Goal: Task Accomplishment & Management: Manage account settings

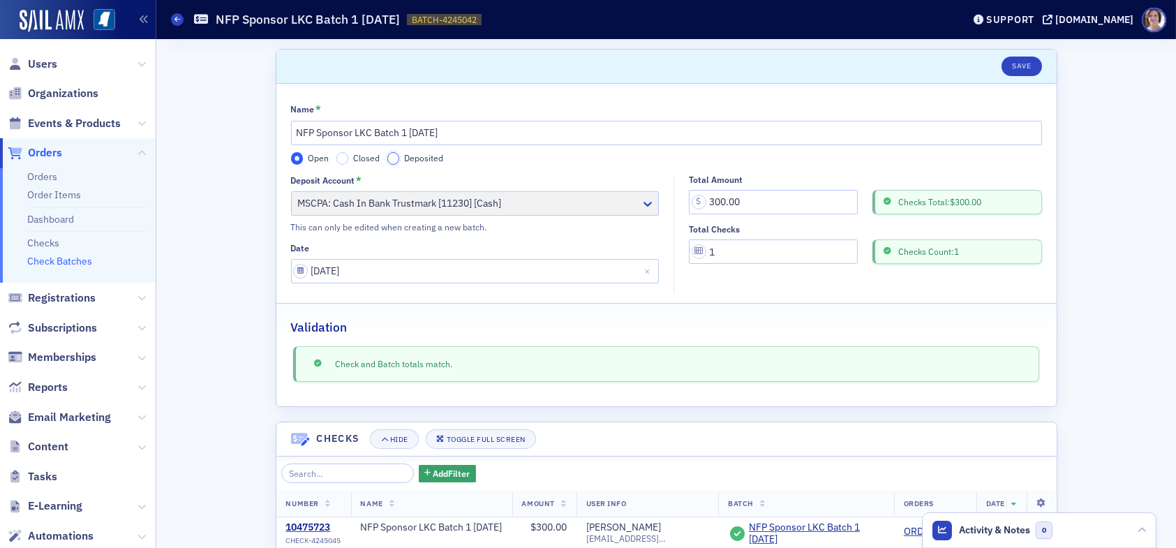
click at [387, 158] on input "Deposited" at bounding box center [393, 158] width 13 height 13
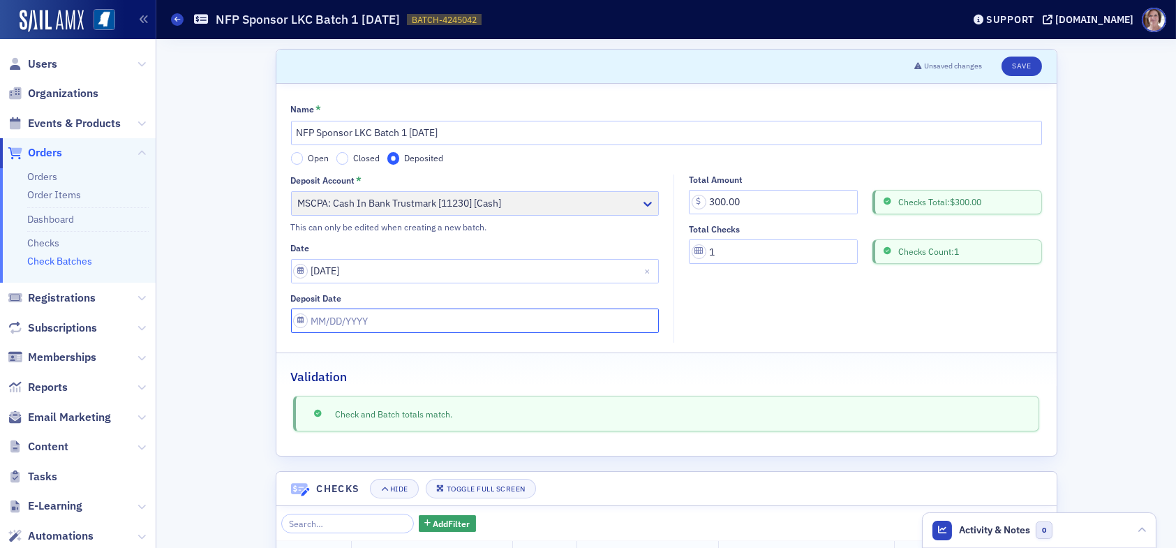
click at [366, 319] on input "Deposit Date" at bounding box center [475, 320] width 368 height 24
select select "7"
select select "2025"
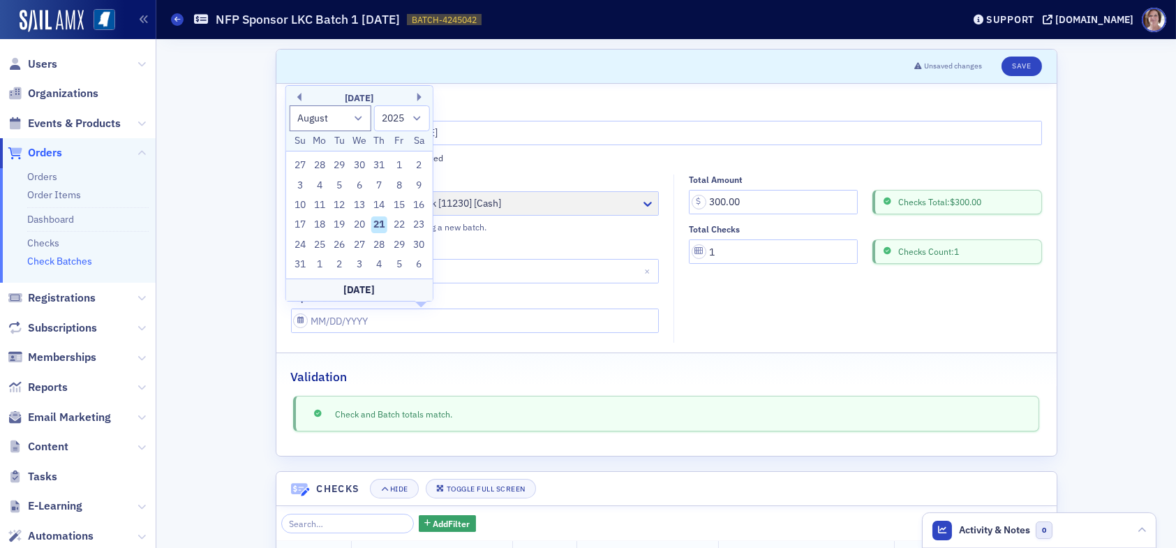
click at [377, 225] on div "21" at bounding box center [378, 224] width 17 height 17
type input "08/21/2025"
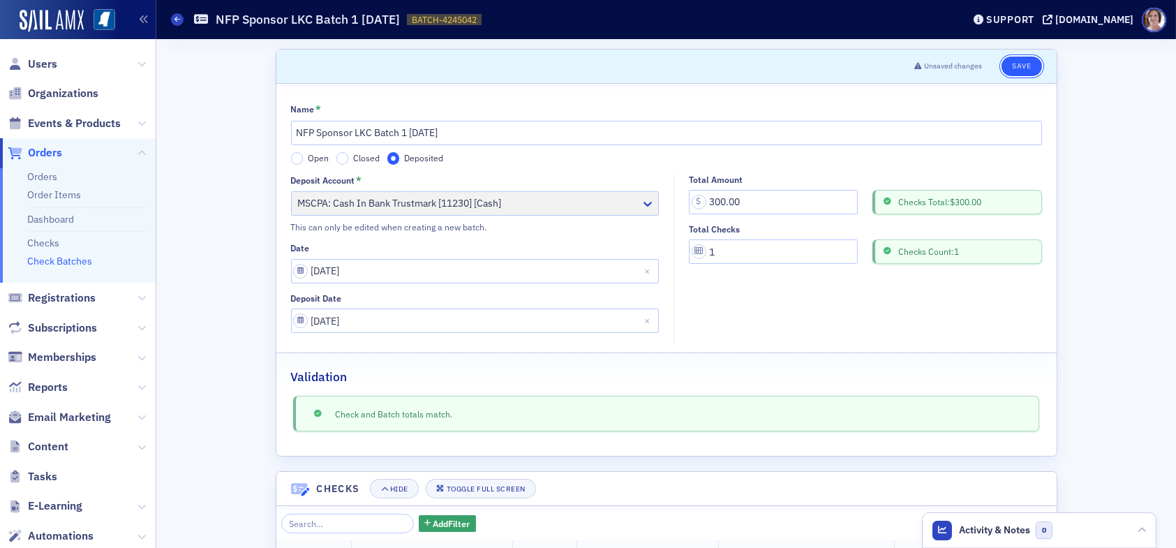
click at [1010, 63] on button "Save" at bounding box center [1021, 67] width 40 height 20
click at [62, 261] on link "Check Batches" at bounding box center [59, 261] width 65 height 13
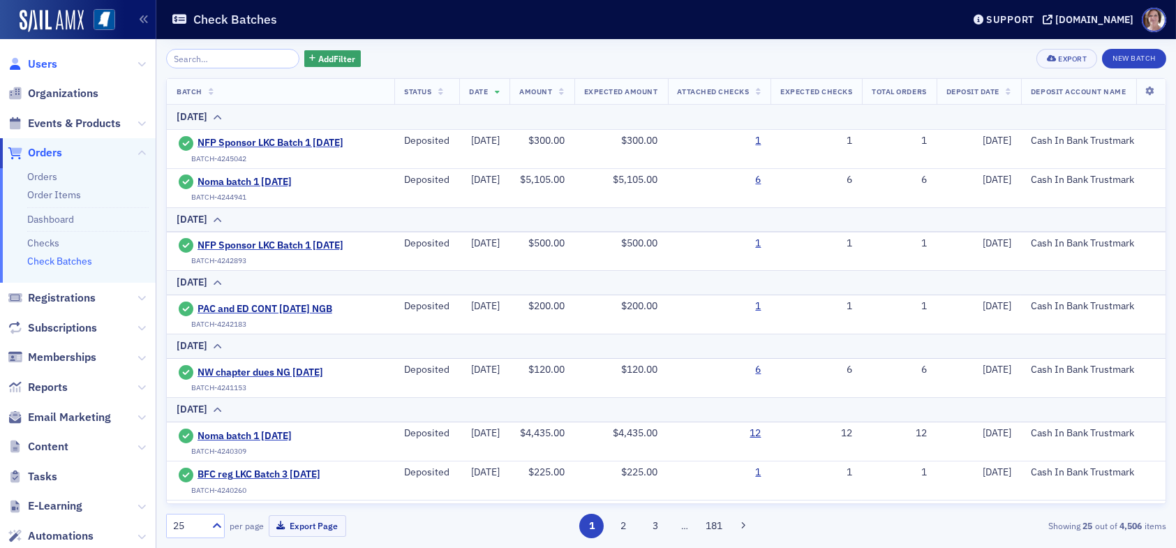
click at [37, 61] on span "Users" at bounding box center [42, 64] width 29 height 15
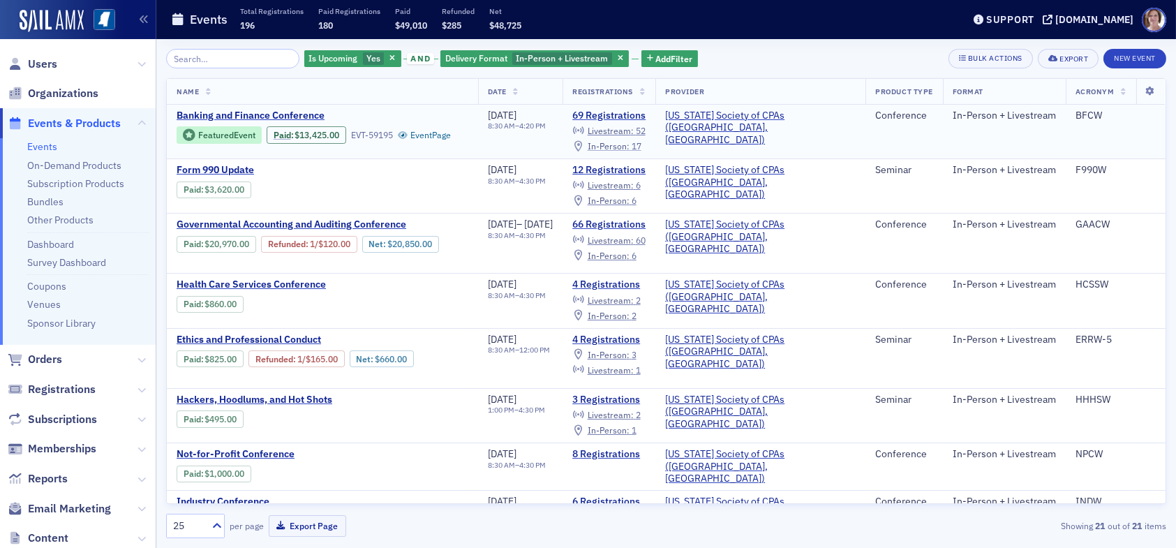
click at [629, 146] on span "In-Person :" at bounding box center [608, 145] width 42 height 11
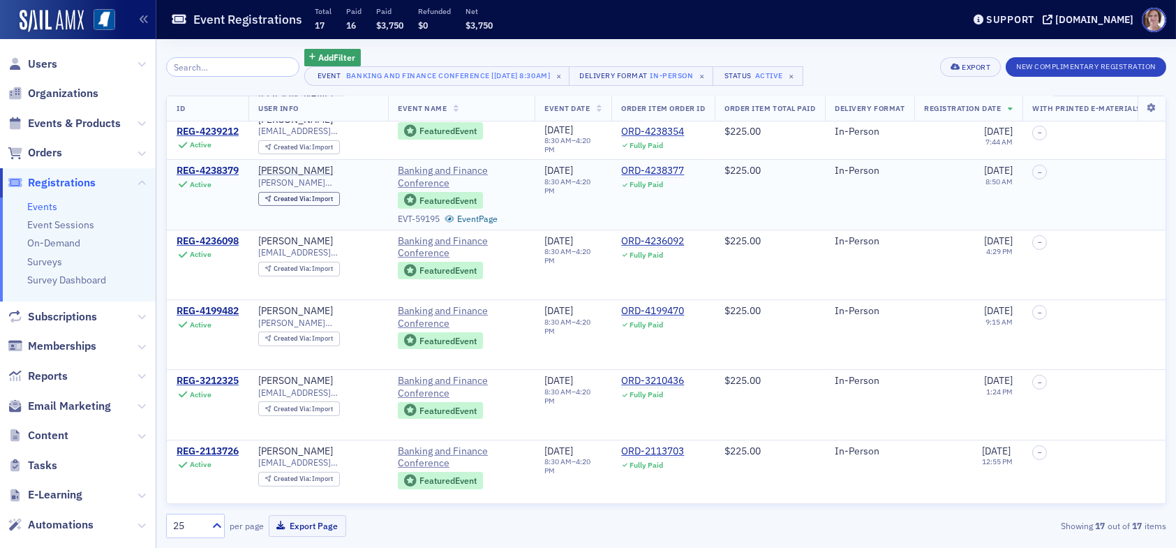
scroll to position [815, 0]
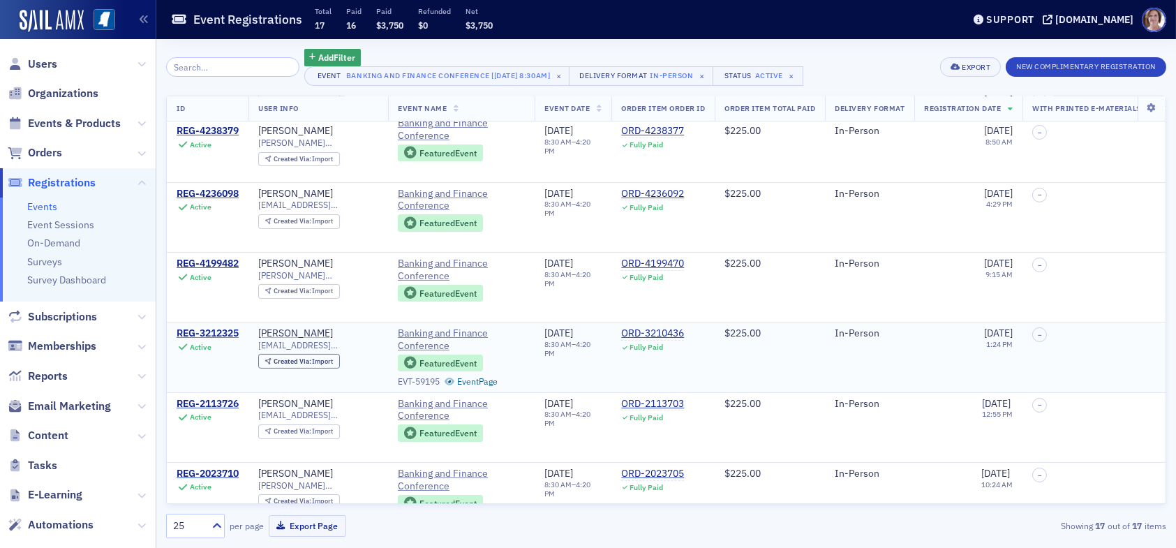
click at [223, 327] on div "REG-3212325" at bounding box center [208, 333] width 62 height 13
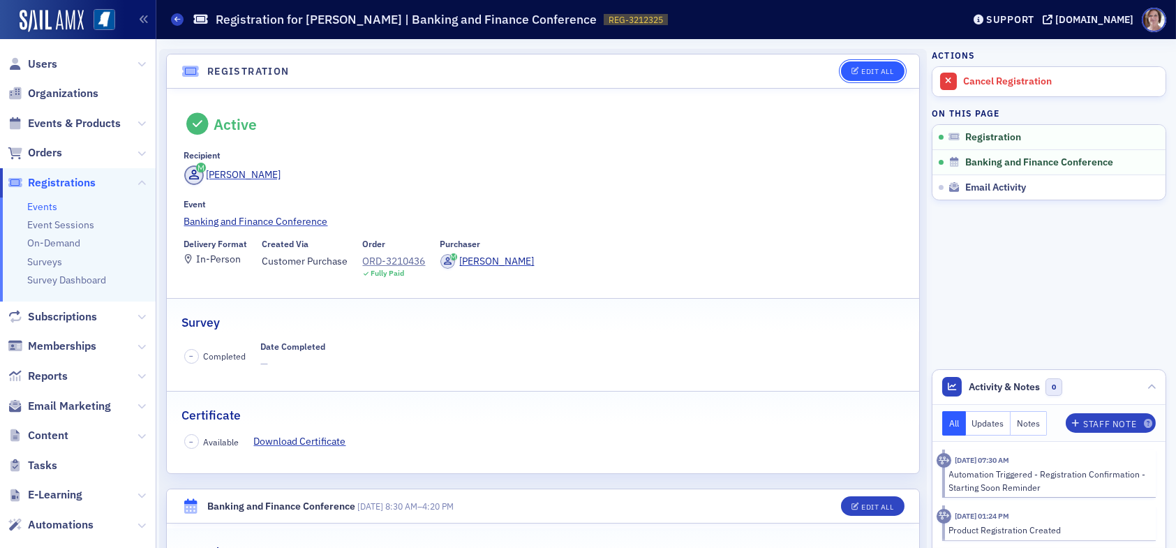
click at [865, 70] on div "Edit All" at bounding box center [877, 72] width 32 height 8
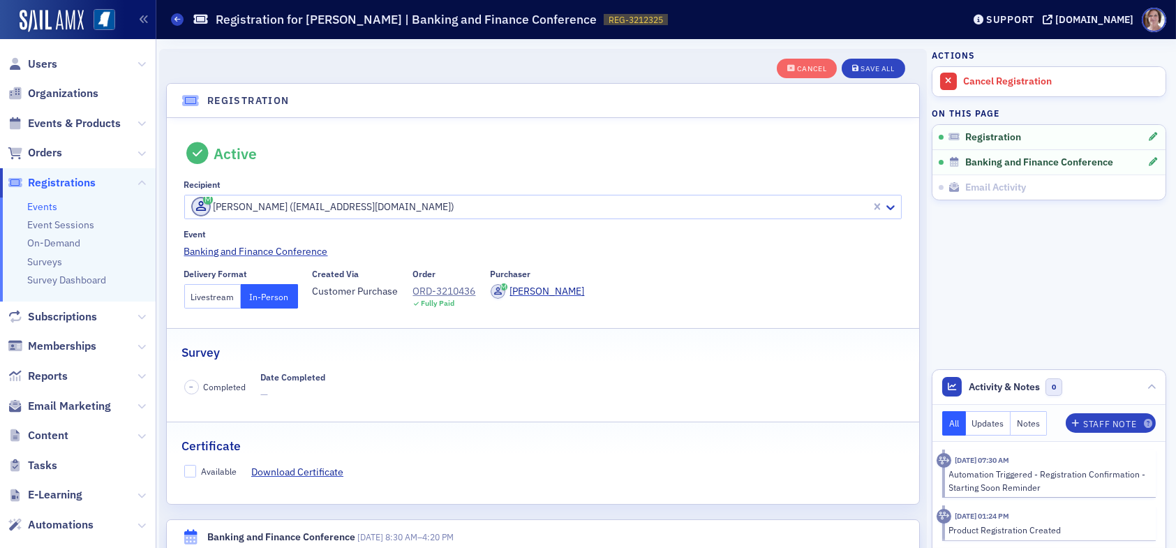
scroll to position [36, 0]
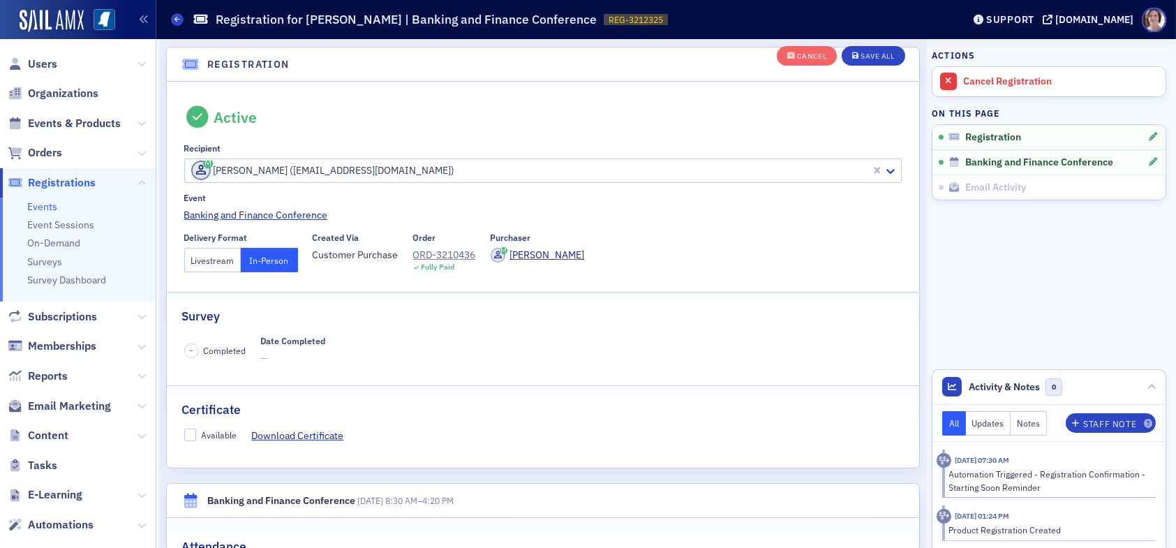
click at [213, 261] on button "Livestream" at bounding box center [212, 260] width 57 height 24
click at [862, 56] on div "Save All" at bounding box center [876, 57] width 33 height 8
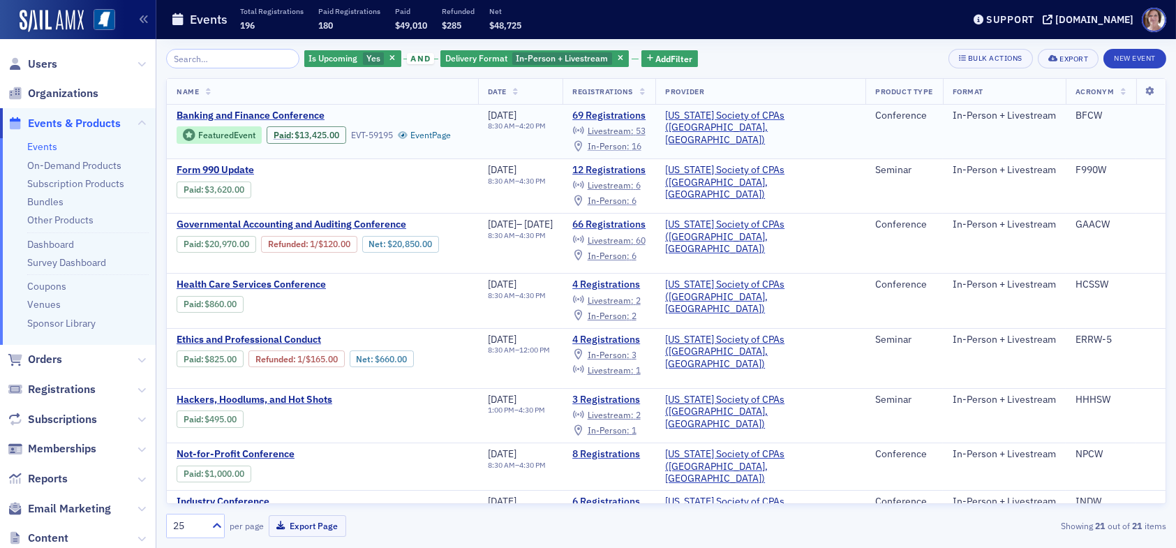
click at [629, 147] on span "In-Person :" at bounding box center [608, 145] width 42 height 11
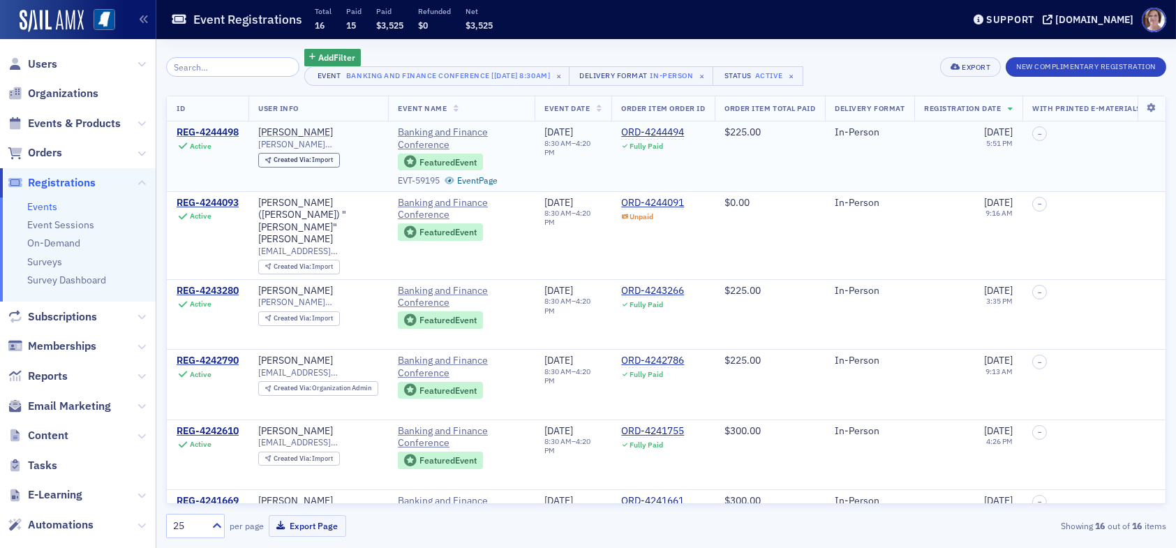
click at [215, 130] on div "REG-4244498" at bounding box center [208, 132] width 62 height 13
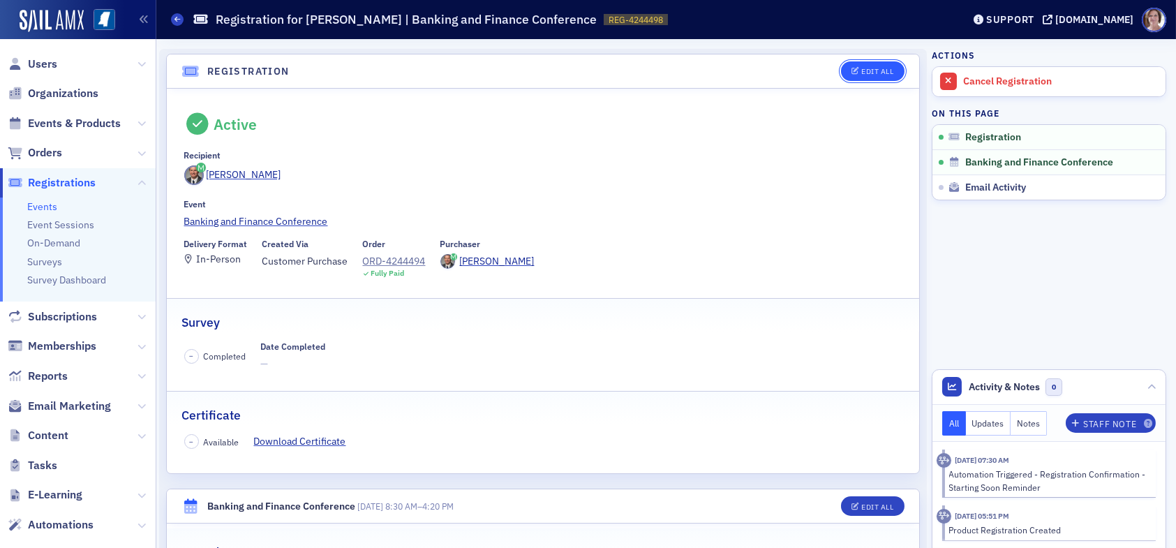
click at [861, 70] on div "Edit All" at bounding box center [877, 72] width 32 height 8
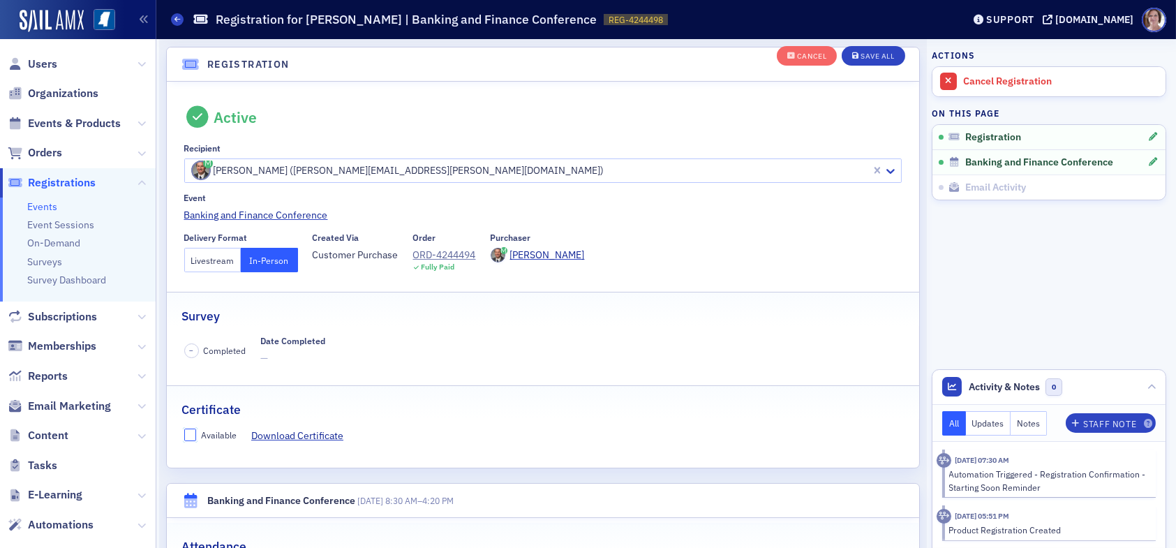
drag, startPoint x: 191, startPoint y: 433, endPoint x: 211, endPoint y: 431, distance: 19.6
click at [193, 433] on input "Available" at bounding box center [190, 434] width 13 height 13
checkbox input "true"
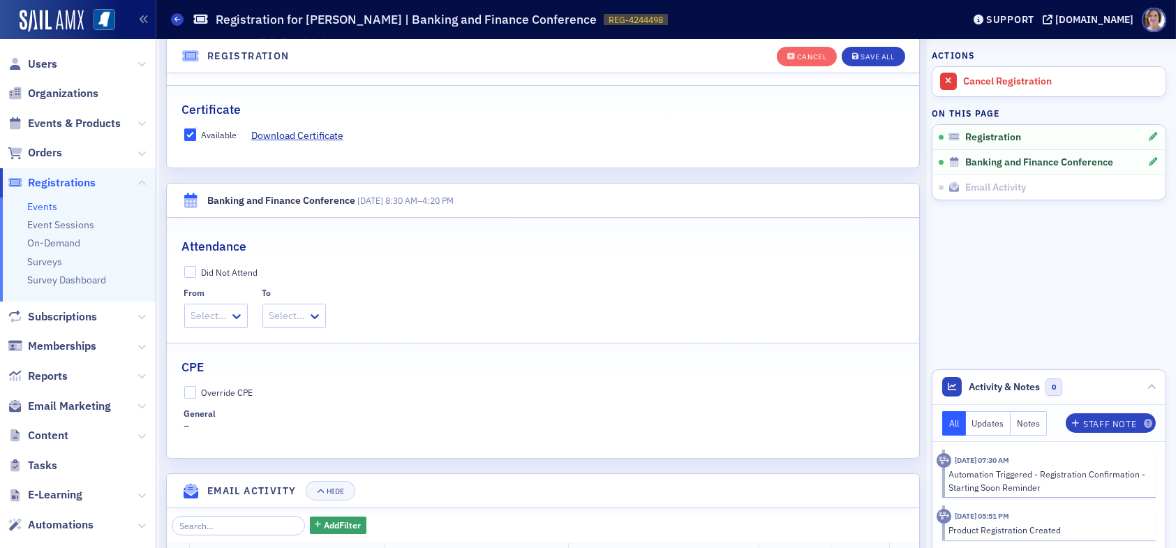
scroll to position [385, 0]
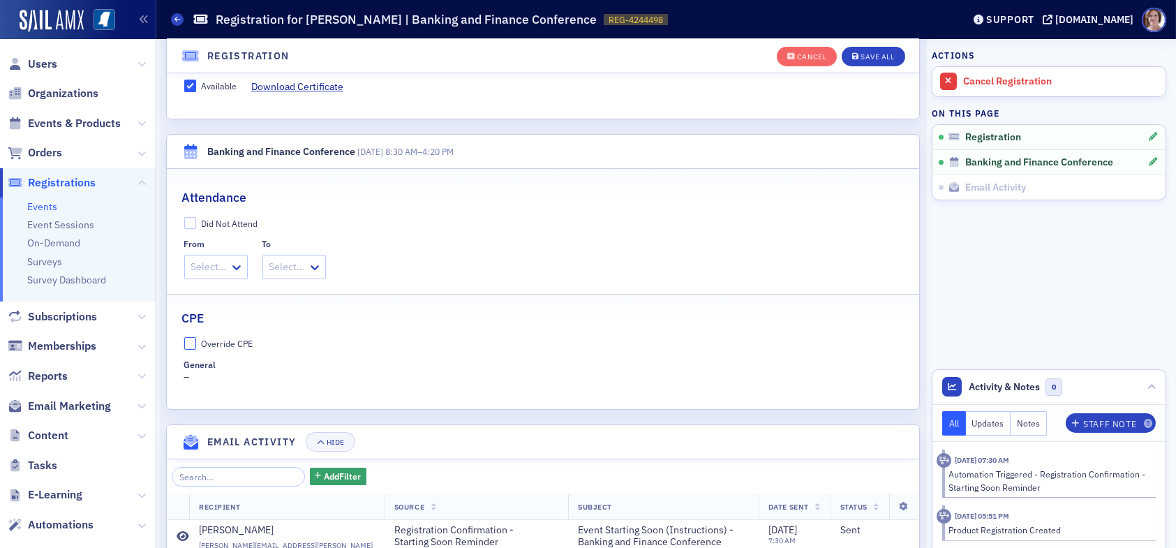
click at [188, 338] on input "Override CPE" at bounding box center [190, 343] width 13 height 13
checkbox input "true"
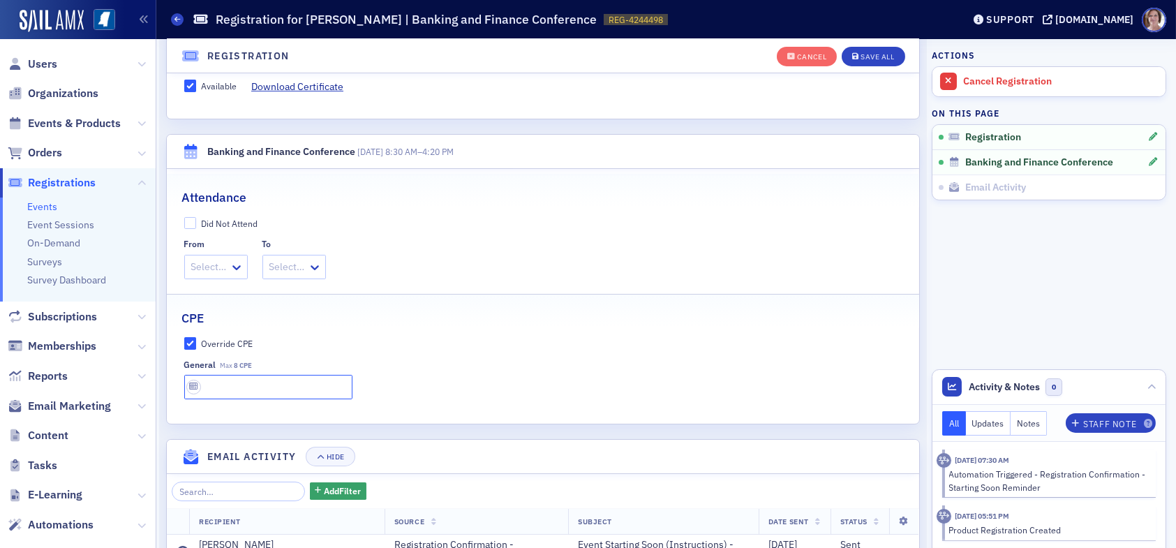
click at [245, 383] on input "text" at bounding box center [268, 387] width 168 height 24
type input "8 CPE"
click at [869, 53] on div "Save All" at bounding box center [876, 57] width 33 height 8
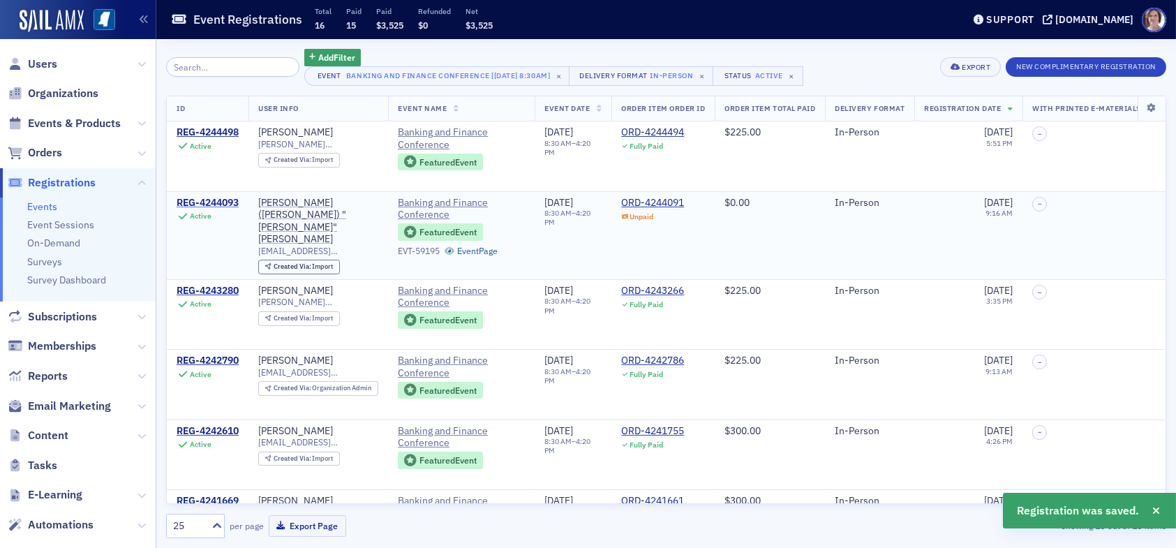
click at [217, 203] on div "REG-4244093" at bounding box center [208, 203] width 62 height 13
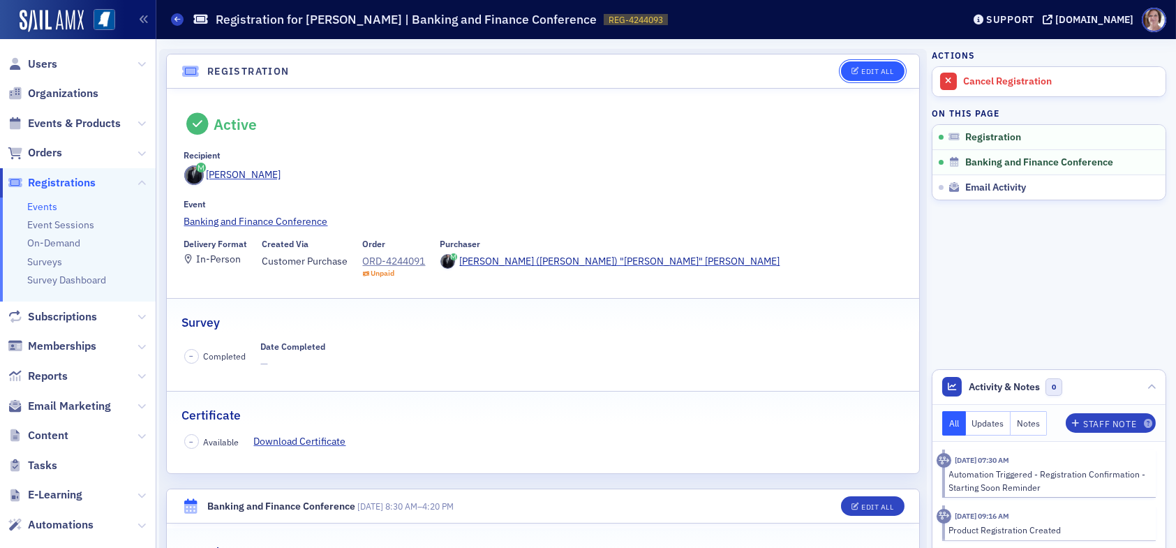
click at [866, 70] on div "Edit All" at bounding box center [877, 72] width 32 height 8
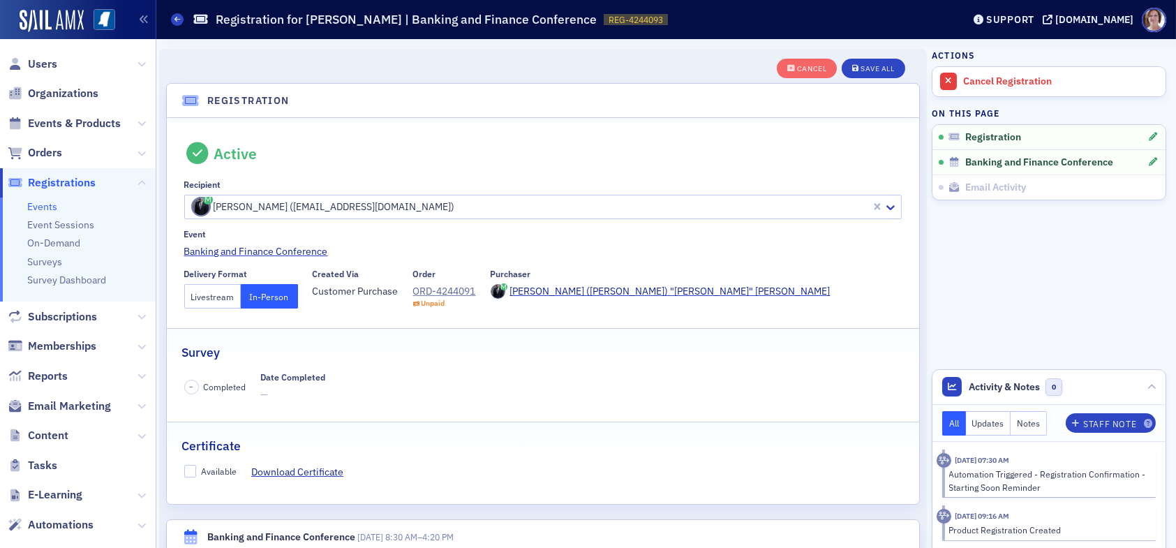
scroll to position [36, 0]
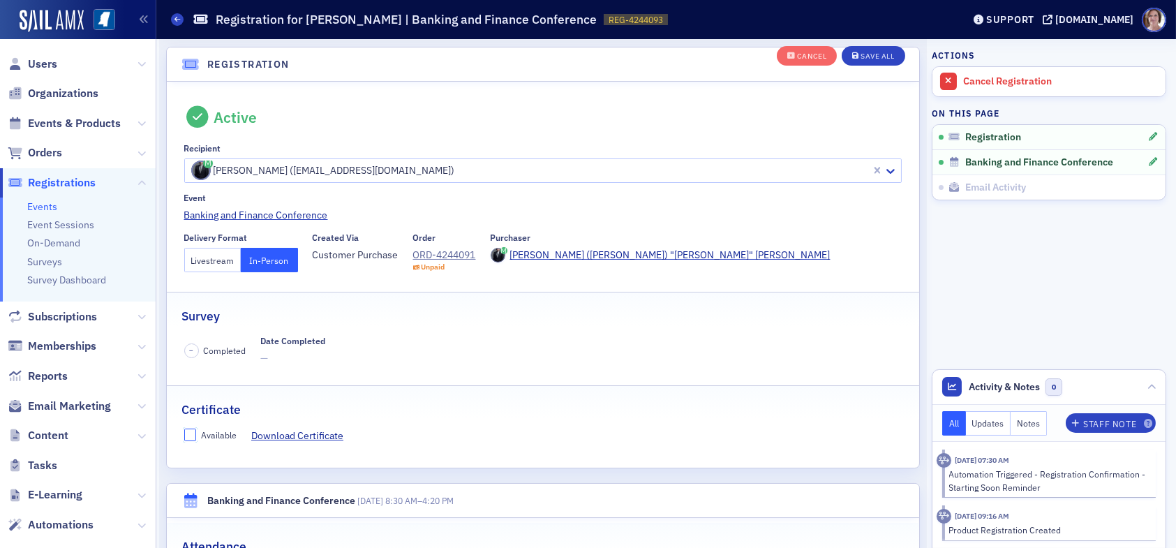
click at [193, 434] on input "Available" at bounding box center [190, 434] width 13 height 13
checkbox input "true"
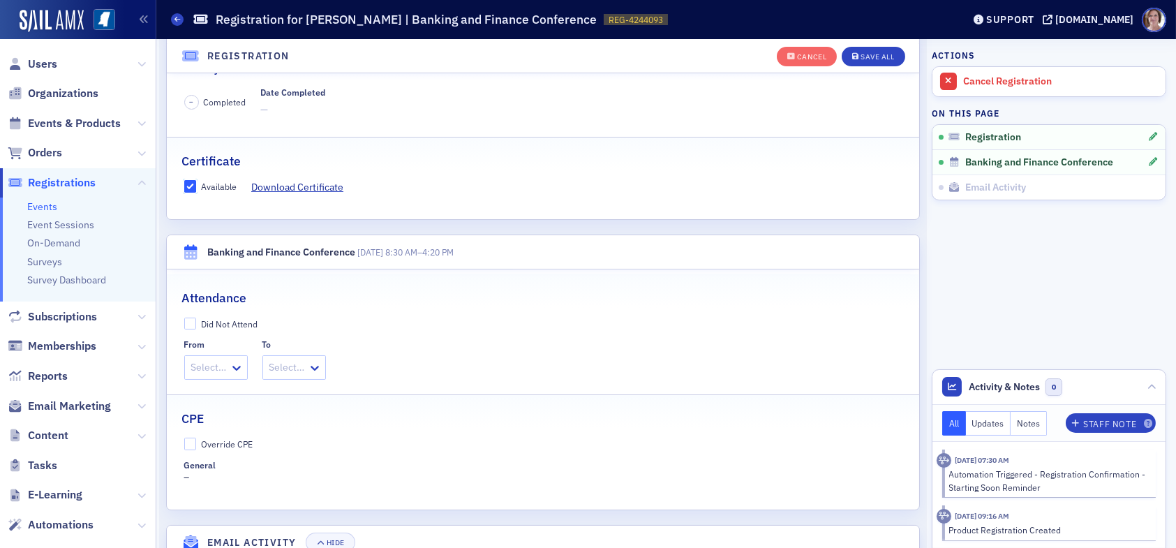
scroll to position [315, 0]
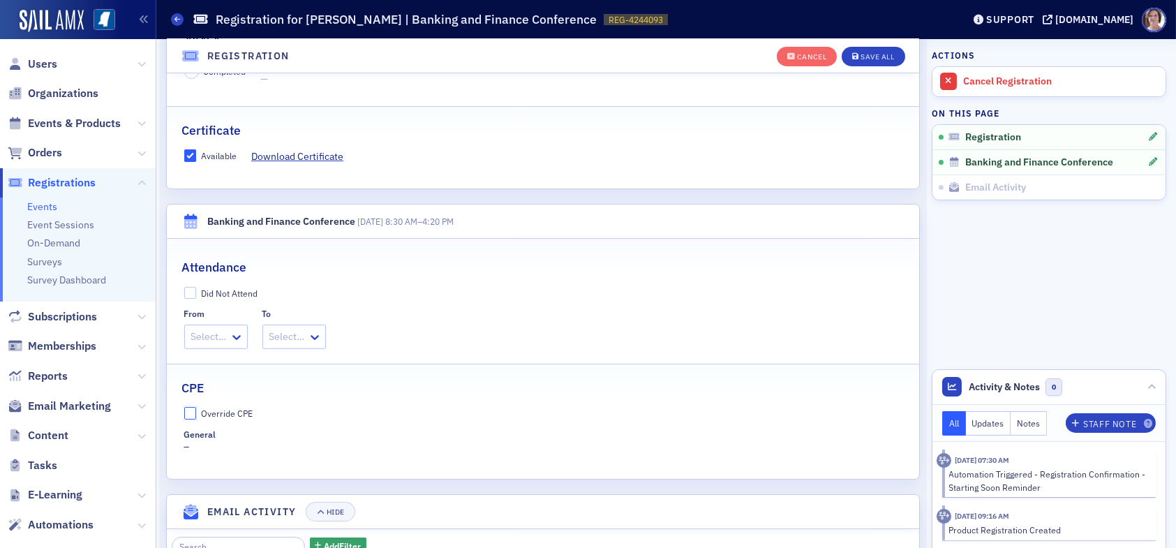
drag, startPoint x: 187, startPoint y: 409, endPoint x: 227, endPoint y: 417, distance: 40.5
click at [188, 409] on input "Override CPE" at bounding box center [190, 413] width 13 height 13
checkbox input "true"
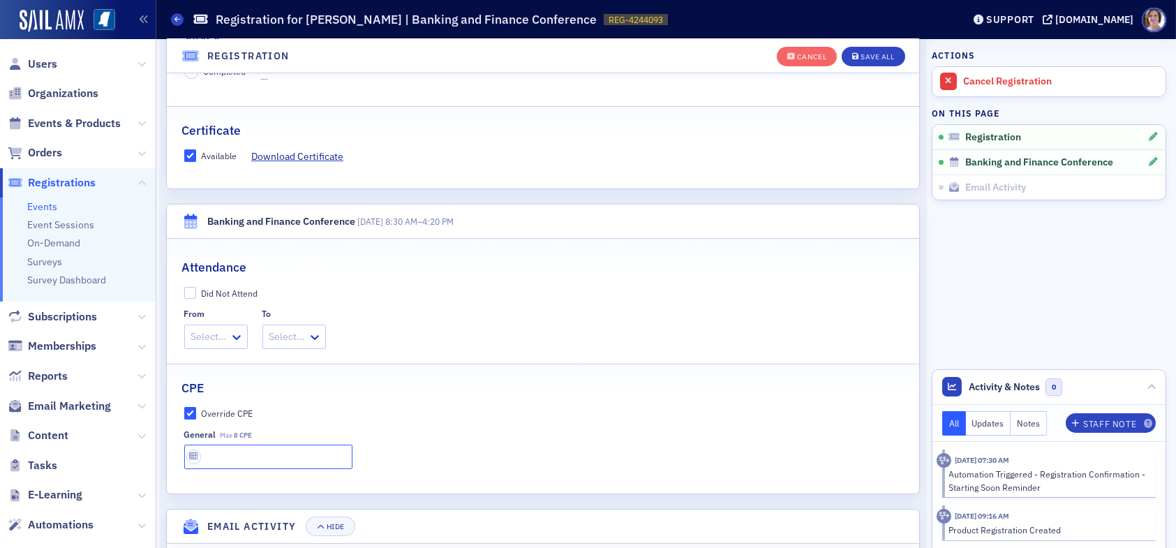
drag, startPoint x: 239, startPoint y: 448, endPoint x: 246, endPoint y: 455, distance: 9.4
click at [240, 448] on input "text" at bounding box center [268, 456] width 168 height 24
type input "8 CPE"
click at [866, 55] on div "Save All" at bounding box center [876, 57] width 33 height 8
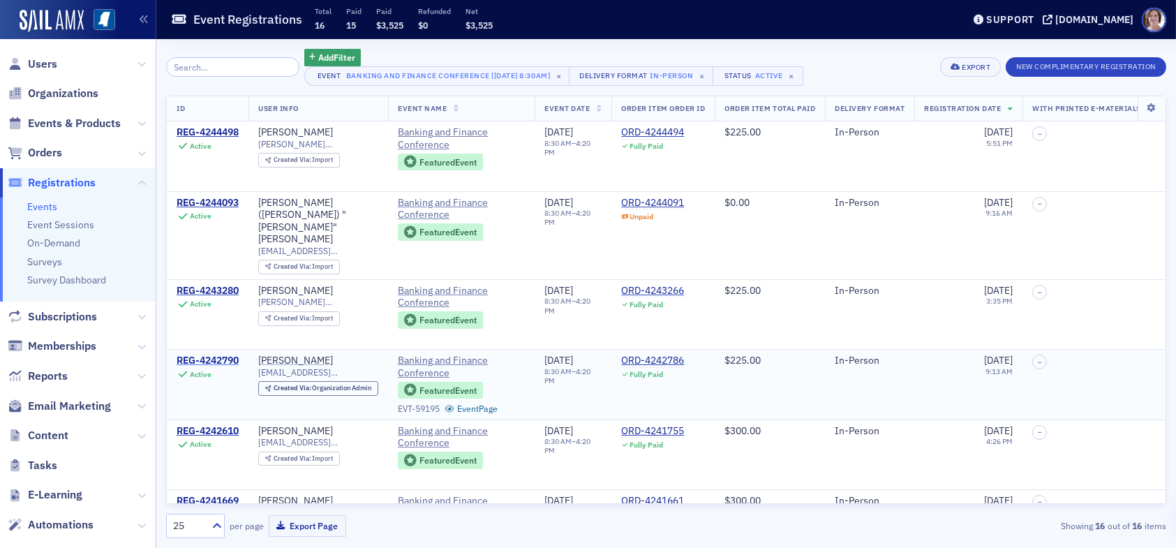
click at [220, 354] on div "REG-4242790" at bounding box center [208, 360] width 62 height 13
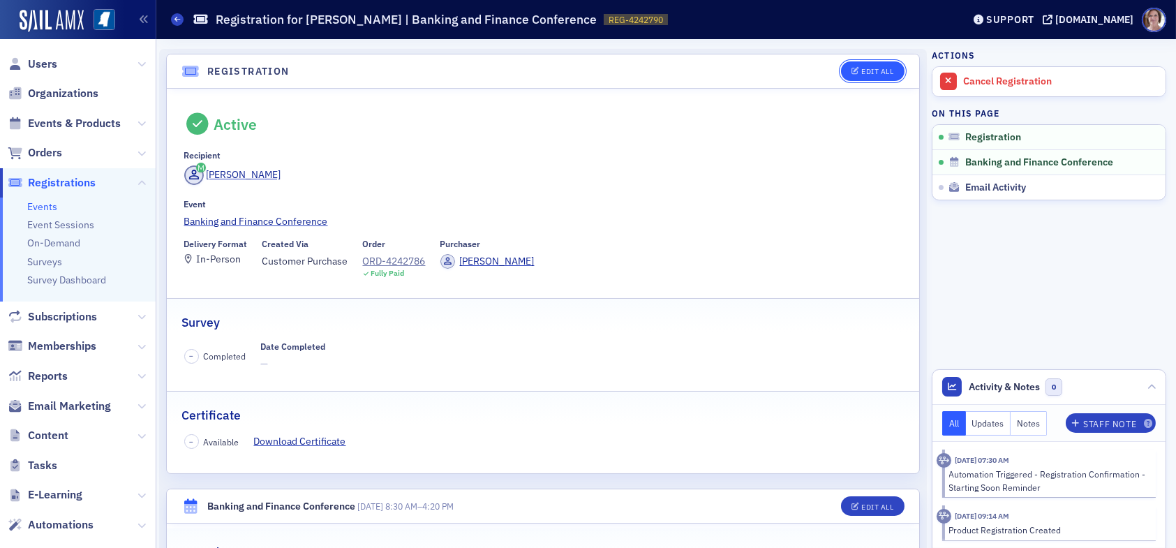
click at [866, 75] on div "Edit All" at bounding box center [877, 72] width 32 height 8
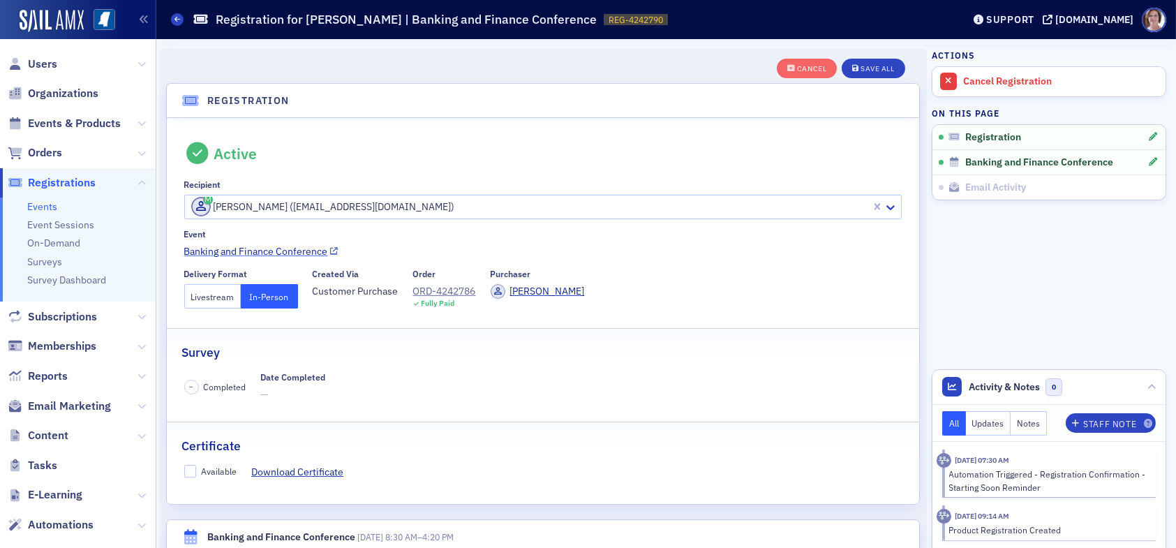
scroll to position [36, 0]
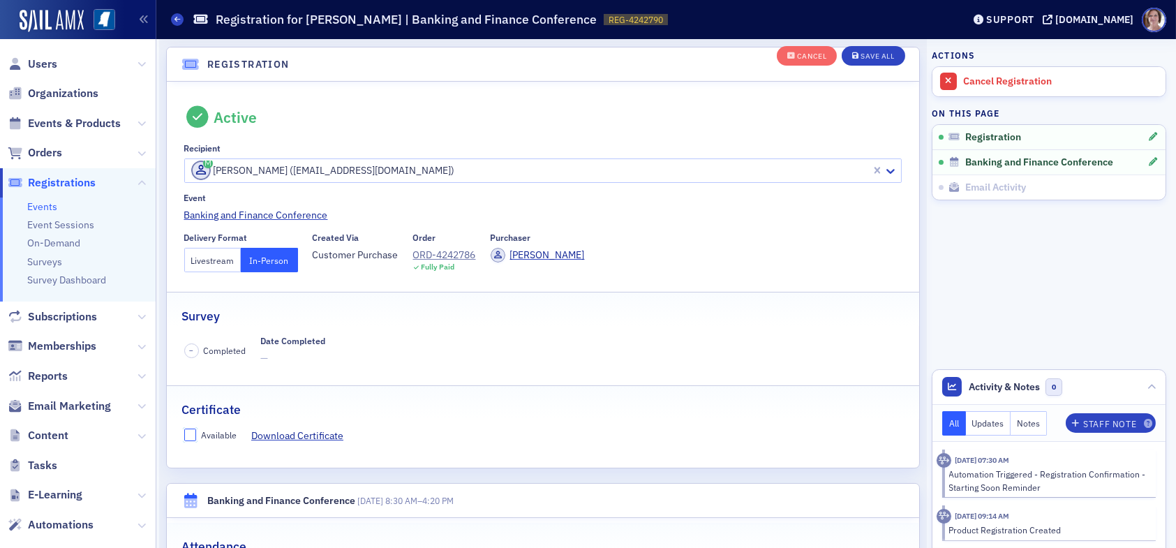
click at [195, 429] on input "Available" at bounding box center [190, 434] width 13 height 13
checkbox input "true"
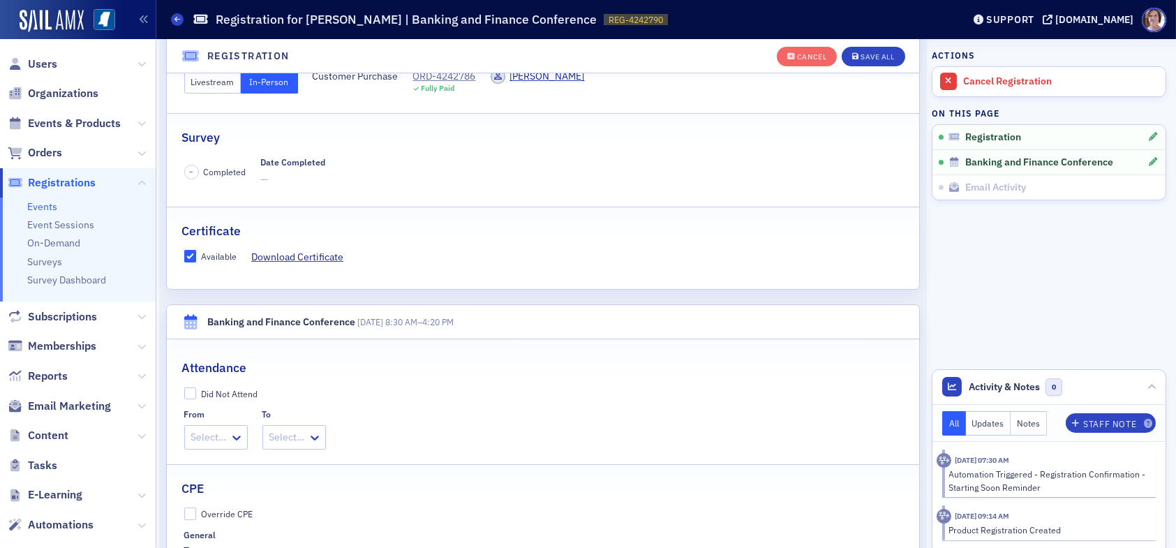
scroll to position [246, 0]
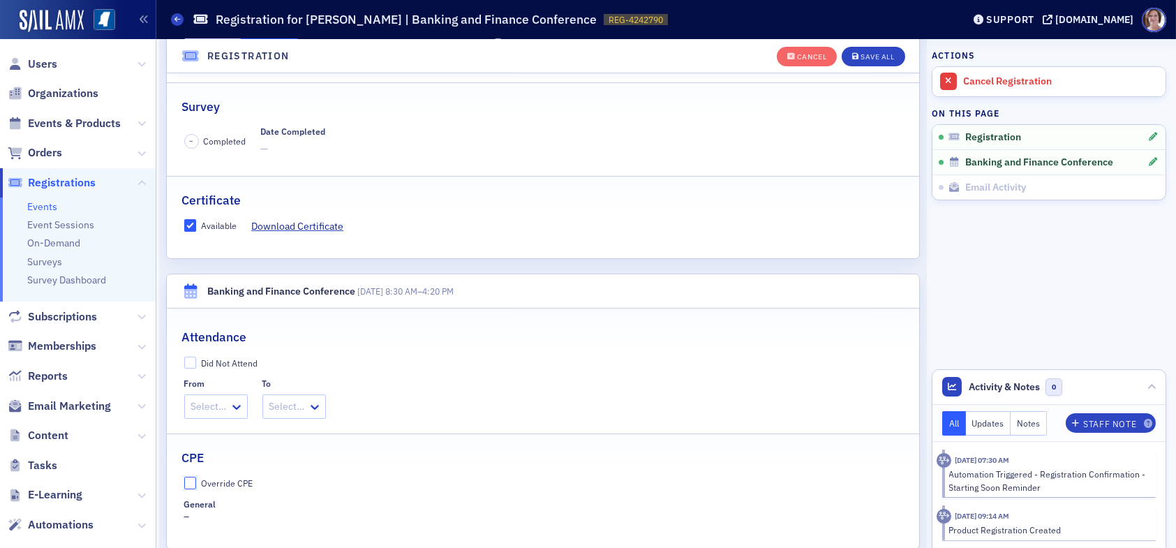
click at [188, 478] on input "Override CPE" at bounding box center [190, 483] width 13 height 13
checkbox input "true"
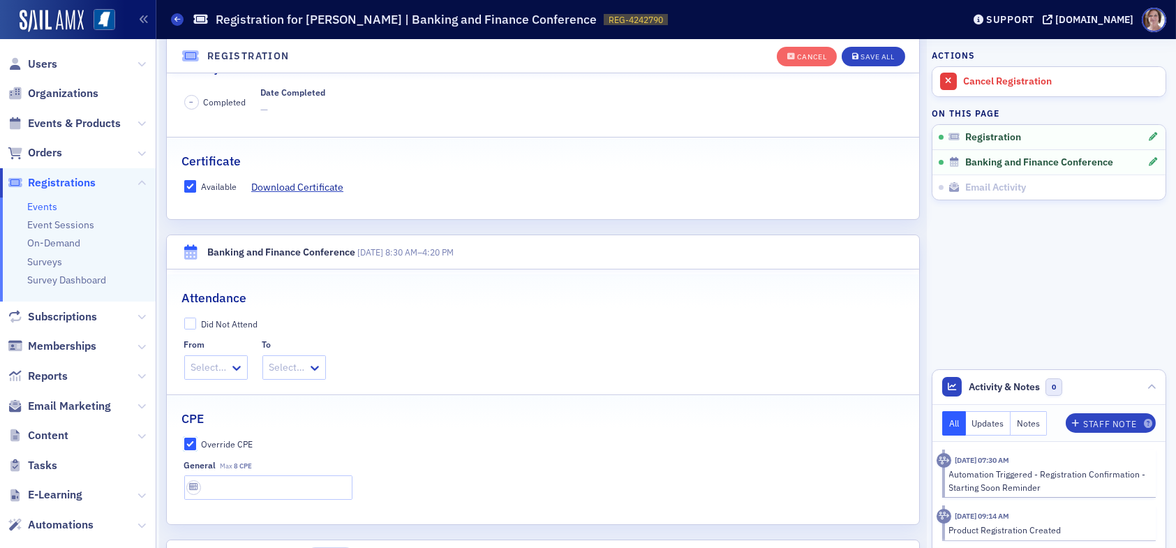
scroll to position [315, 0]
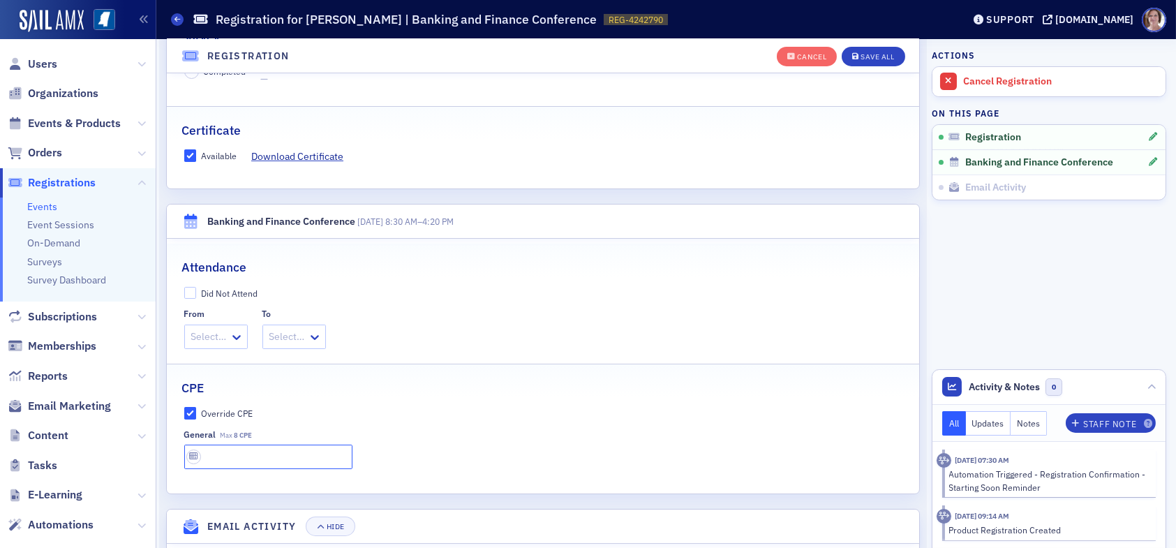
click at [252, 458] on input "text" at bounding box center [268, 456] width 168 height 24
type input "8 CPE"
click at [866, 54] on div "Save All" at bounding box center [876, 57] width 33 height 8
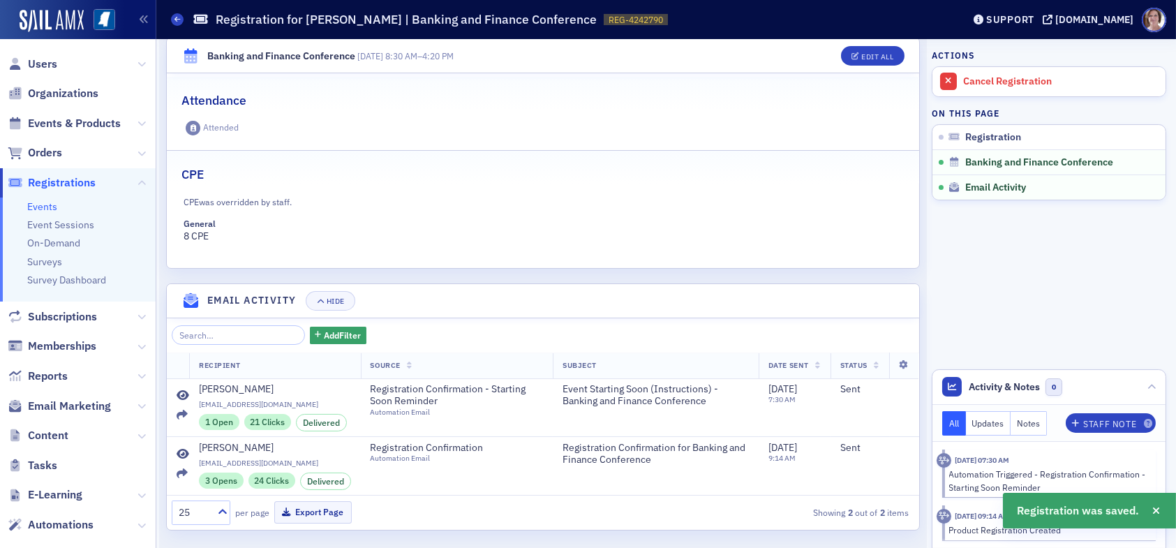
scroll to position [463, 0]
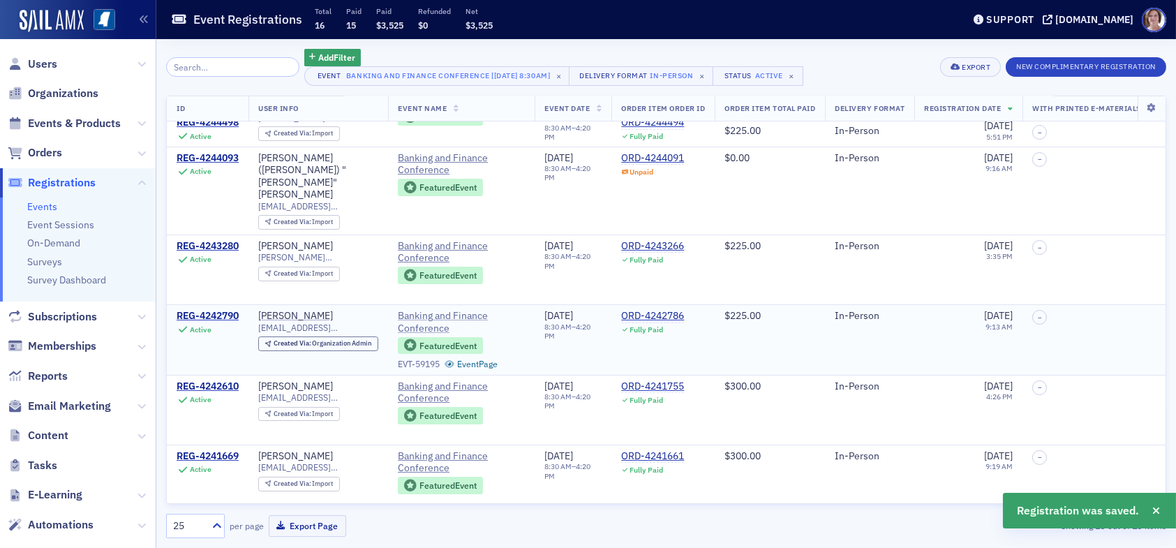
scroll to position [70, 0]
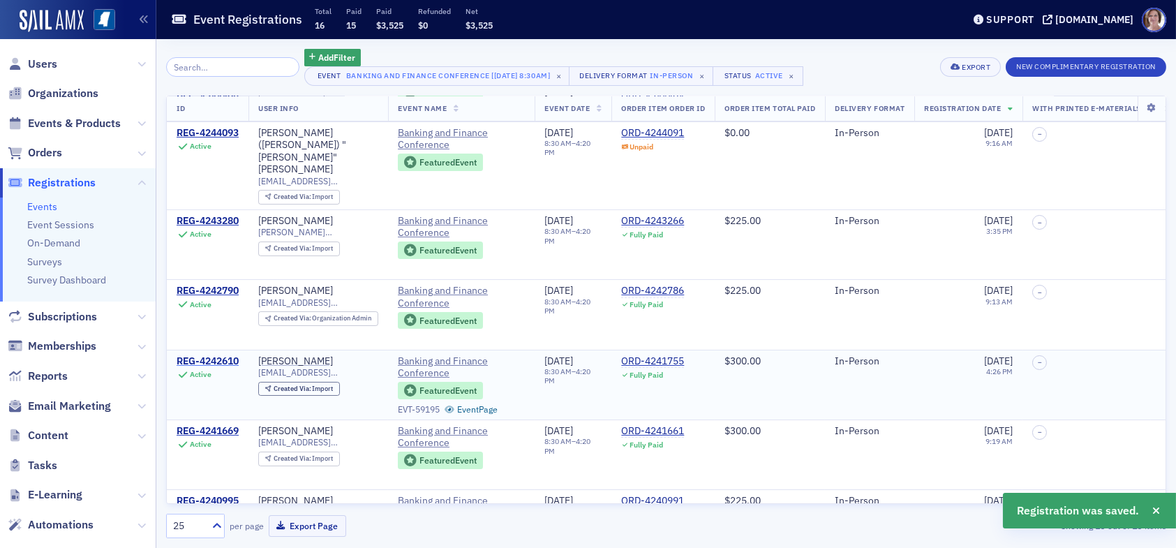
click at [225, 355] on div "REG-4242610" at bounding box center [208, 361] width 62 height 13
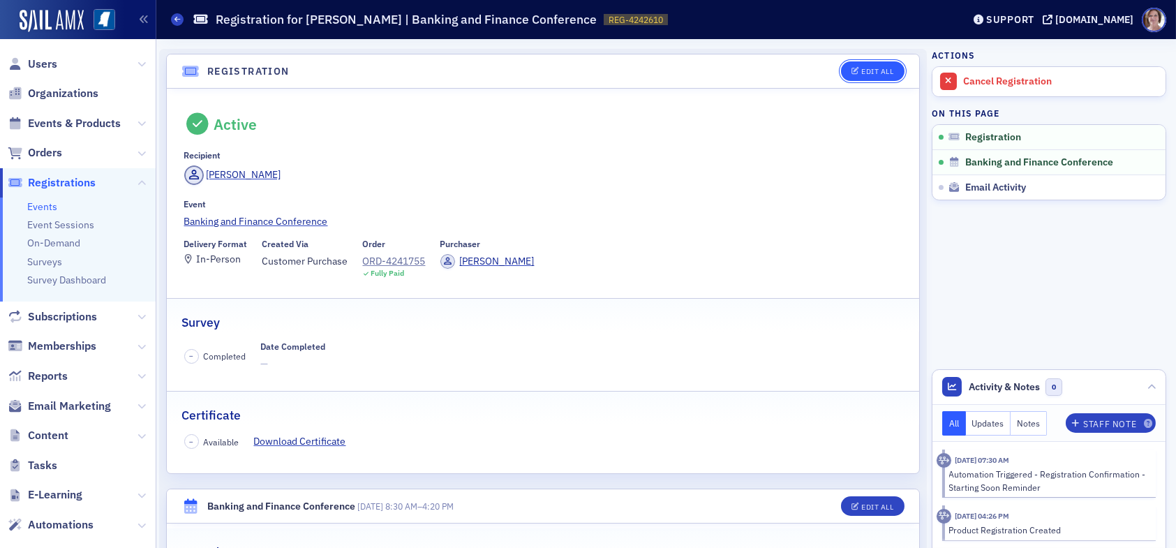
click at [871, 65] on button "Edit All" at bounding box center [872, 71] width 63 height 20
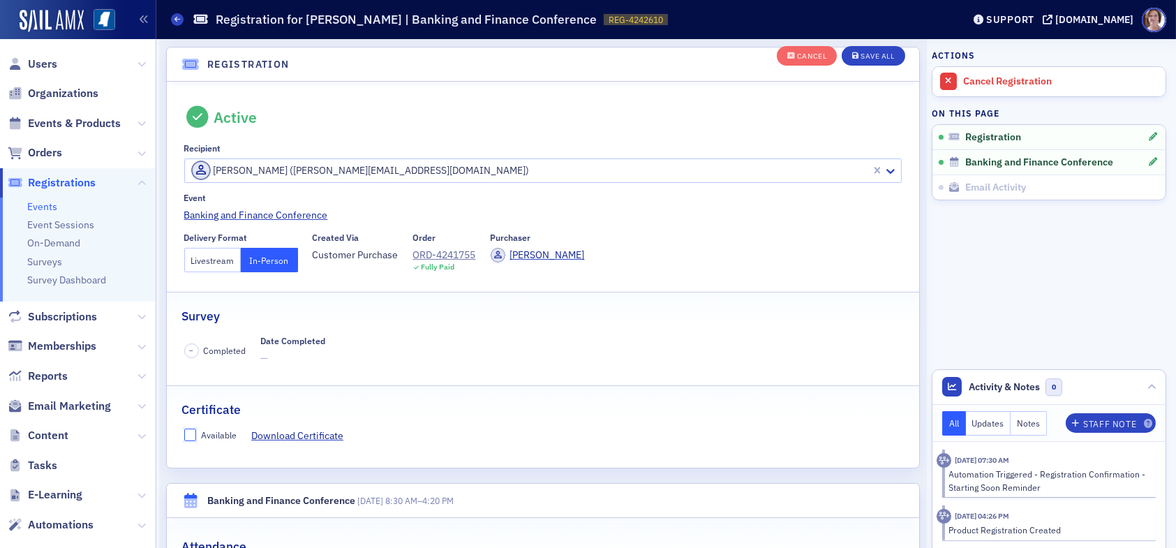
click at [188, 433] on input "Available" at bounding box center [190, 434] width 13 height 13
checkbox input "true"
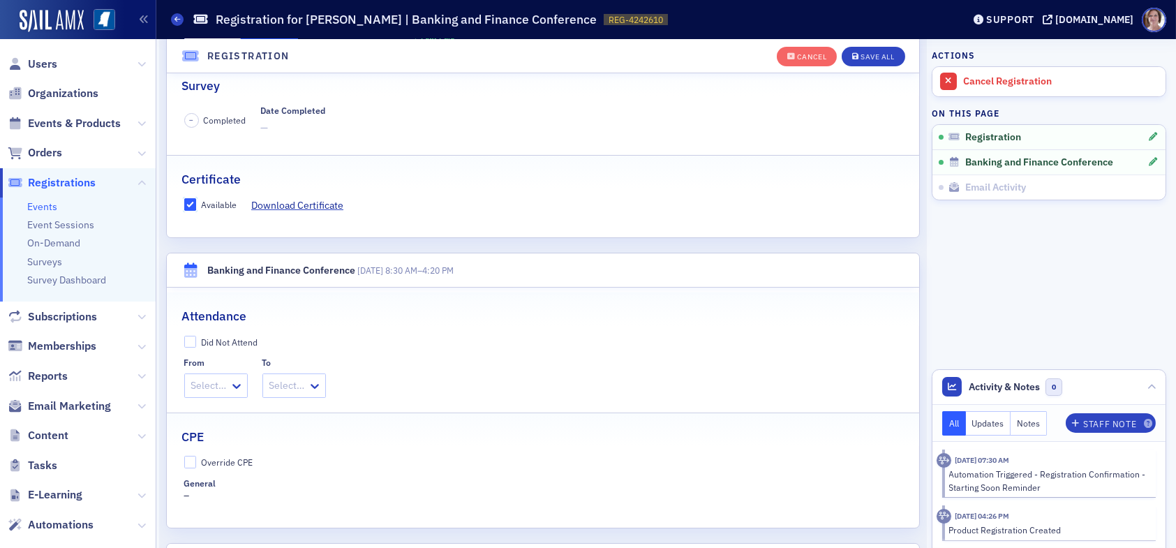
scroll to position [315, 0]
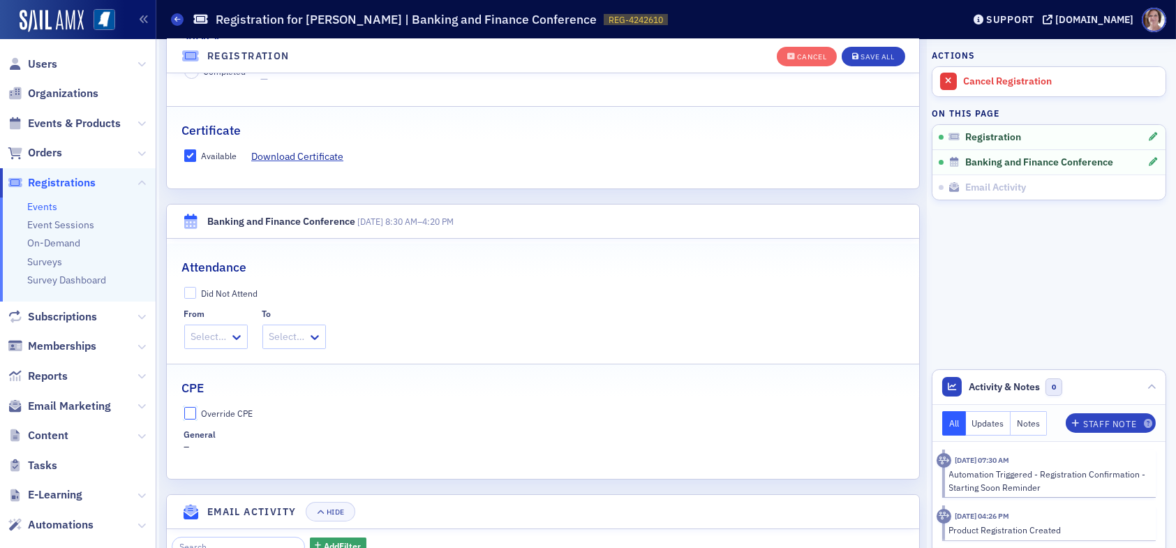
drag, startPoint x: 192, startPoint y: 411, endPoint x: 204, endPoint y: 423, distance: 17.8
click at [193, 411] on input "Override CPE" at bounding box center [190, 413] width 13 height 13
checkbox input "true"
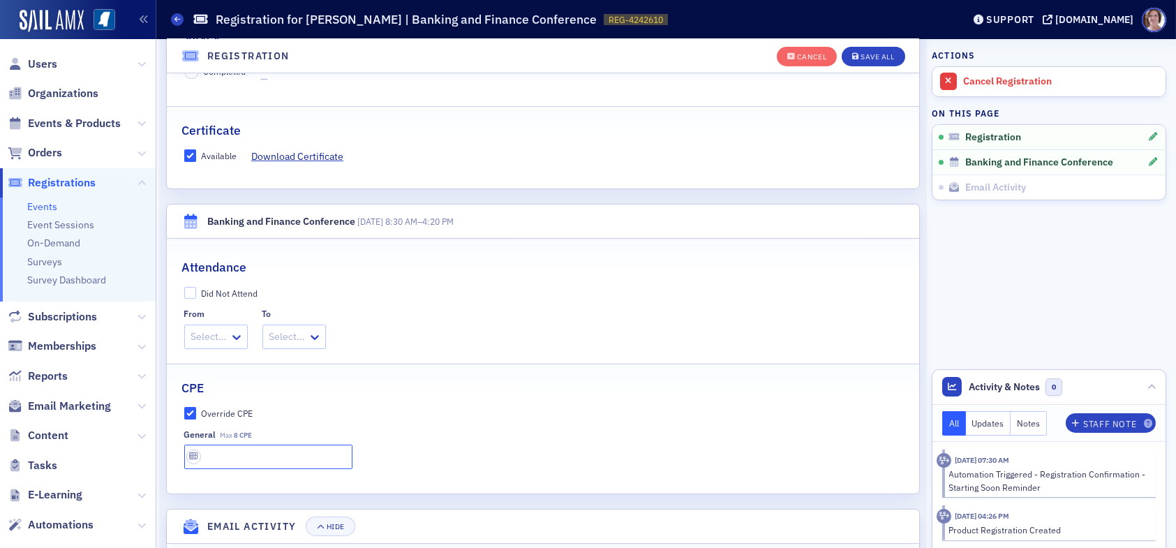
click at [221, 455] on input "text" at bounding box center [268, 456] width 168 height 24
type input "8 CPE"
click at [860, 57] on div "Save All" at bounding box center [876, 57] width 33 height 8
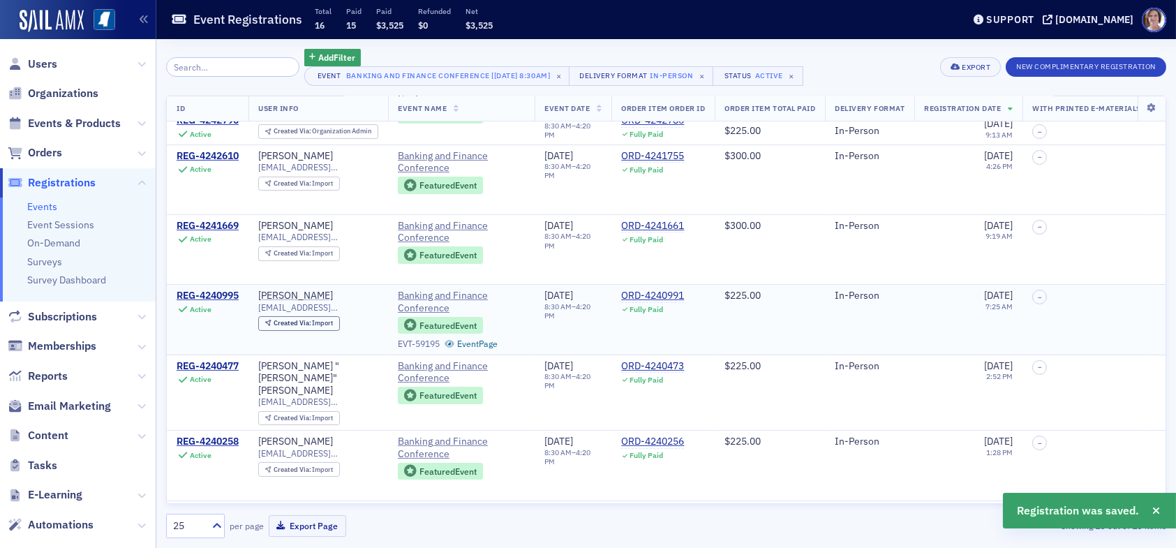
scroll to position [279, 0]
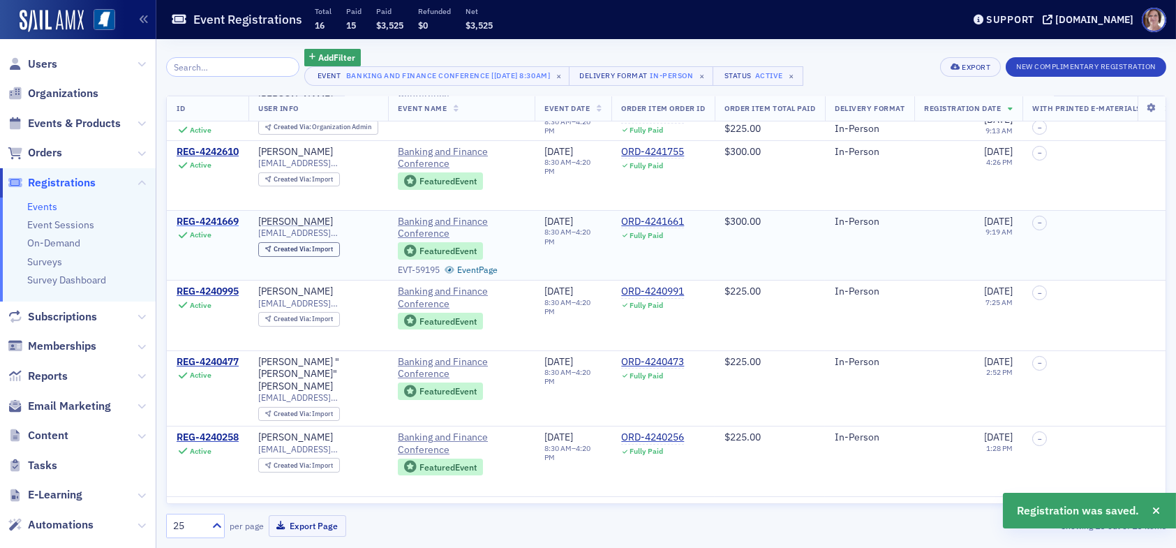
click at [211, 216] on div "REG-4241669" at bounding box center [208, 222] width 62 height 13
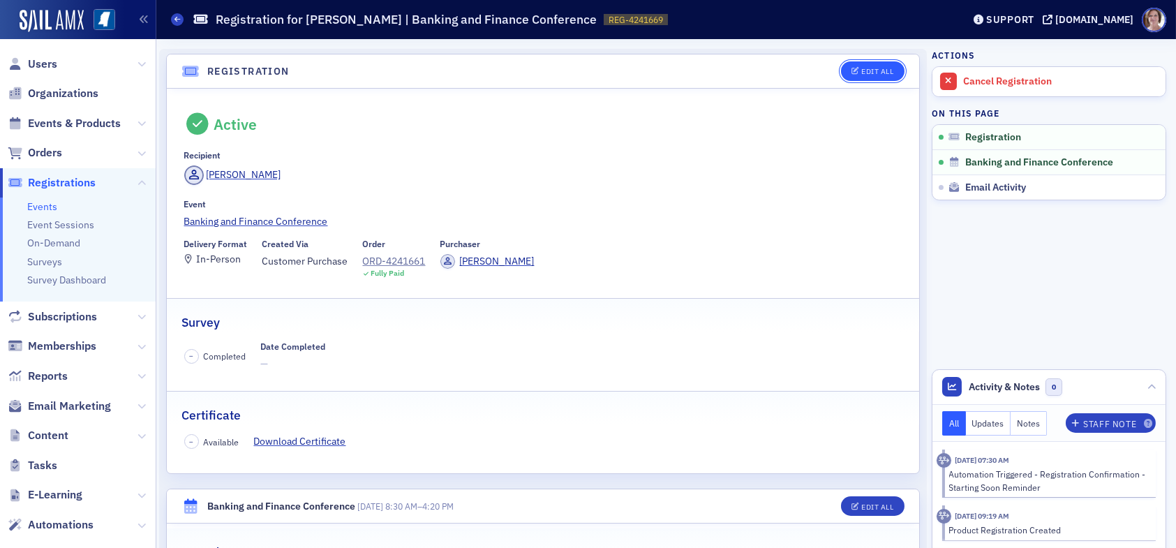
click at [871, 65] on button "Edit All" at bounding box center [872, 71] width 63 height 20
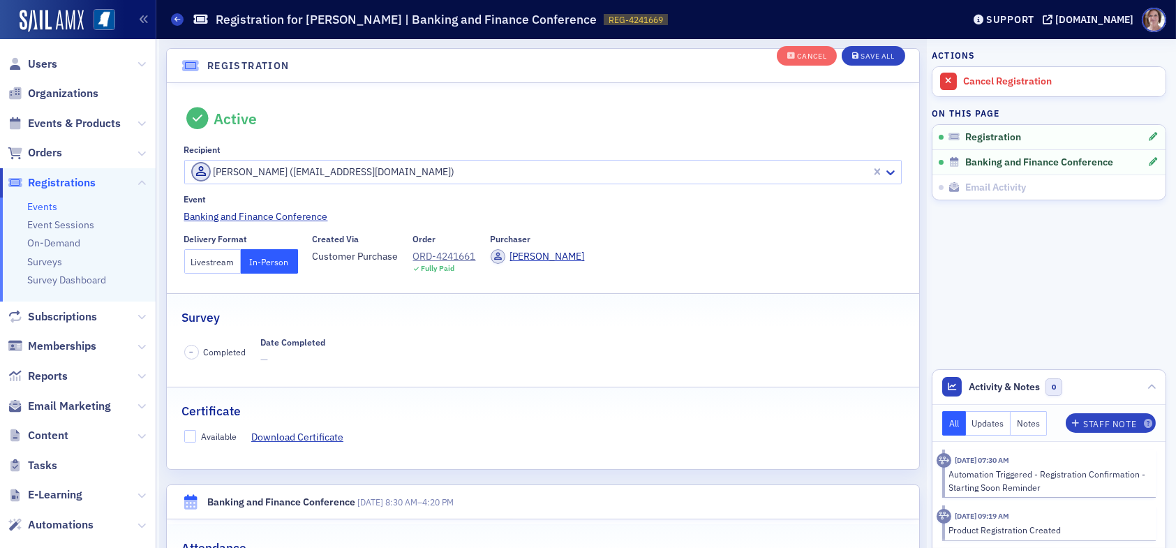
scroll to position [36, 0]
click at [190, 431] on input "Available" at bounding box center [190, 434] width 13 height 13
checkbox input "true"
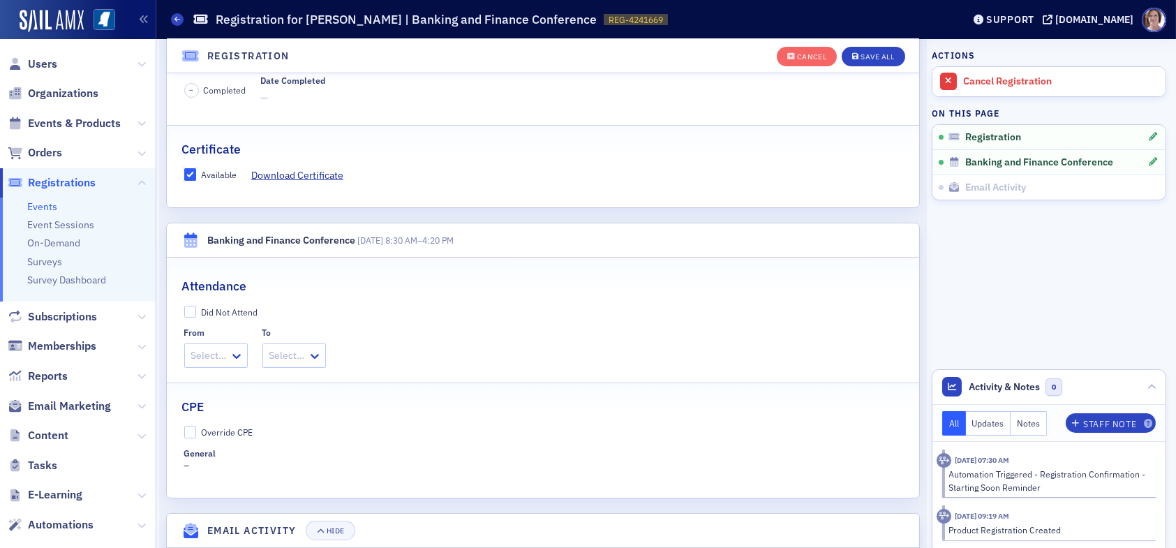
scroll to position [385, 0]
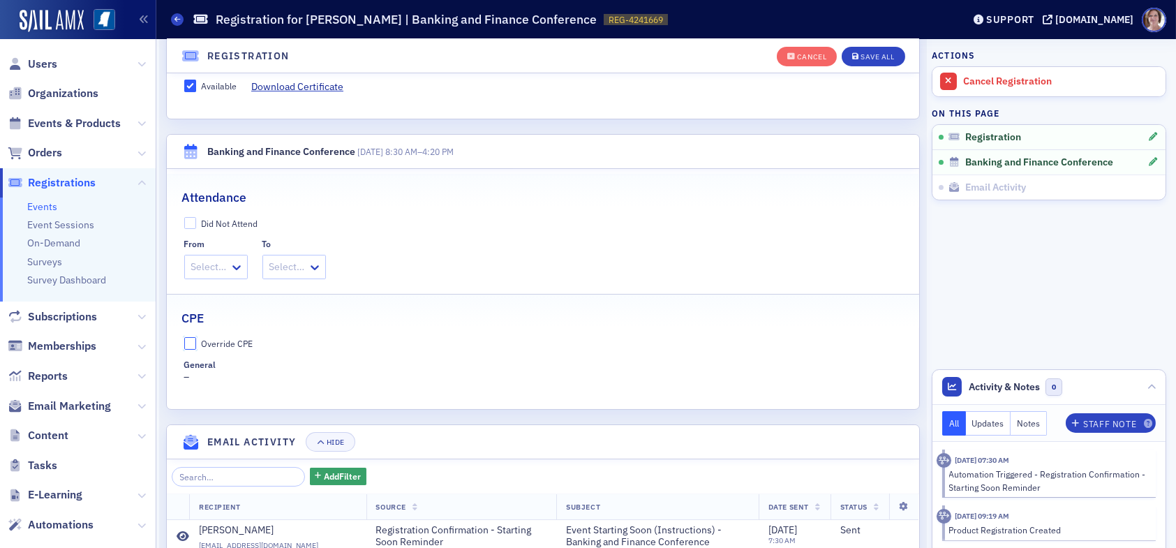
click at [191, 340] on input "Override CPE" at bounding box center [190, 343] width 13 height 13
checkbox input "true"
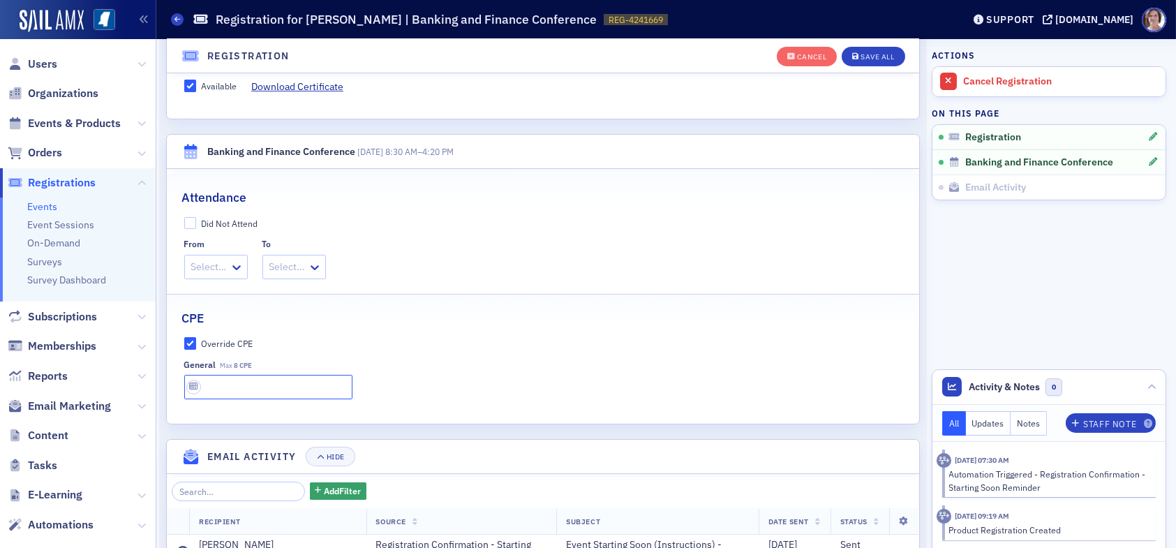
click at [232, 384] on input "text" at bounding box center [268, 387] width 168 height 24
type input "8 CPE"
click at [872, 56] on div "Save All" at bounding box center [876, 57] width 33 height 8
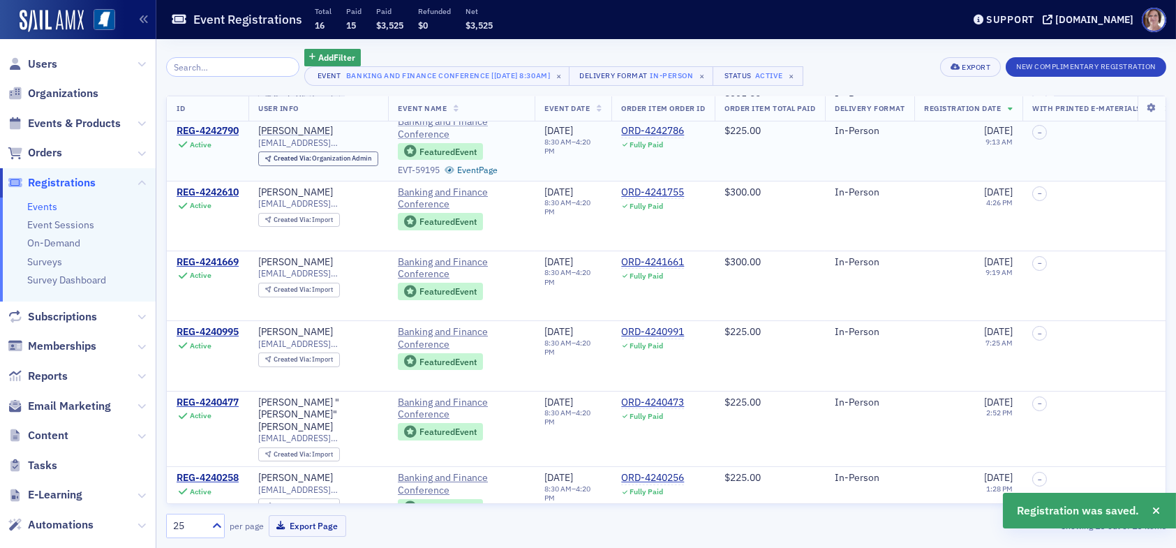
scroll to position [279, 0]
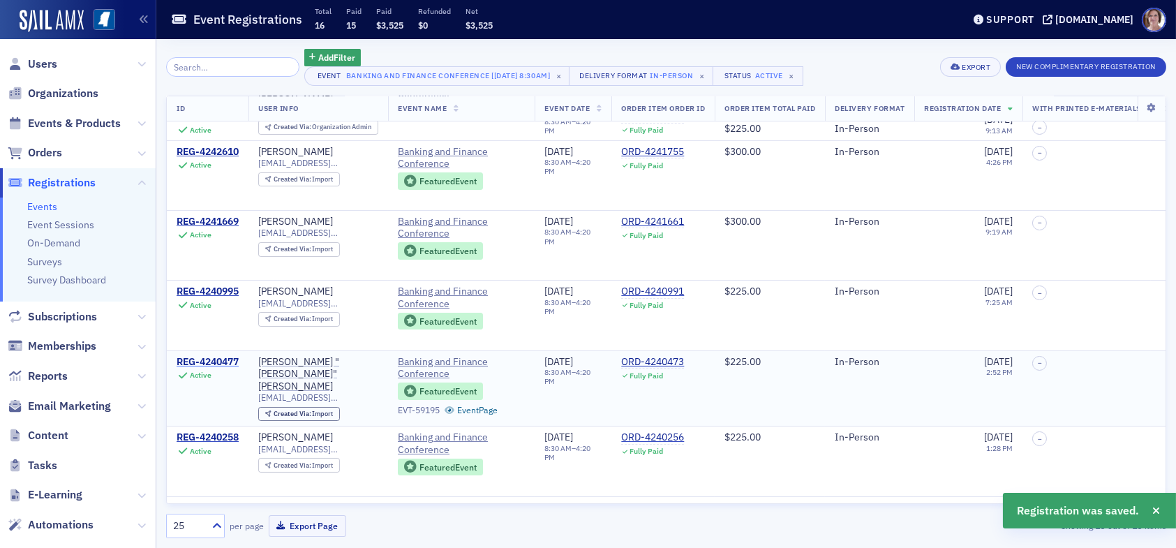
click at [224, 356] on div "REG-4240477" at bounding box center [208, 362] width 62 height 13
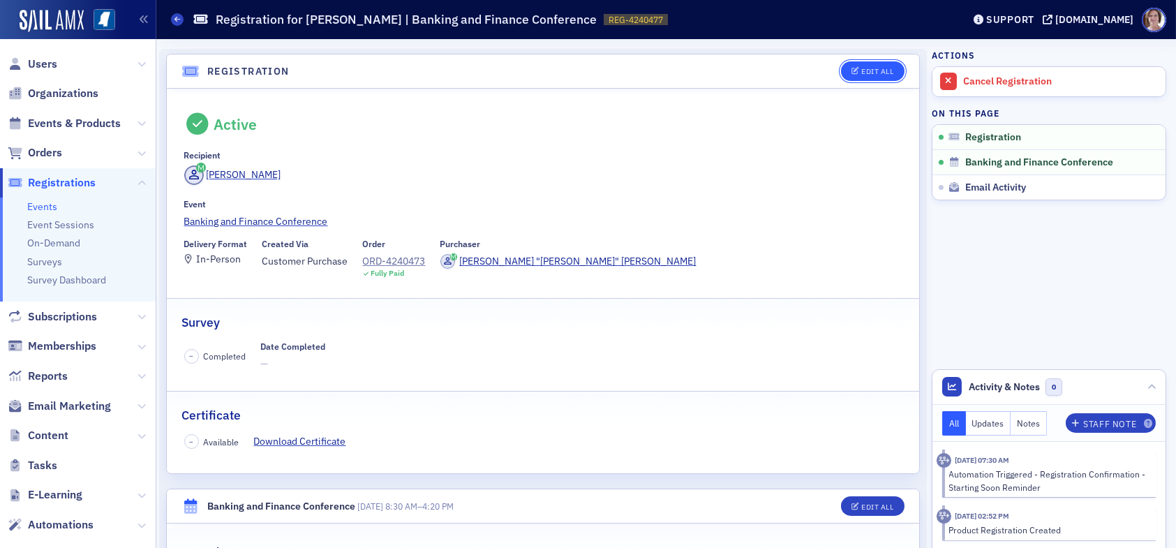
click at [866, 71] on div "Edit All" at bounding box center [877, 72] width 32 height 8
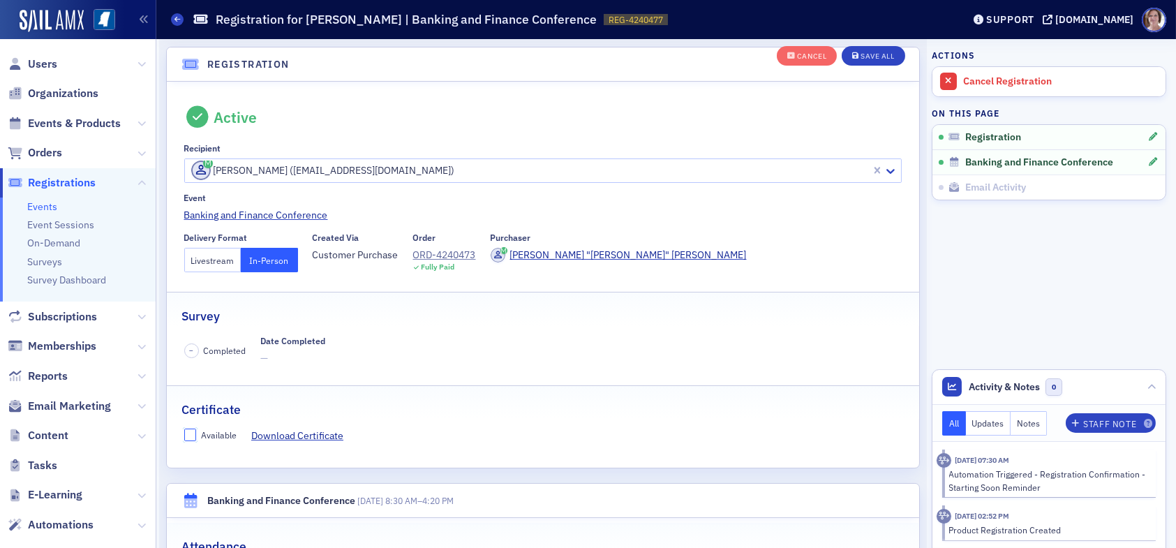
click at [193, 434] on input "Available" at bounding box center [190, 434] width 13 height 13
checkbox input "true"
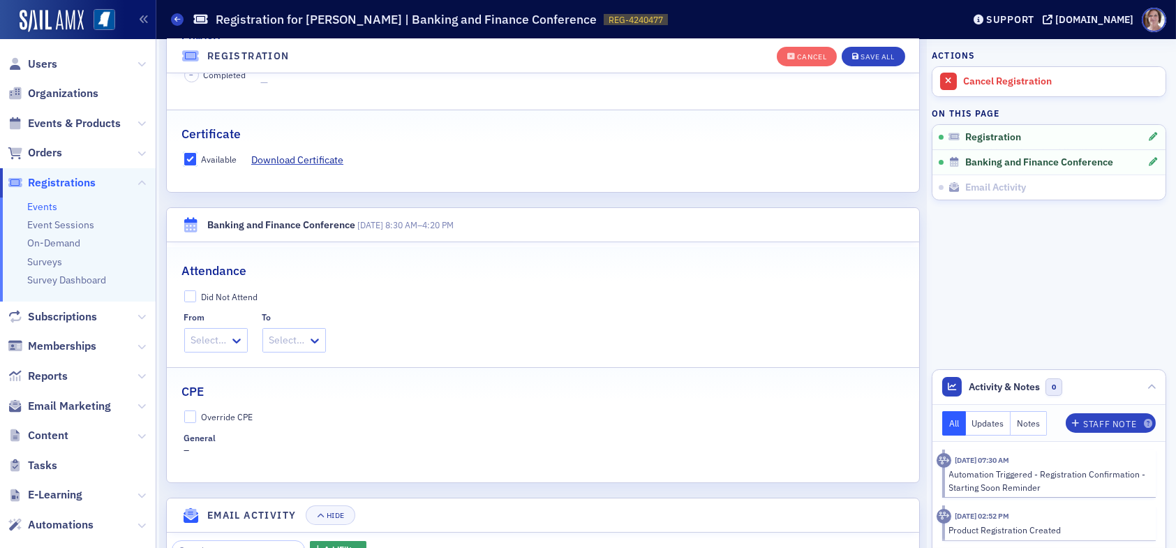
scroll to position [315, 0]
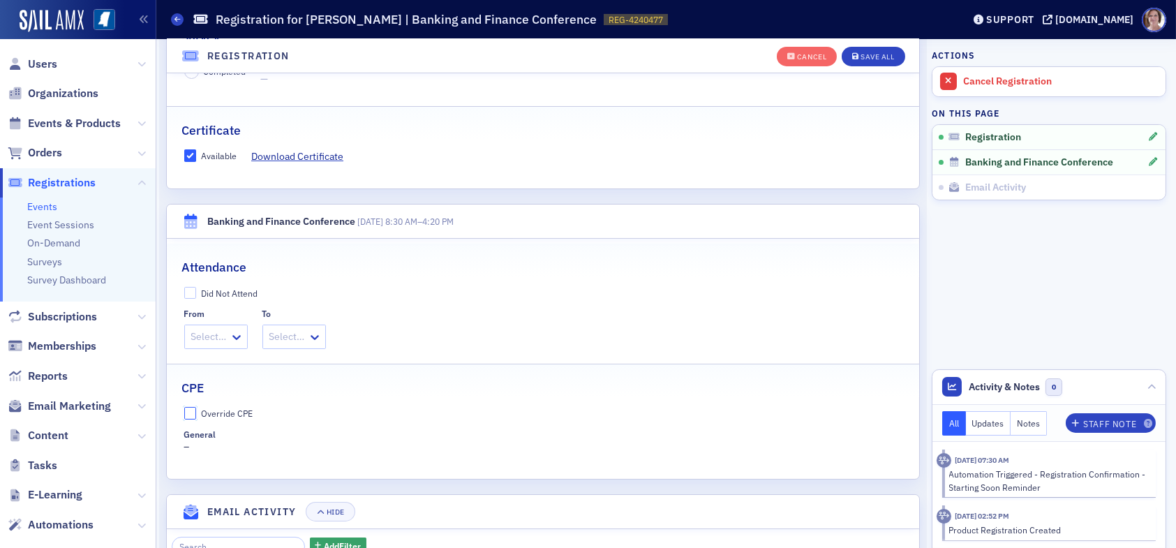
click at [195, 410] on input "Override CPE" at bounding box center [190, 413] width 13 height 13
checkbox input "true"
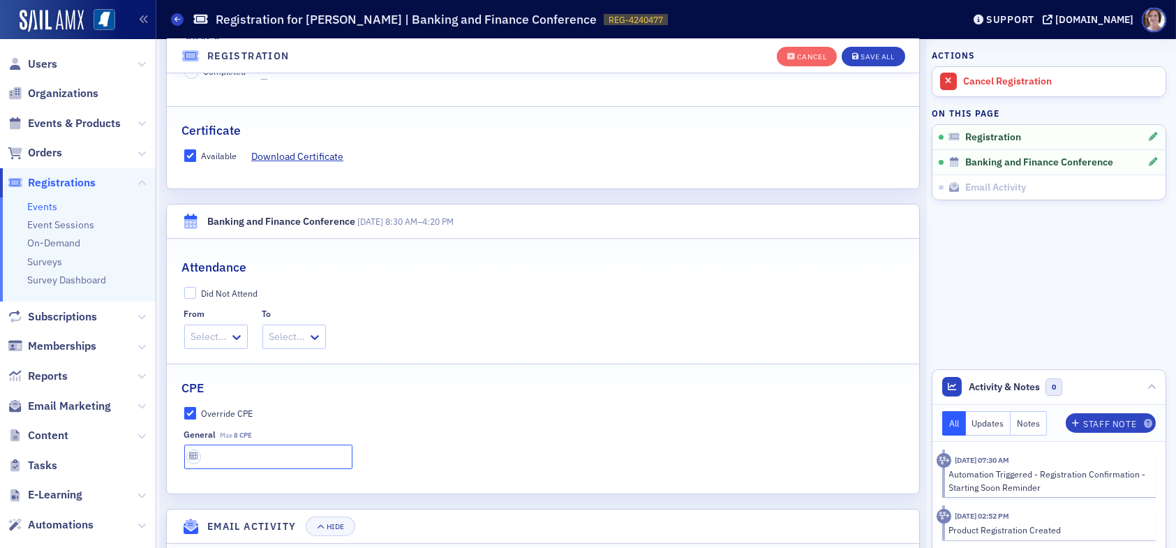
click at [243, 453] on input "text" at bounding box center [268, 456] width 168 height 24
type input "8 CPE"
click at [882, 50] on button "Save All" at bounding box center [872, 57] width 63 height 20
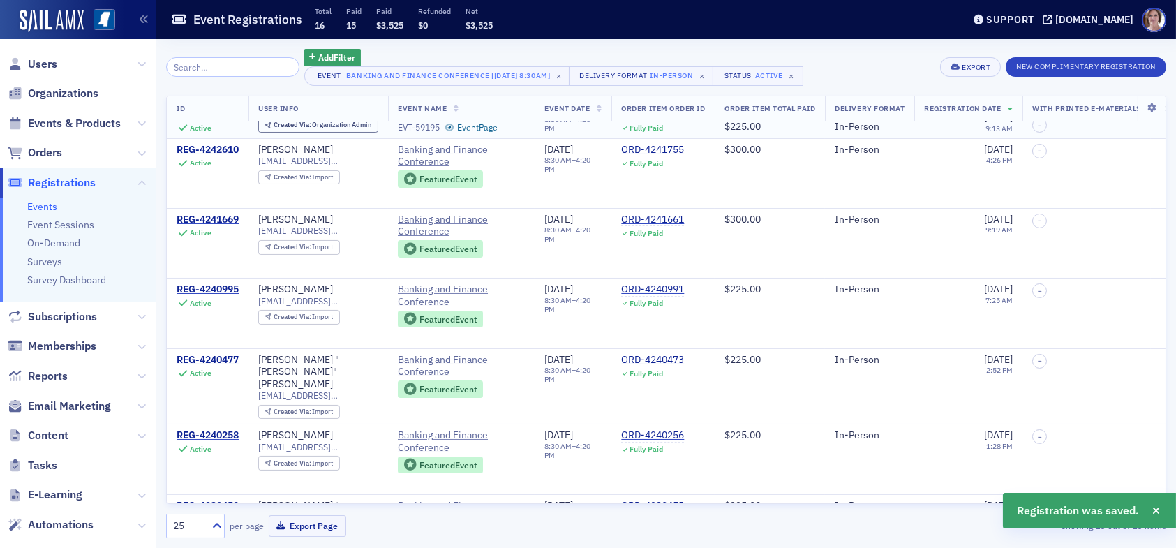
scroll to position [419, 0]
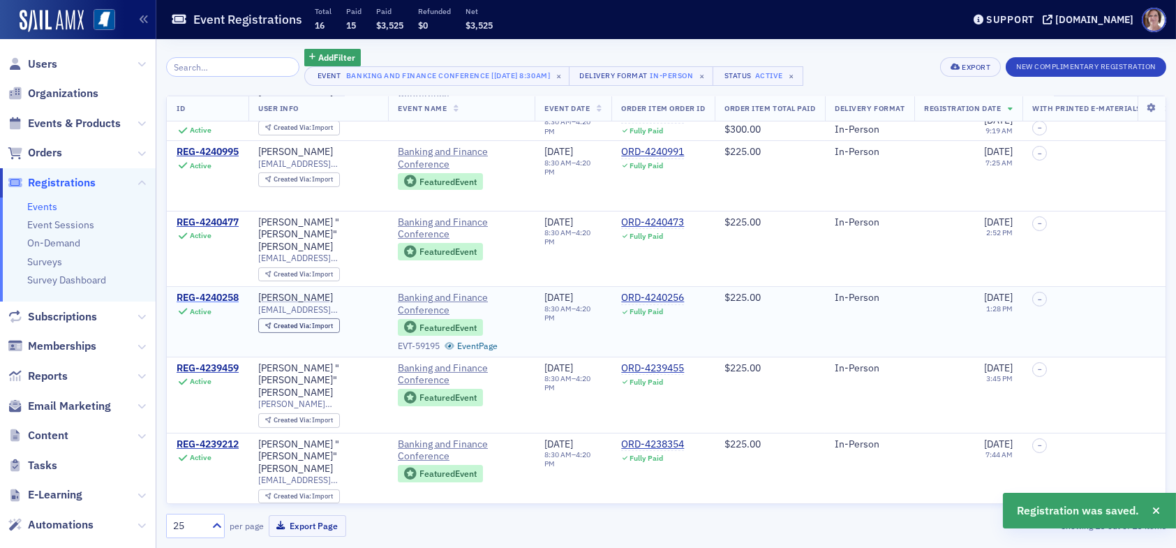
drag, startPoint x: 222, startPoint y: 271, endPoint x: 234, endPoint y: 271, distance: 11.9
click at [223, 292] on div "REG-4240258" at bounding box center [208, 298] width 62 height 13
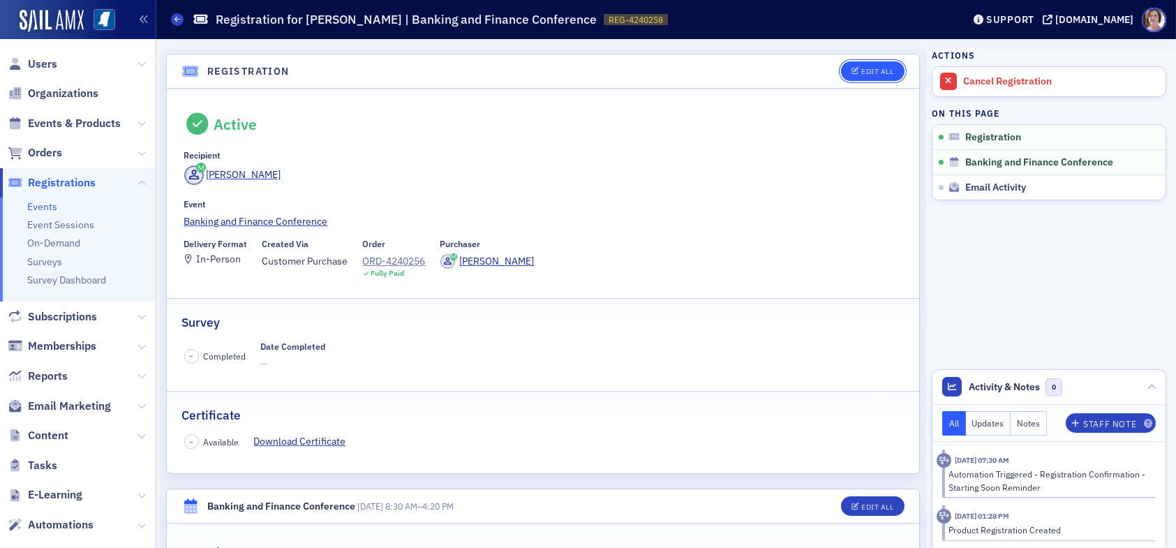
click at [861, 68] on div "Edit All" at bounding box center [877, 72] width 32 height 8
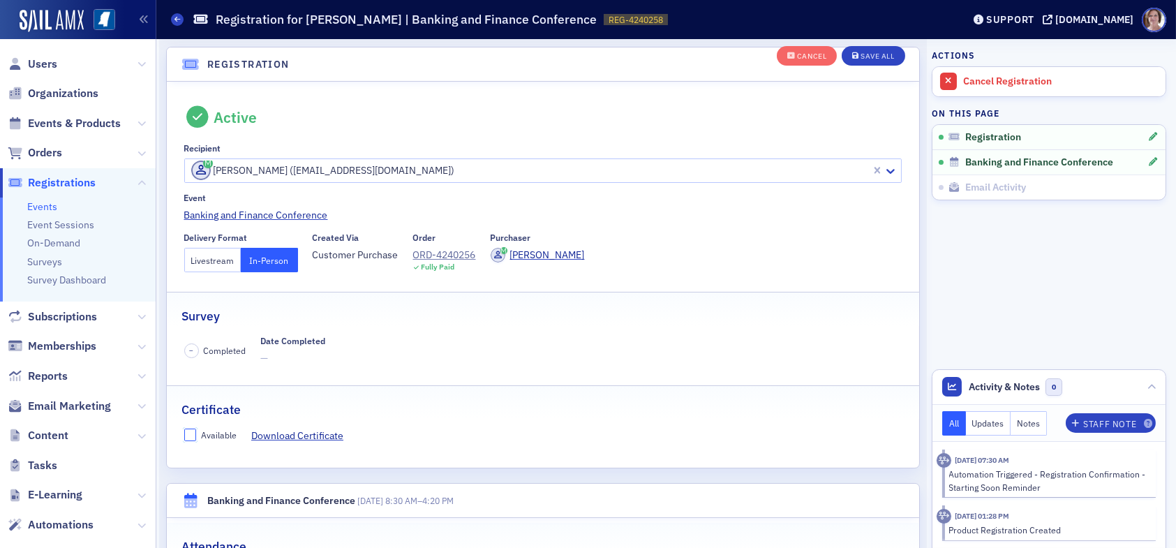
click at [189, 428] on input "Available" at bounding box center [190, 434] width 13 height 13
checkbox input "true"
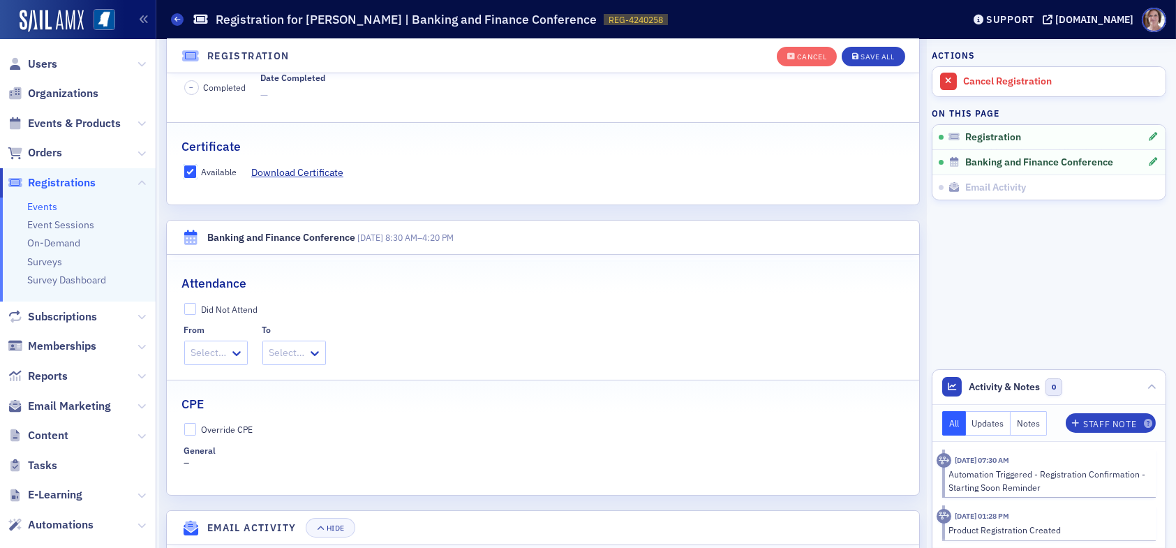
scroll to position [315, 0]
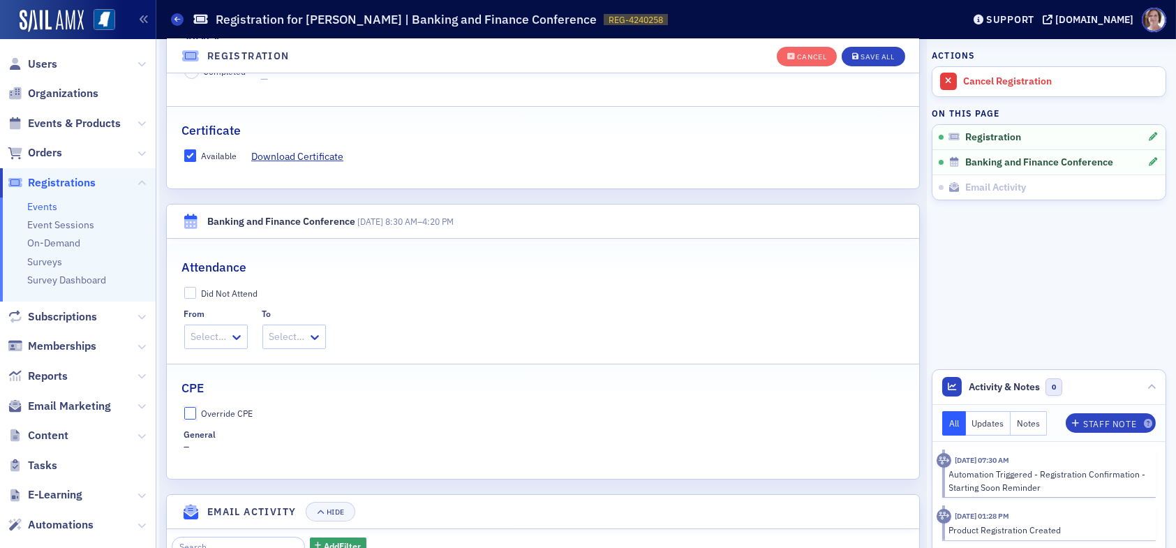
click at [190, 407] on input "Override CPE" at bounding box center [190, 413] width 13 height 13
checkbox input "true"
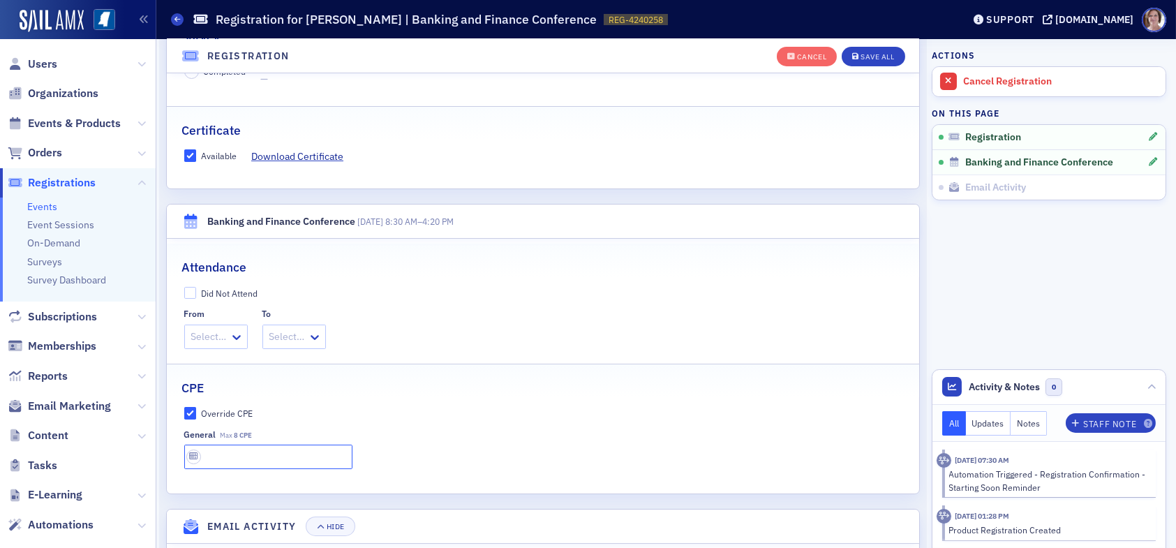
click at [238, 458] on input "text" at bounding box center [268, 456] width 168 height 24
type input "8 CPE"
click at [860, 54] on div "Save All" at bounding box center [876, 57] width 33 height 8
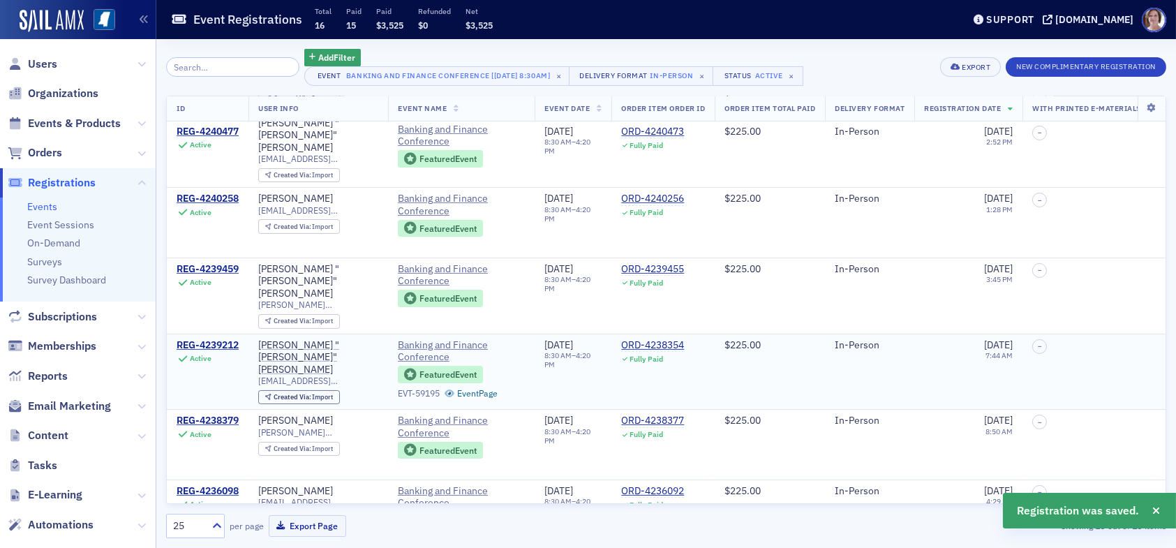
scroll to position [558, 0]
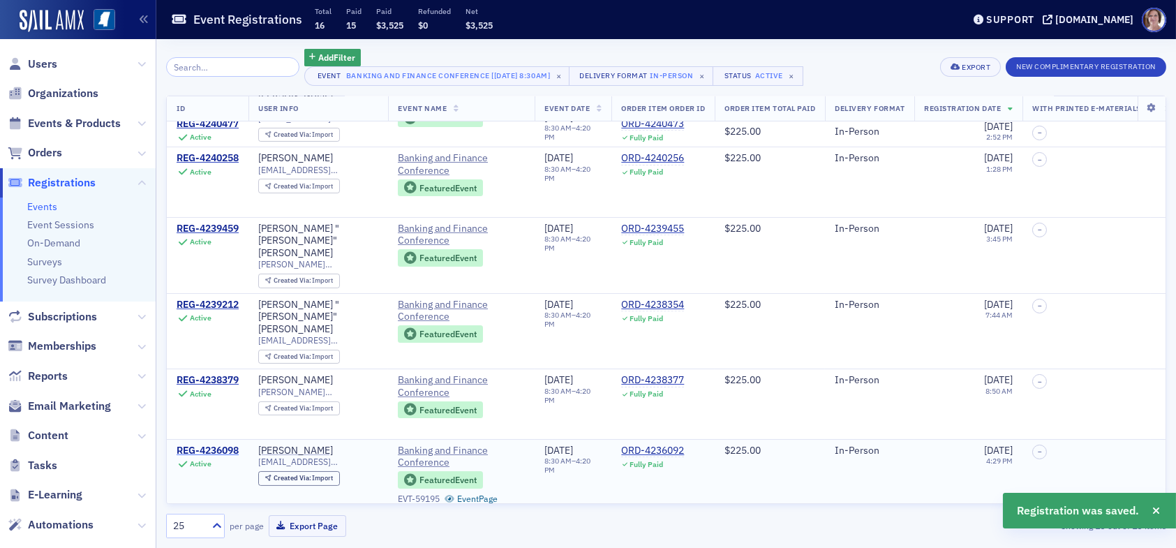
click at [218, 444] on div "REG-4236098" at bounding box center [208, 450] width 62 height 13
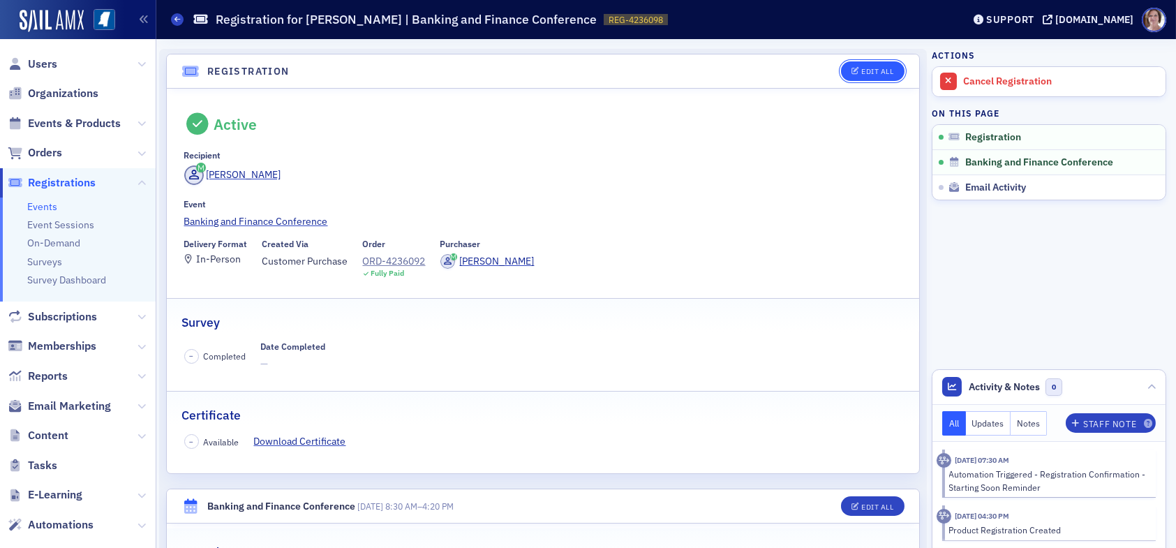
click at [866, 68] on div "Edit All" at bounding box center [877, 72] width 32 height 8
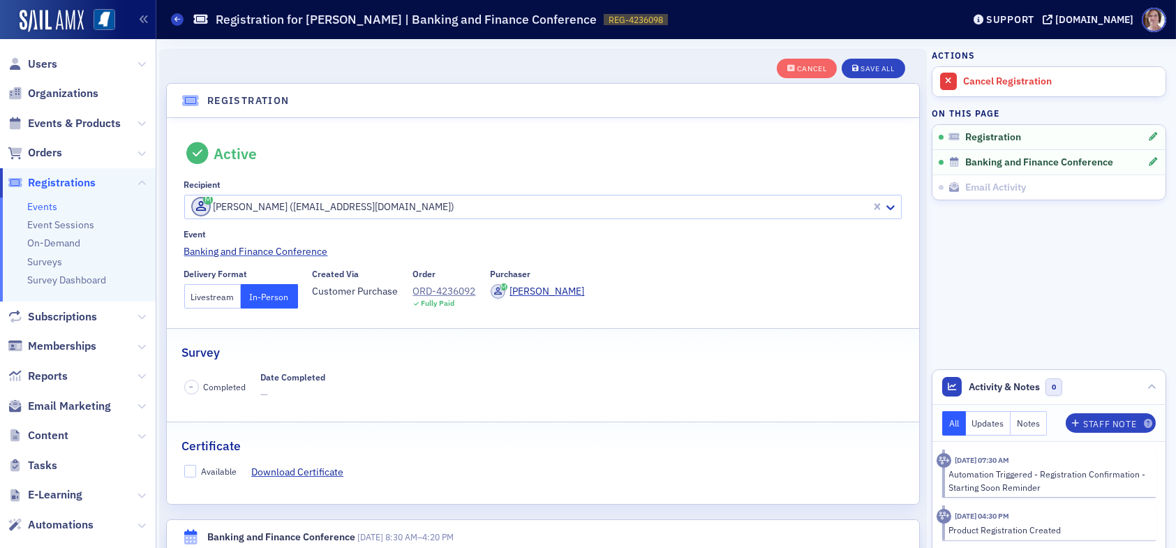
scroll to position [36, 0]
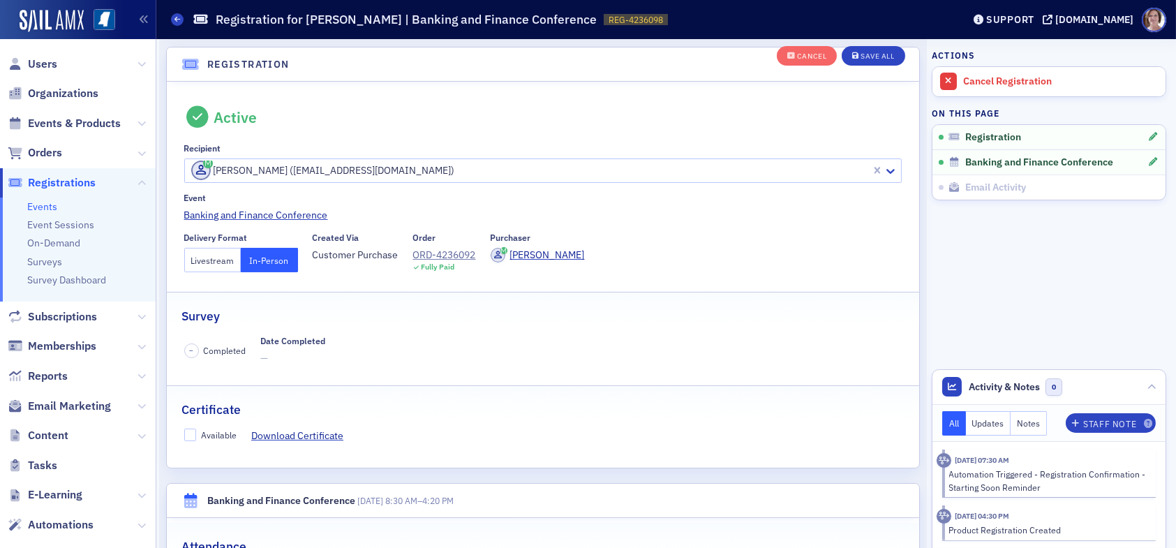
click at [194, 440] on label "Available" at bounding box center [210, 434] width 53 height 13
click at [194, 440] on input "Available" at bounding box center [190, 434] width 13 height 13
checkbox input "true"
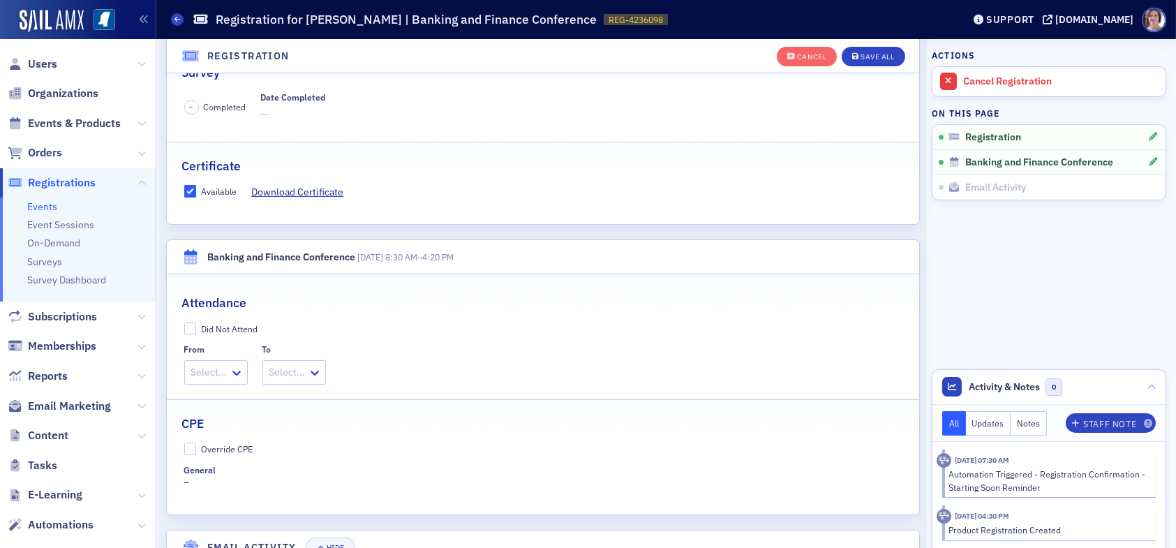
scroll to position [315, 0]
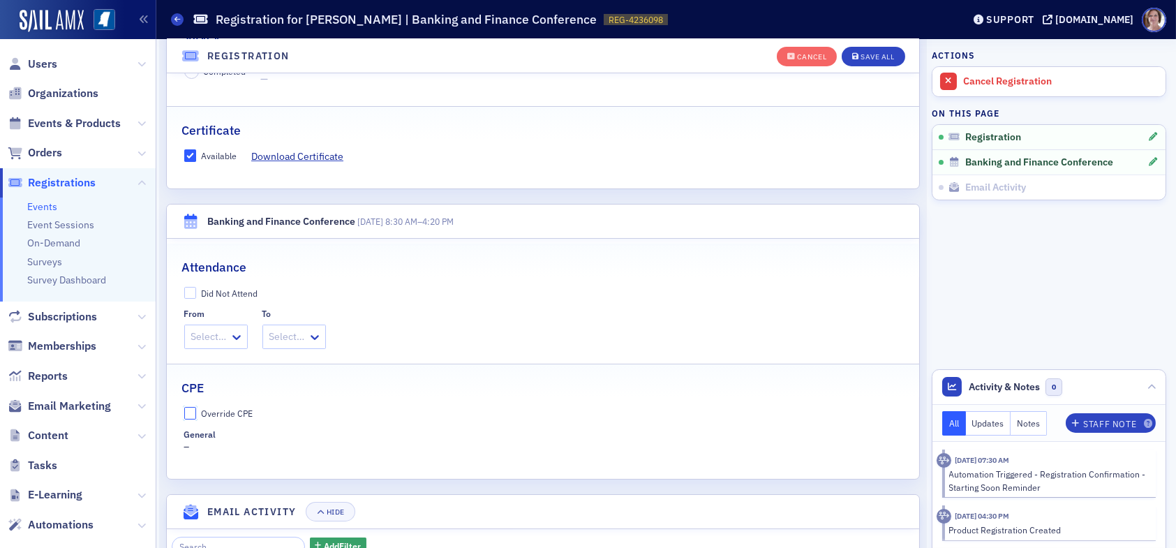
click at [193, 412] on input "Override CPE" at bounding box center [190, 413] width 13 height 13
checkbox input "true"
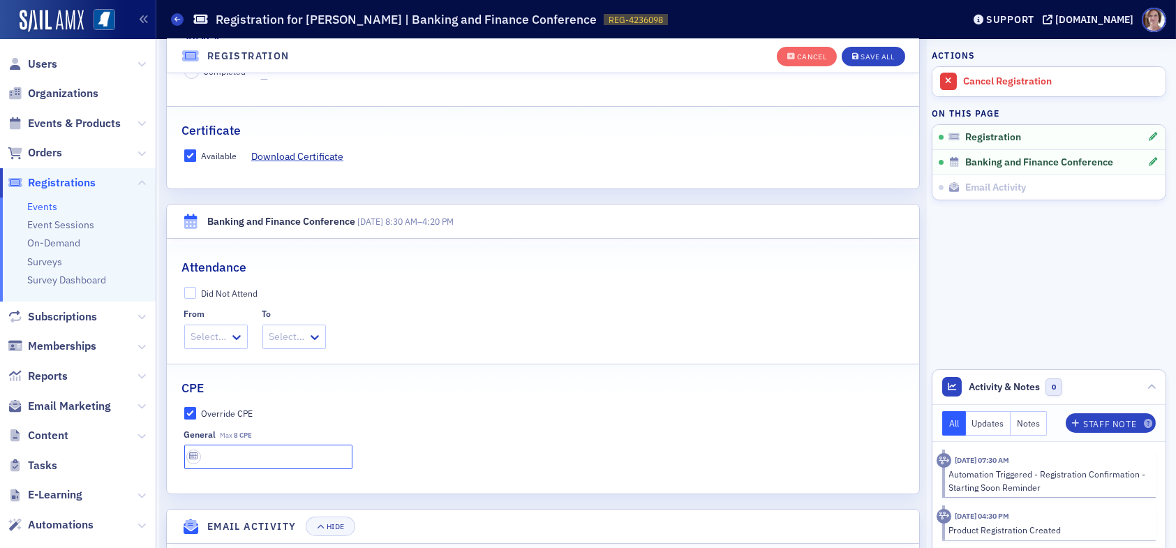
click at [232, 447] on input "text" at bounding box center [268, 456] width 168 height 24
type input "8 CPE"
click at [877, 55] on div "Save All" at bounding box center [876, 57] width 33 height 8
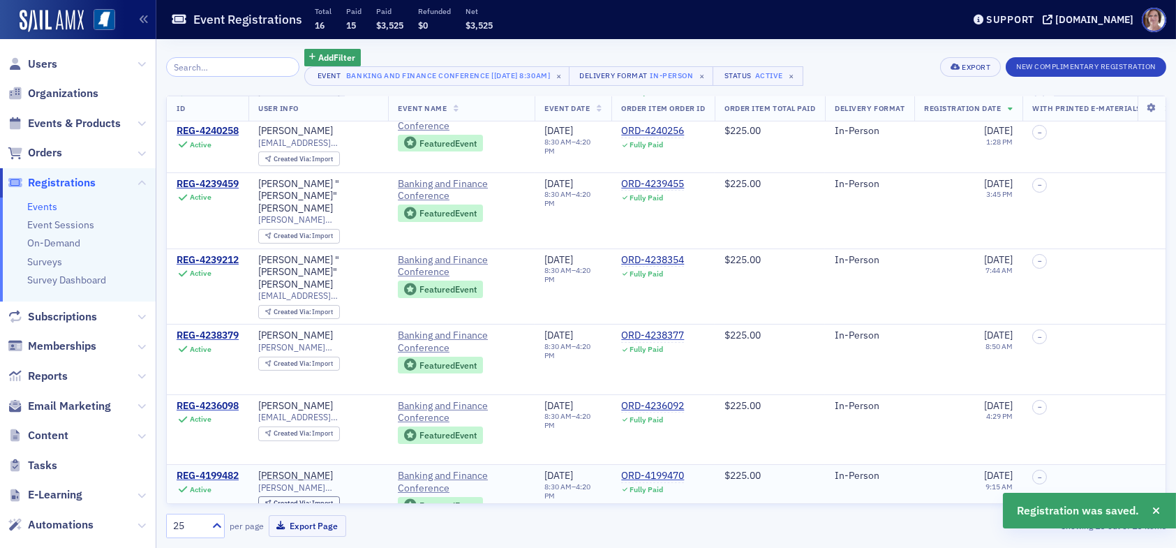
scroll to position [745, 0]
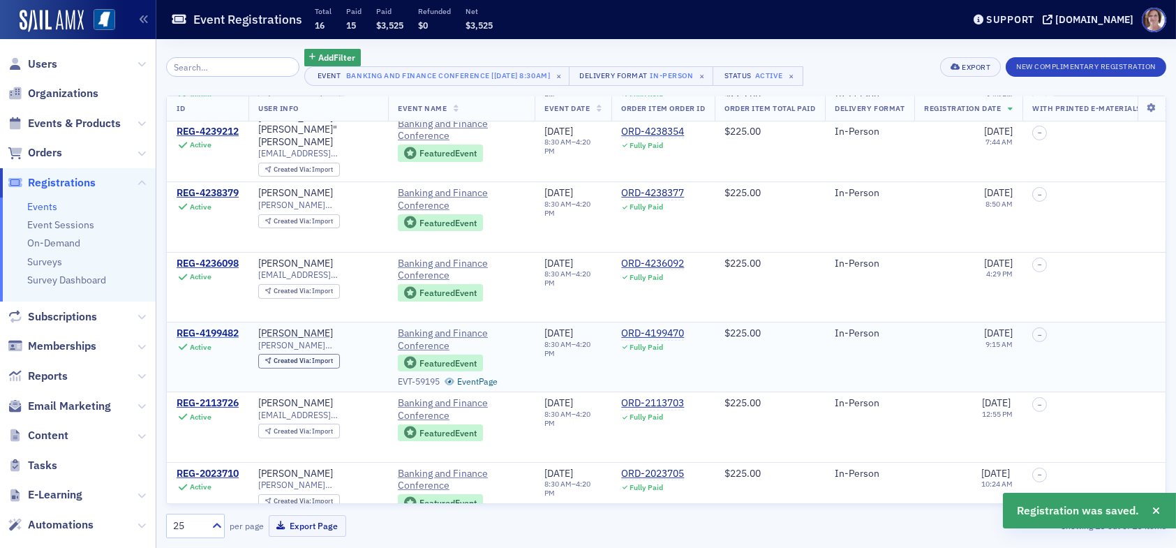
click at [224, 327] on div "REG-4199482" at bounding box center [208, 333] width 62 height 13
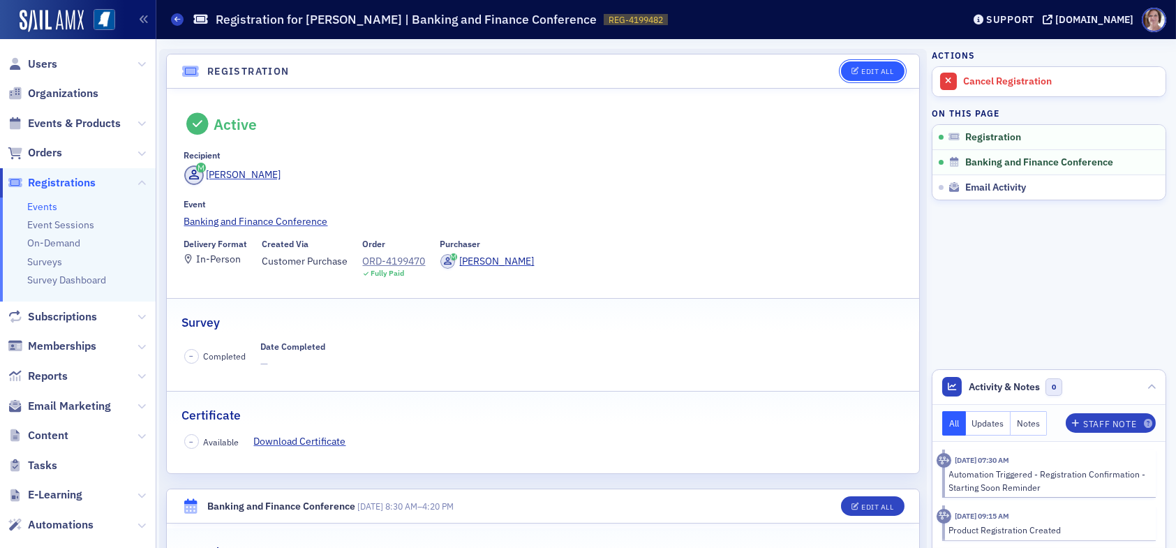
click at [856, 65] on button "Edit All" at bounding box center [872, 71] width 63 height 20
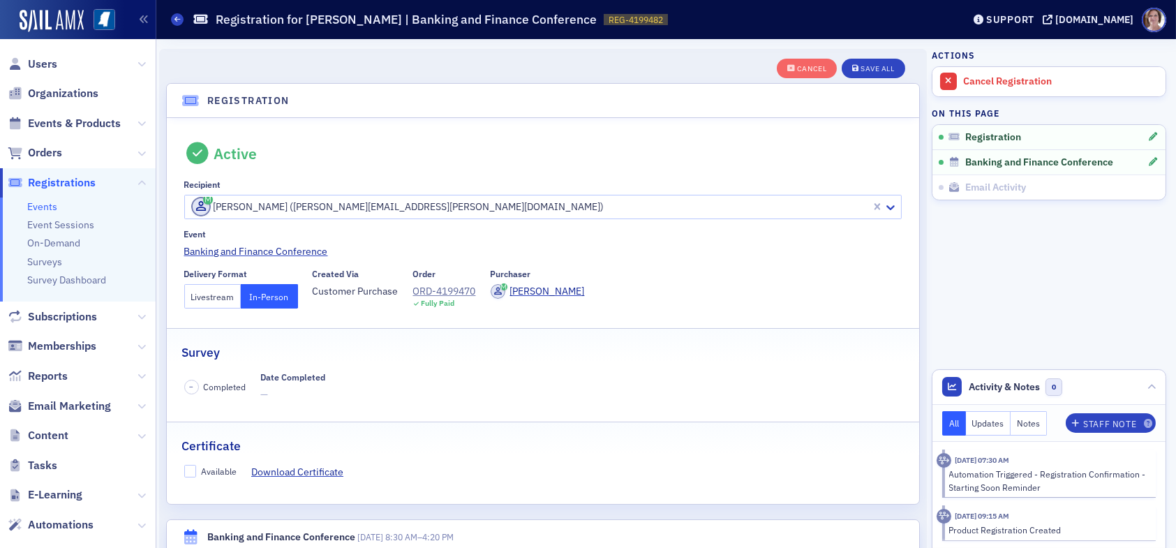
scroll to position [36, 0]
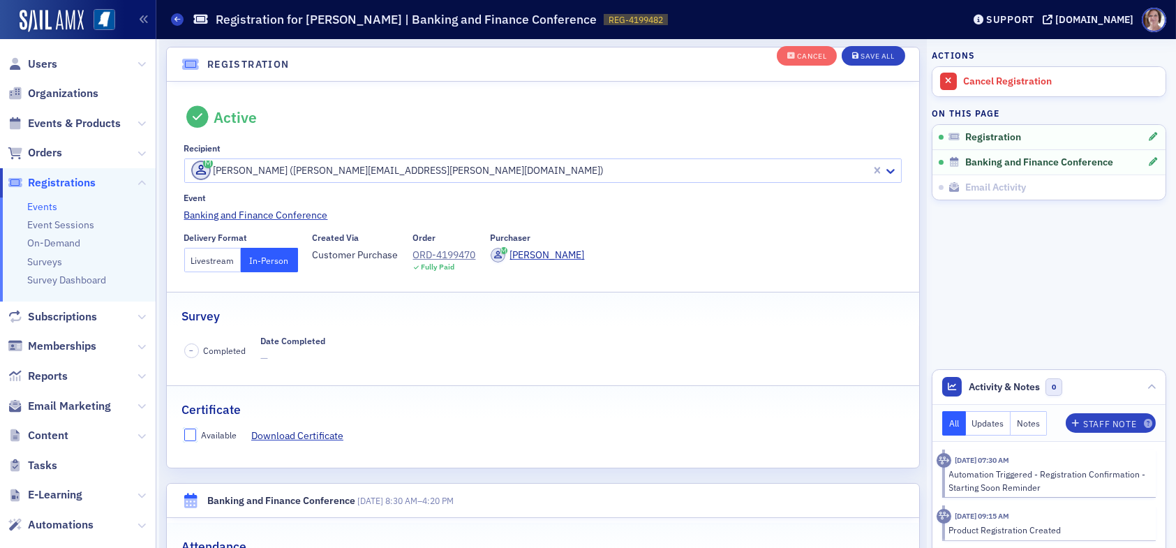
click at [194, 432] on input "Available" at bounding box center [190, 434] width 13 height 13
checkbox input "true"
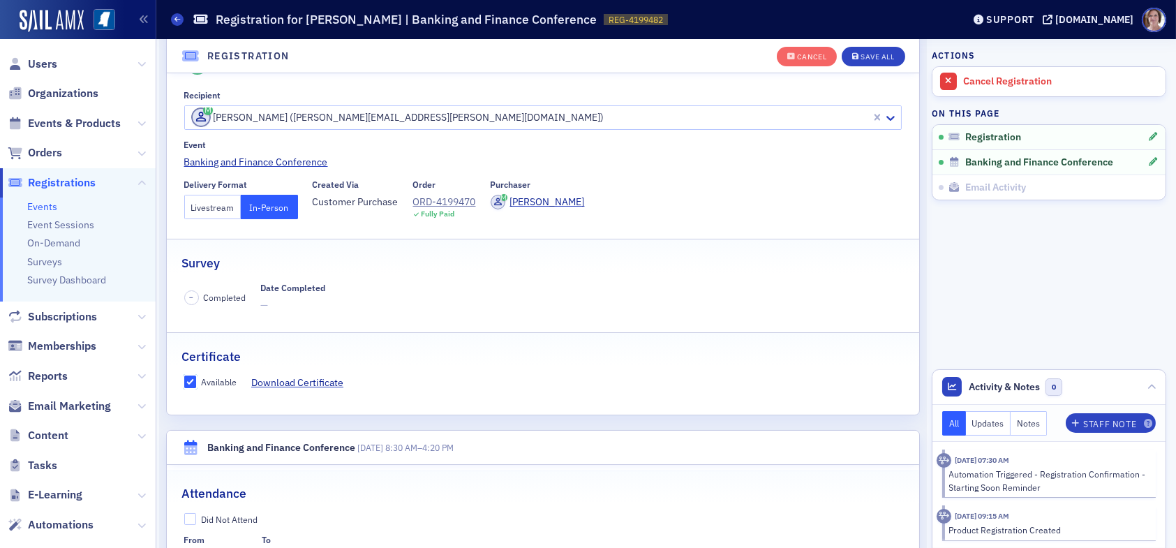
scroll to position [246, 0]
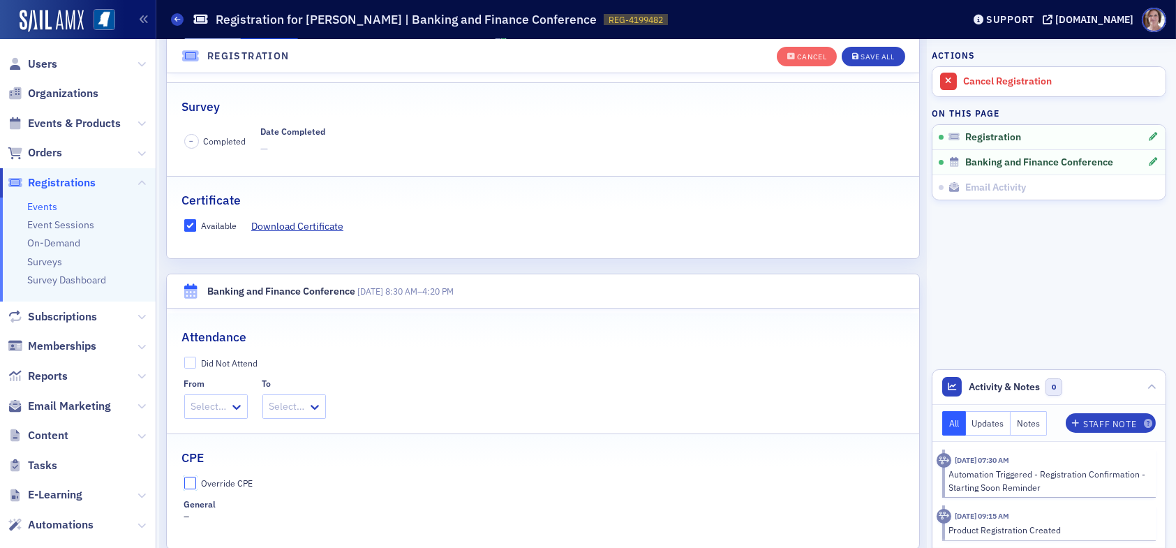
click at [194, 477] on input "Override CPE" at bounding box center [190, 483] width 13 height 13
checkbox input "true"
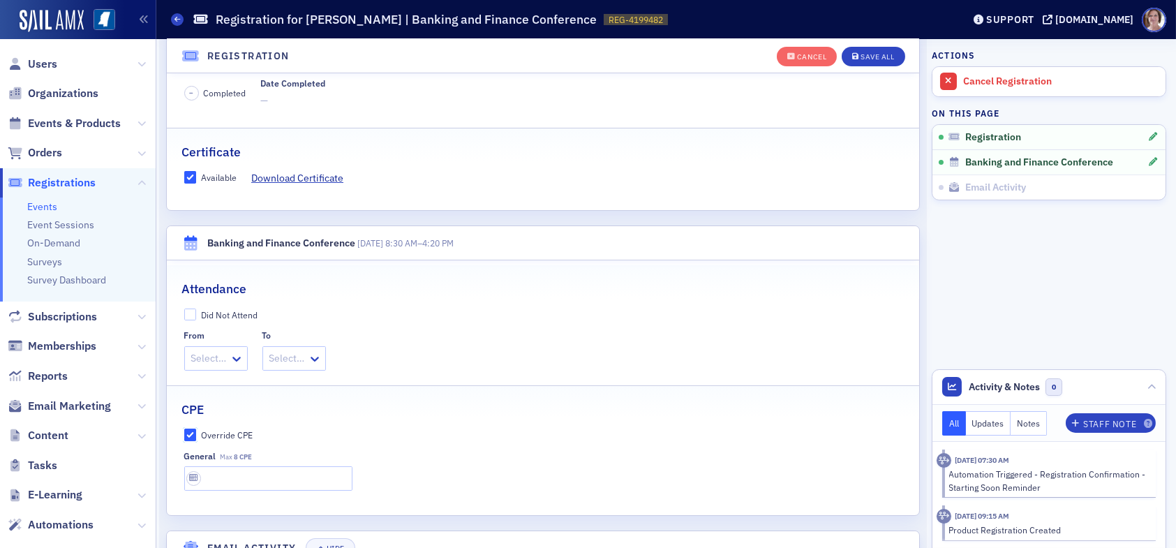
scroll to position [315, 0]
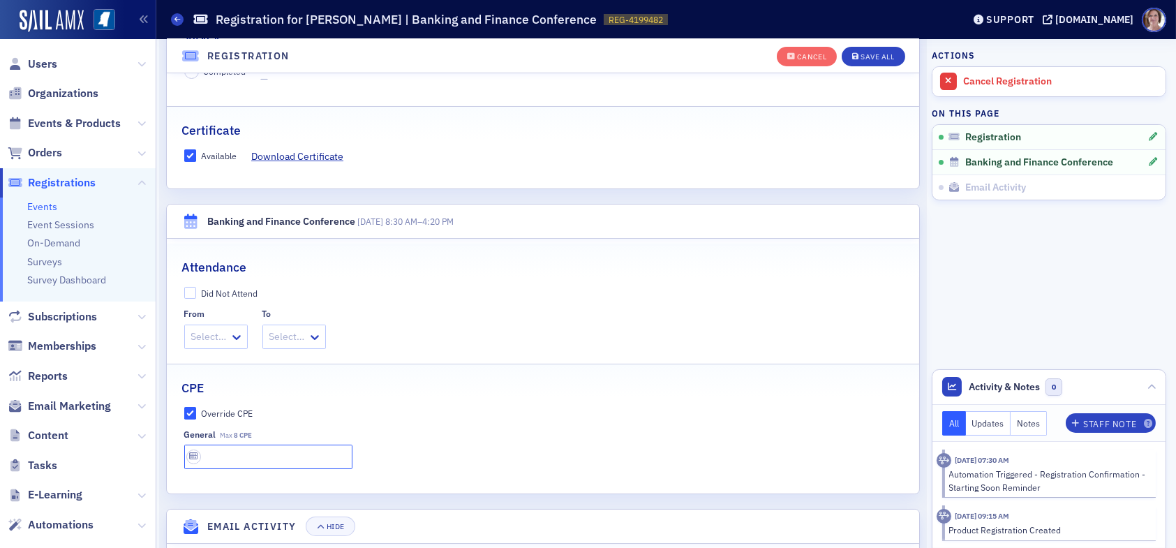
drag, startPoint x: 246, startPoint y: 451, endPoint x: 250, endPoint y: 458, distance: 8.0
click at [246, 451] on input "text" at bounding box center [268, 456] width 168 height 24
type input "8 CPE"
click at [872, 54] on div "Save All" at bounding box center [876, 57] width 33 height 8
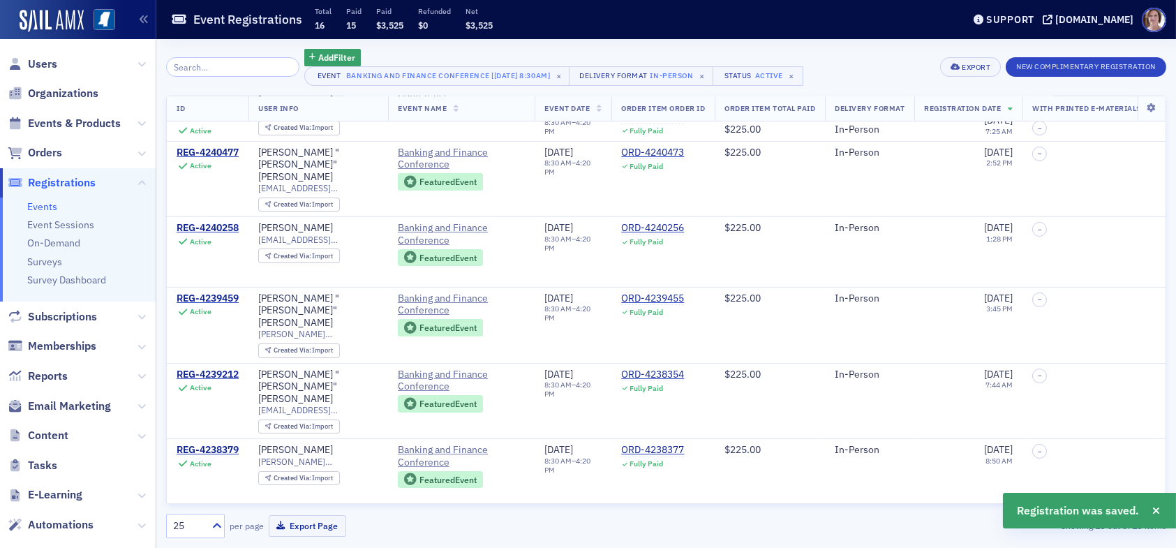
scroll to position [745, 0]
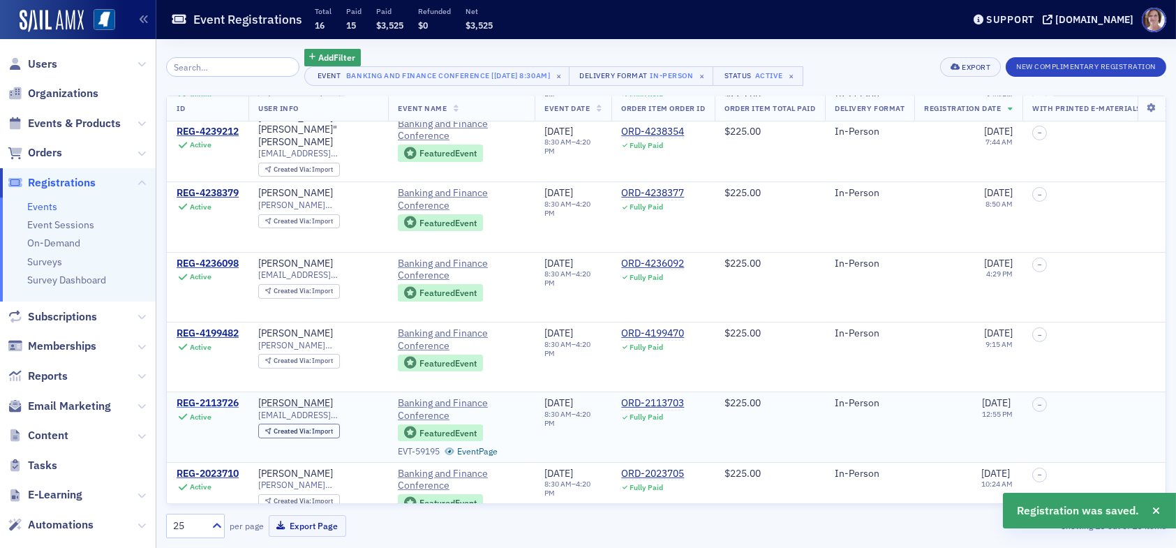
click at [224, 397] on div "REG-2113726" at bounding box center [208, 403] width 62 height 13
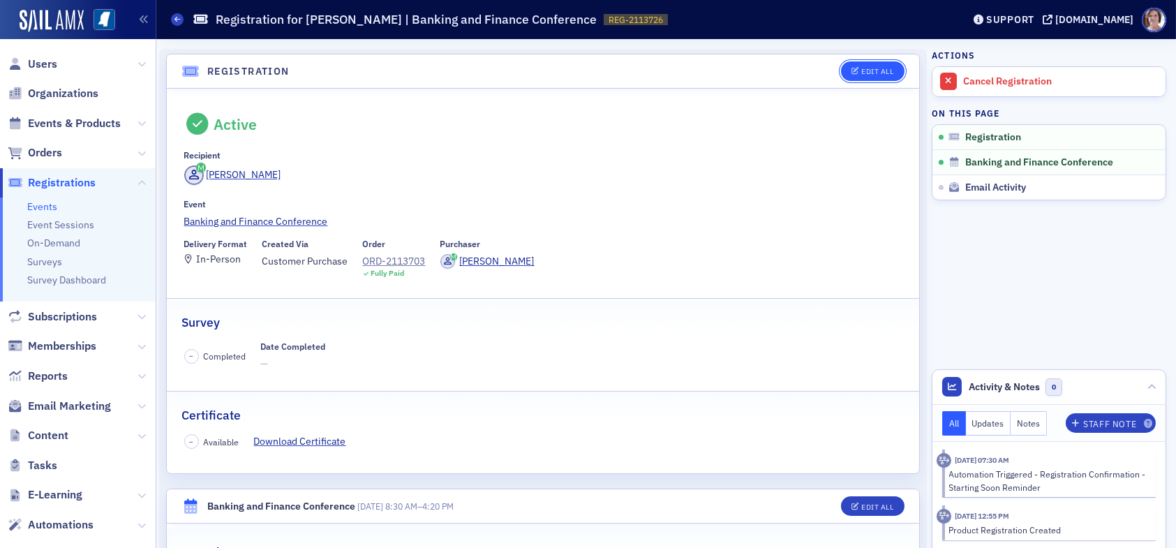
click at [864, 69] on div "Edit All" at bounding box center [877, 72] width 32 height 8
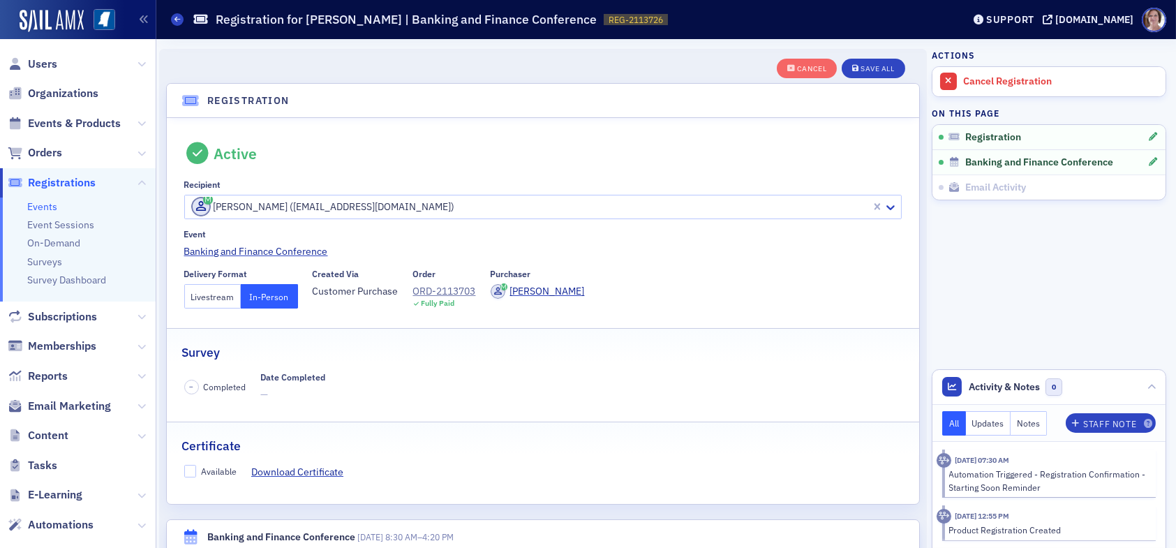
scroll to position [36, 0]
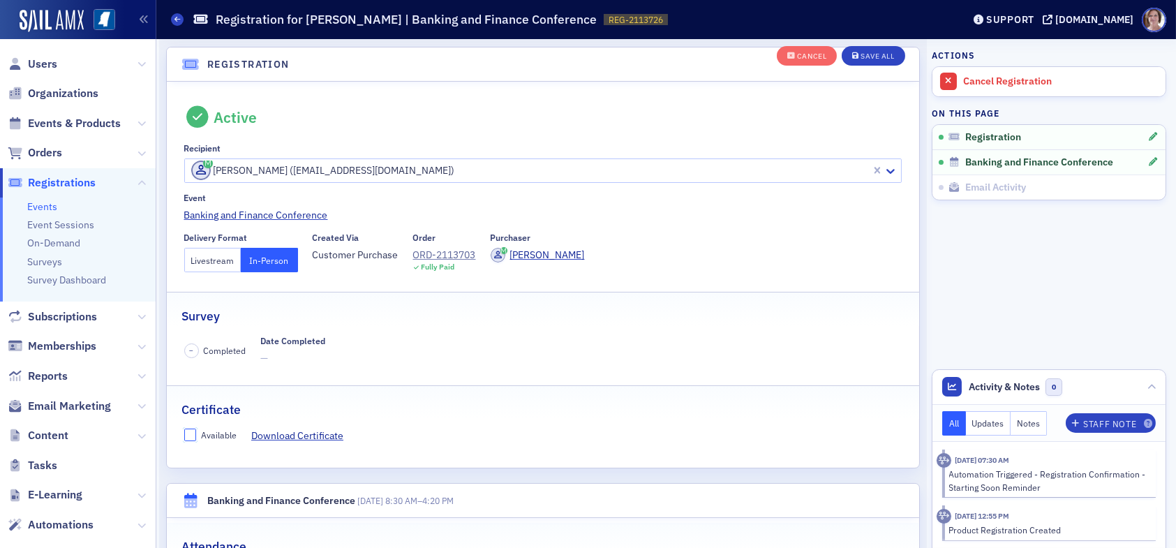
click at [190, 433] on input "Available" at bounding box center [190, 434] width 13 height 13
checkbox input "true"
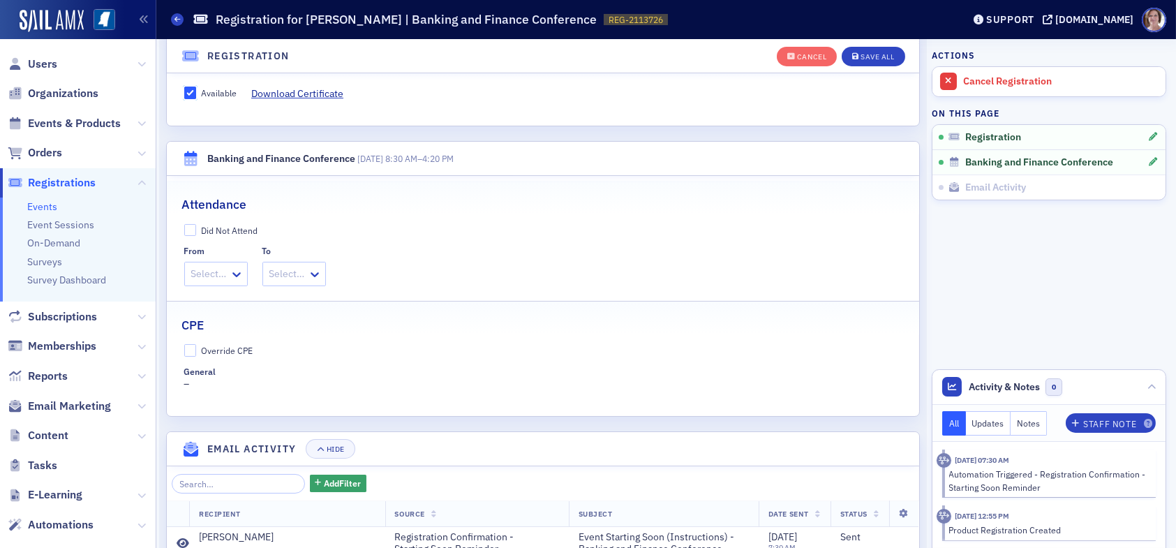
scroll to position [385, 0]
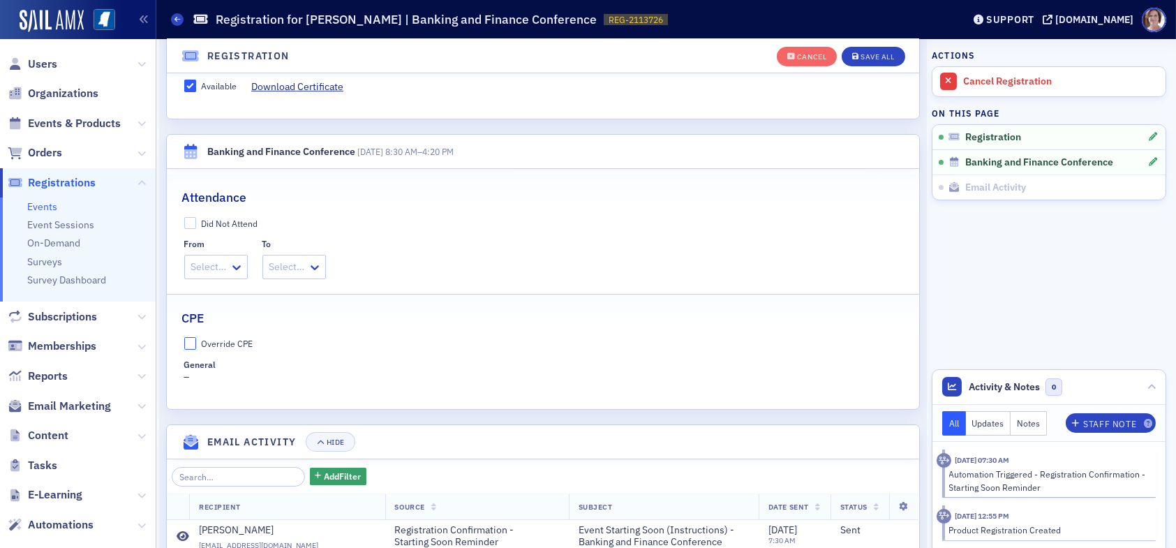
click at [190, 344] on input "Override CPE" at bounding box center [190, 343] width 13 height 13
checkbox input "true"
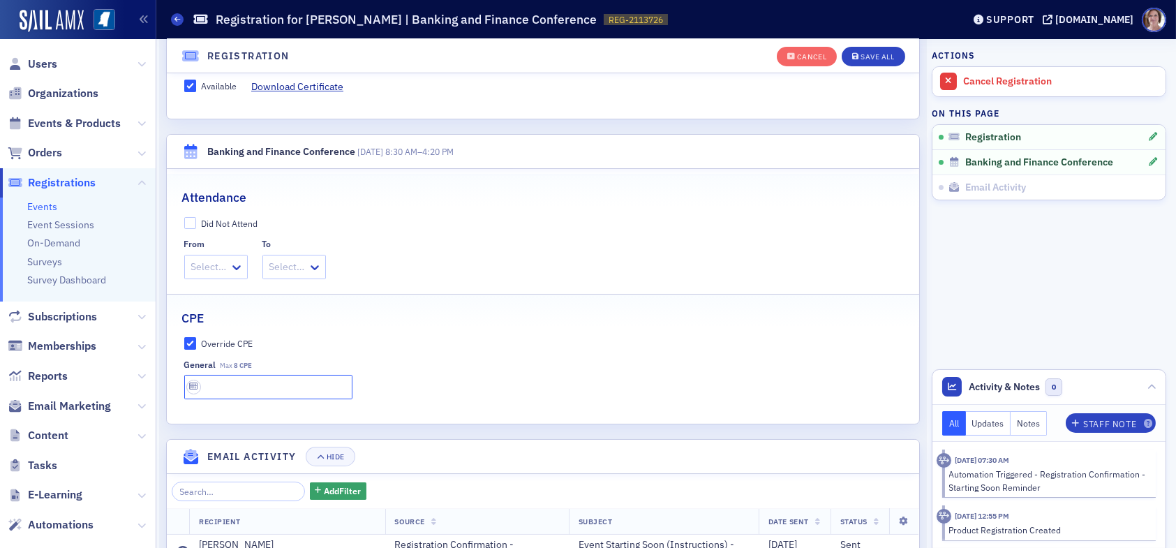
click at [218, 389] on input "text" at bounding box center [268, 387] width 168 height 24
type input "8 CPE"
click at [880, 59] on div "Save All" at bounding box center [876, 57] width 33 height 8
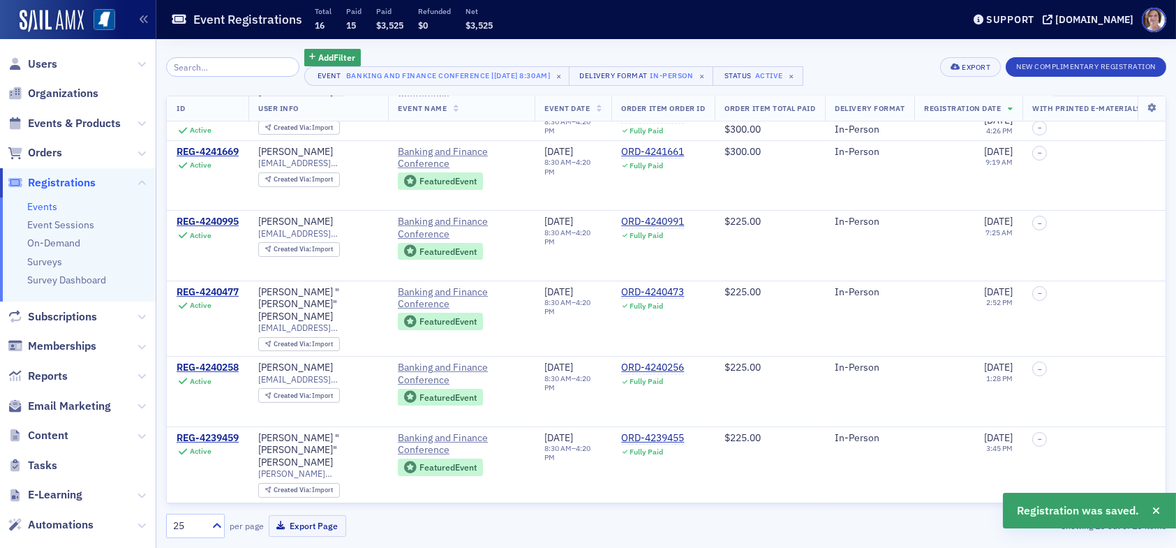
scroll to position [745, 0]
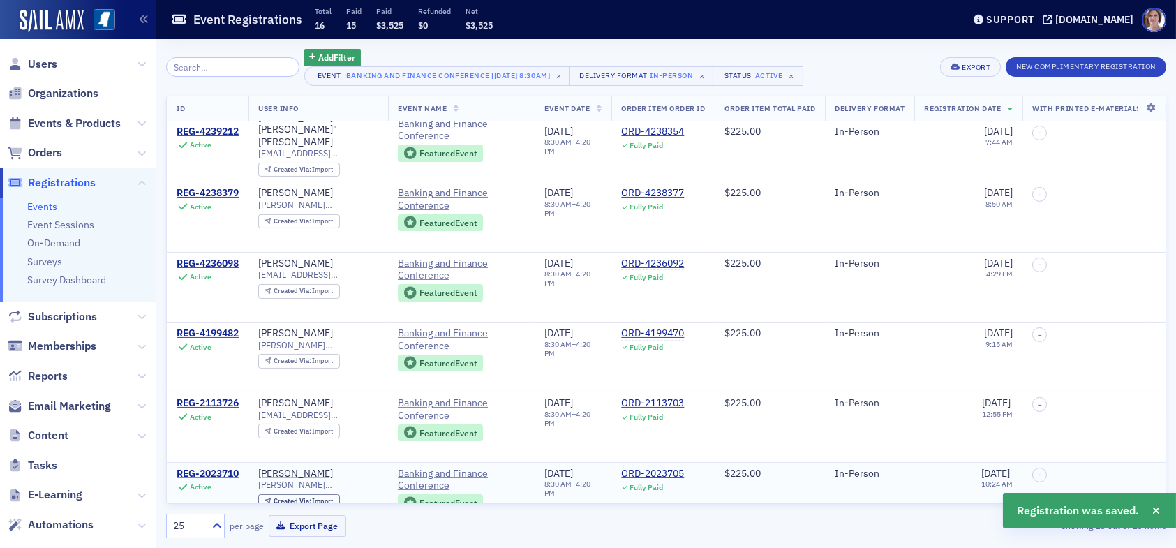
click at [220, 467] on div "REG-2023710" at bounding box center [208, 473] width 62 height 13
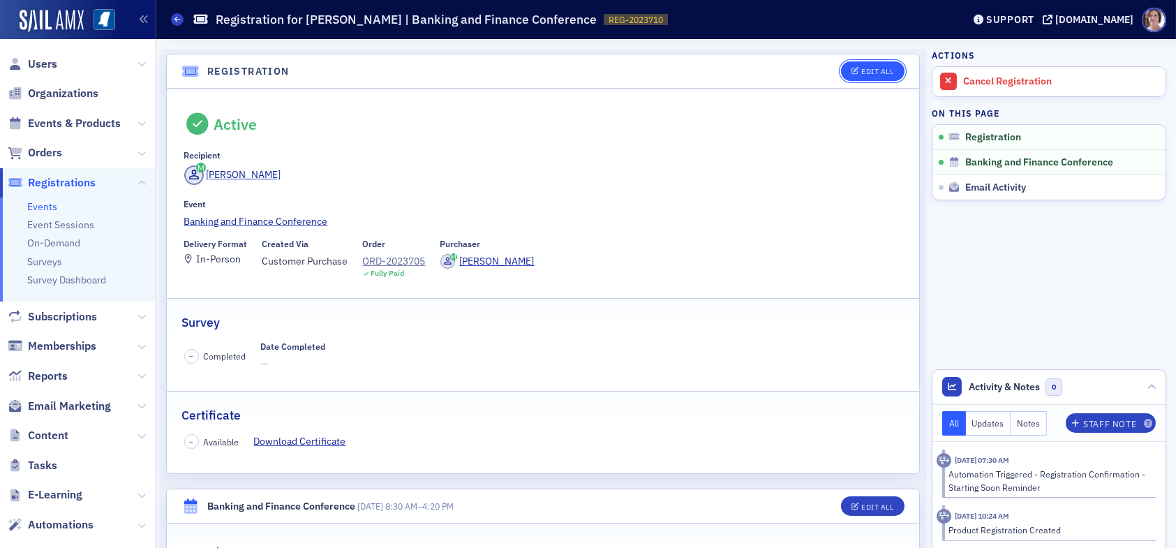
click at [863, 70] on div "Edit All" at bounding box center [877, 72] width 32 height 8
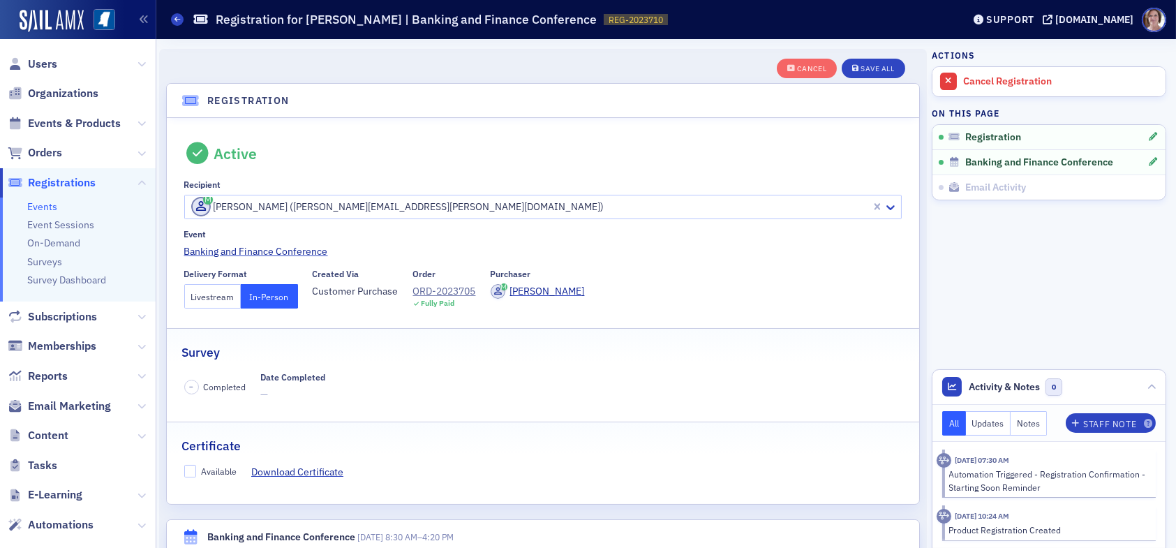
scroll to position [36, 0]
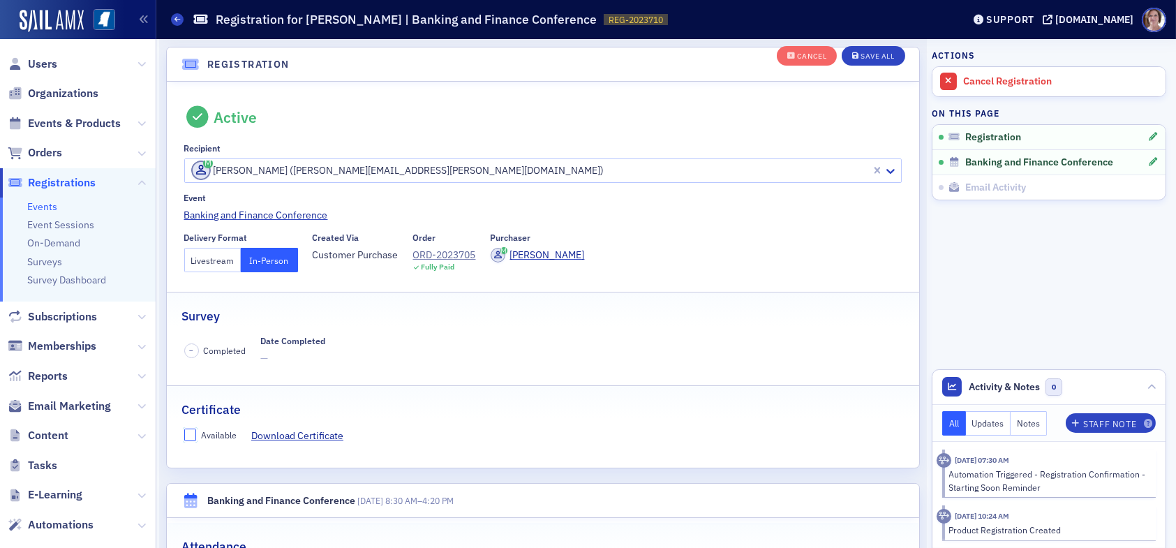
click at [188, 433] on input "Available" at bounding box center [190, 434] width 13 height 13
checkbox input "true"
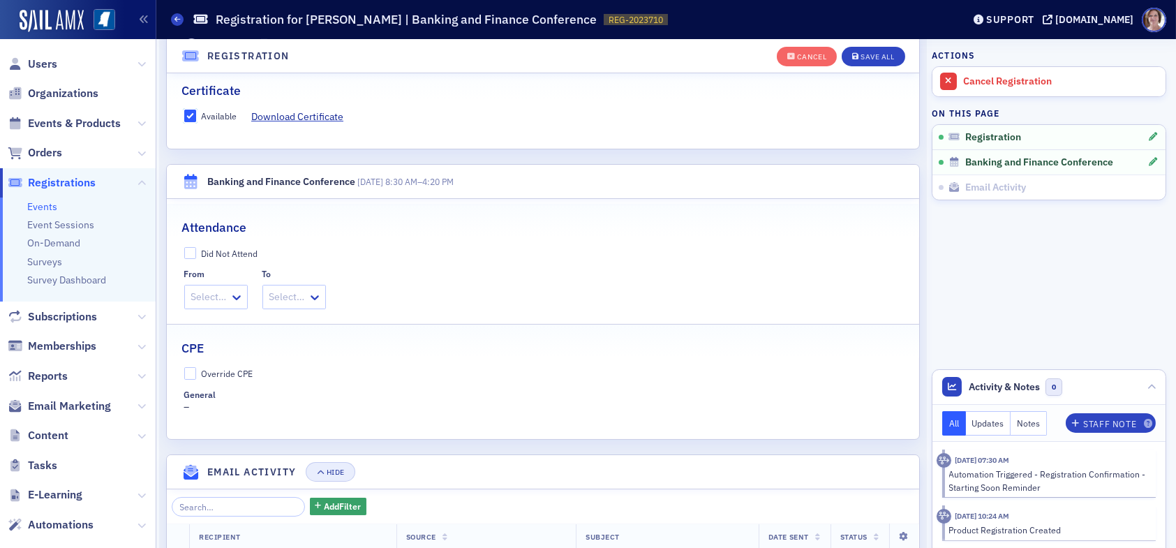
scroll to position [385, 0]
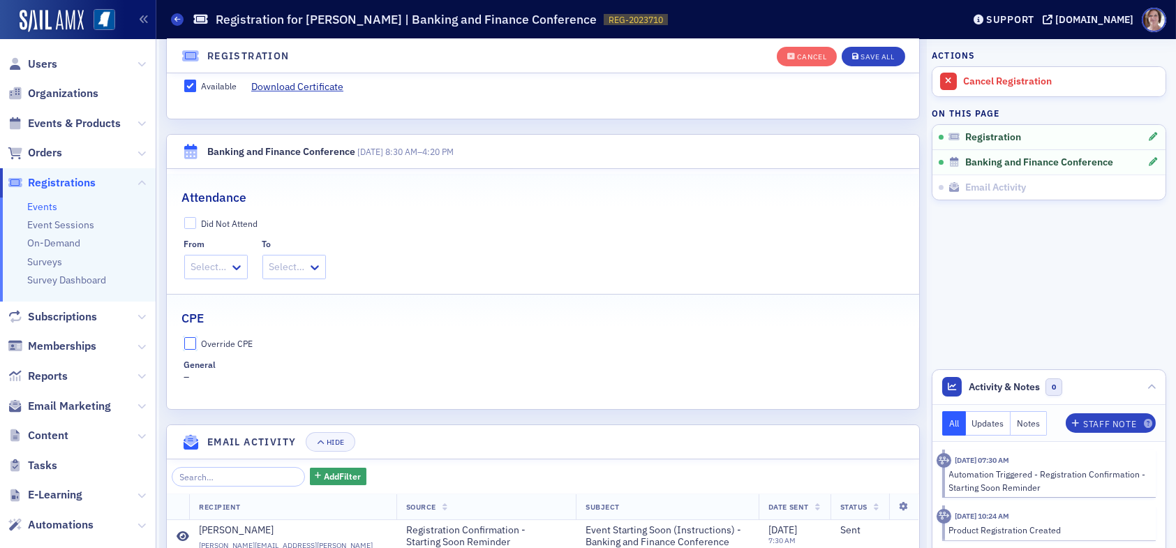
click at [192, 341] on input "Override CPE" at bounding box center [190, 343] width 13 height 13
checkbox input "true"
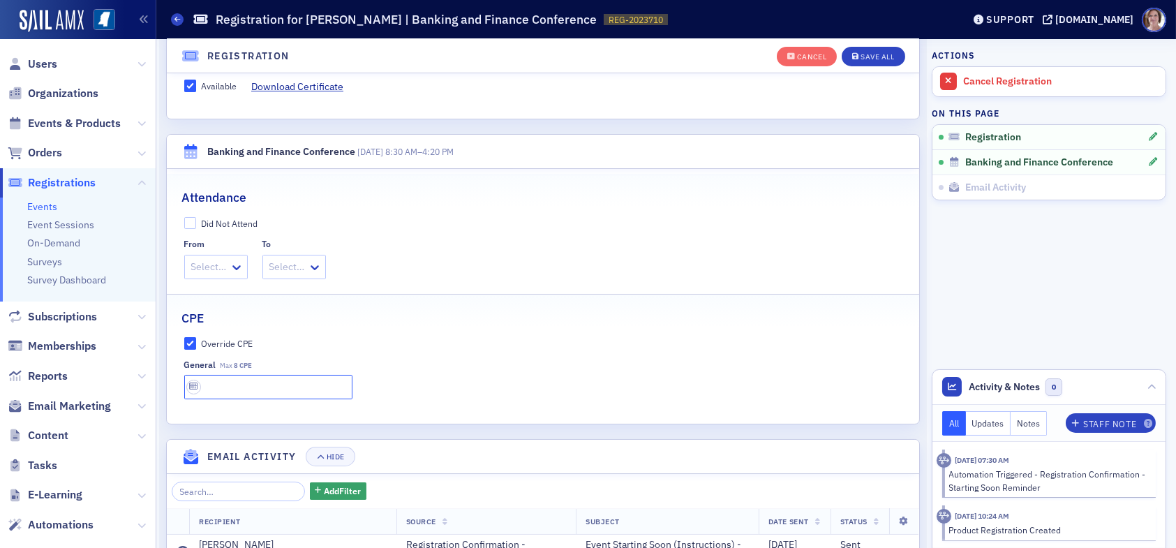
click at [247, 382] on input "text" at bounding box center [268, 387] width 168 height 24
type input "8 CPE"
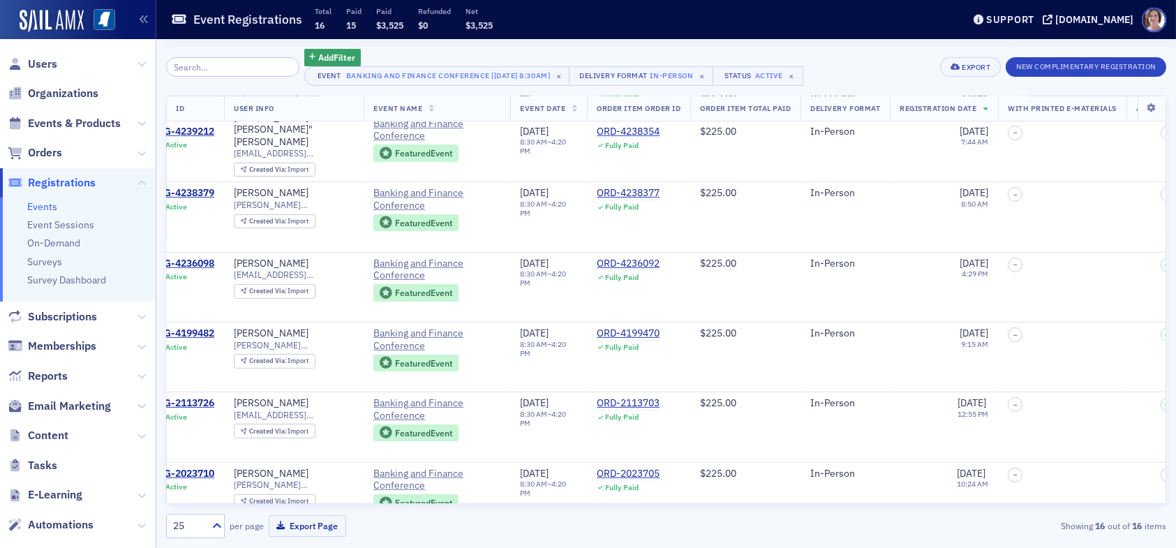
scroll to position [745, 0]
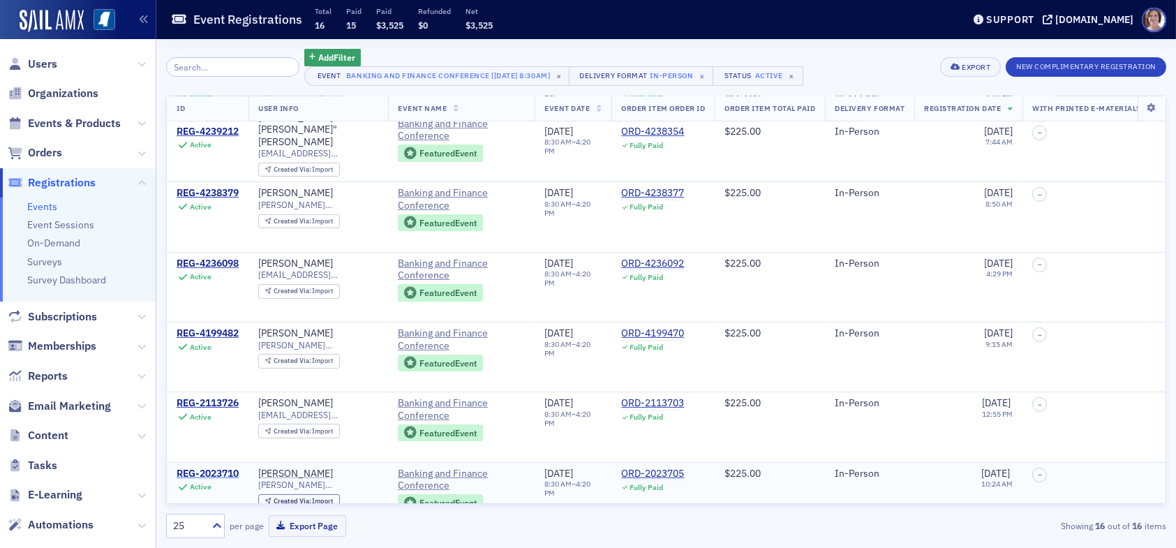
click at [214, 467] on div "REG-2023710" at bounding box center [208, 473] width 62 height 13
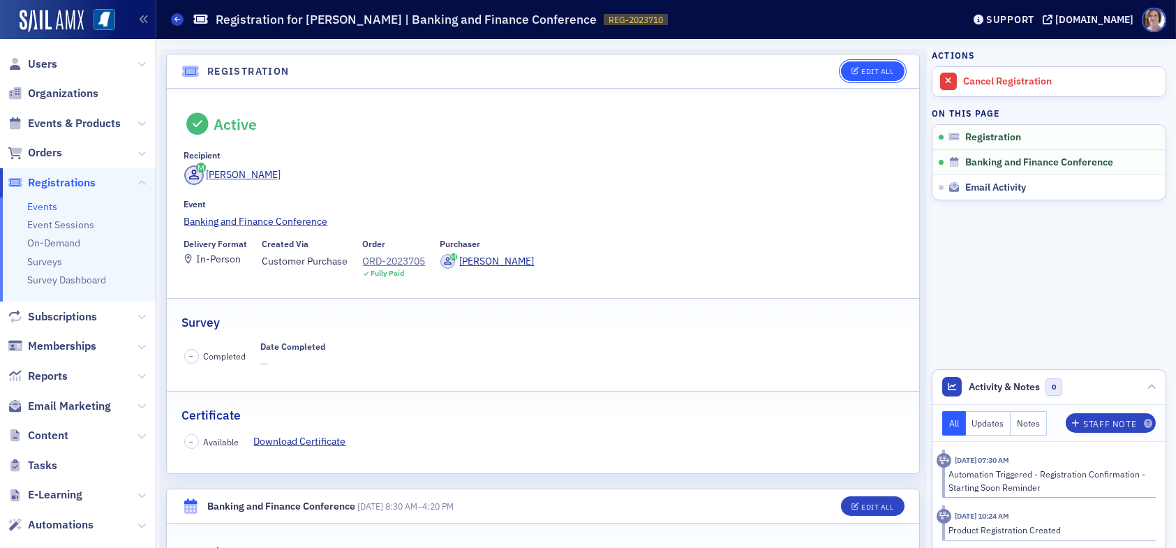
click at [876, 68] on div "Edit All" at bounding box center [877, 72] width 32 height 8
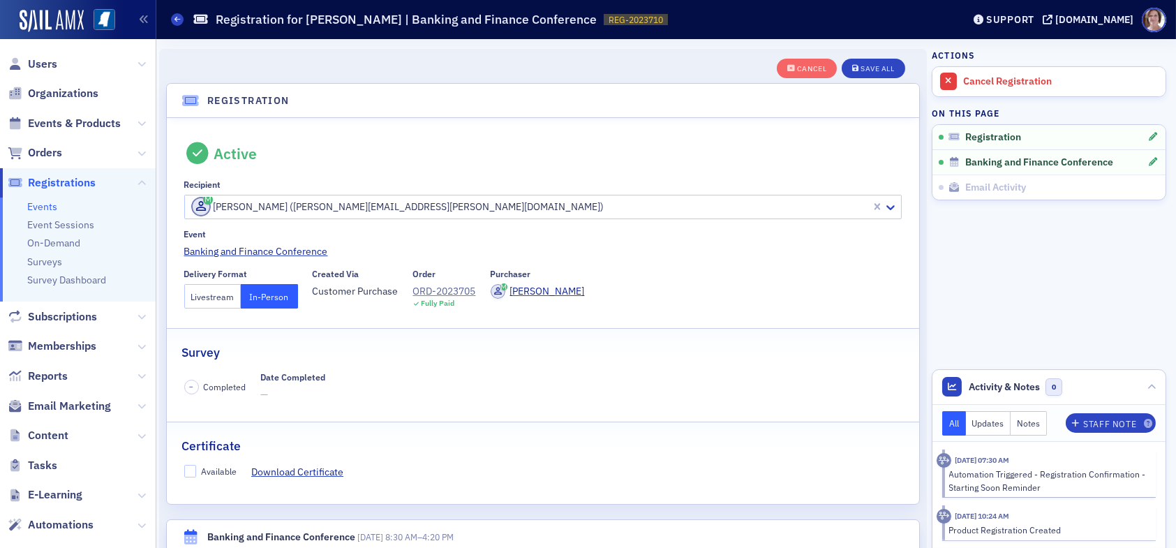
scroll to position [36, 0]
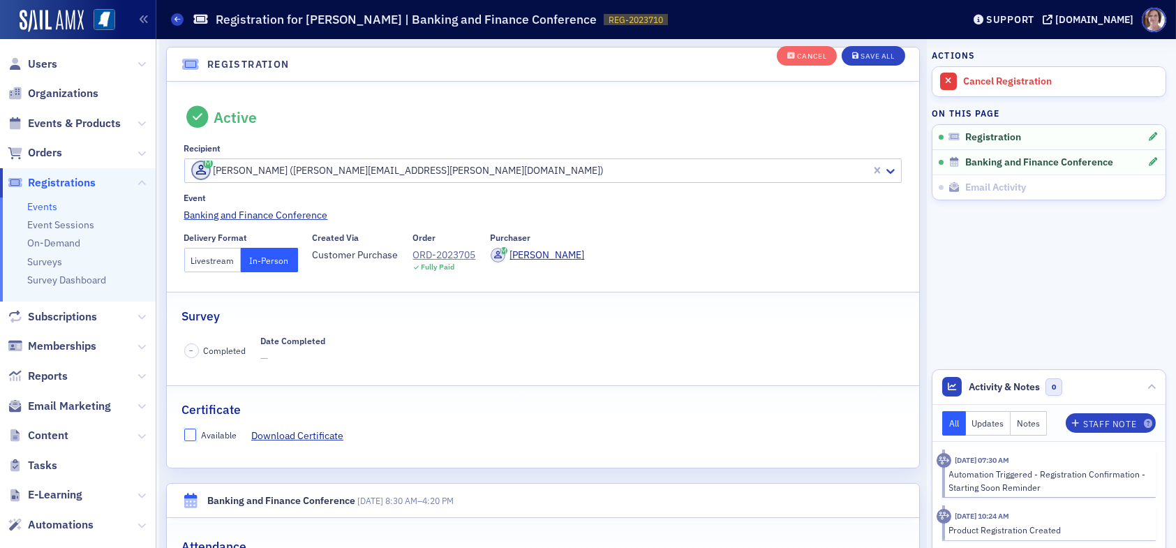
click at [184, 430] on input "Available" at bounding box center [190, 434] width 13 height 13
checkbox input "true"
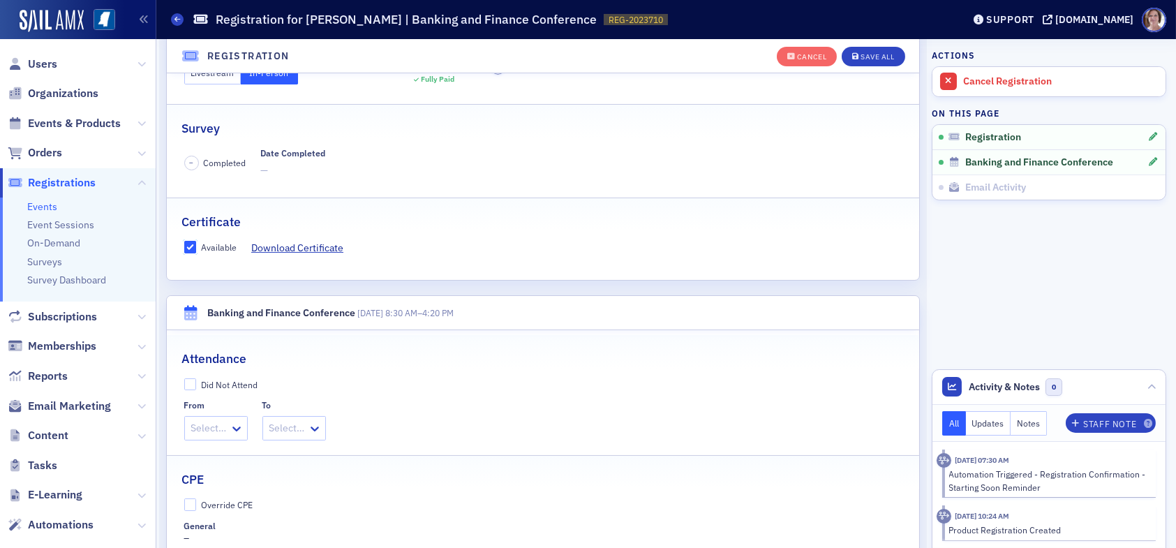
scroll to position [315, 0]
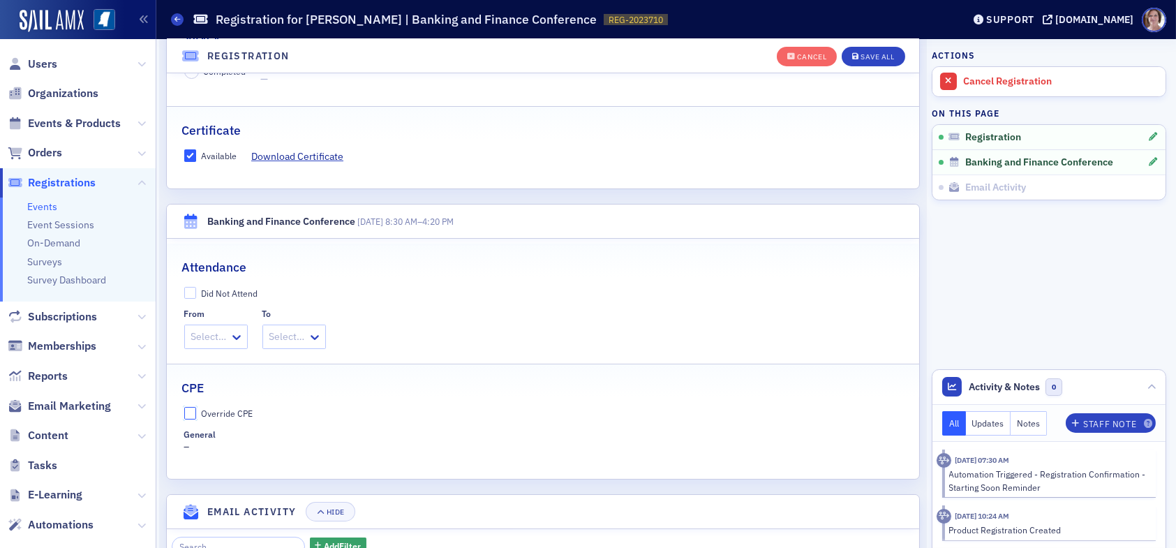
drag, startPoint x: 191, startPoint y: 411, endPoint x: 204, endPoint y: 414, distance: 12.9
click at [193, 410] on input "Override CPE" at bounding box center [190, 413] width 13 height 13
checkbox input "true"
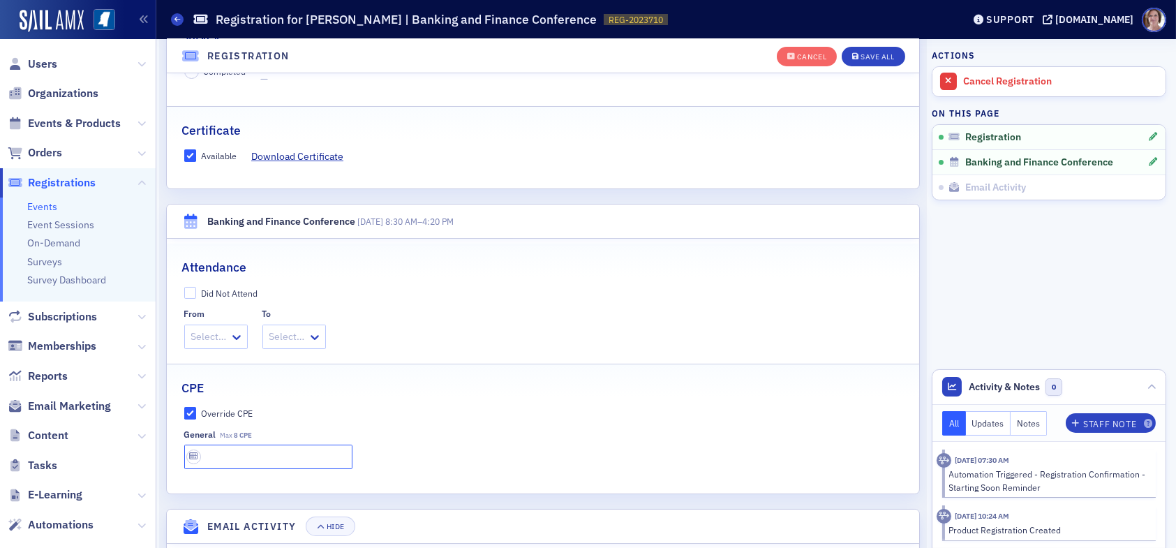
click at [235, 449] on input "text" at bounding box center [268, 456] width 168 height 24
type input "8 CPE"
click at [863, 53] on div "Save All" at bounding box center [876, 57] width 33 height 8
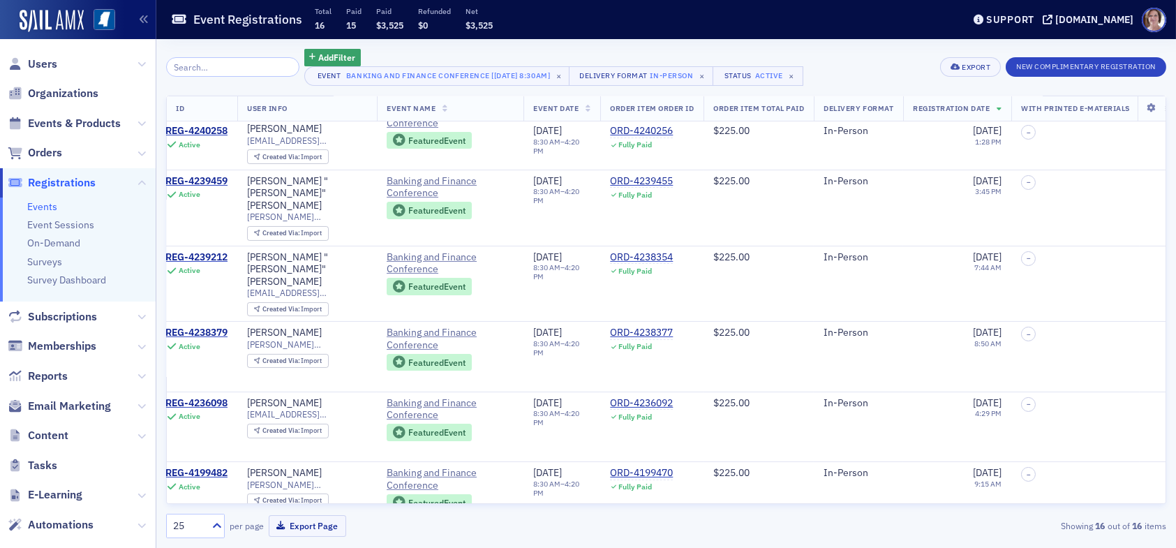
scroll to position [606, 0]
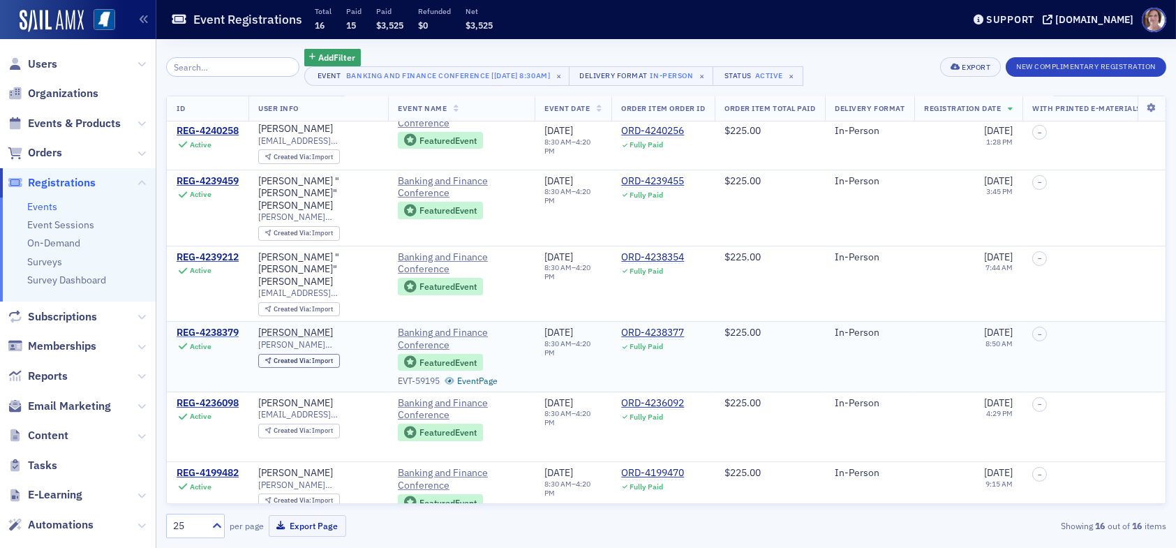
click at [216, 327] on div "REG-4238379" at bounding box center [208, 333] width 62 height 13
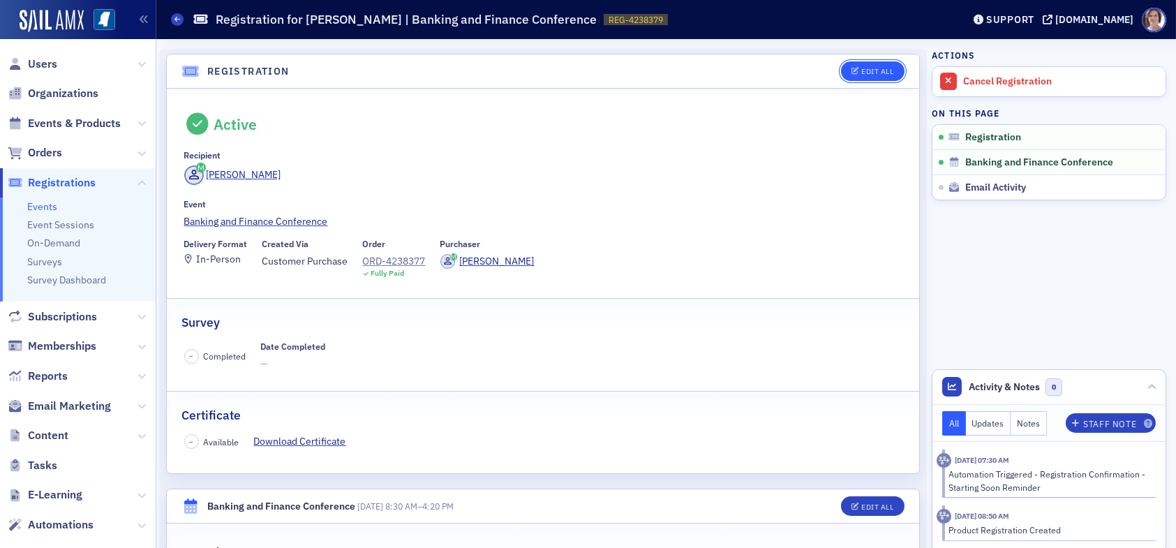
click at [872, 68] on div "Edit All" at bounding box center [877, 72] width 32 height 8
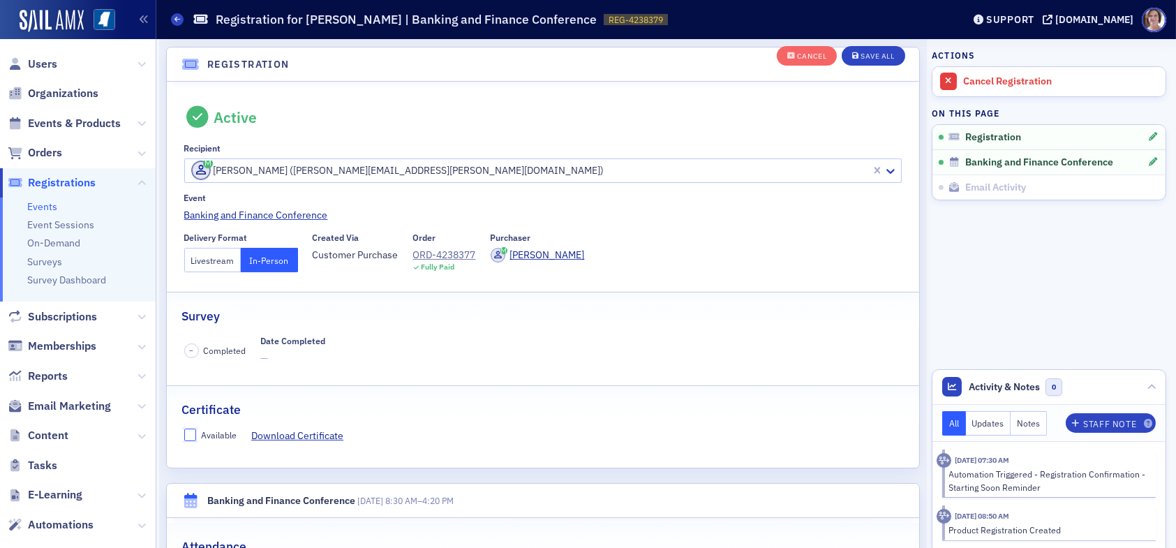
click at [188, 428] on input "Available" at bounding box center [190, 434] width 13 height 13
checkbox input "true"
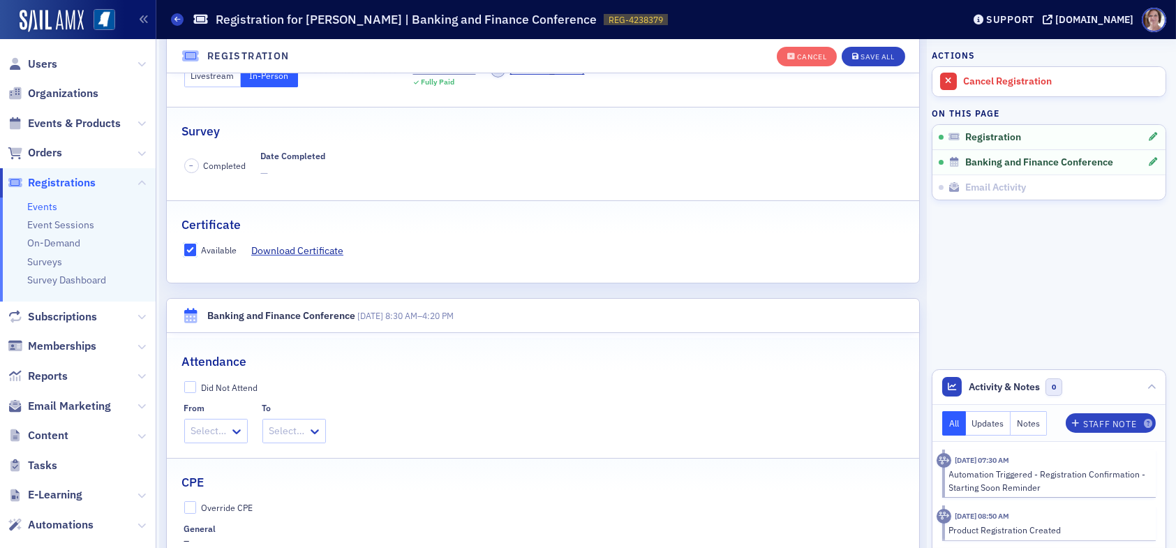
scroll to position [246, 0]
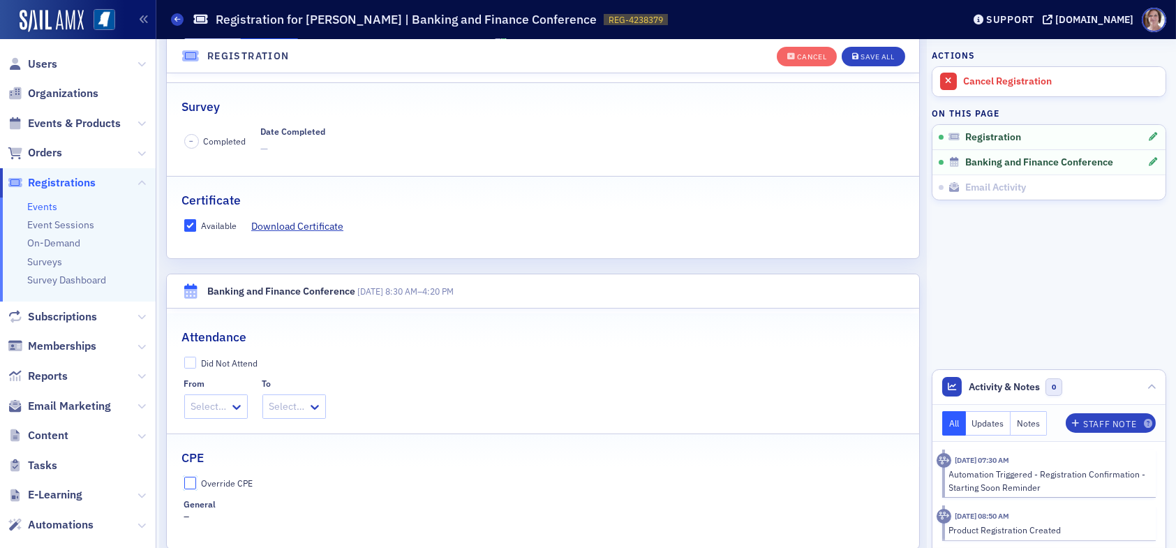
click at [190, 477] on input "Override CPE" at bounding box center [190, 483] width 13 height 13
checkbox input "true"
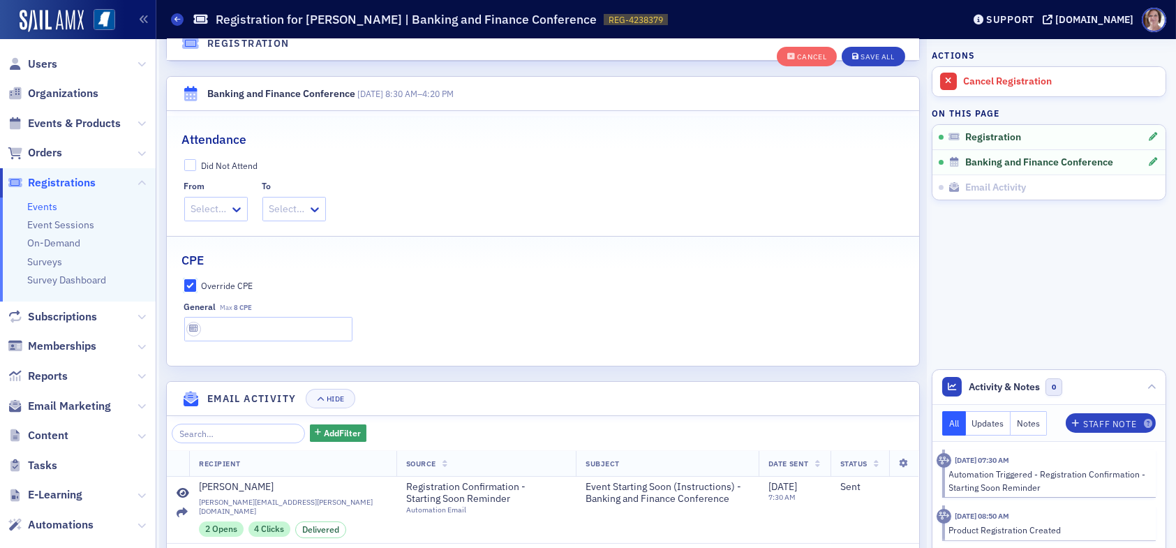
scroll to position [455, 0]
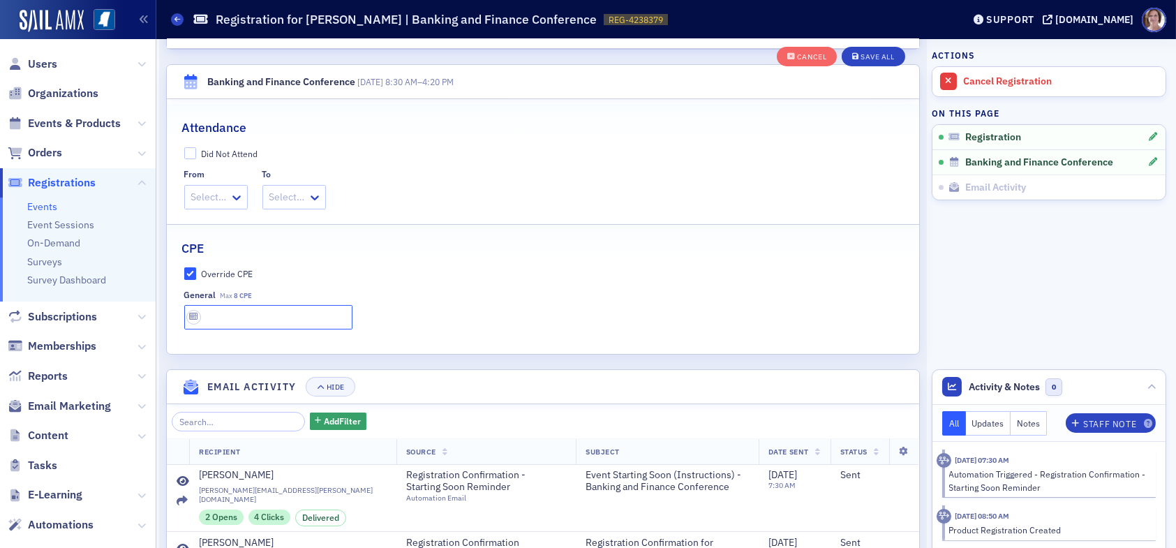
click at [234, 317] on input "text" at bounding box center [268, 317] width 168 height 24
type input "8 CPE"
click at [860, 55] on div "Save All" at bounding box center [876, 57] width 33 height 8
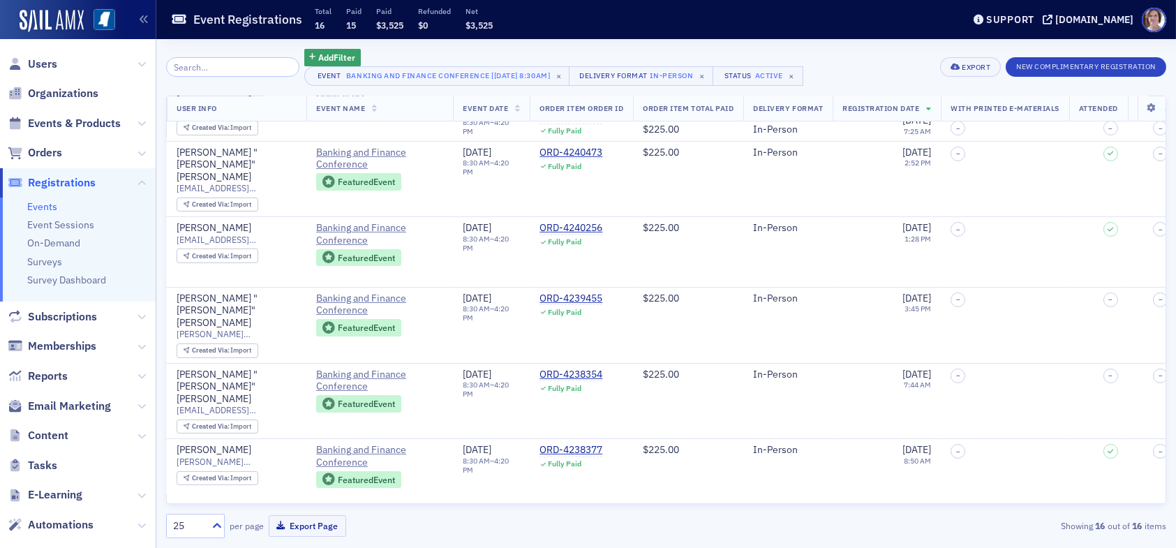
scroll to position [488, 0]
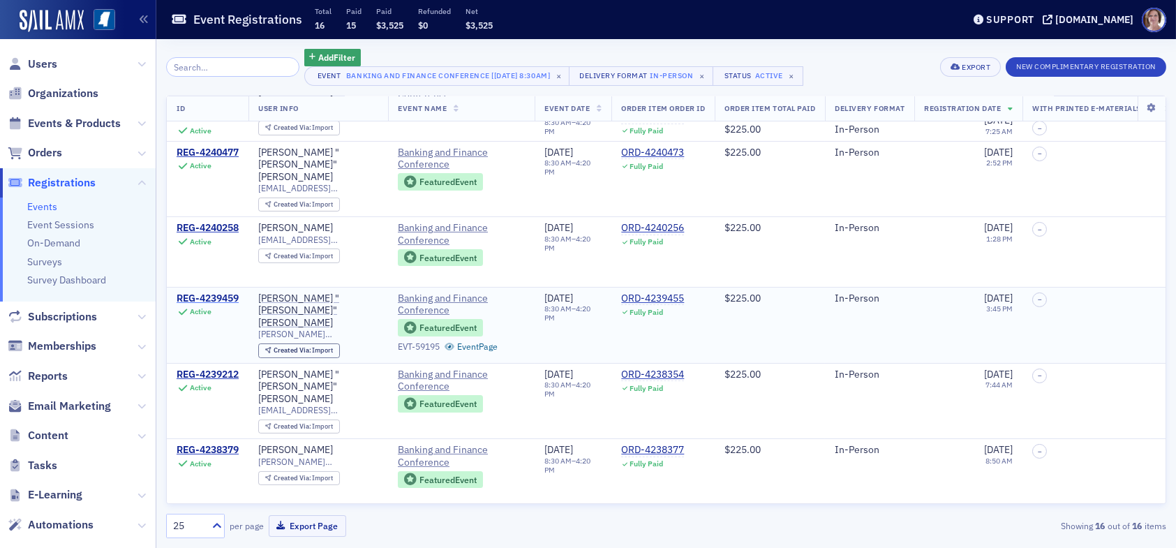
click at [210, 292] on div "REG-4239459" at bounding box center [208, 298] width 62 height 13
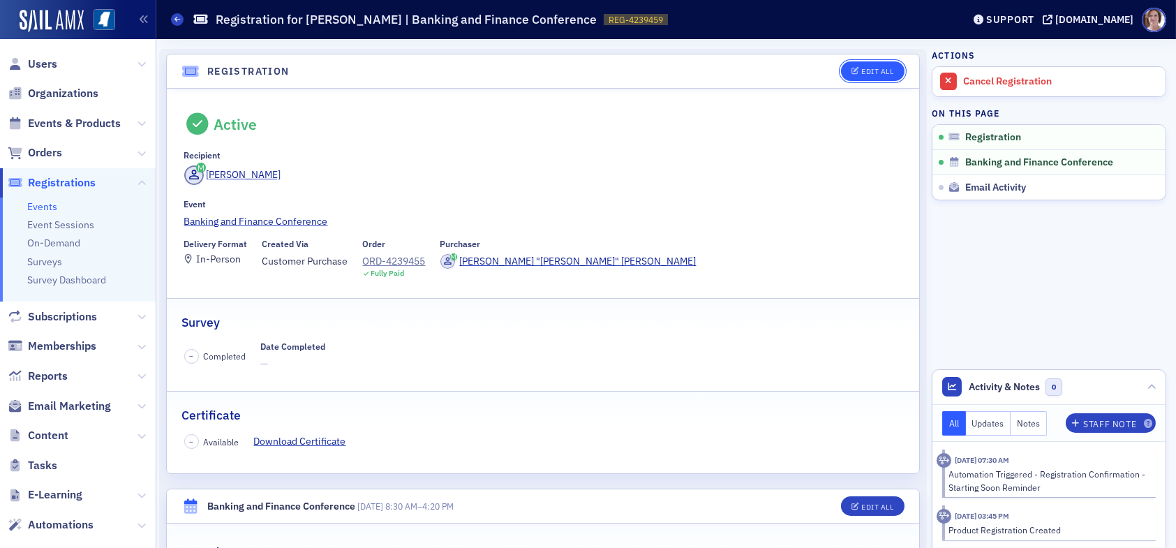
click at [861, 70] on div "Edit All" at bounding box center [877, 72] width 32 height 8
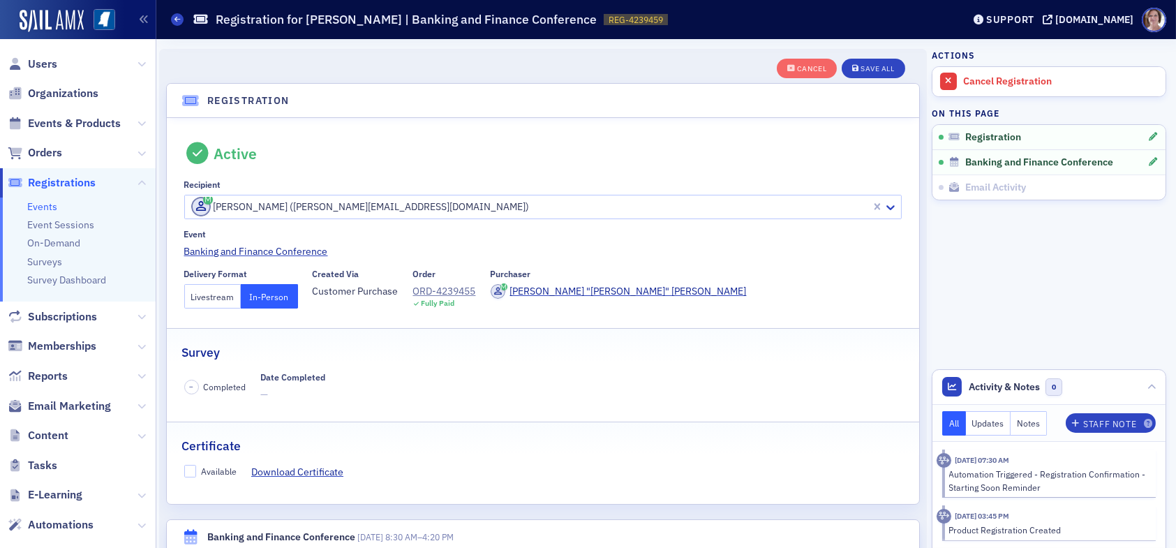
scroll to position [36, 0]
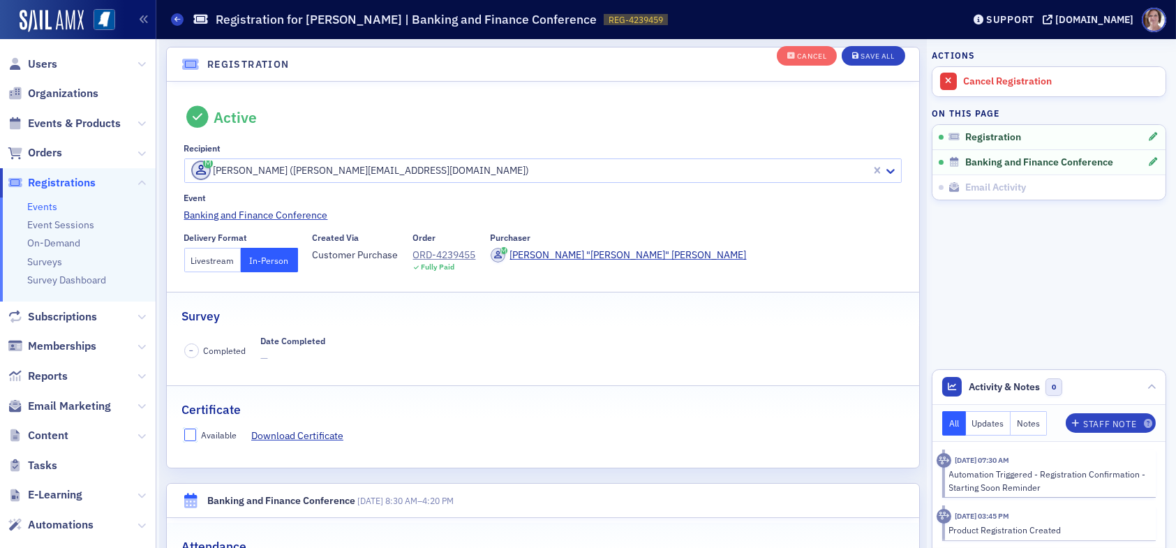
click at [190, 436] on input "Available" at bounding box center [190, 434] width 13 height 13
checkbox input "true"
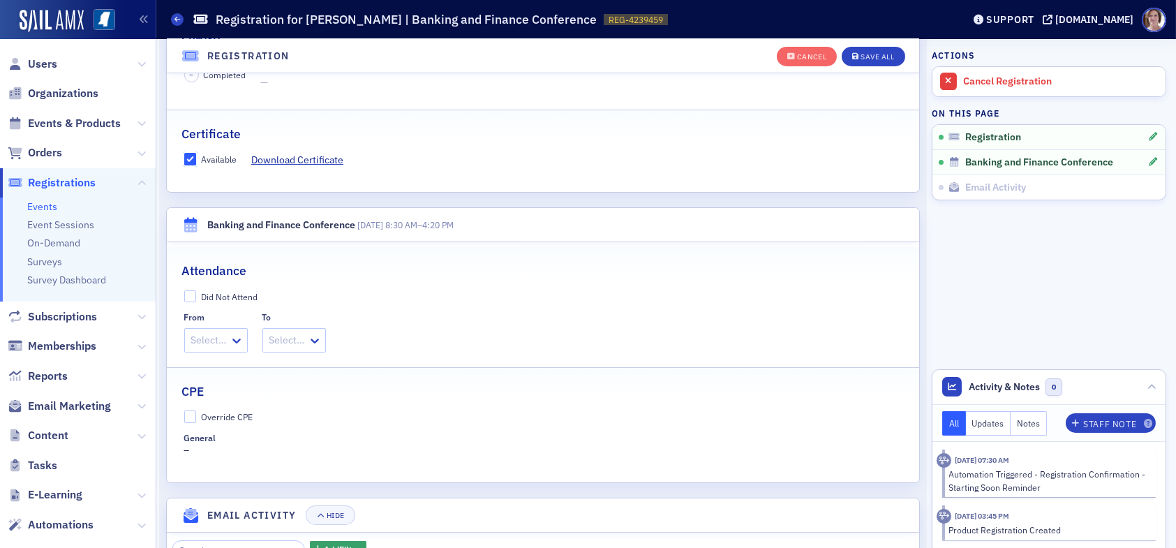
scroll to position [315, 0]
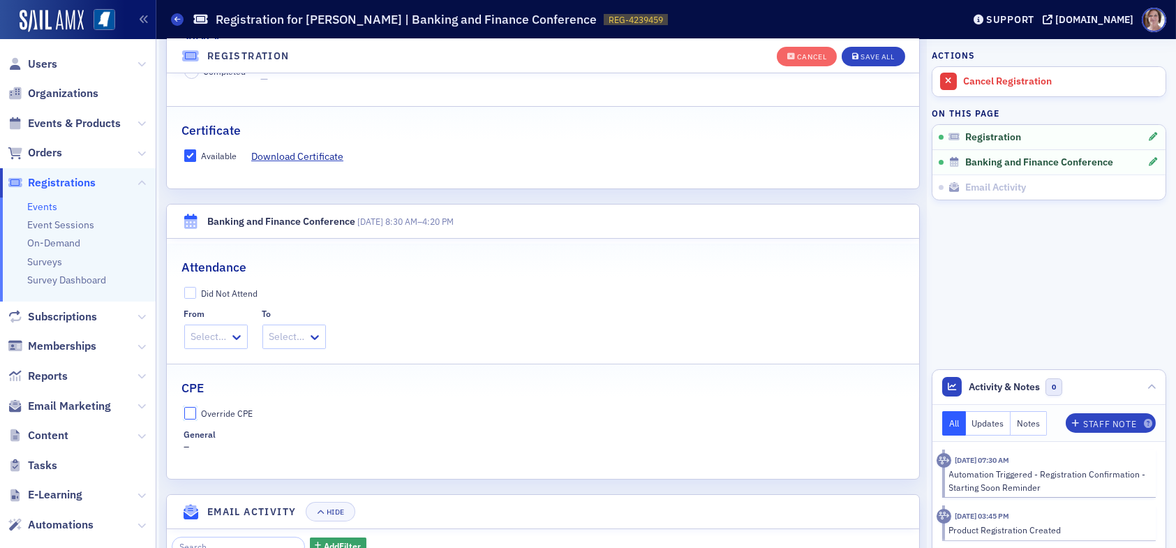
click at [189, 412] on input "Override CPE" at bounding box center [190, 413] width 13 height 13
checkbox input "true"
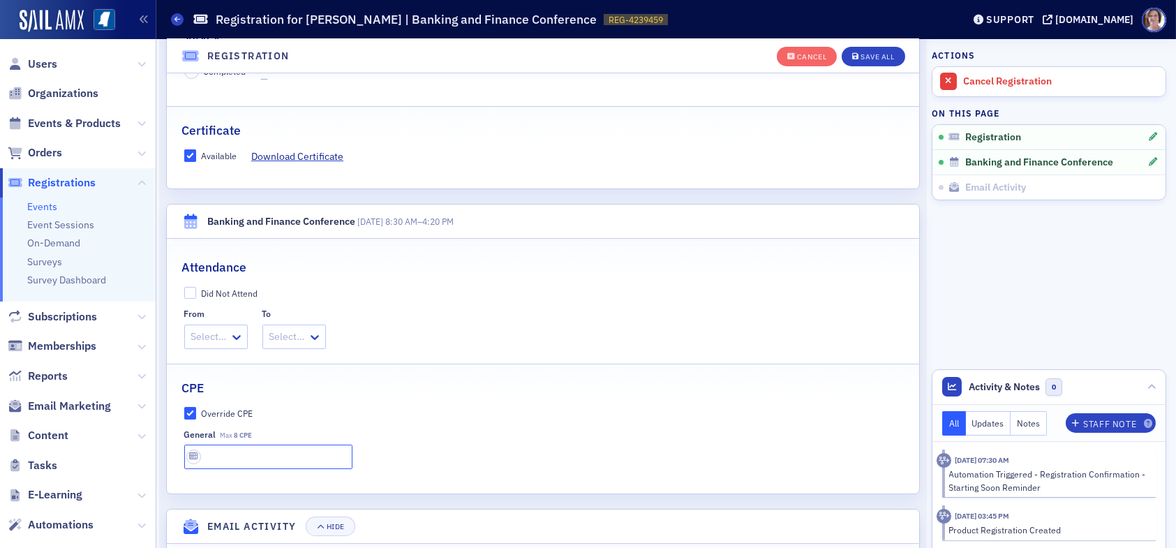
click at [243, 454] on input "text" at bounding box center [268, 456] width 168 height 24
type input "8 CPE"
click at [880, 59] on div "Save All" at bounding box center [876, 57] width 33 height 8
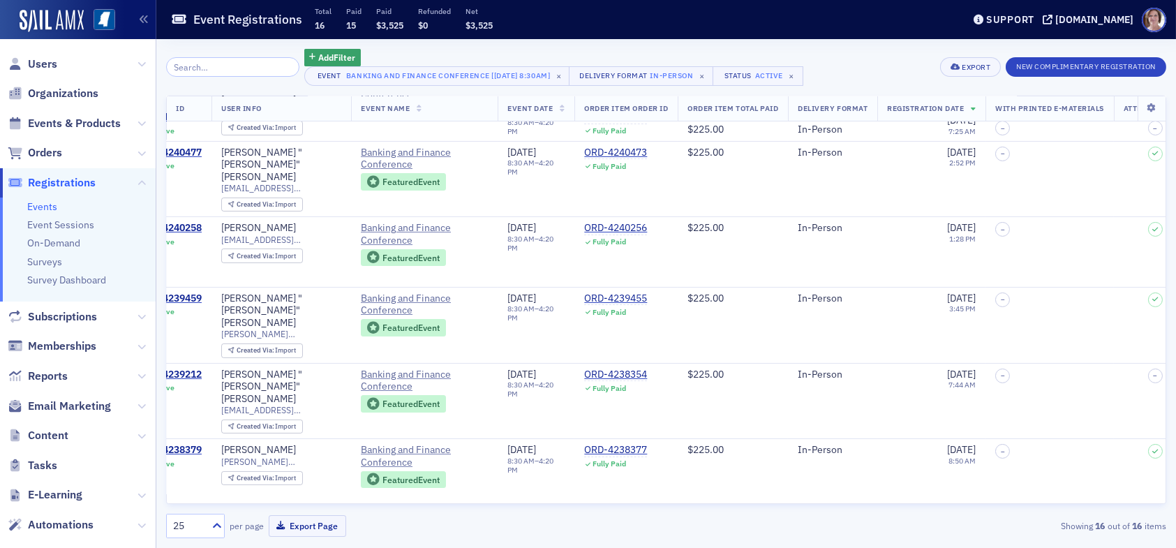
scroll to position [488, 0]
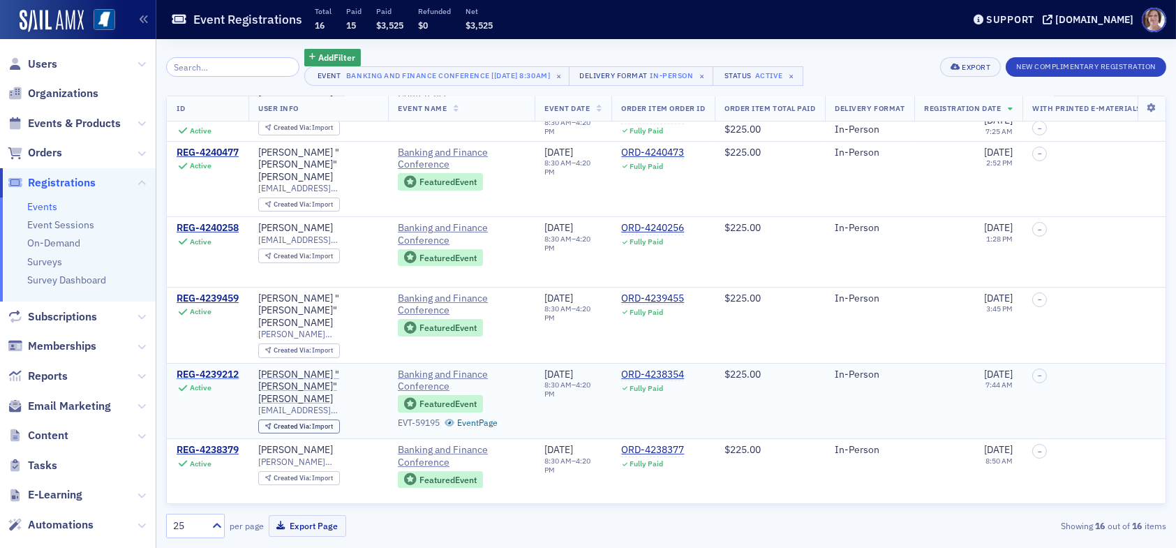
click at [211, 368] on div "REG-4239212" at bounding box center [208, 374] width 62 height 13
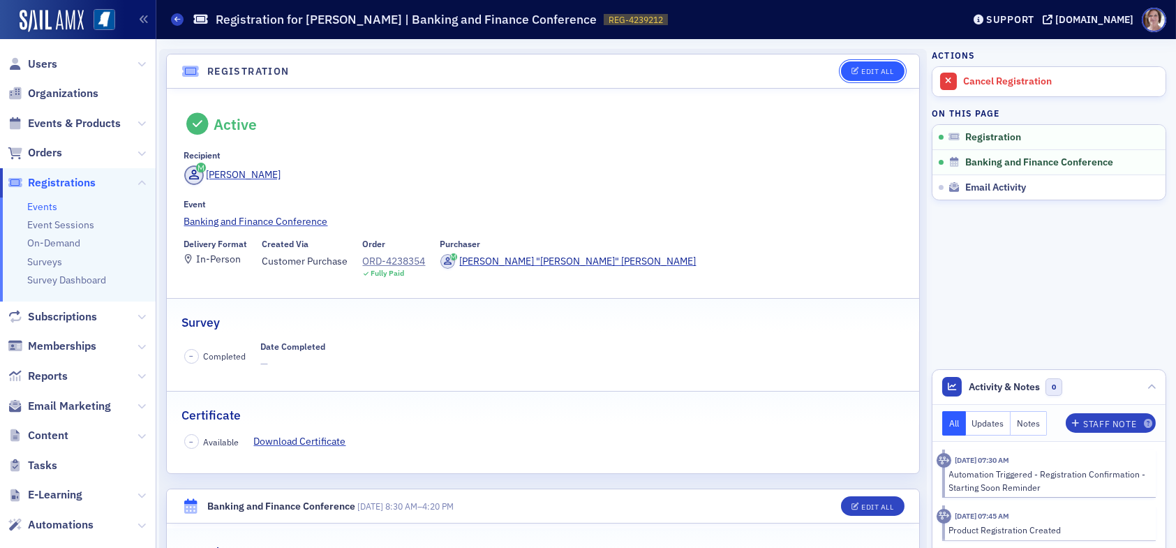
click at [873, 72] on div "Edit All" at bounding box center [877, 72] width 32 height 8
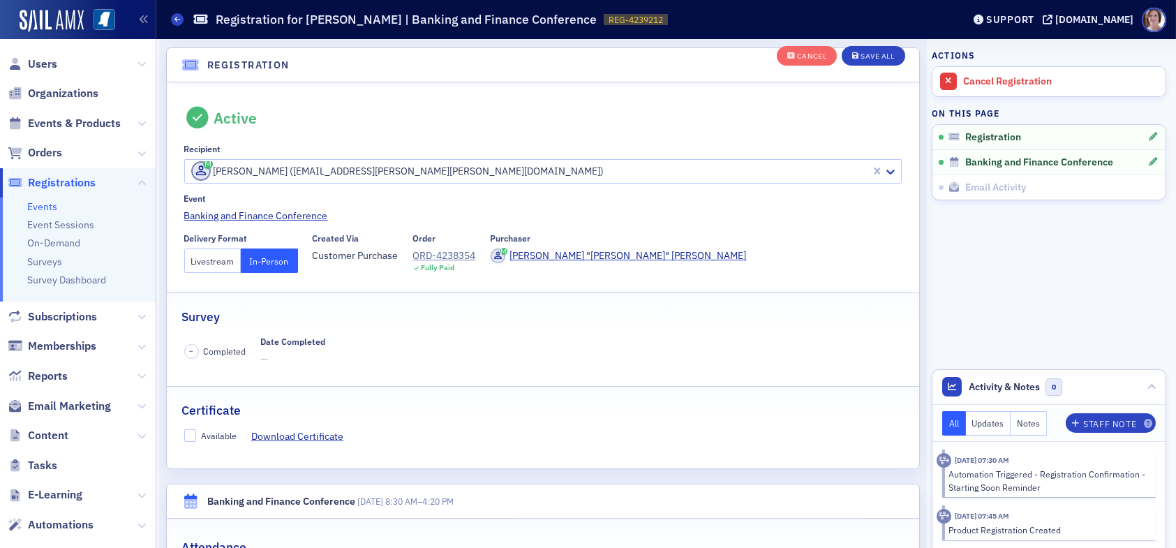
scroll to position [36, 0]
click at [184, 433] on input "Available" at bounding box center [190, 434] width 13 height 13
checkbox input "true"
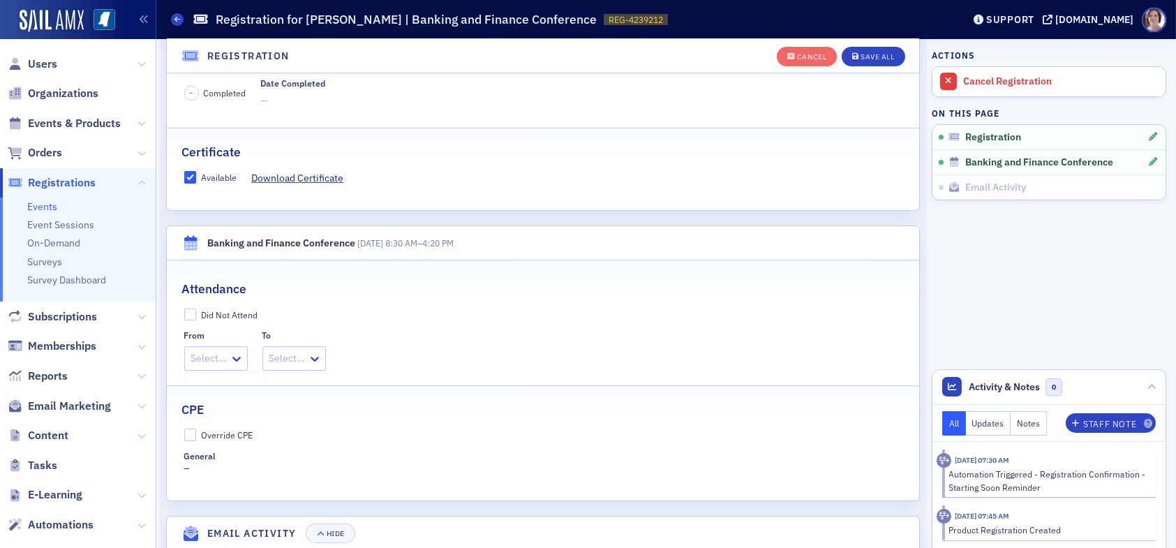
scroll to position [315, 0]
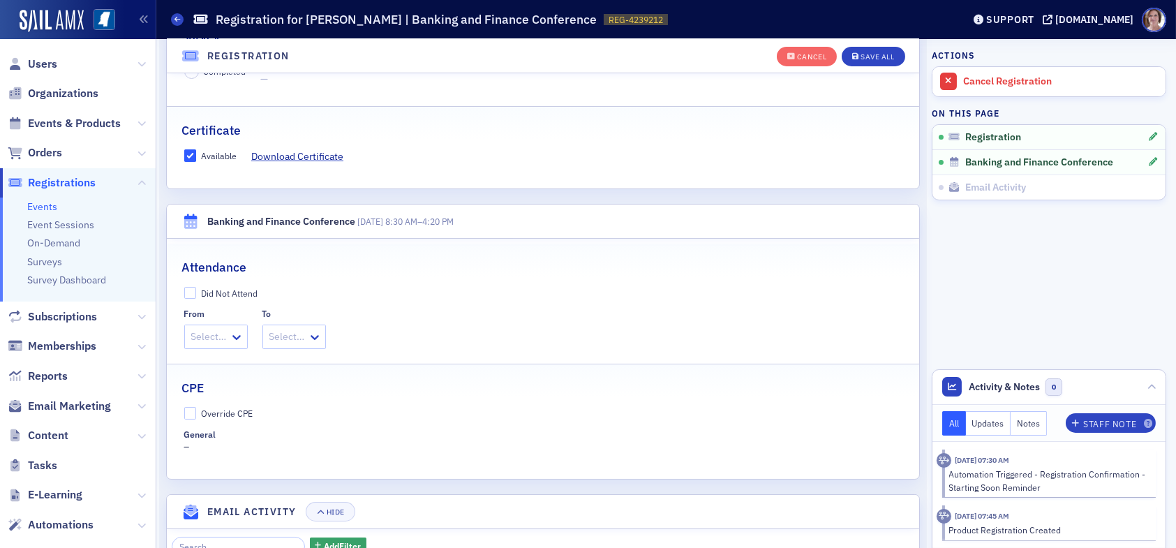
click at [199, 410] on label "Override CPE" at bounding box center [543, 413] width 718 height 13
click at [197, 410] on input "Override CPE" at bounding box center [190, 413] width 13 height 13
checkbox input "true"
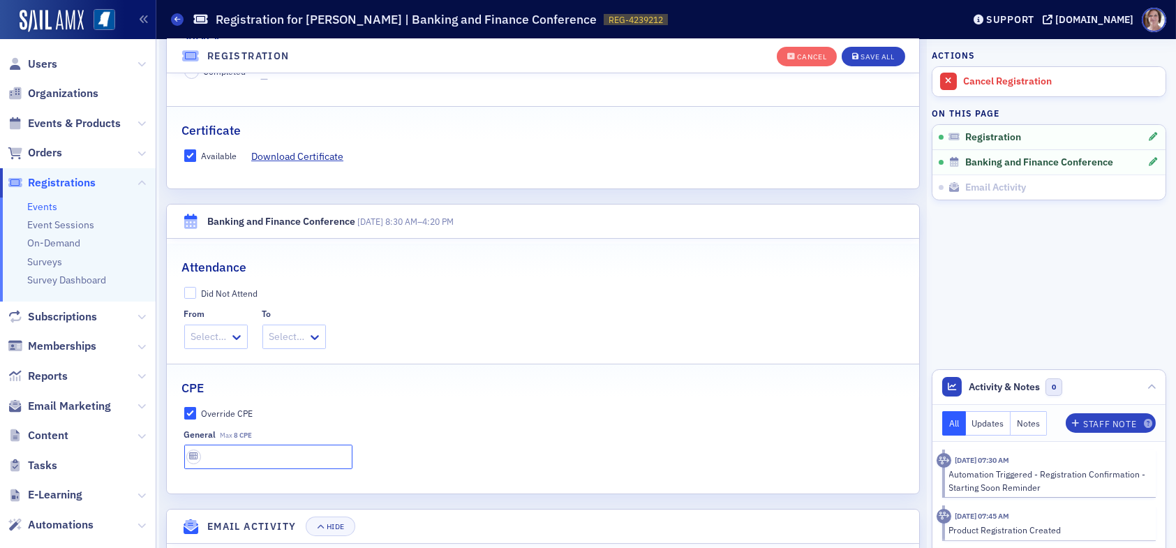
click at [245, 456] on input "text" at bounding box center [268, 456] width 168 height 24
type input "8 CPE"
click at [866, 58] on div "Save All" at bounding box center [876, 57] width 33 height 8
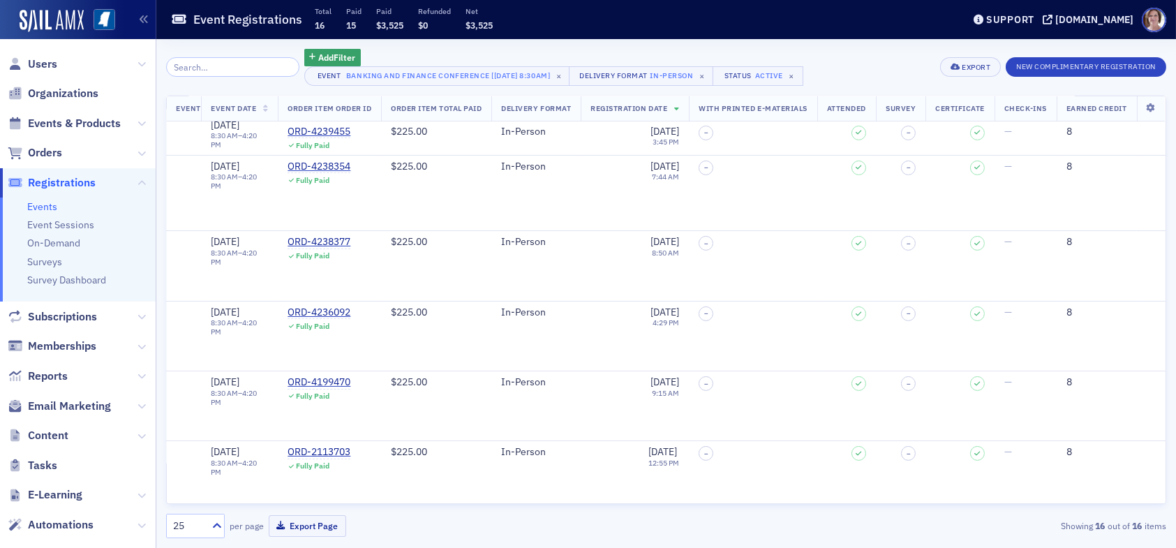
scroll to position [745, 363]
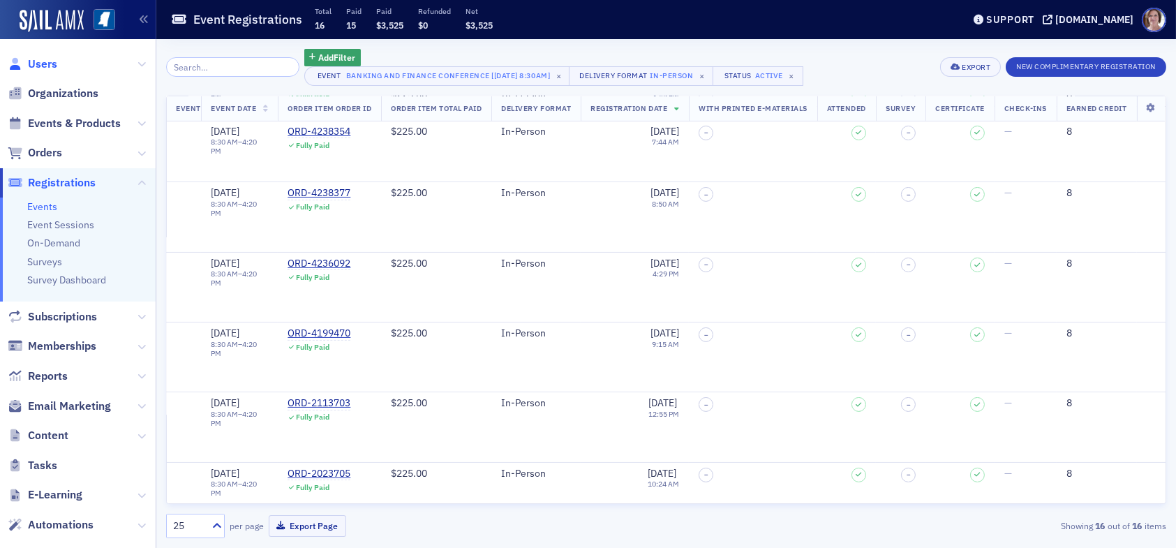
click at [40, 62] on span "Users" at bounding box center [42, 64] width 29 height 15
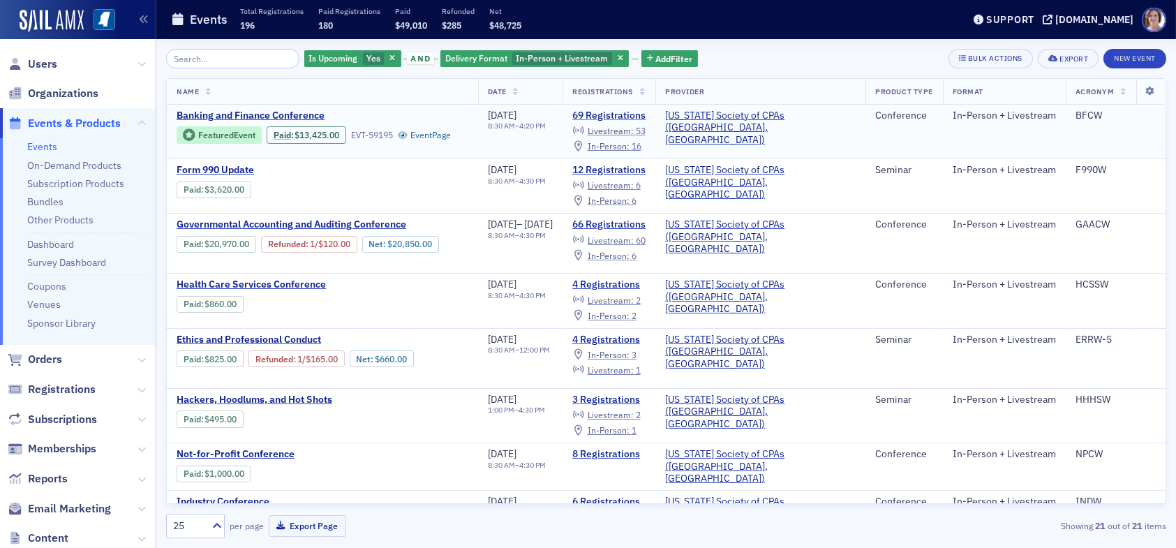
click at [645, 114] on link "69 Registrations" at bounding box center [608, 116] width 73 height 13
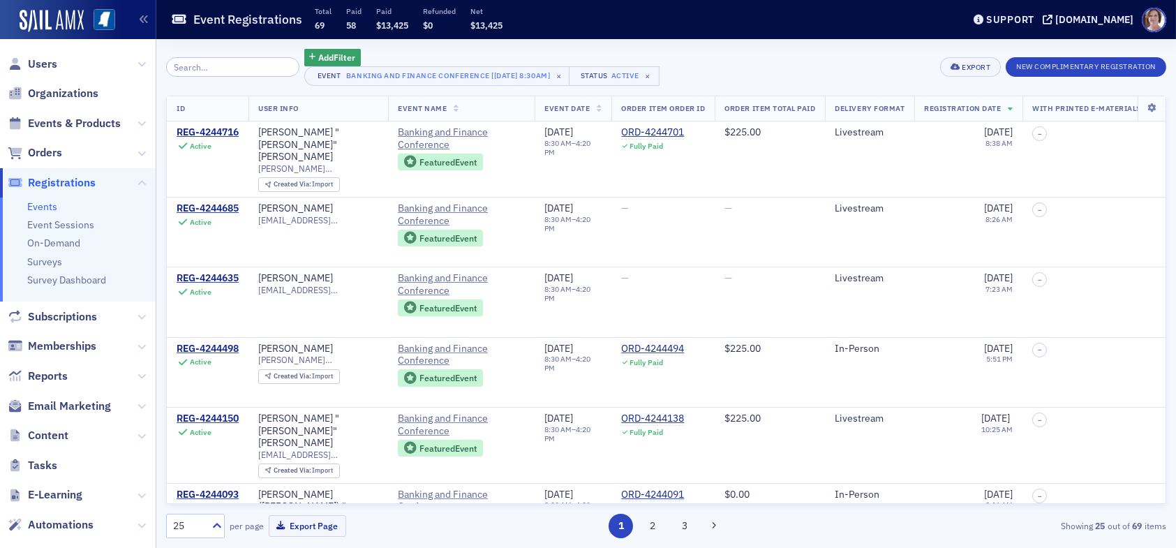
click at [227, 65] on input "search" at bounding box center [232, 67] width 133 height 20
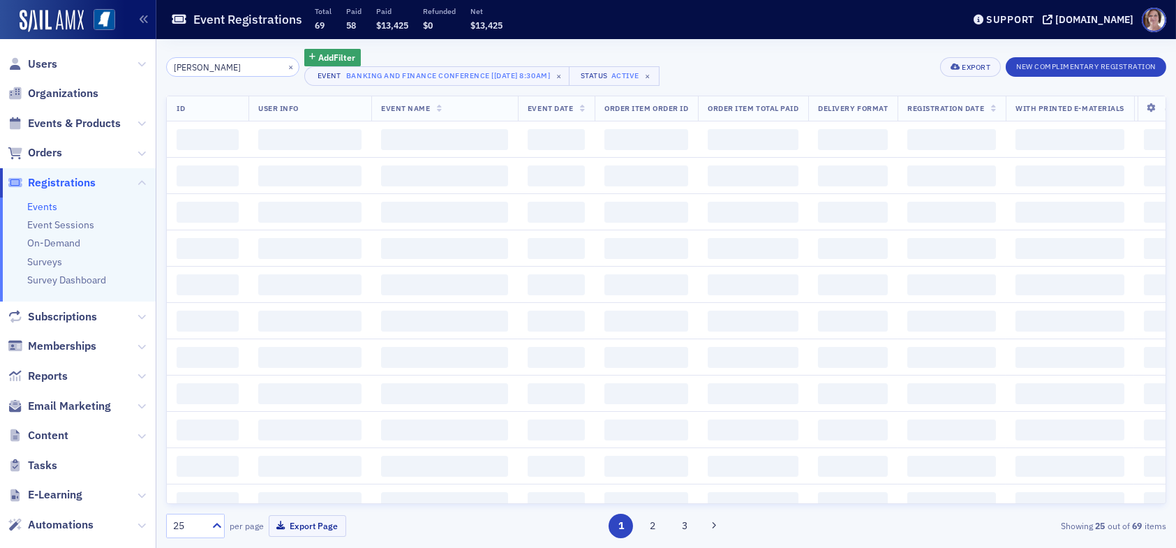
type input "karen moody"
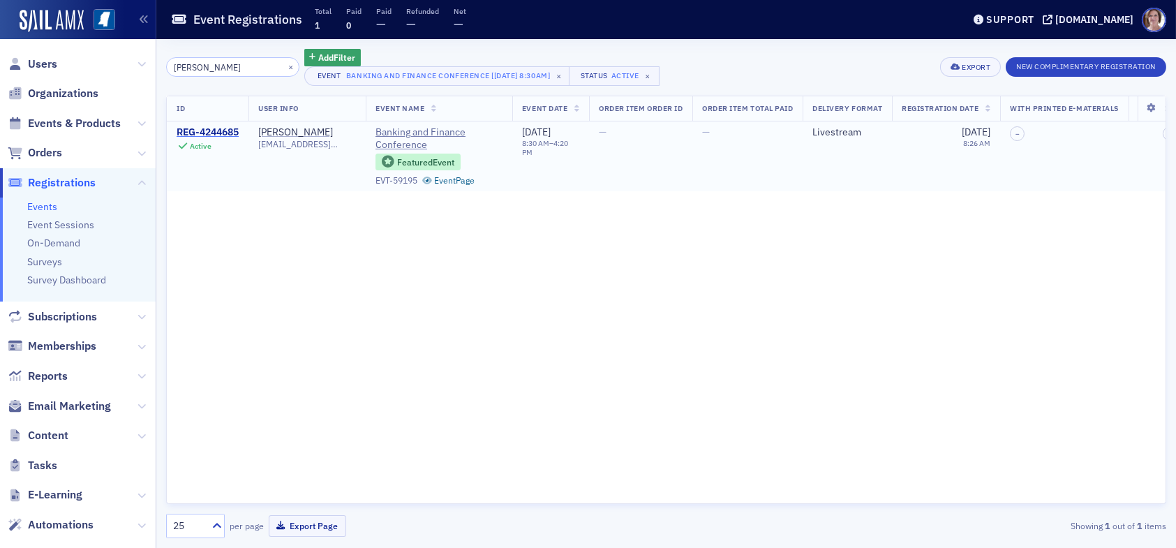
click at [210, 133] on div "REG-4244685" at bounding box center [208, 132] width 62 height 13
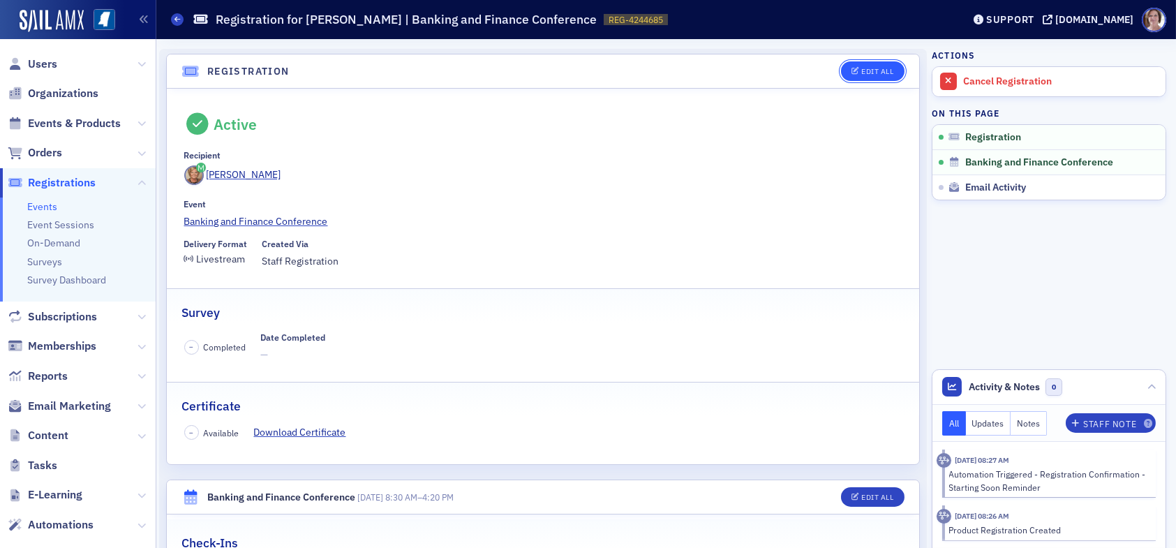
click at [866, 70] on div "Edit All" at bounding box center [877, 72] width 32 height 8
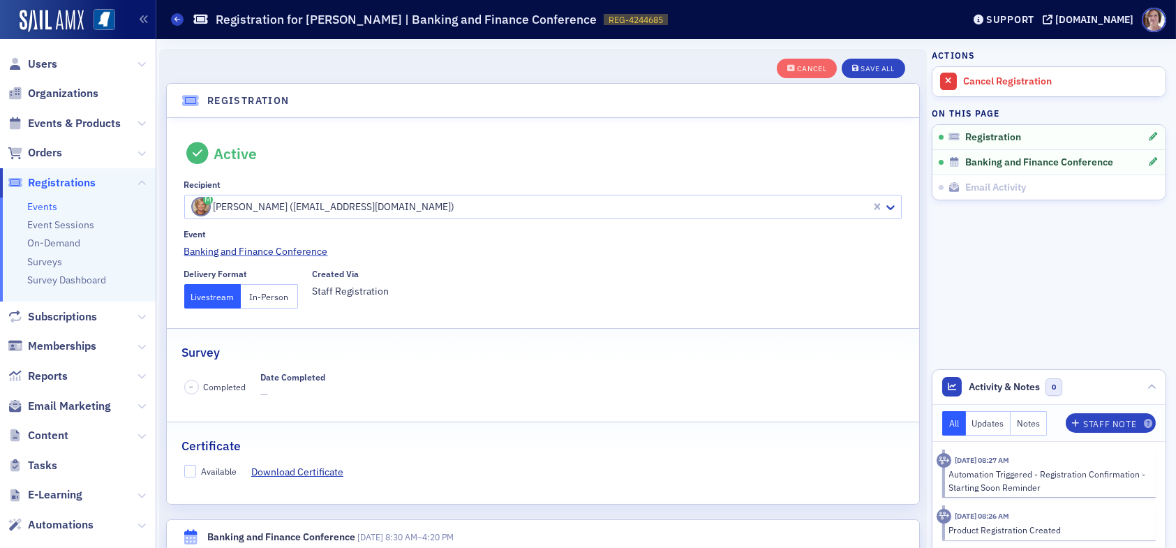
scroll to position [36, 0]
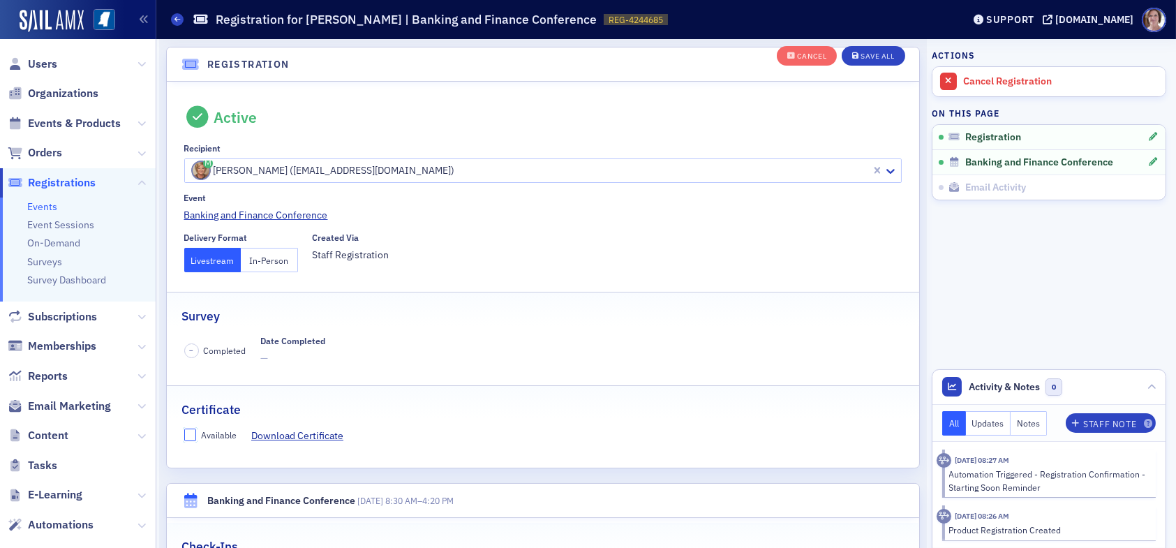
click at [190, 433] on input "Available" at bounding box center [190, 434] width 13 height 13
checkbox input "true"
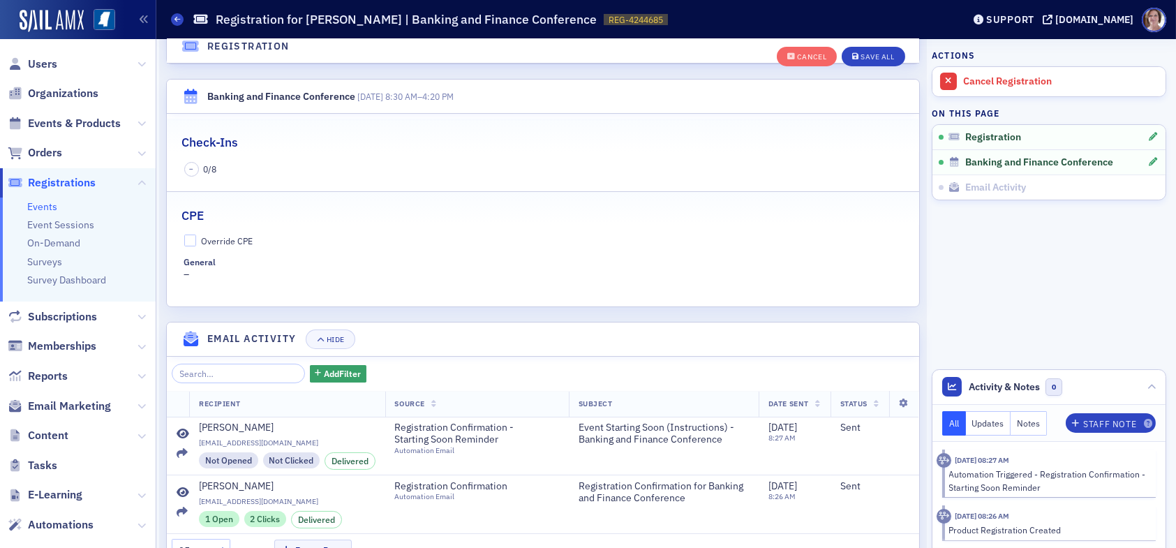
scroll to position [455, 0]
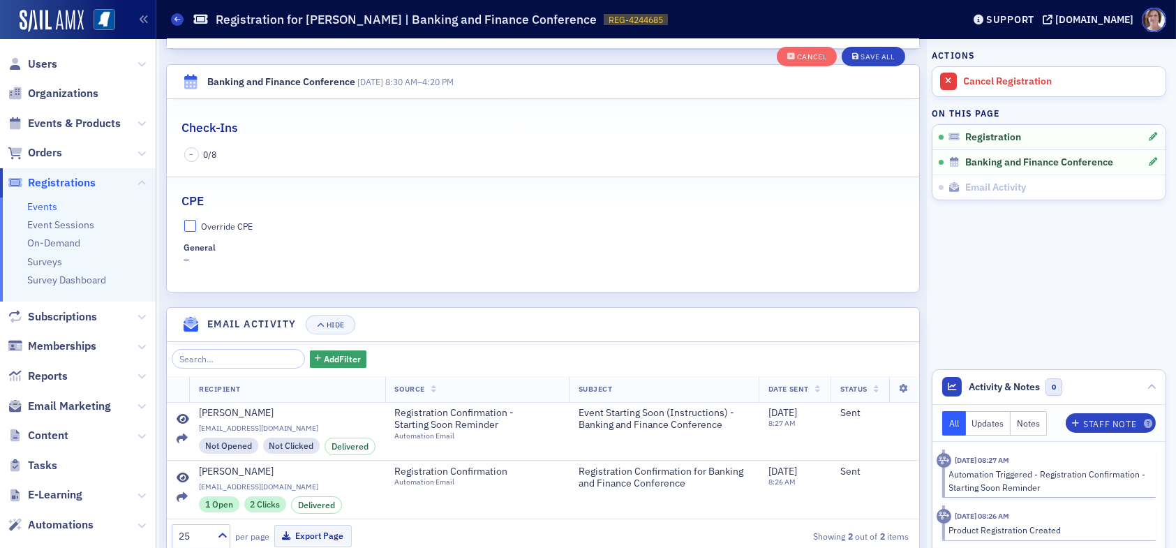
drag, startPoint x: 189, startPoint y: 219, endPoint x: 193, endPoint y: 230, distance: 11.0
click at [189, 220] on input "Override CPE" at bounding box center [190, 226] width 13 height 13
checkbox input "true"
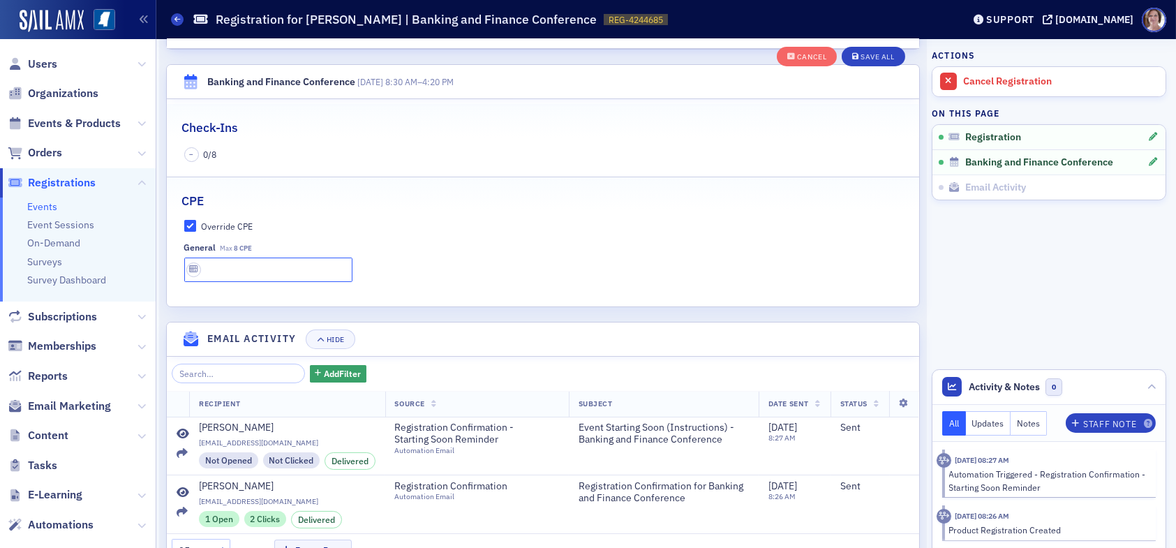
click at [209, 269] on input "text" at bounding box center [268, 269] width 168 height 24
type input "8 CPE"
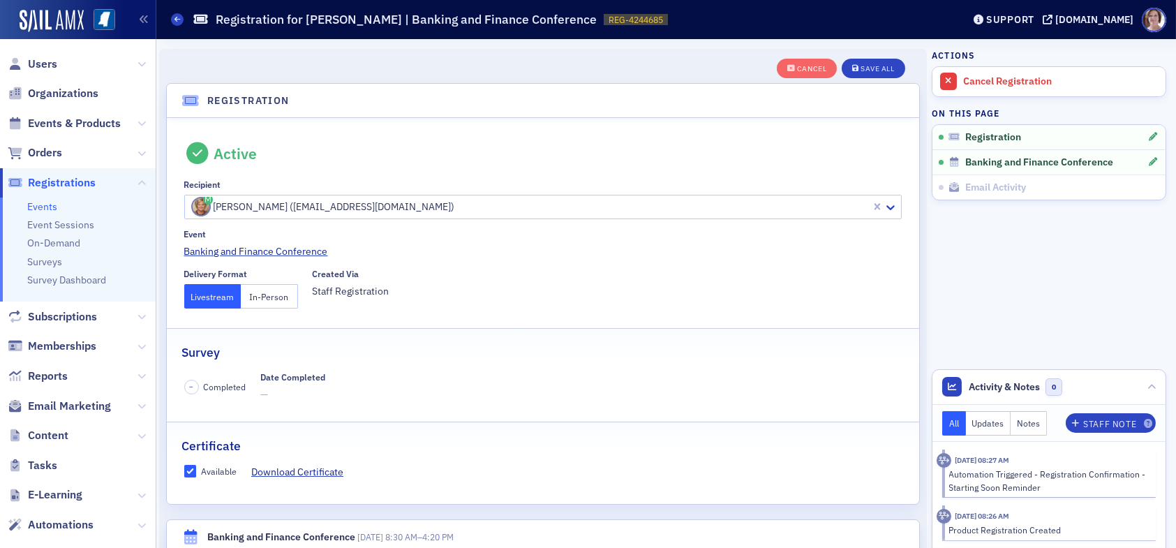
click at [264, 292] on button "In-Person" at bounding box center [269, 296] width 57 height 24
click at [872, 68] on div "Save All" at bounding box center [876, 69] width 33 height 8
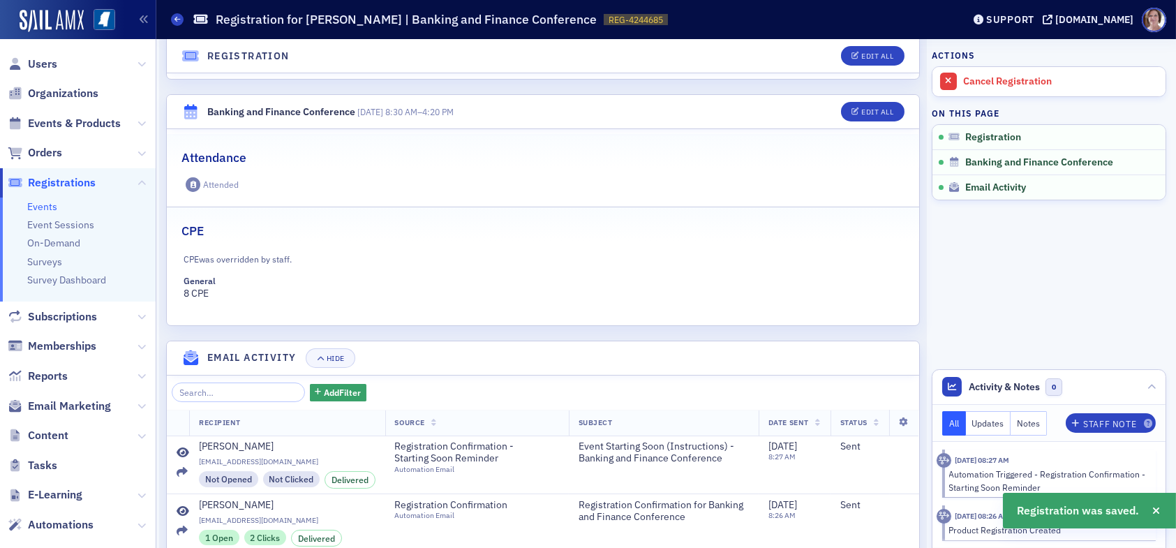
scroll to position [384, 0]
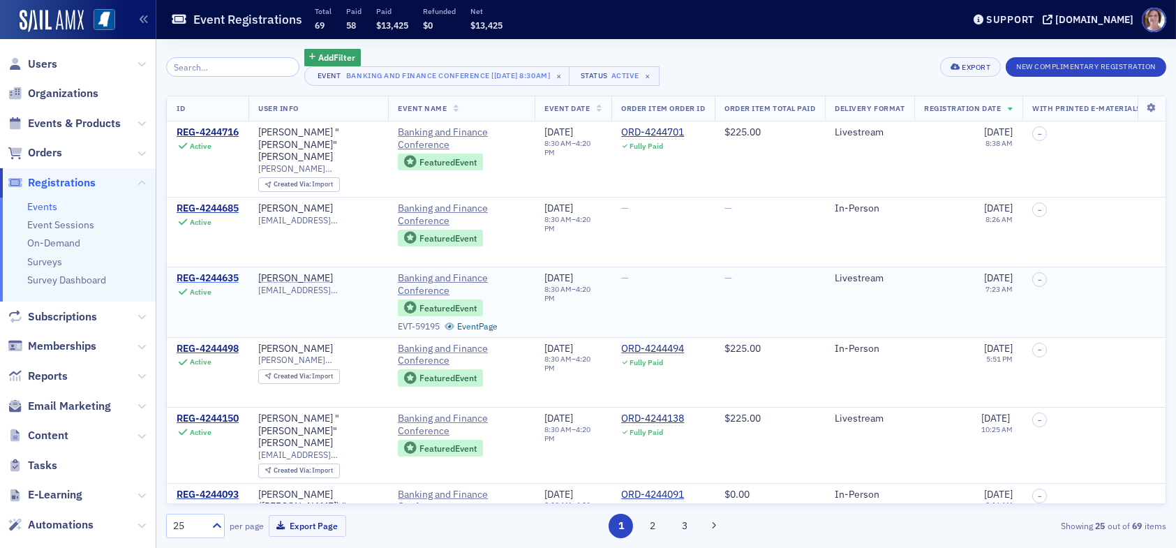
click at [221, 272] on div "REG-4244635" at bounding box center [208, 278] width 62 height 13
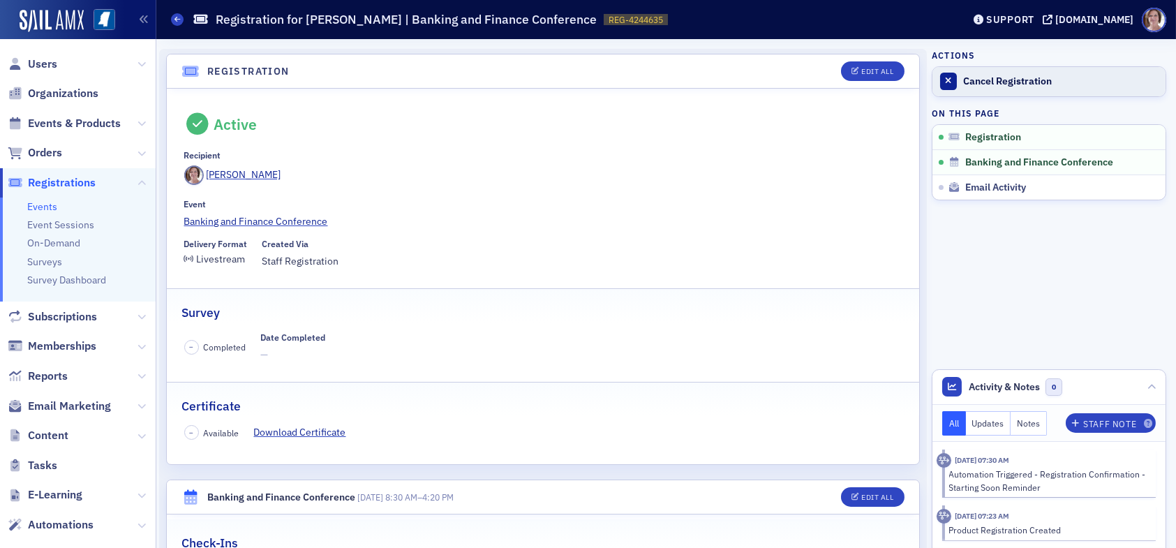
click at [971, 84] on div "Cancel Registration" at bounding box center [1060, 81] width 195 height 13
click at [978, 82] on div "Reactivate Registration" at bounding box center [1060, 81] width 195 height 13
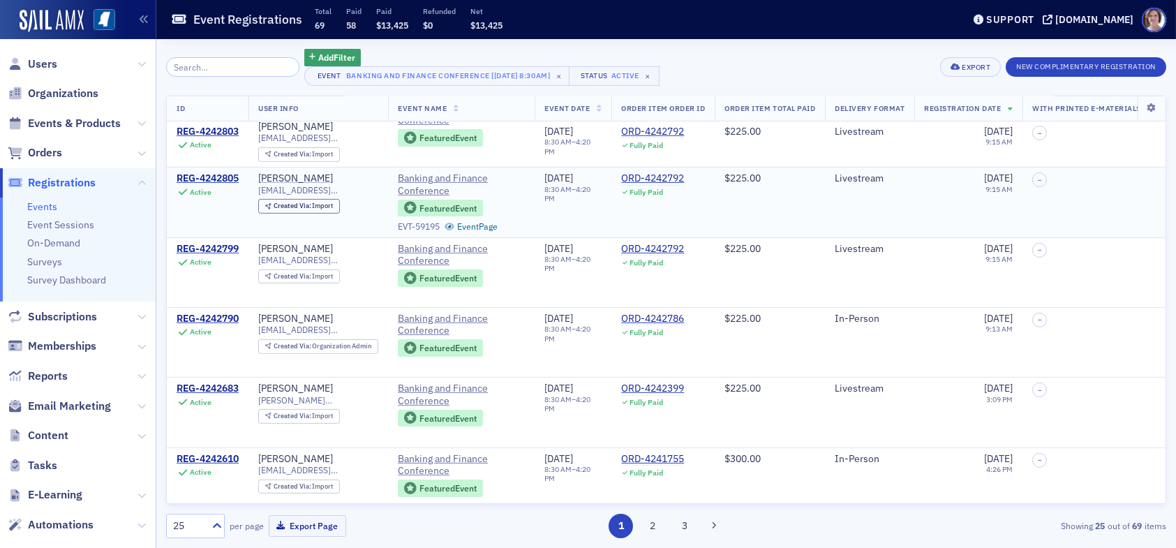
scroll to position [1186, 0]
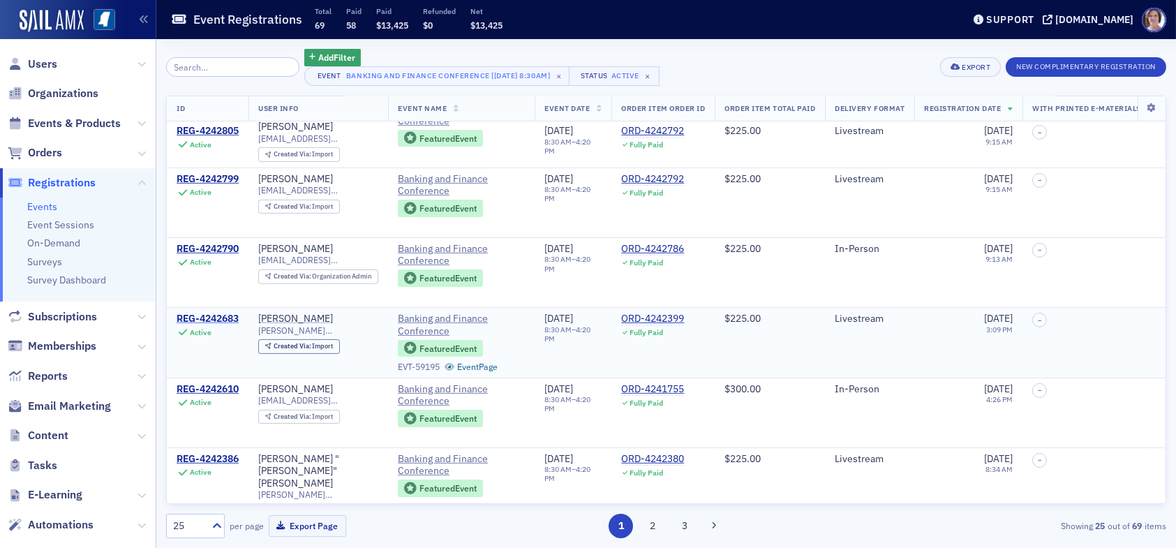
click at [225, 313] on div "REG-4242683" at bounding box center [208, 319] width 62 height 13
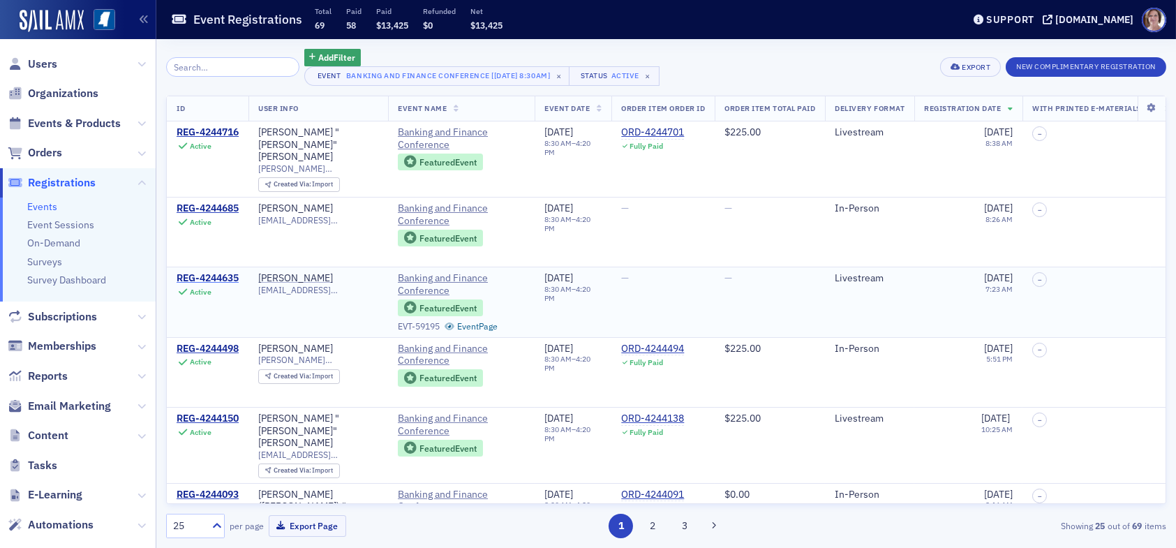
click at [215, 272] on div "REG-4244635" at bounding box center [208, 278] width 62 height 13
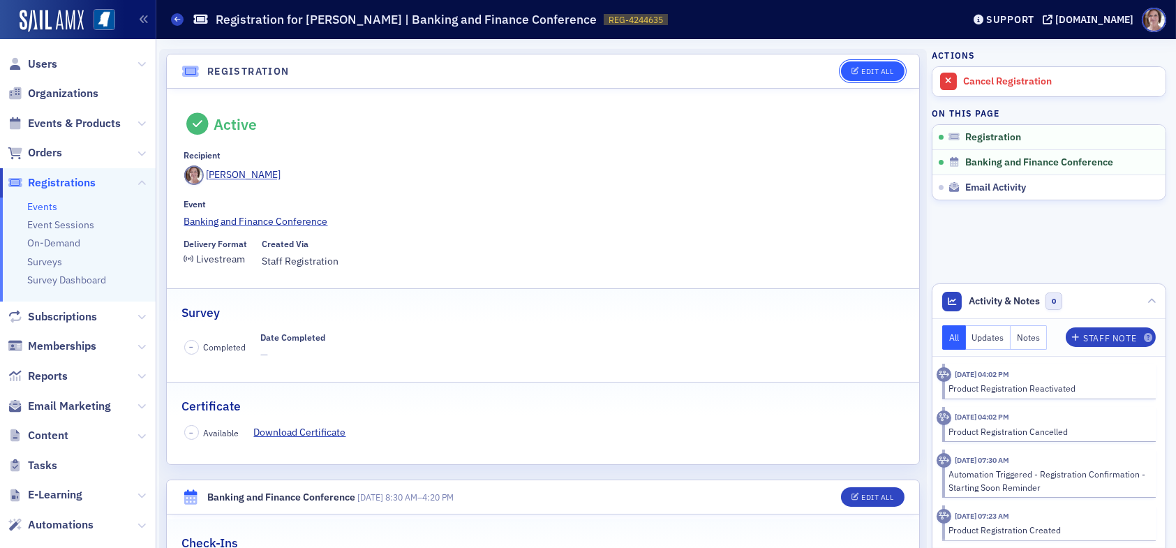
click at [881, 65] on button "Edit All" at bounding box center [872, 71] width 63 height 20
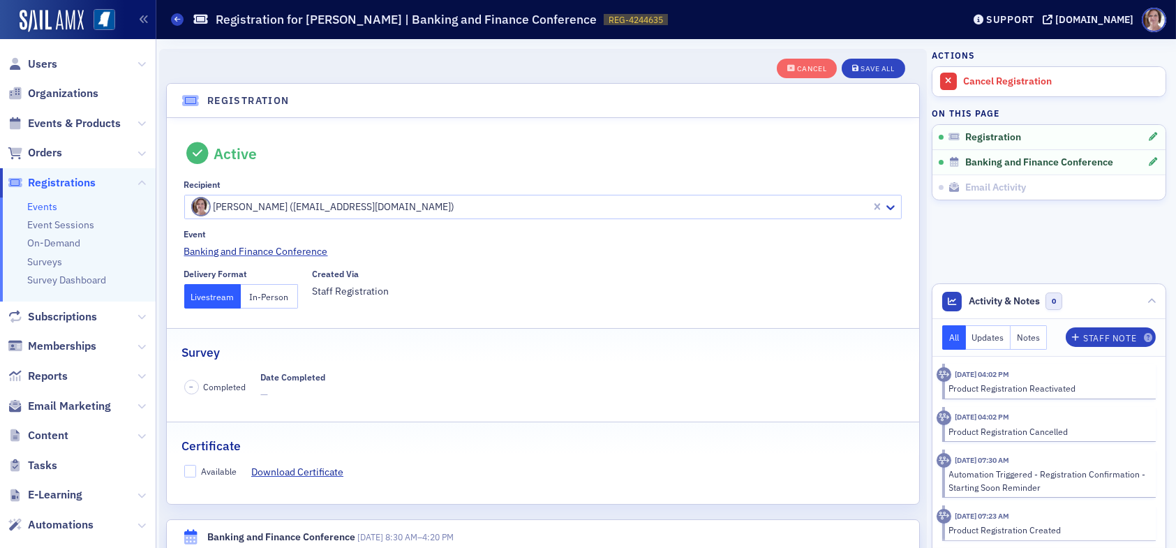
scroll to position [36, 0]
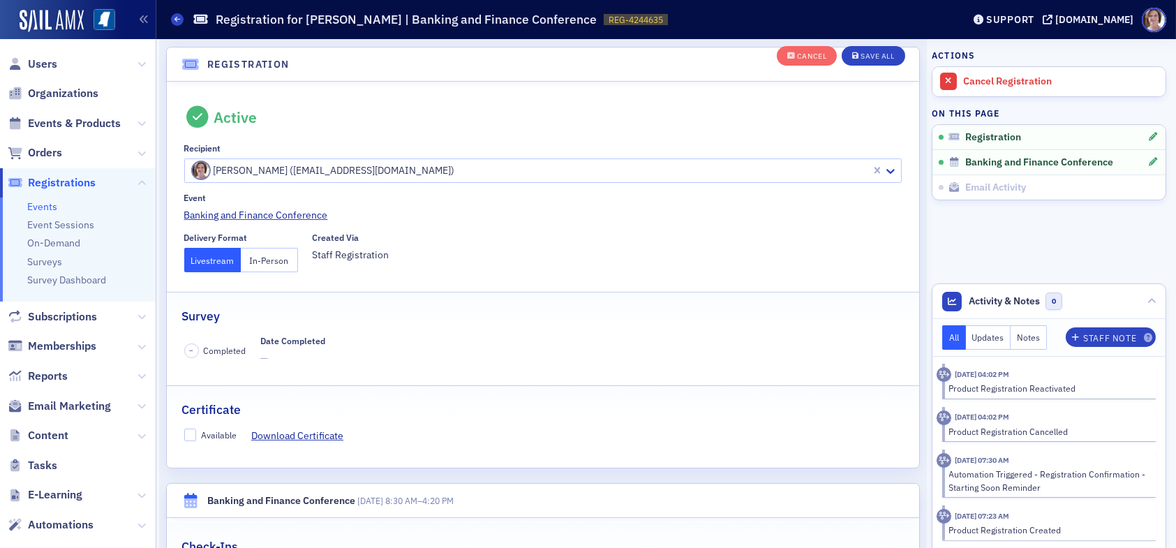
click at [267, 262] on button "In-Person" at bounding box center [269, 260] width 57 height 24
click at [869, 56] on div "Save All" at bounding box center [876, 57] width 33 height 8
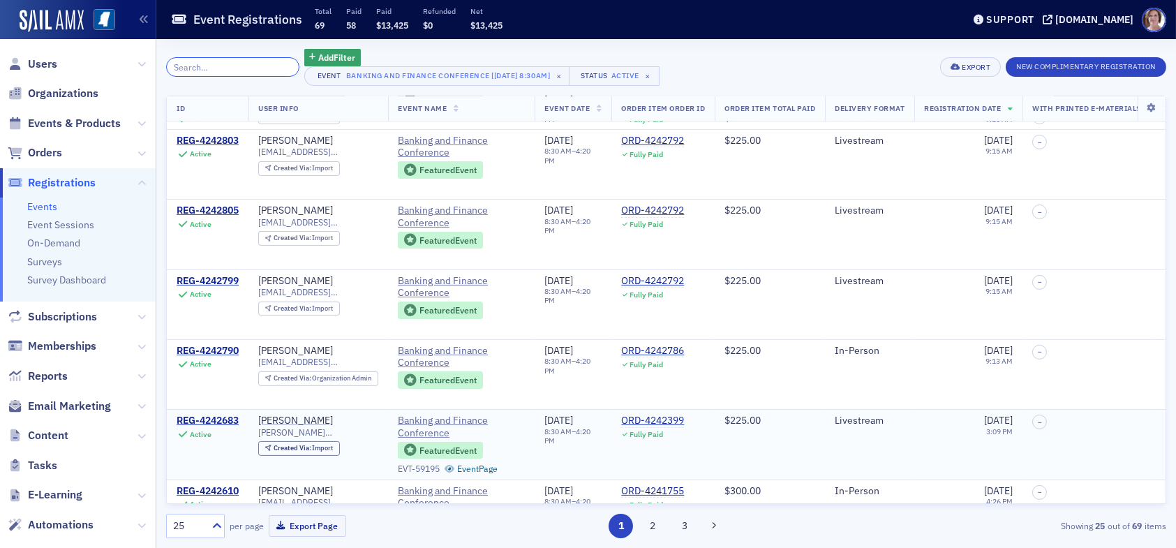
scroll to position [1116, 0]
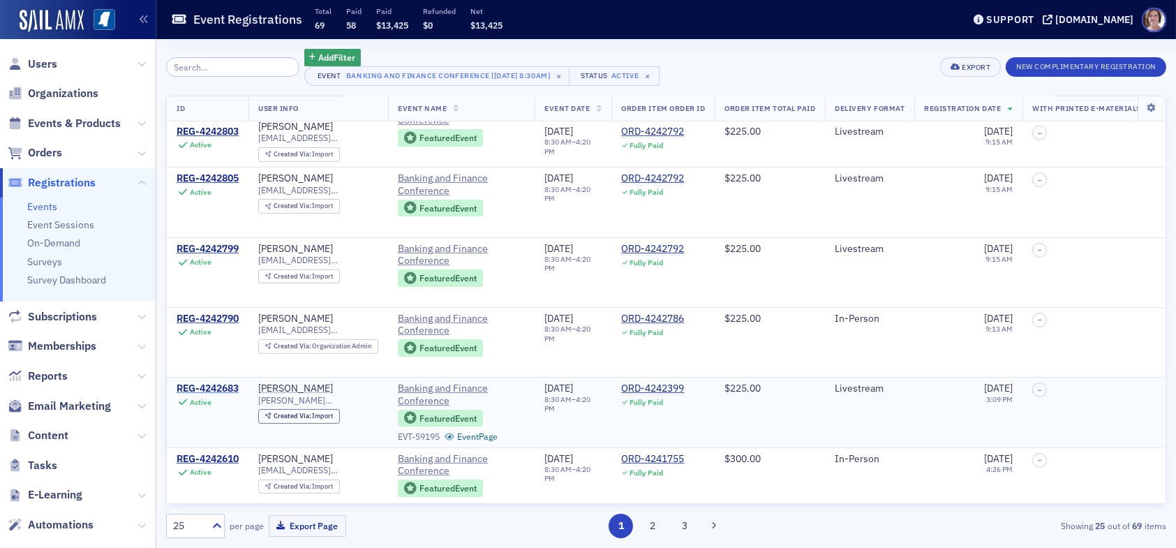
click at [216, 382] on div "REG-4242683" at bounding box center [208, 388] width 62 height 13
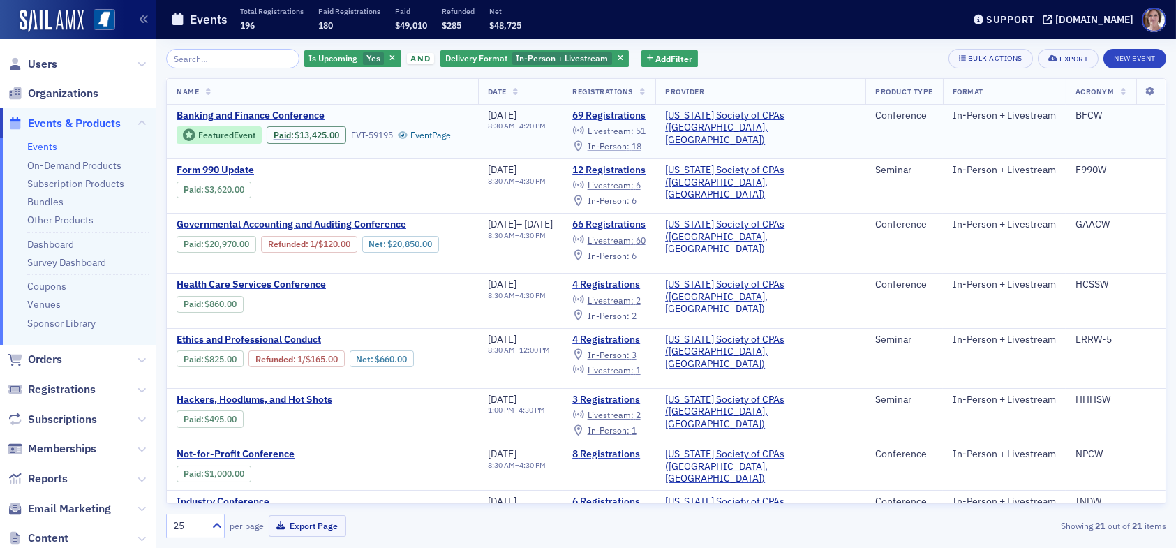
click at [629, 146] on span "In-Person :" at bounding box center [608, 145] width 42 height 11
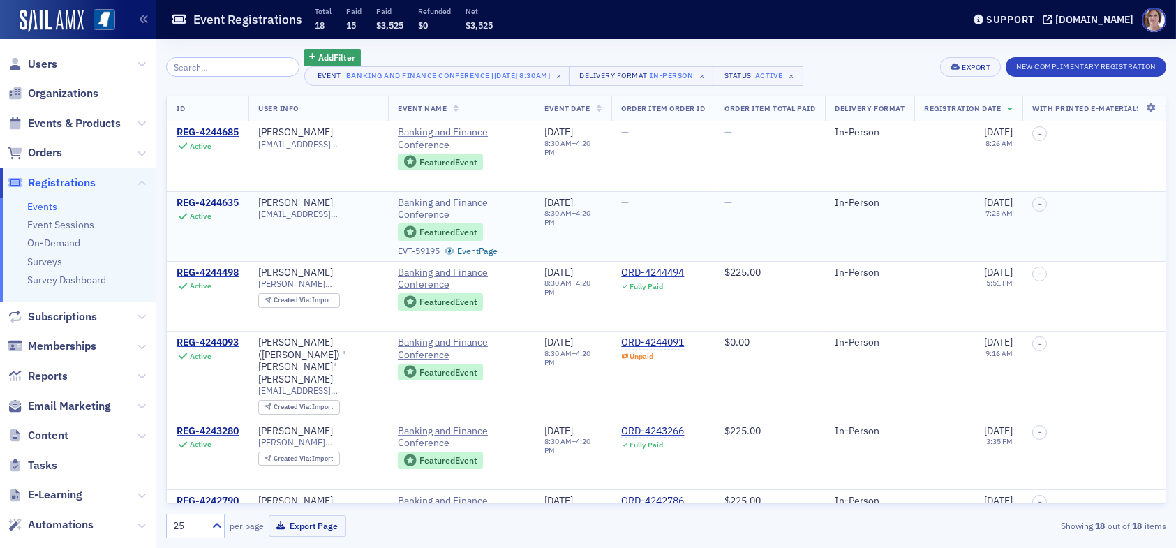
click at [224, 202] on div "REG-4244635" at bounding box center [208, 203] width 62 height 13
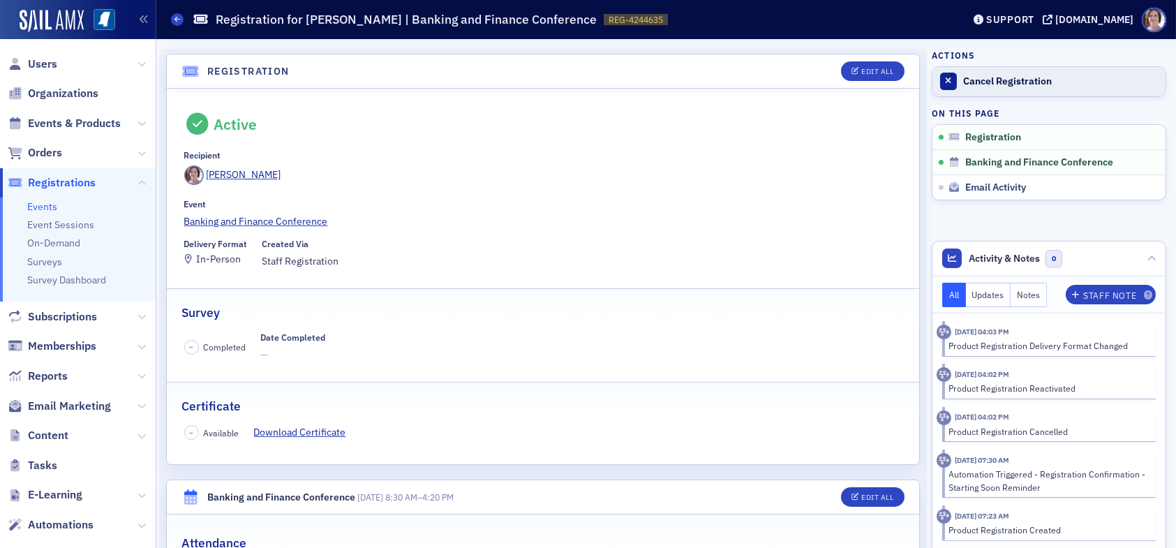
click at [991, 76] on div "Cancel Registration" at bounding box center [1060, 81] width 195 height 13
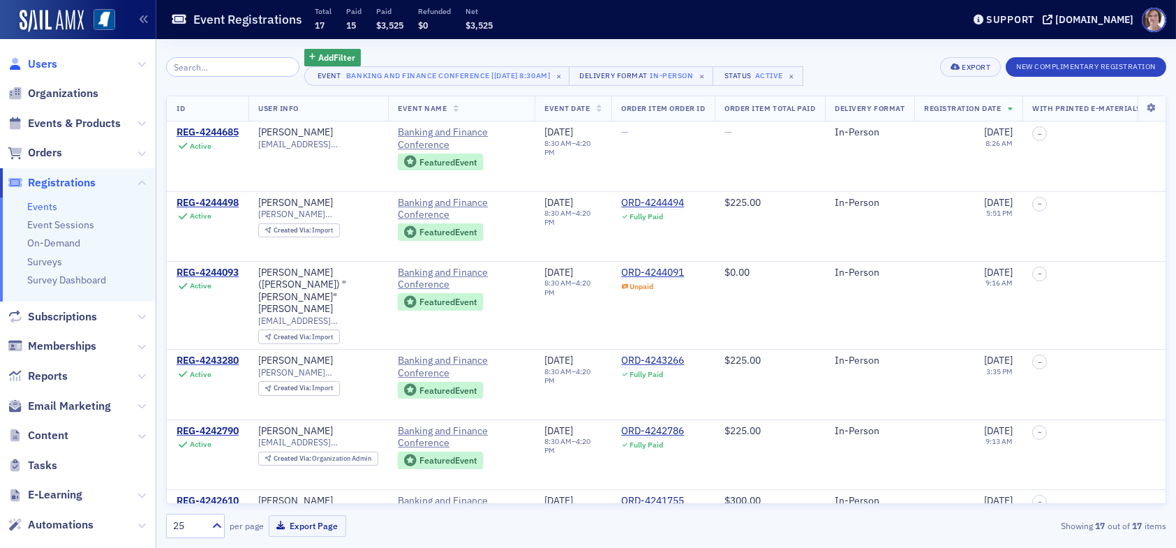
click at [43, 63] on span "Users" at bounding box center [42, 64] width 29 height 15
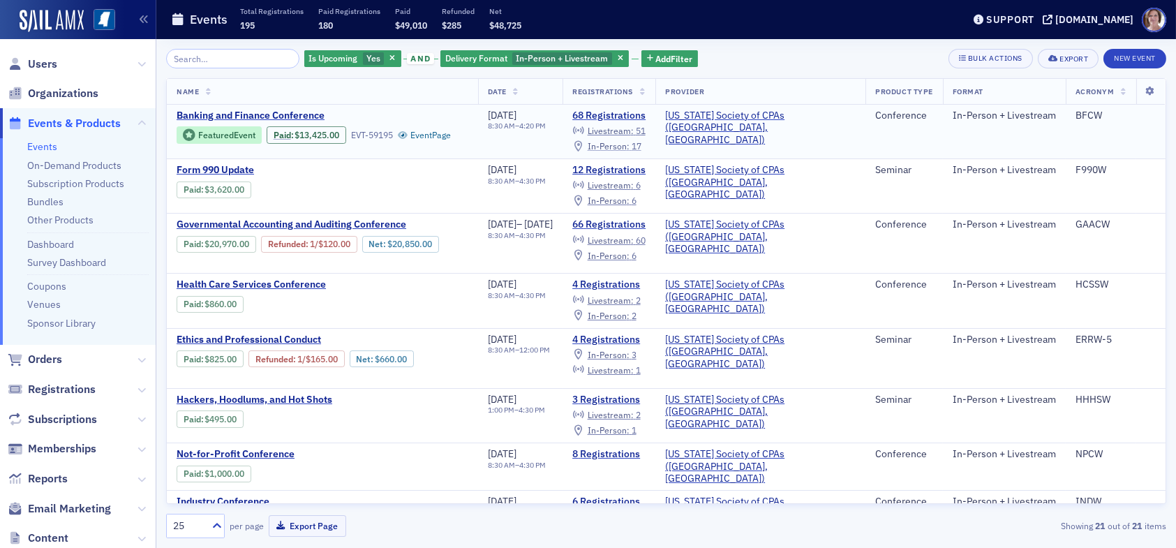
click at [629, 144] on span "In-Person :" at bounding box center [608, 145] width 42 height 11
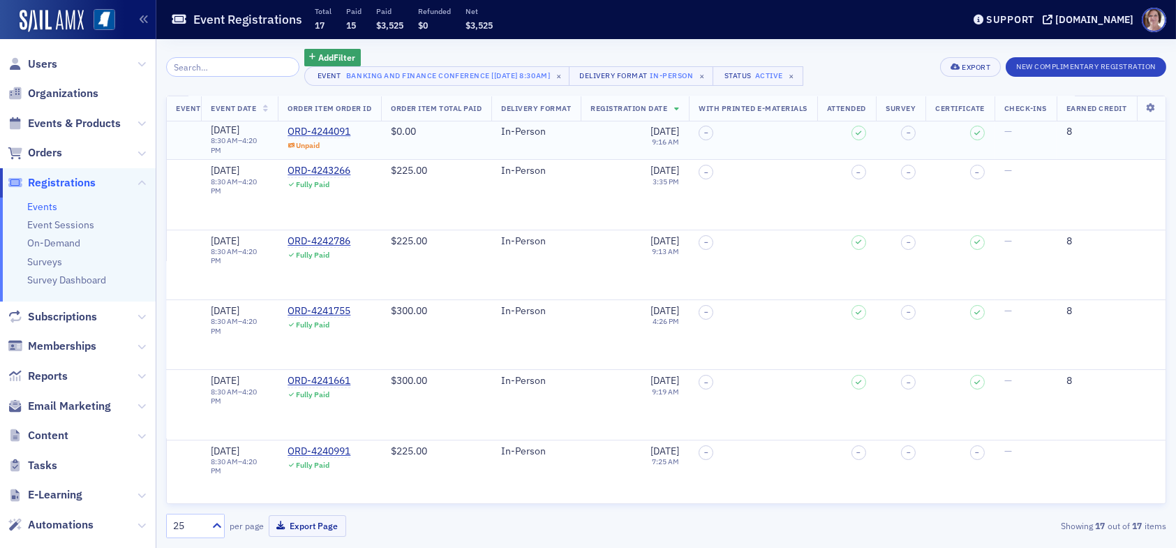
scroll to position [0, 363]
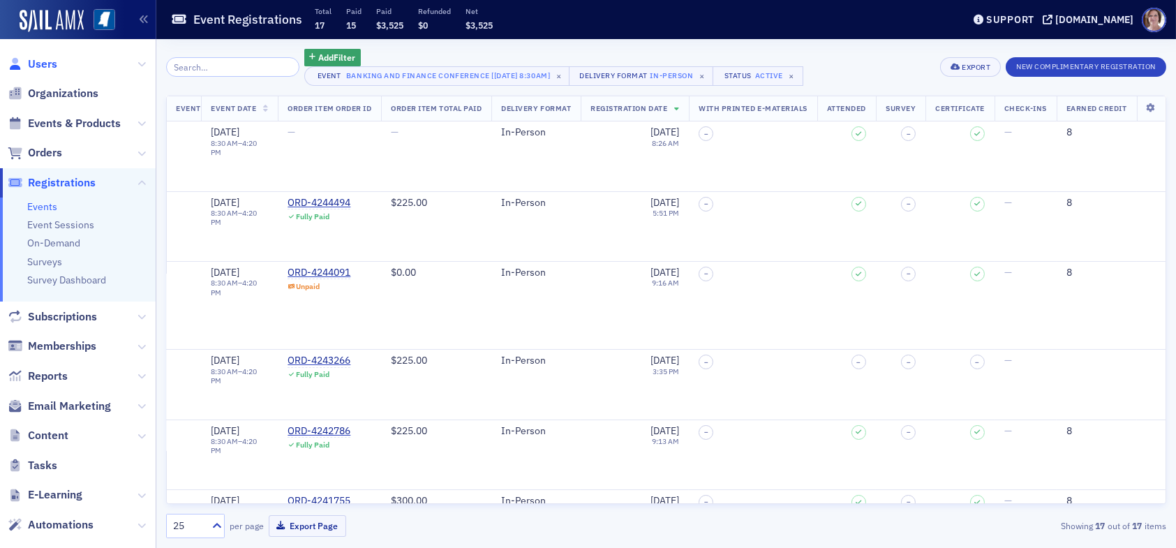
click at [48, 64] on span "Users" at bounding box center [42, 64] width 29 height 15
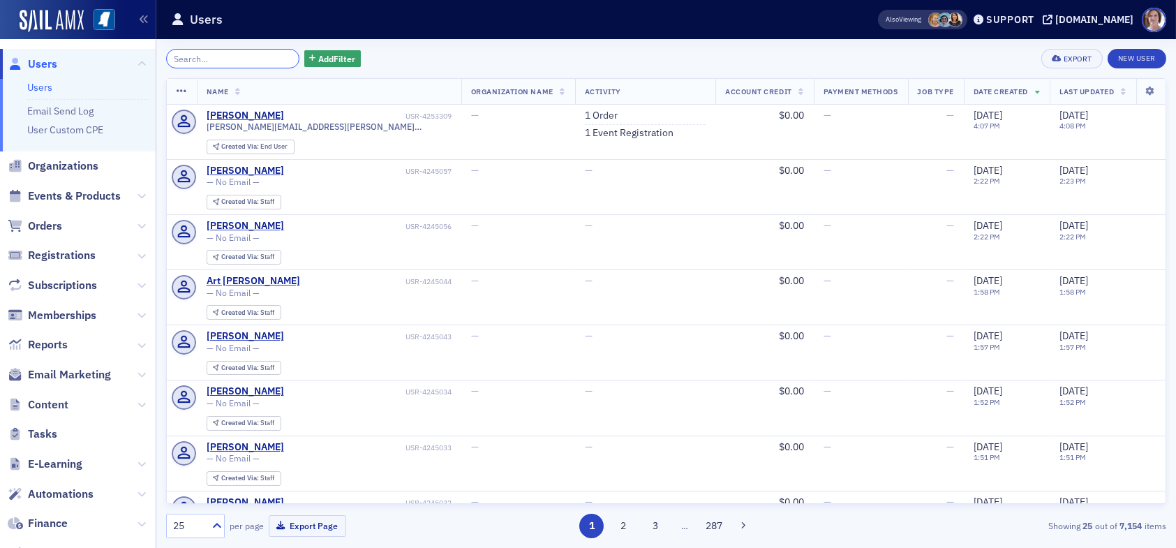
click at [229, 60] on input "search" at bounding box center [232, 59] width 133 height 20
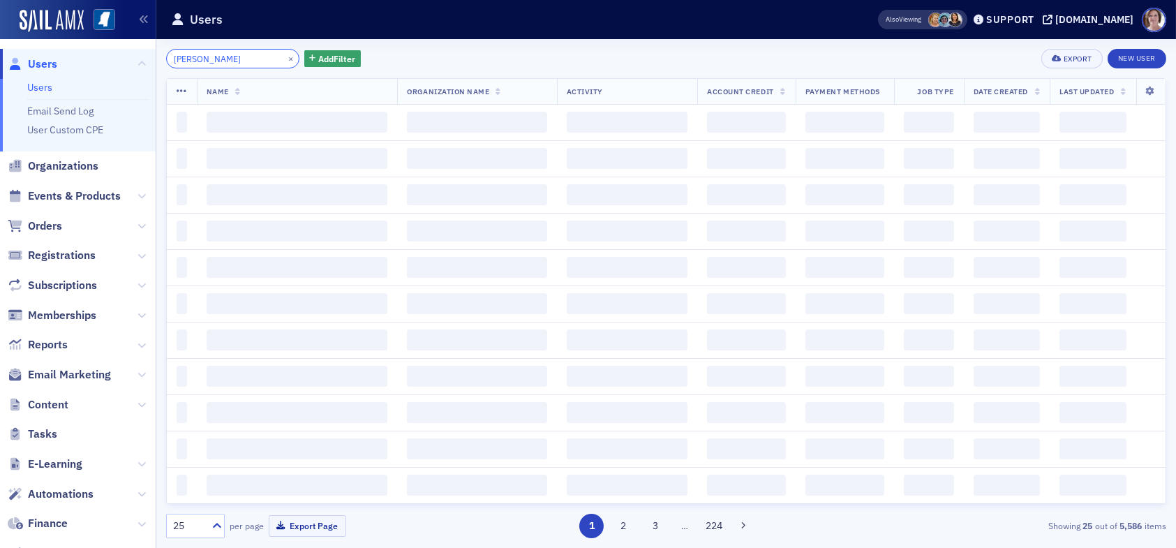
type input "tara may"
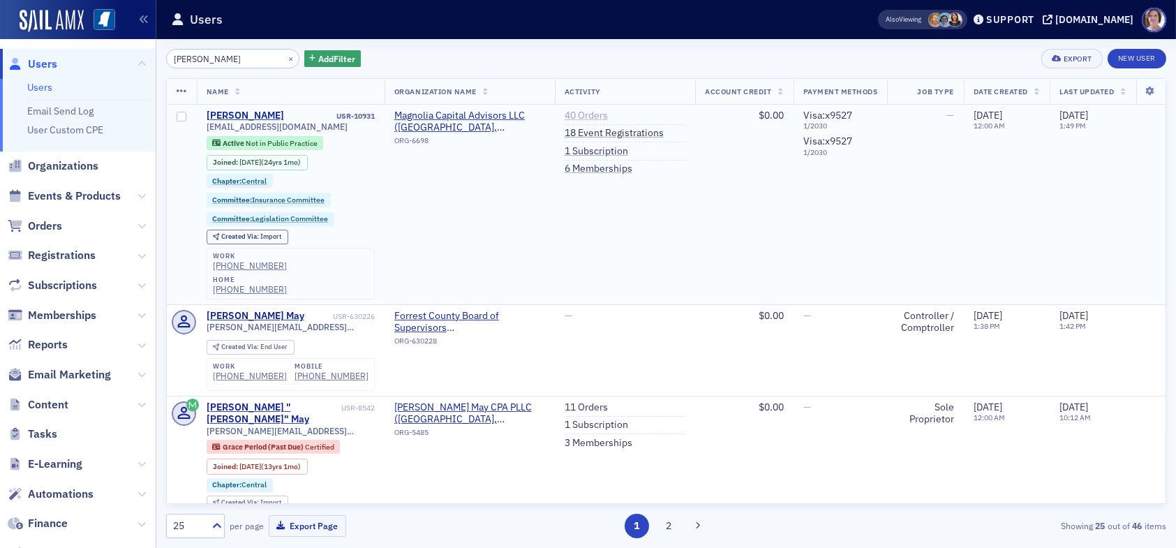
click at [574, 114] on link "40 Orders" at bounding box center [585, 116] width 43 height 13
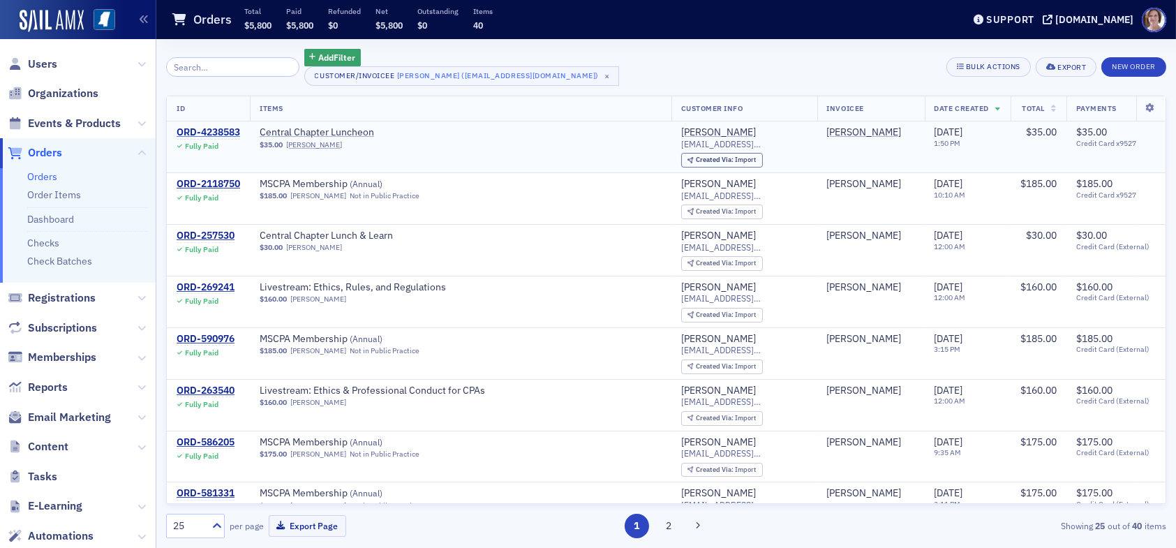
click at [218, 133] on div "ORD-4238583" at bounding box center [208, 132] width 63 height 13
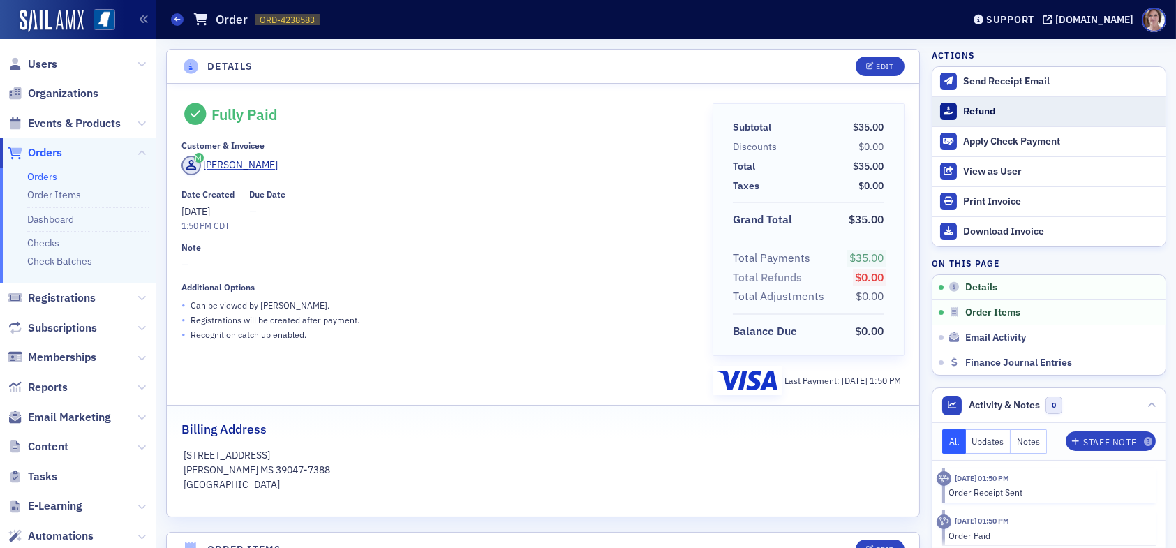
click at [972, 110] on div "Refund" at bounding box center [1060, 111] width 195 height 13
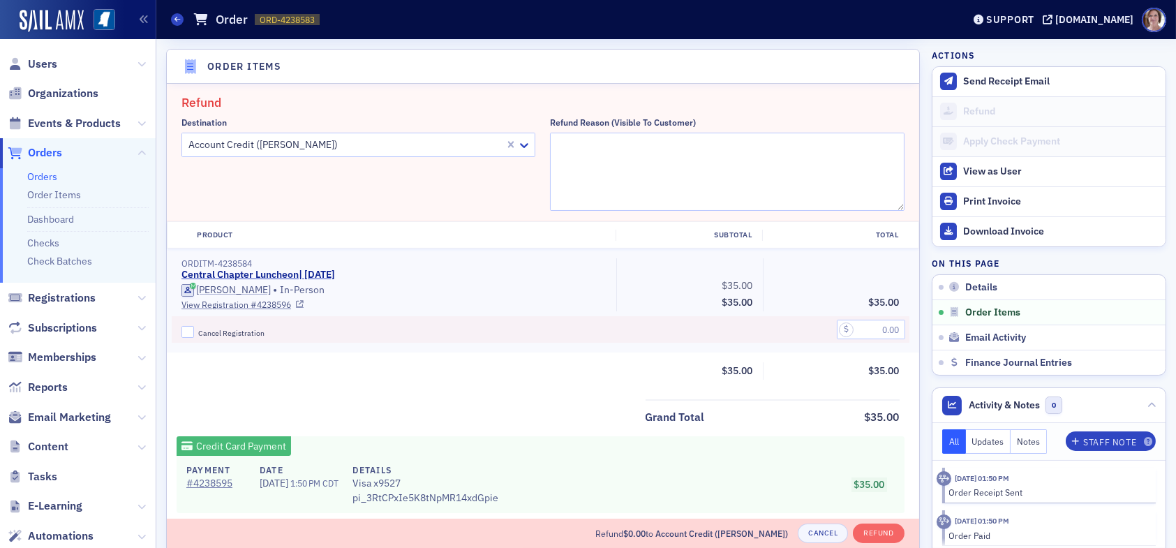
scroll to position [484, 0]
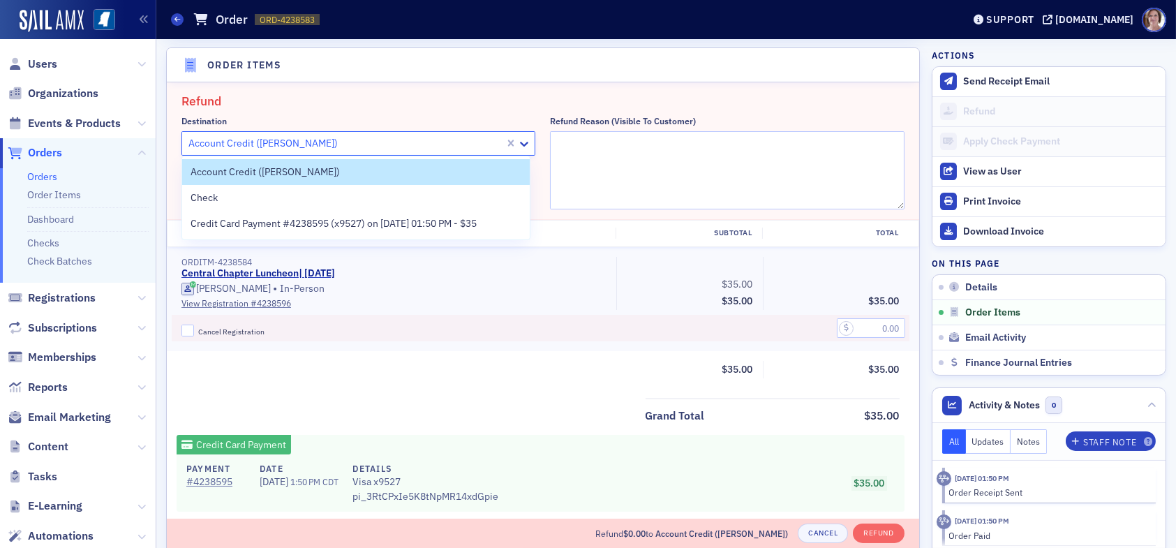
click at [339, 138] on div at bounding box center [345, 143] width 316 height 17
click at [276, 224] on span "Credit Card Payment #4238595 (x9527) on 8/6/2025 01:50 PM - $35" at bounding box center [333, 223] width 286 height 15
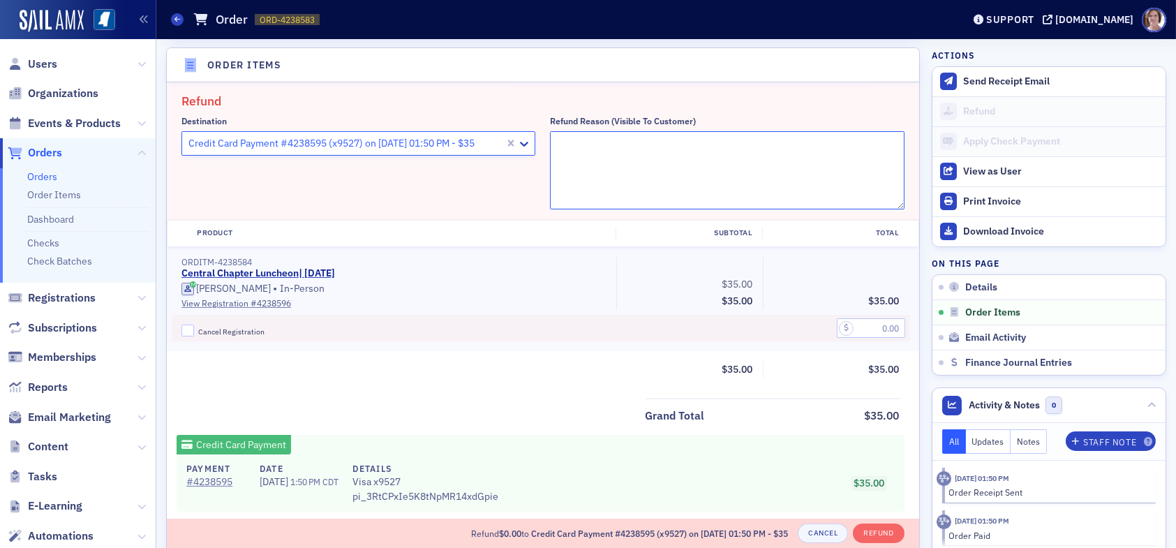
click at [604, 157] on textarea "Refund Reason (Visible to Customer)" at bounding box center [727, 170] width 354 height 78
type textarea "W"
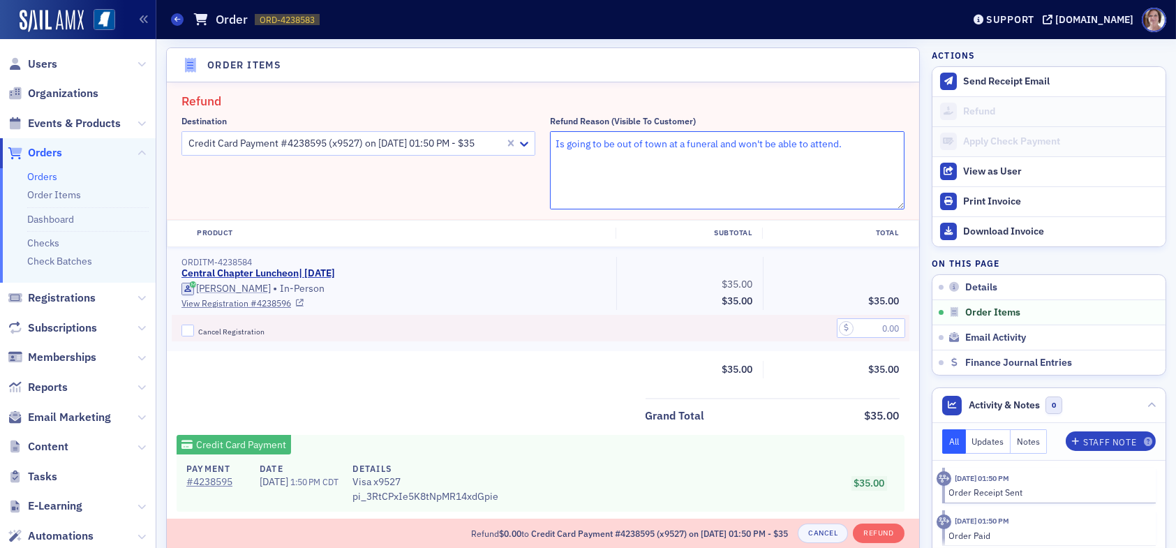
type textarea "Is going to be out of town at a funeral and won't be able to attend."
click at [192, 327] on input "Cancel Registration" at bounding box center [187, 330] width 13 height 13
checkbox input "true"
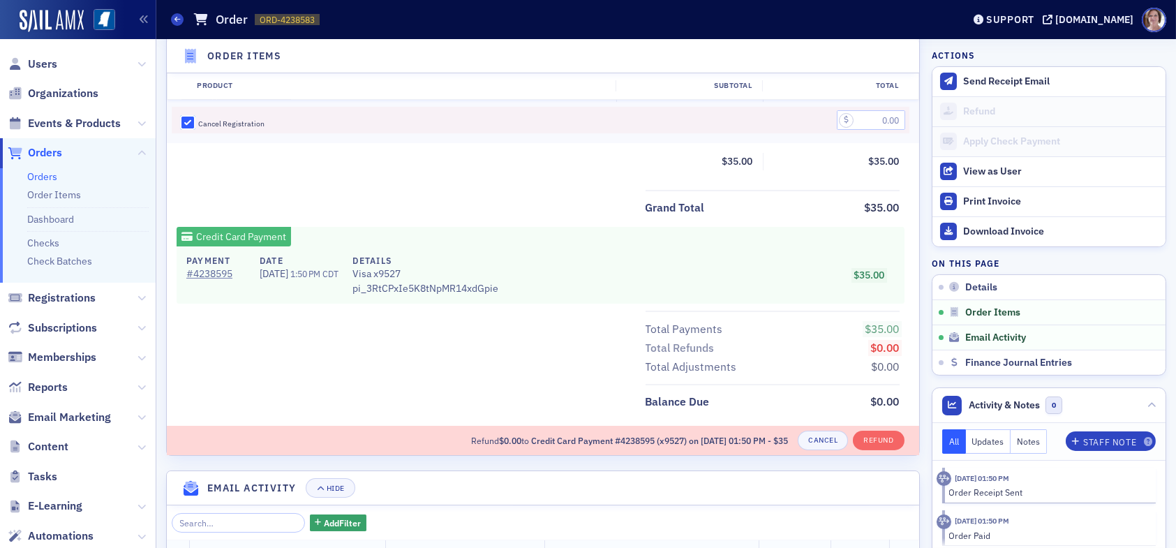
scroll to position [693, 0]
click at [813, 438] on button "Cancel" at bounding box center [822, 439] width 50 height 20
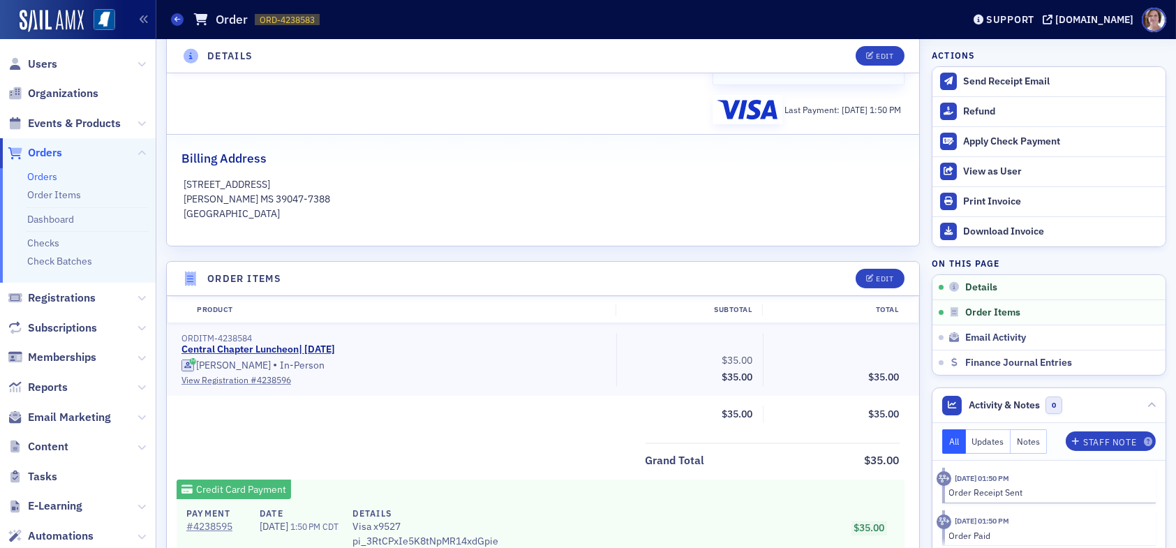
scroll to position [279, 0]
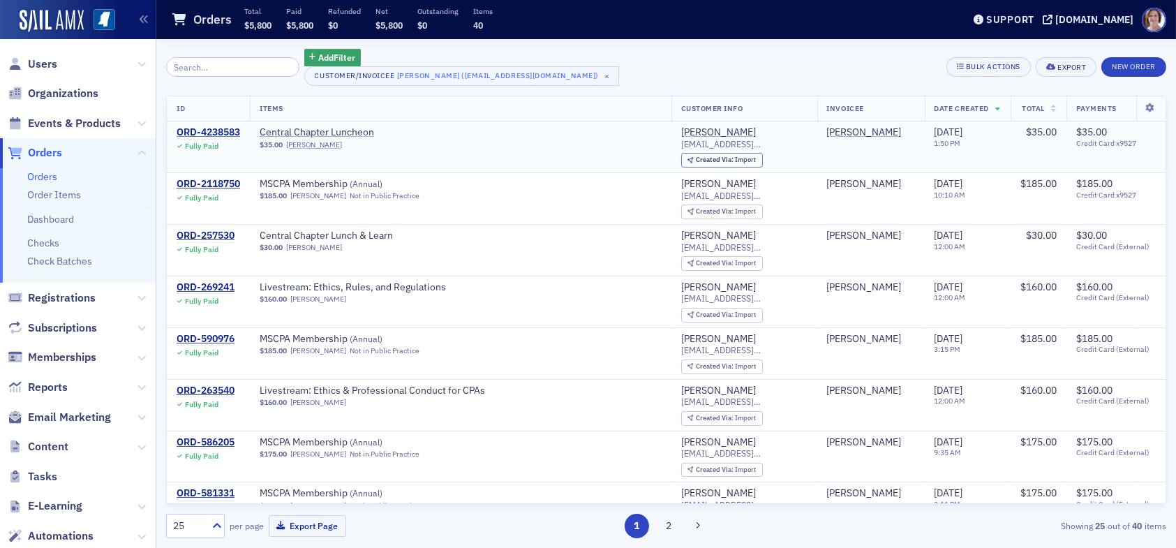
click at [226, 130] on div "ORD-4238583" at bounding box center [208, 132] width 63 height 13
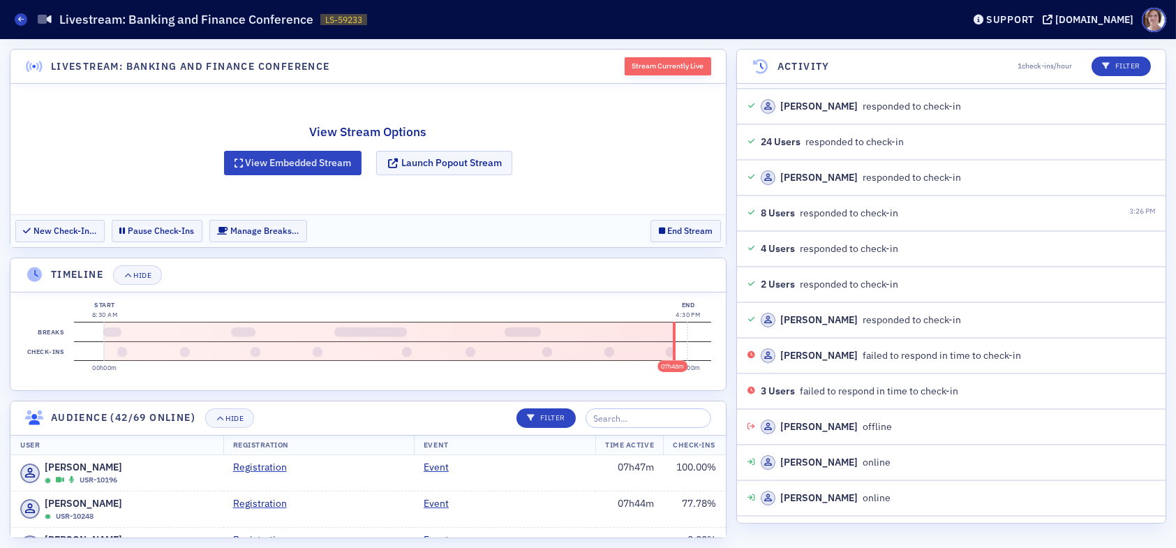
scroll to position [4835, 0]
click at [875, 394] on div "3 Users failed to respond in time to check-in 3:27 PM" at bounding box center [951, 390] width 428 height 36
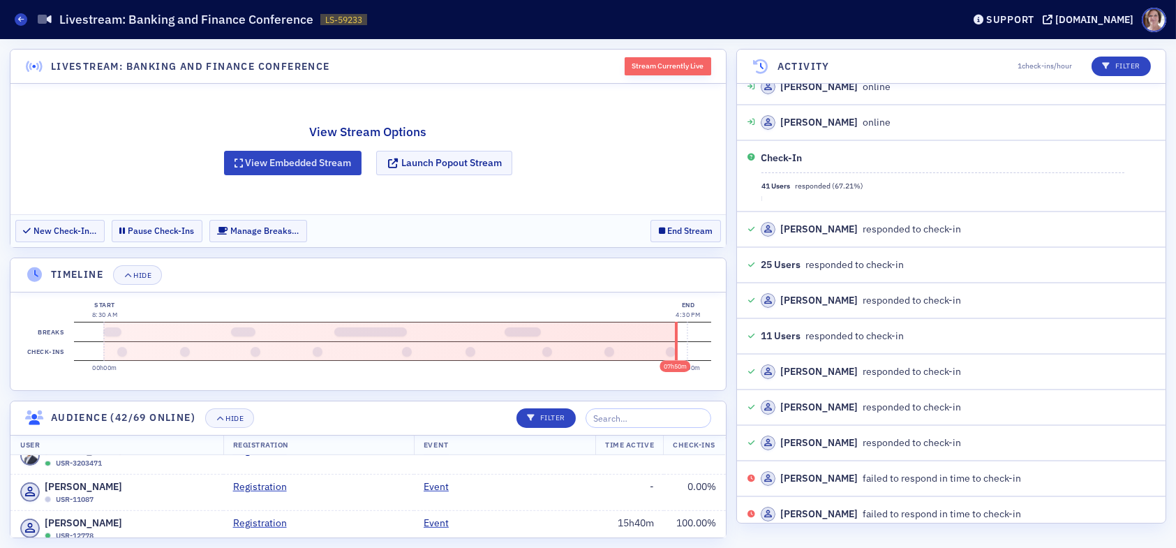
scroll to position [2067, 0]
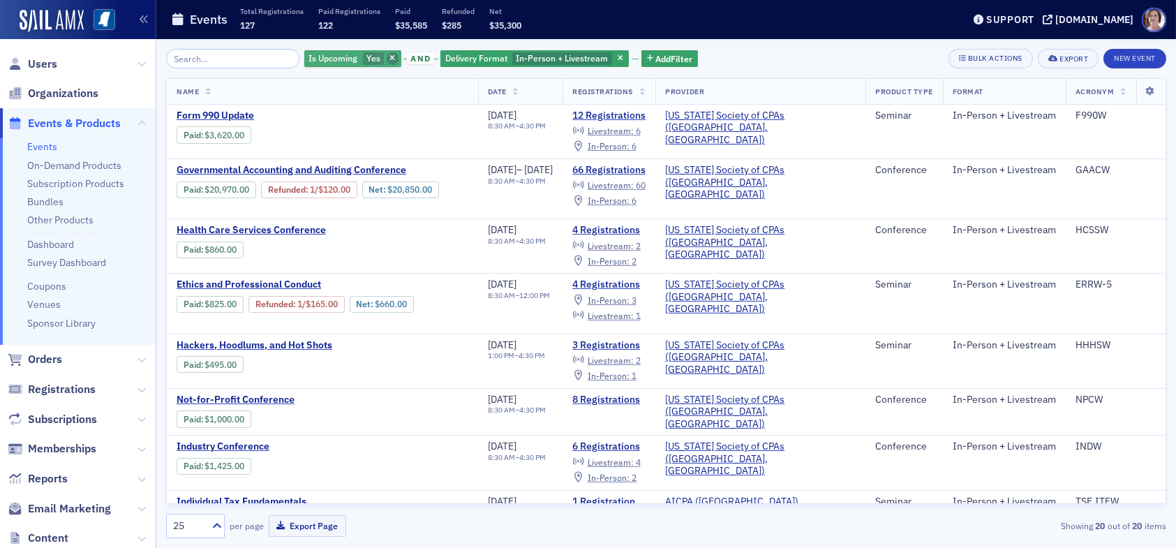
click at [387, 57] on span "button" at bounding box center [393, 58] width 13 height 13
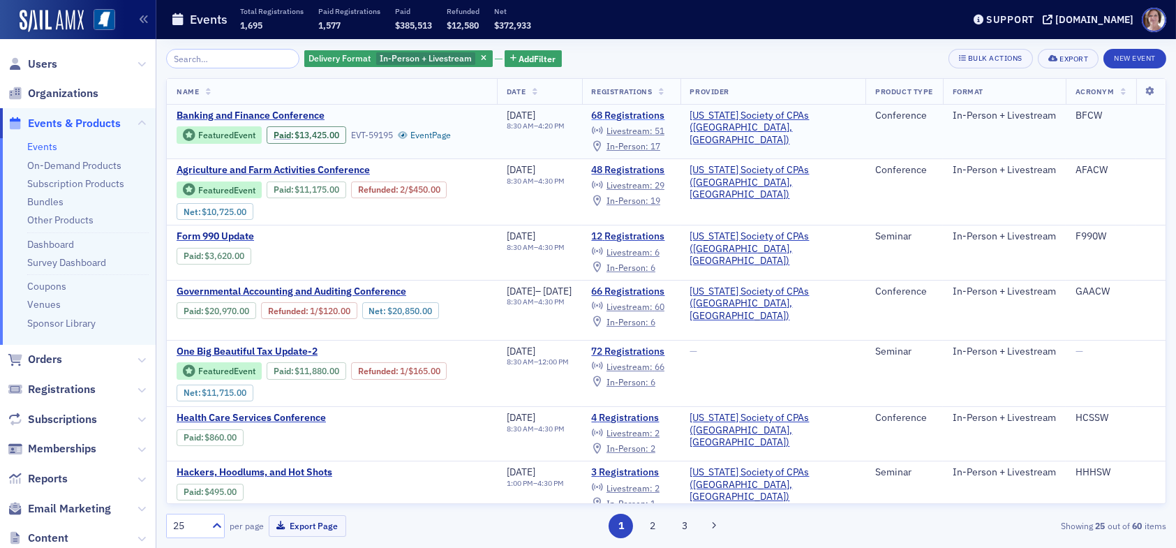
click at [651, 115] on link "68 Registrations" at bounding box center [631, 116] width 79 height 13
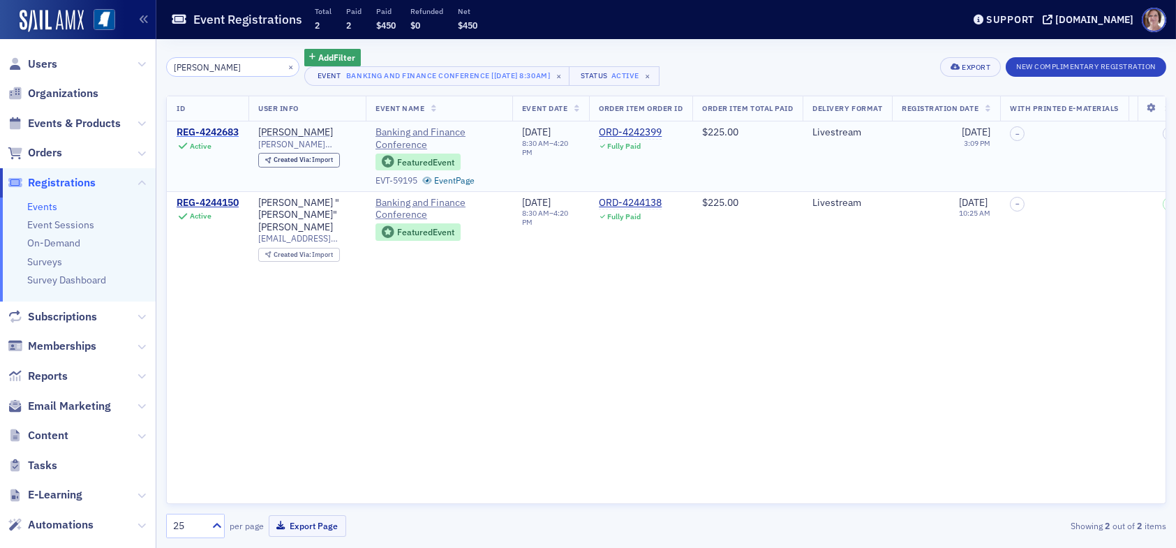
type input "bradley"
click at [230, 130] on div "REG-4242683" at bounding box center [208, 132] width 62 height 13
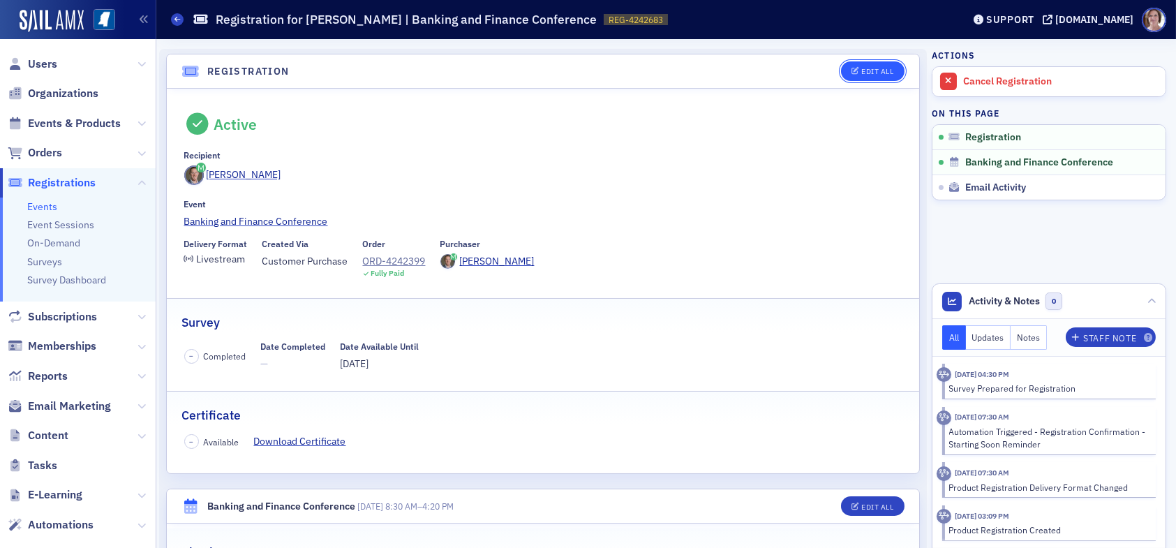
click at [870, 71] on div "Edit All" at bounding box center [877, 72] width 32 height 8
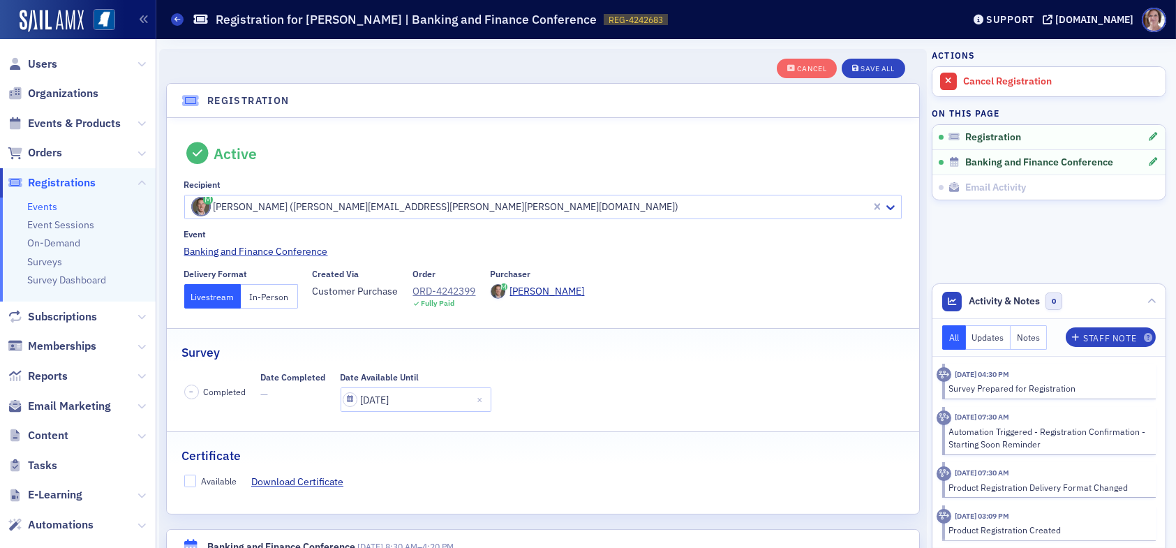
scroll to position [36, 0]
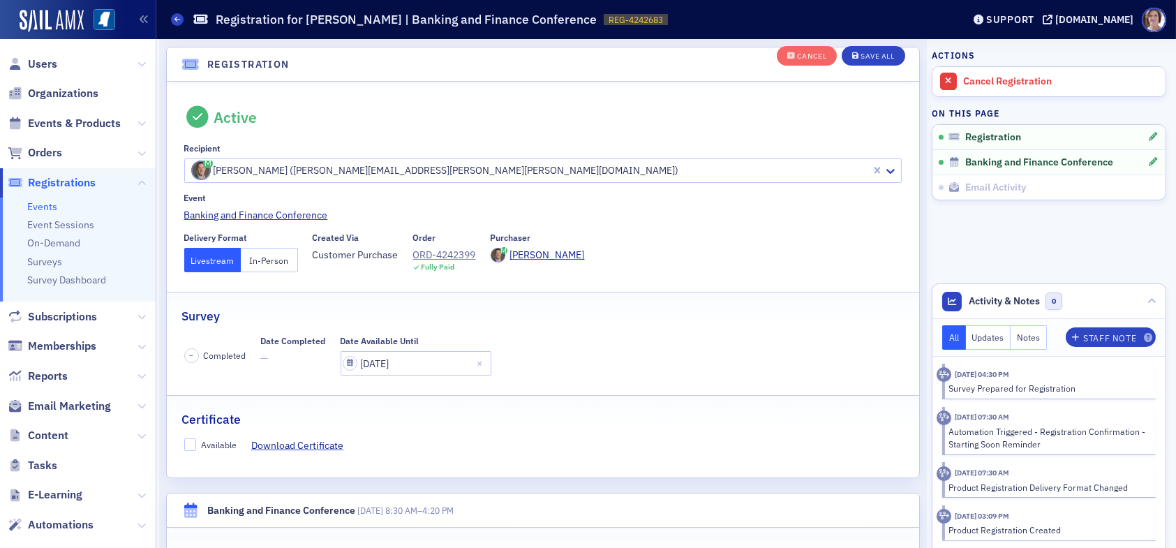
click at [277, 255] on button "In-Person" at bounding box center [269, 260] width 57 height 24
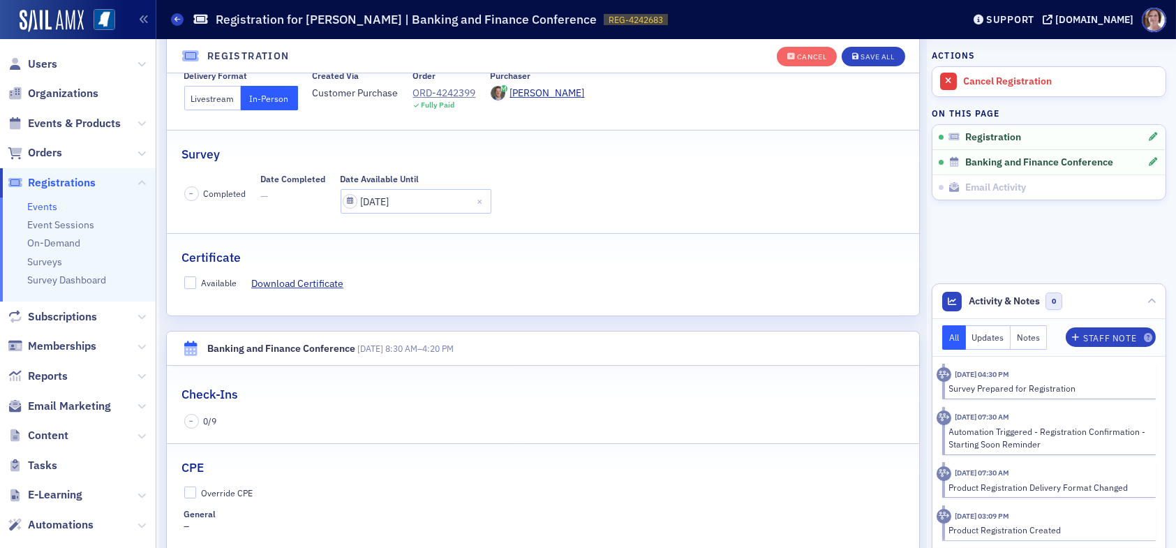
scroll to position [246, 0]
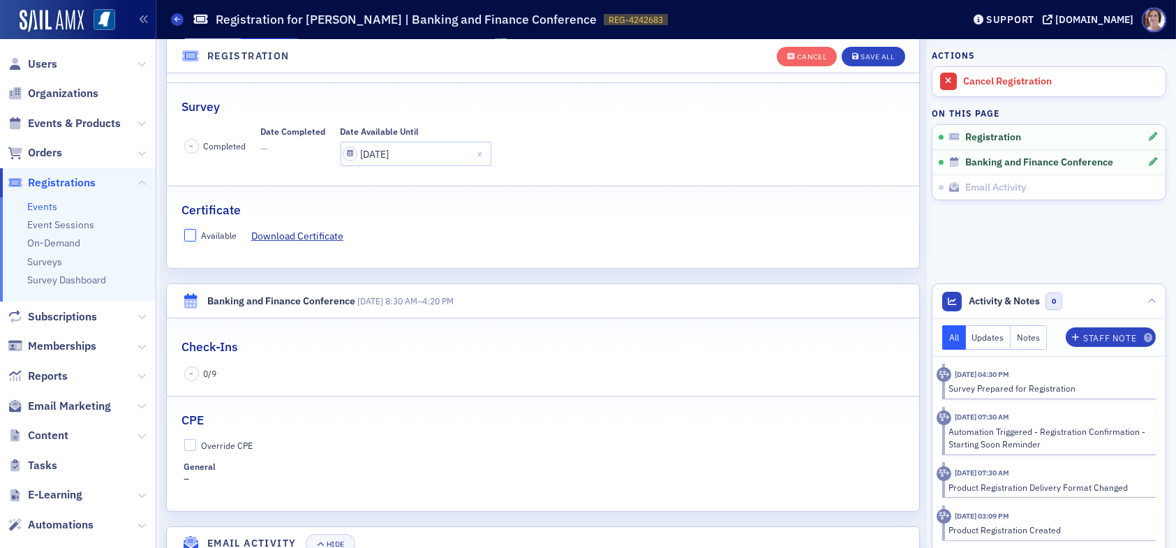
click at [194, 233] on input "Available" at bounding box center [190, 235] width 13 height 13
checkbox input "true"
click at [193, 444] on input "Override CPE" at bounding box center [190, 445] width 13 height 13
checkbox input "true"
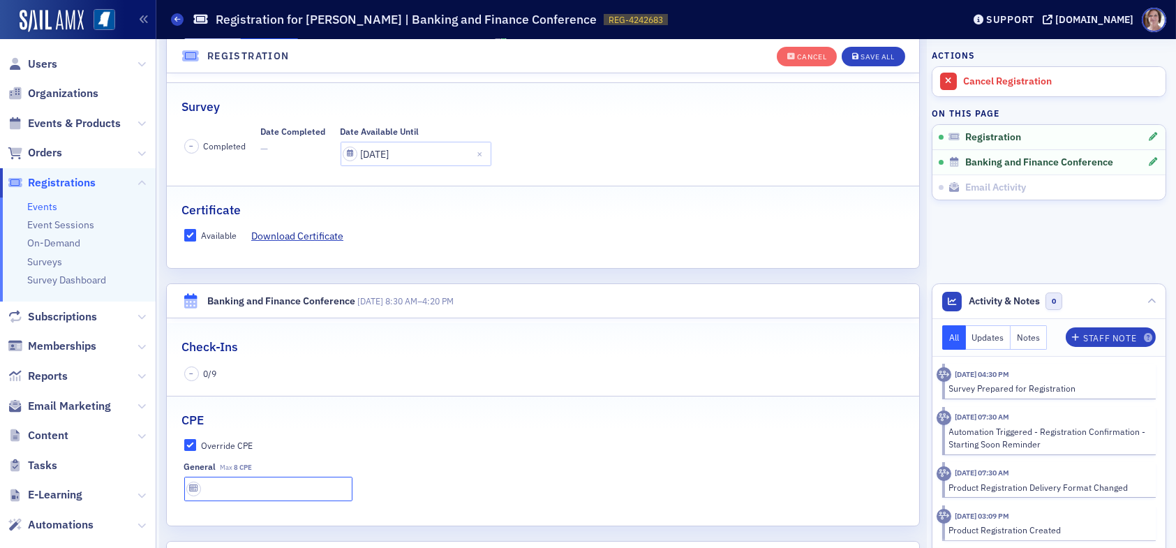
click at [234, 483] on input "text" at bounding box center [268, 489] width 168 height 24
type input "9 CPE"
click at [872, 59] on div "Save All" at bounding box center [876, 57] width 33 height 8
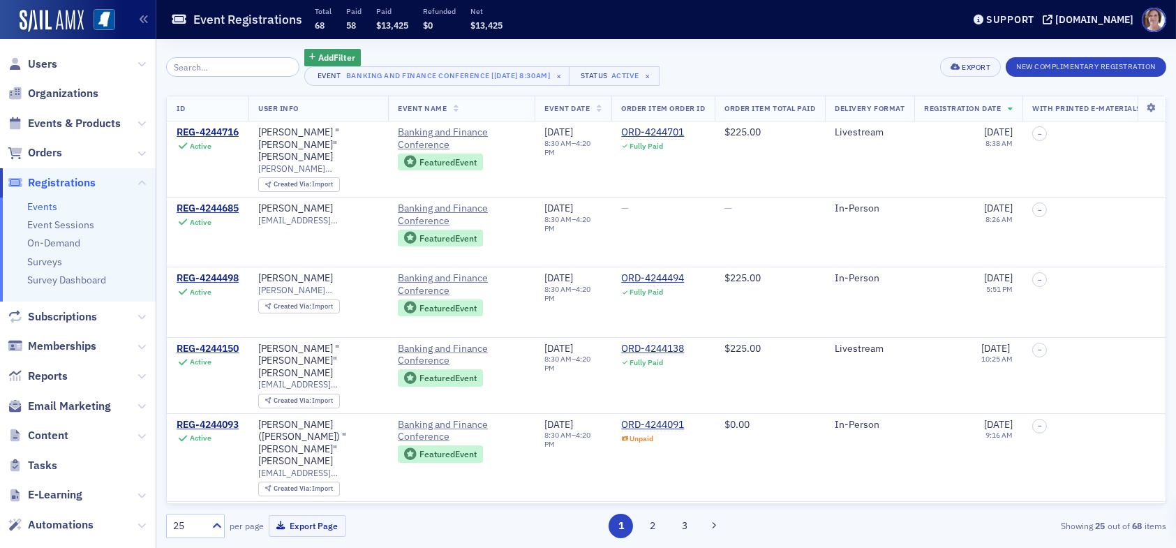
click at [233, 67] on input "search" at bounding box center [232, 67] width 133 height 20
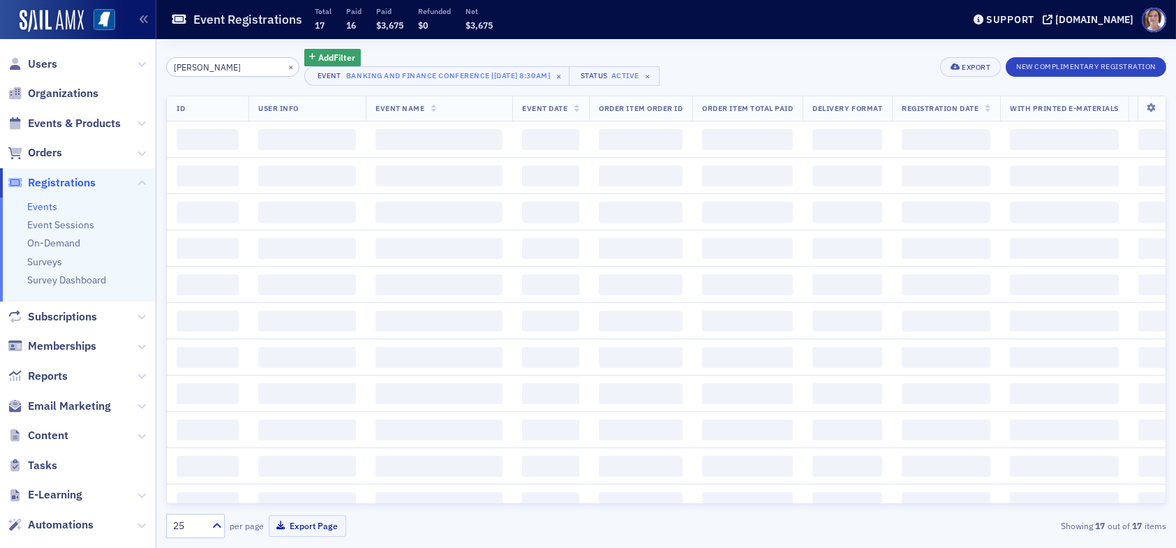
type input "whitaker"
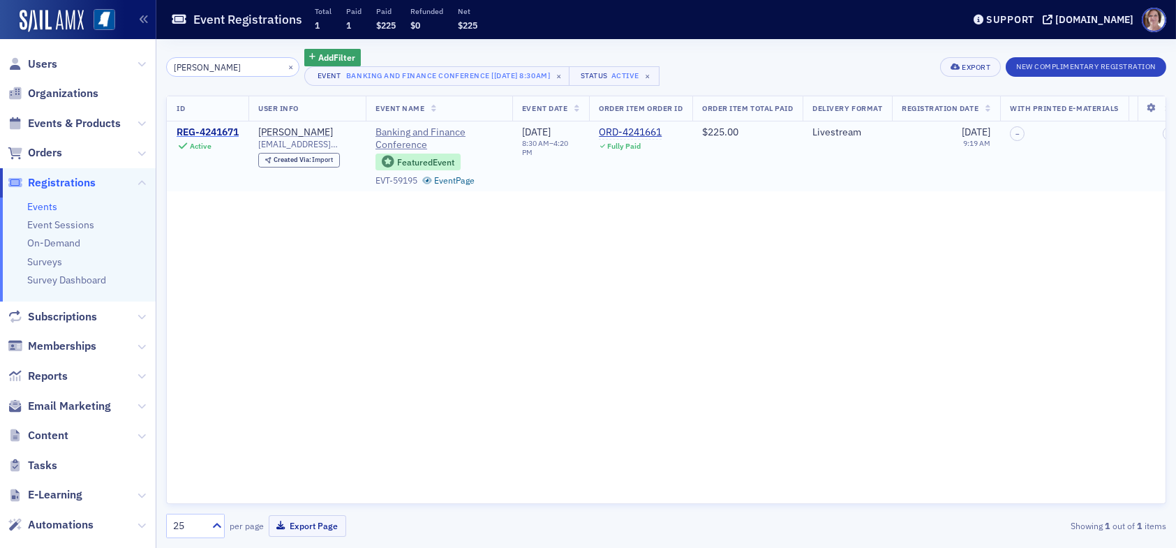
click at [220, 132] on div "REG-4241671" at bounding box center [208, 132] width 62 height 13
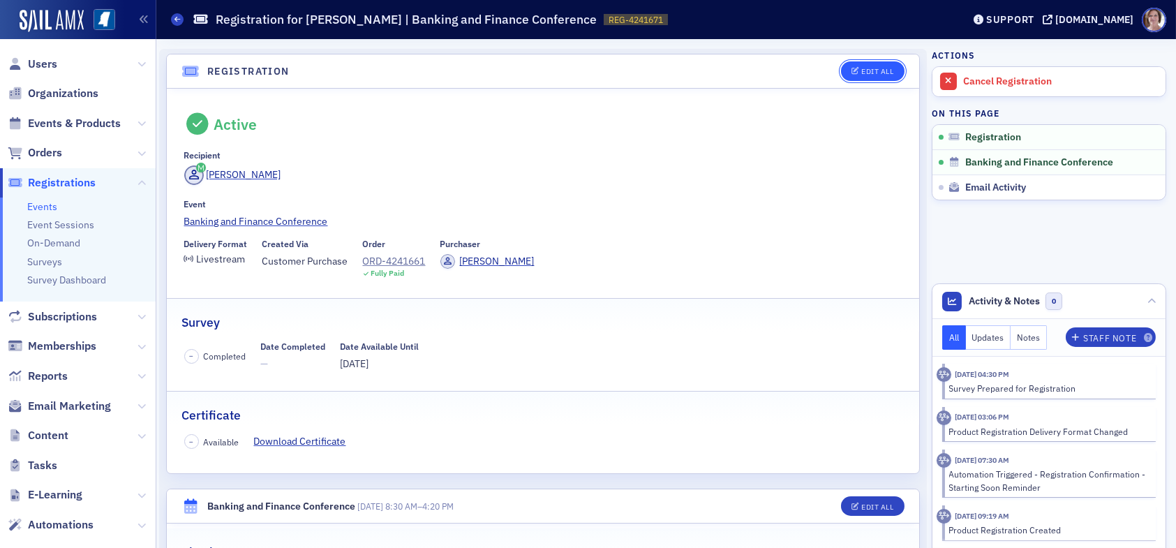
click at [864, 68] on div "Edit All" at bounding box center [877, 72] width 32 height 8
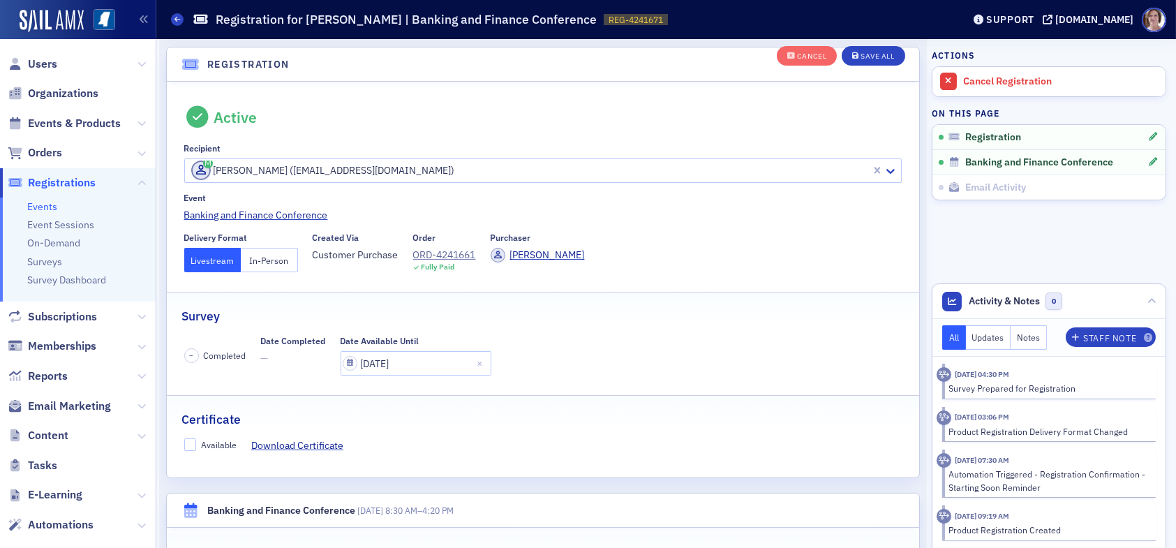
click at [259, 254] on button "In-Person" at bounding box center [269, 260] width 57 height 24
drag, startPoint x: 185, startPoint y: 444, endPoint x: 193, endPoint y: 441, distance: 8.8
click at [186, 444] on input "Available" at bounding box center [190, 444] width 13 height 13
checkbox input "true"
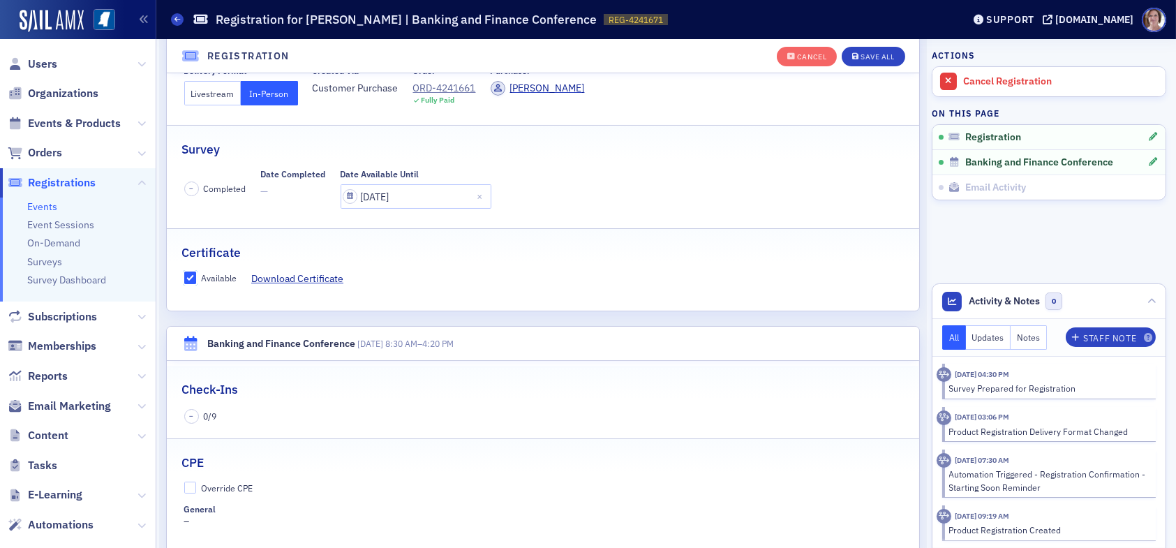
scroll to position [246, 0]
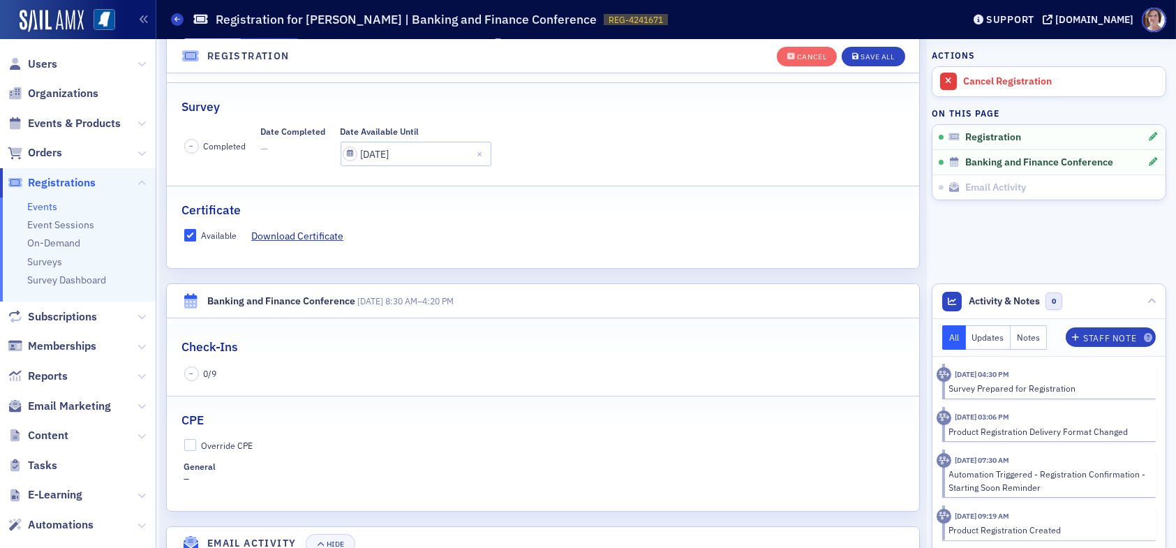
drag, startPoint x: 181, startPoint y: 444, endPoint x: 203, endPoint y: 449, distance: 22.2
click at [183, 444] on div "Override CPE General –" at bounding box center [543, 462] width 752 height 47
click at [193, 442] on input "Override CPE" at bounding box center [190, 445] width 13 height 13
checkbox input "true"
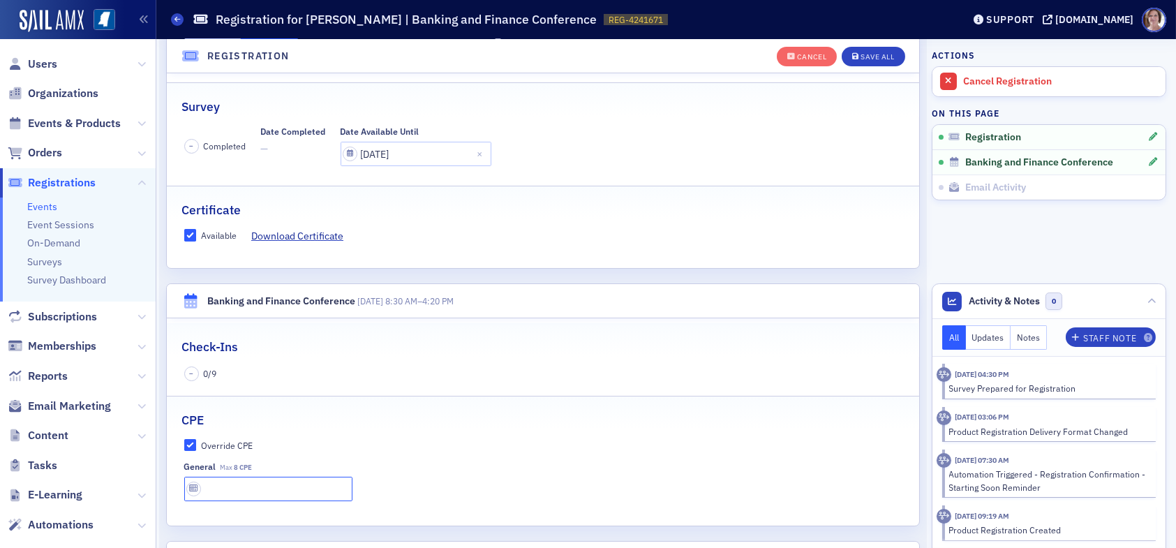
click at [244, 484] on input "text" at bounding box center [268, 489] width 168 height 24
type input "8 CPE"
click at [860, 54] on div "Save All" at bounding box center [876, 57] width 33 height 8
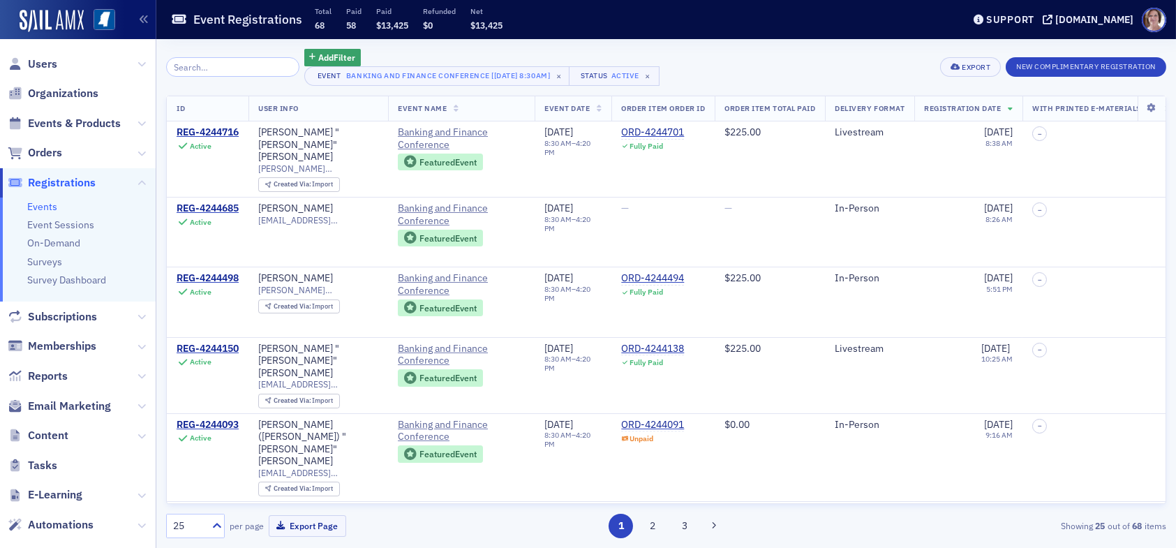
click at [223, 70] on input "search" at bounding box center [232, 67] width 133 height 20
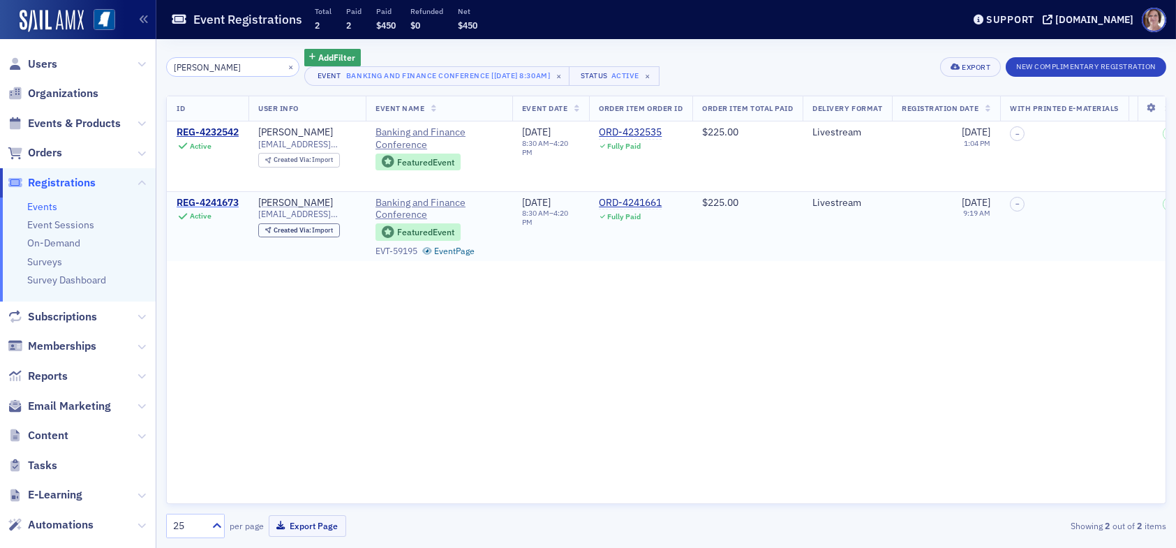
type input "watkins"
click at [217, 201] on div "REG-4241673" at bounding box center [208, 203] width 62 height 13
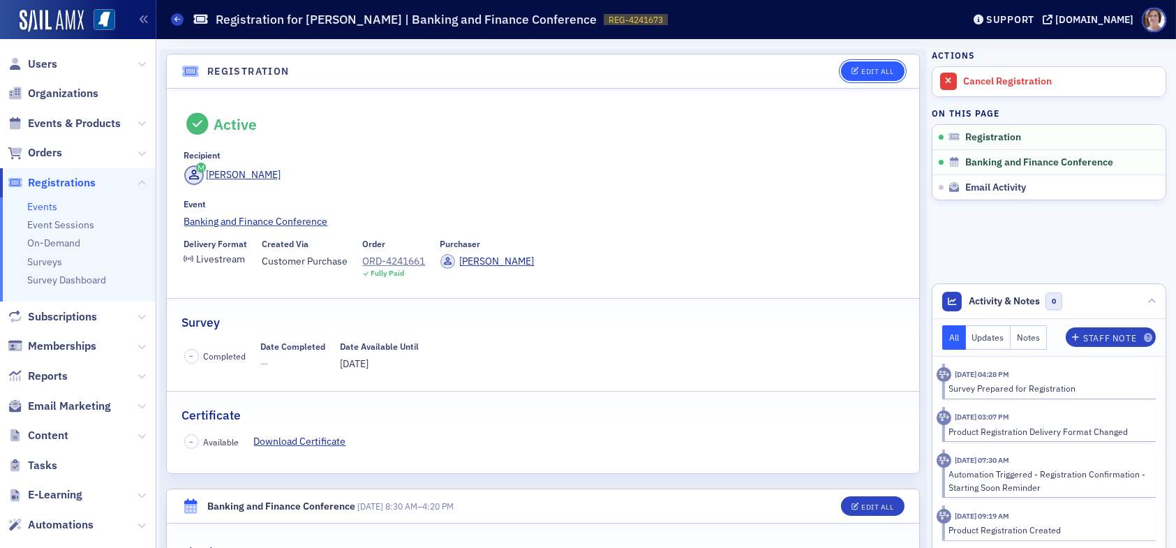
click at [861, 70] on div "Edit All" at bounding box center [877, 72] width 32 height 8
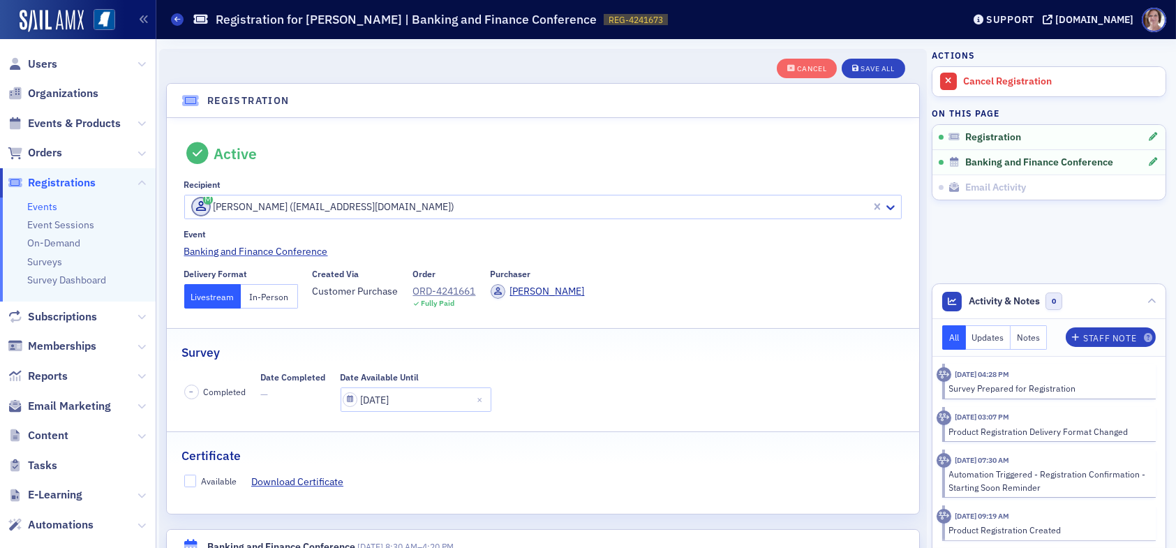
scroll to position [36, 0]
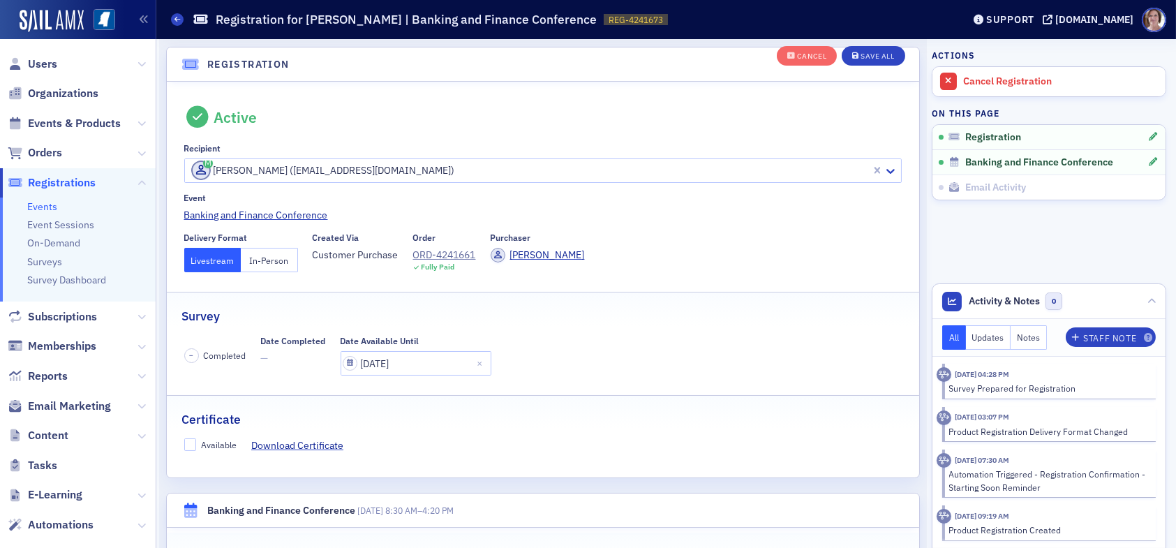
click at [255, 253] on button "In-Person" at bounding box center [269, 260] width 57 height 24
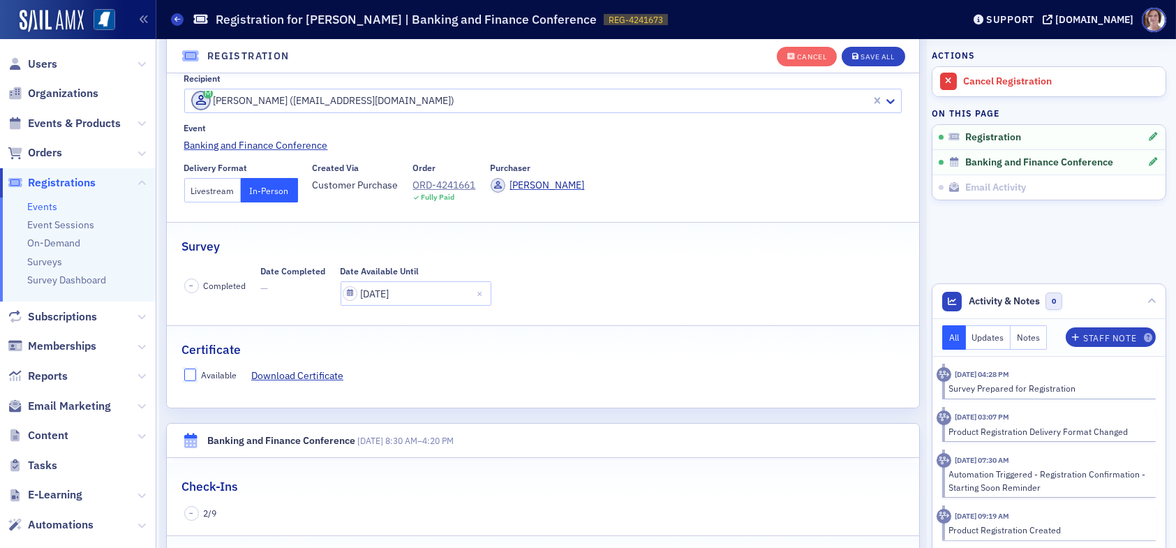
click at [189, 375] on input "Available" at bounding box center [190, 374] width 13 height 13
checkbox input "true"
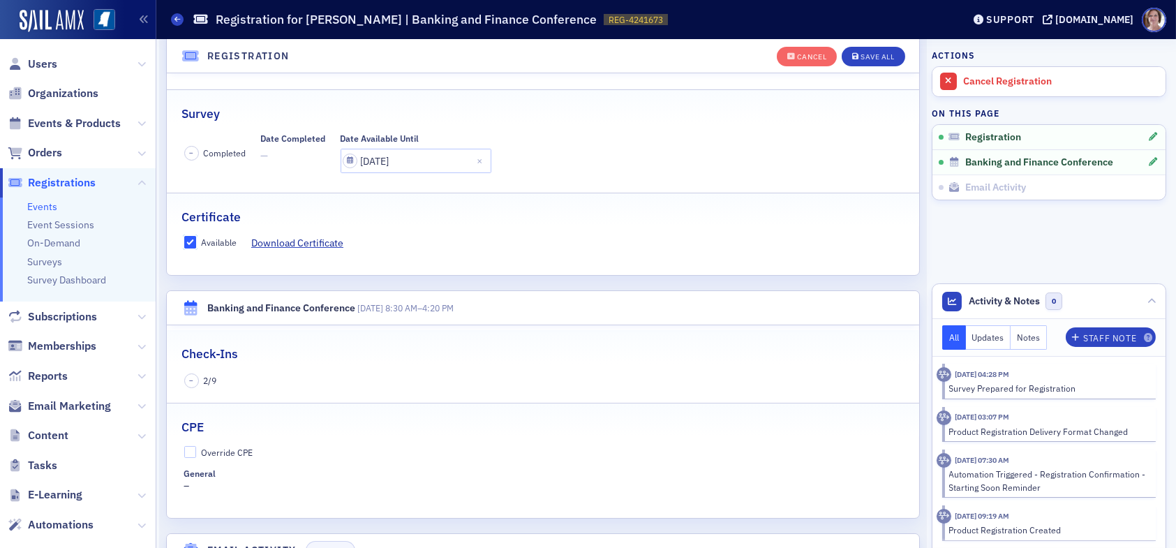
scroll to position [246, 0]
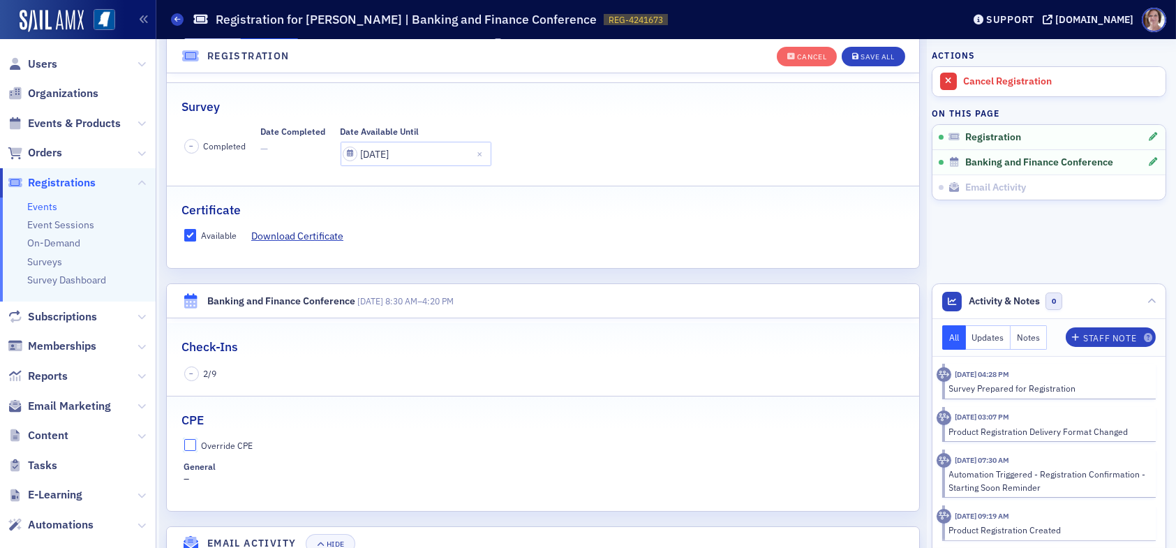
drag, startPoint x: 193, startPoint y: 445, endPoint x: 211, endPoint y: 456, distance: 21.5
click at [193, 445] on input "Override CPE" at bounding box center [190, 445] width 13 height 13
checkbox input "true"
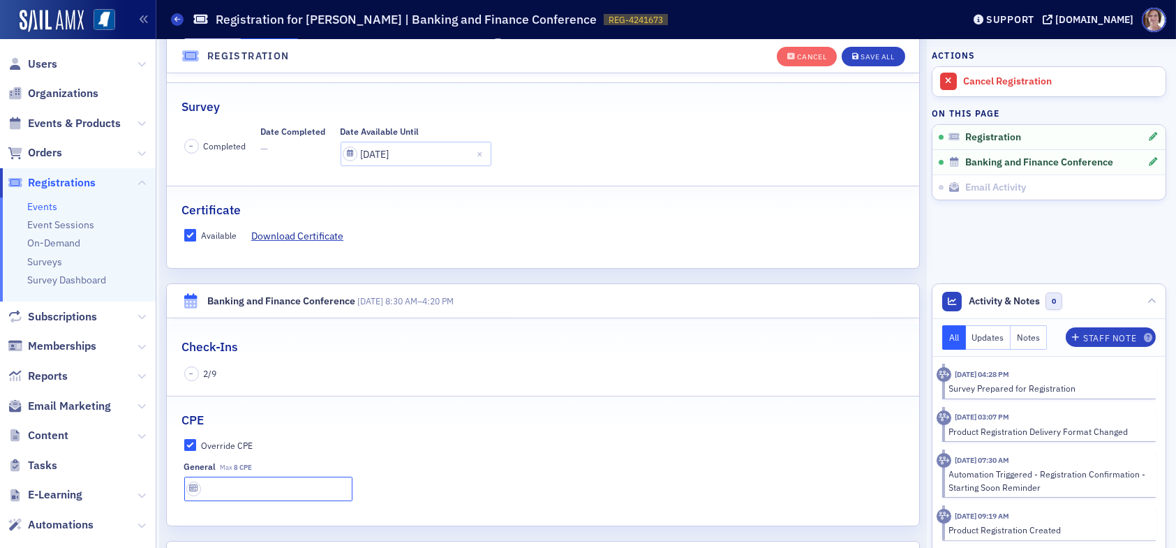
click at [234, 479] on input "text" at bounding box center [268, 489] width 168 height 24
type input "8 CPE"
drag, startPoint x: 862, startPoint y: 41, endPoint x: 859, endPoint y: 53, distance: 12.2
click at [862, 43] on div "Cancel Save All" at bounding box center [840, 56] width 128 height 29
click at [860, 53] on div "Save All" at bounding box center [876, 57] width 33 height 8
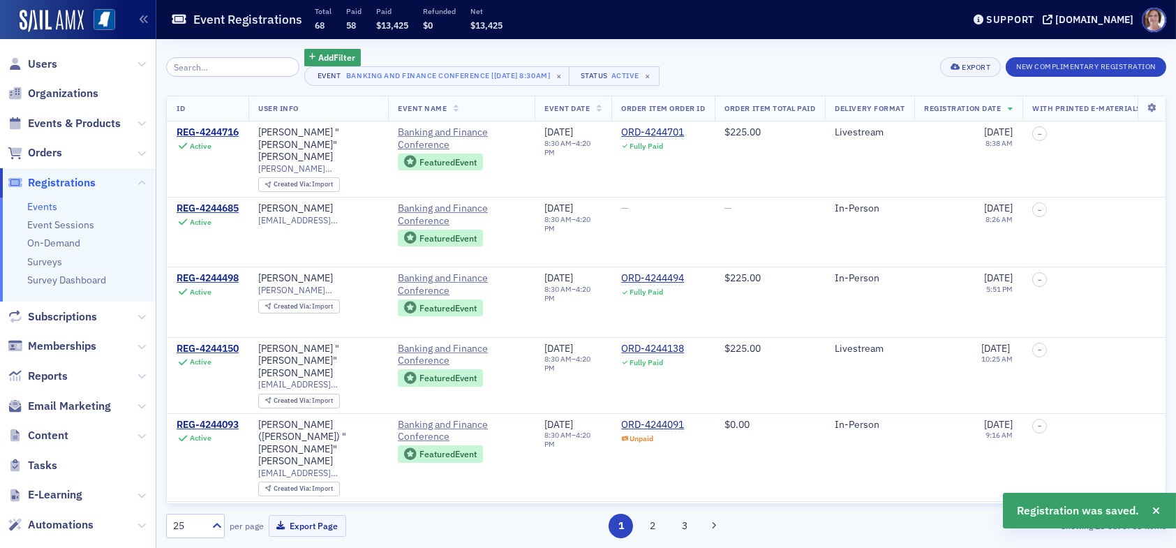
click at [247, 70] on input "search" at bounding box center [232, 67] width 133 height 20
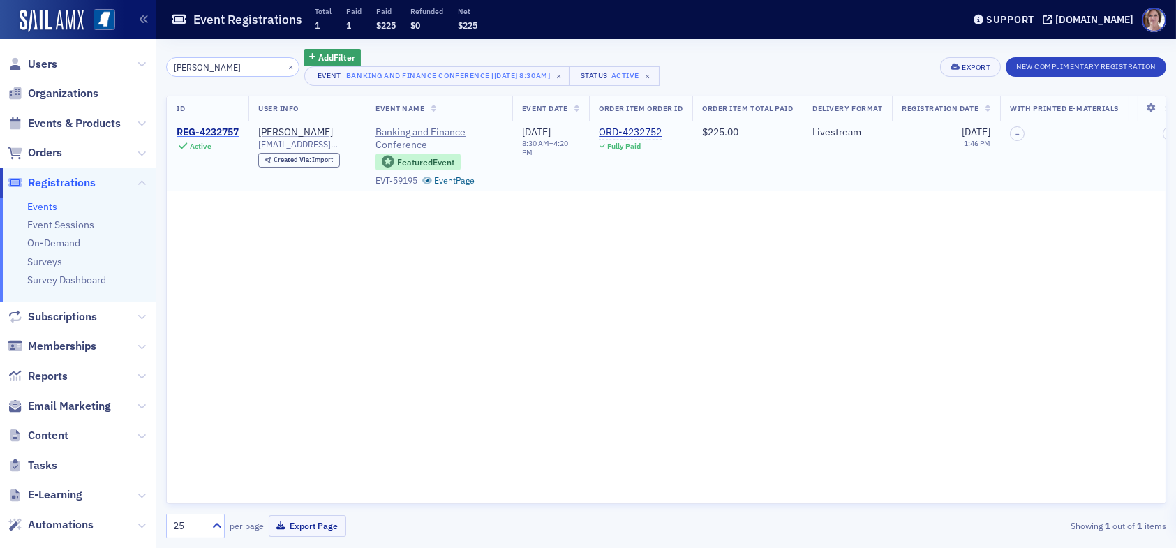
type input "cooksey"
click at [209, 130] on div "REG-4232757" at bounding box center [208, 132] width 62 height 13
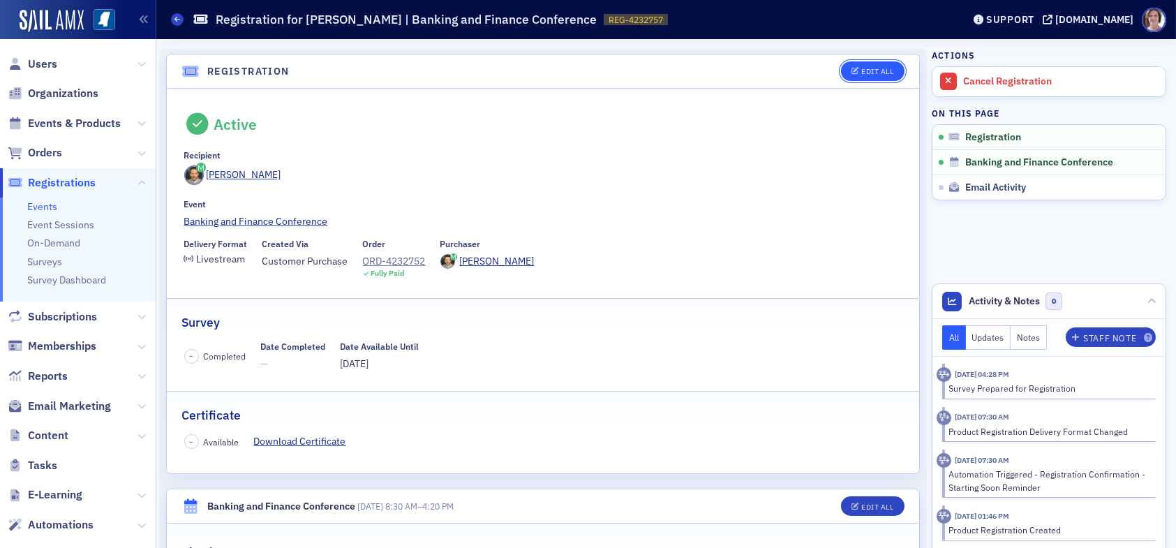
click at [861, 70] on div "Edit All" at bounding box center [877, 72] width 32 height 8
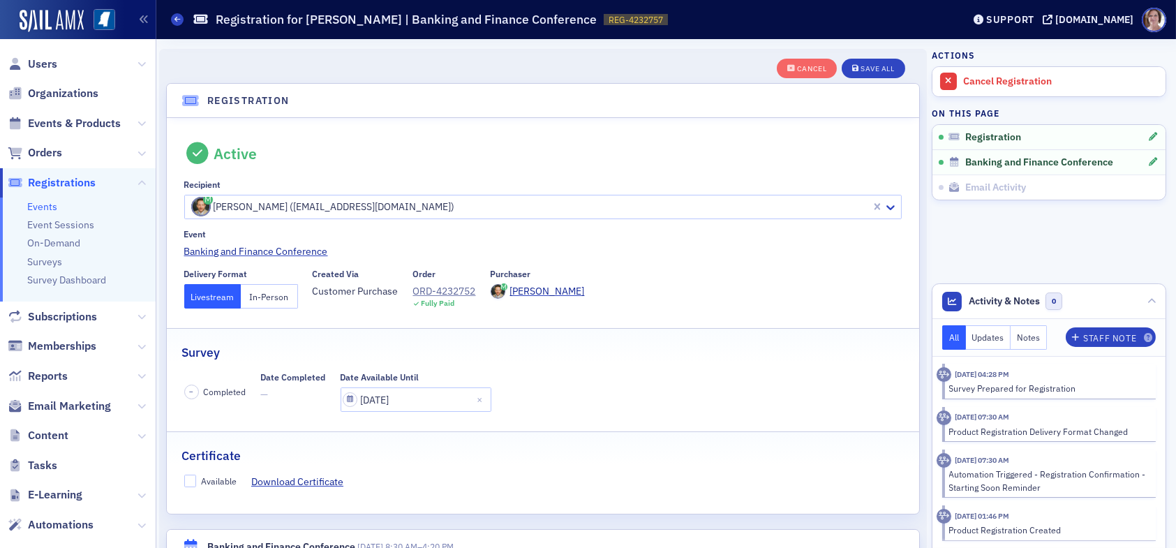
scroll to position [36, 0]
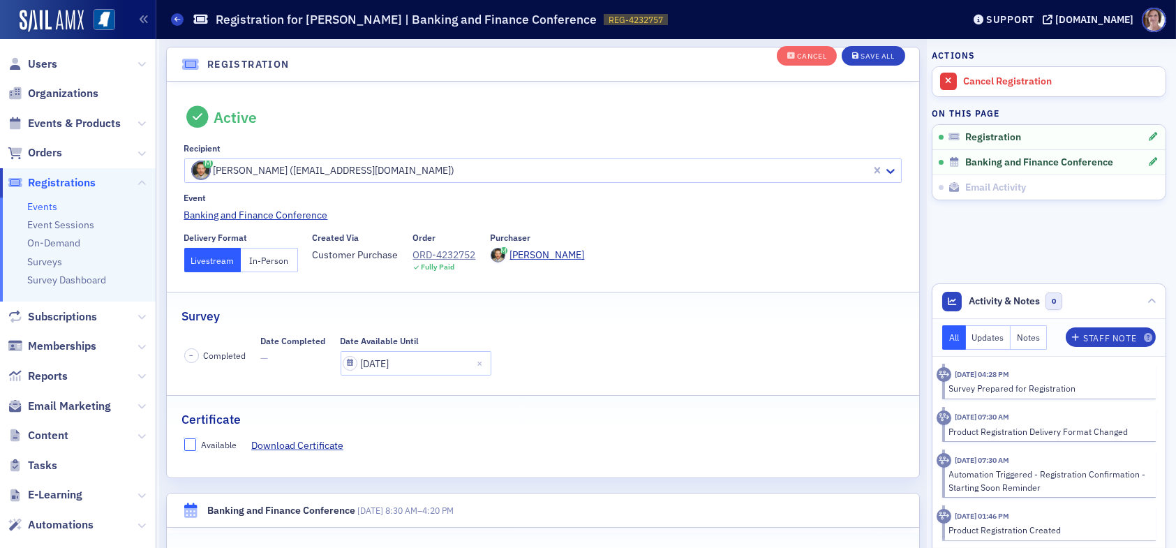
drag, startPoint x: 189, startPoint y: 444, endPoint x: 204, endPoint y: 438, distance: 16.6
click at [189, 444] on input "Available" at bounding box center [190, 444] width 13 height 13
checkbox input "true"
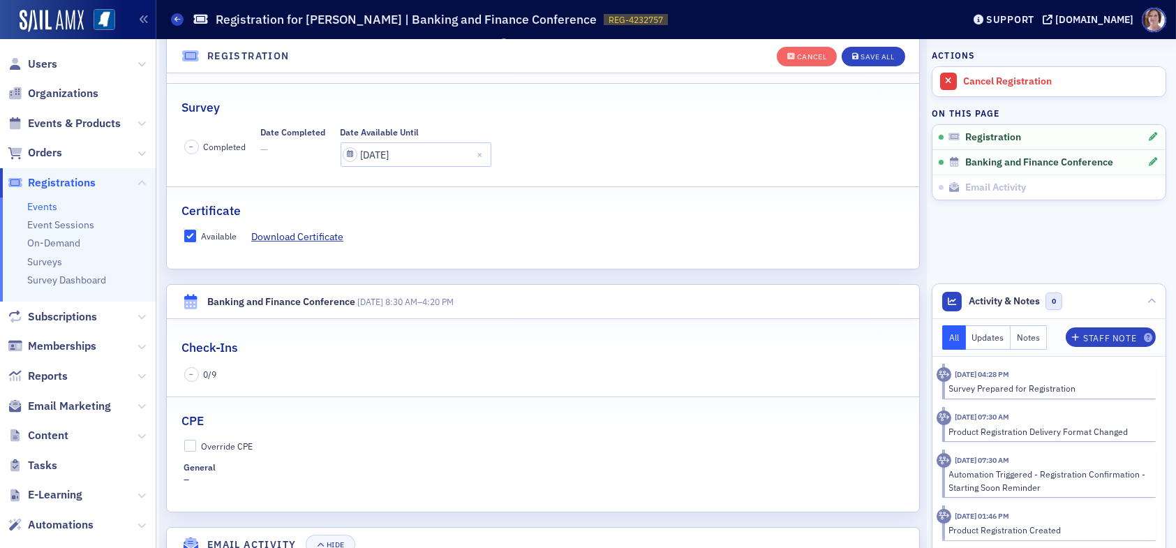
scroll to position [246, 0]
click at [192, 444] on input "Override CPE" at bounding box center [190, 445] width 13 height 13
checkbox input "true"
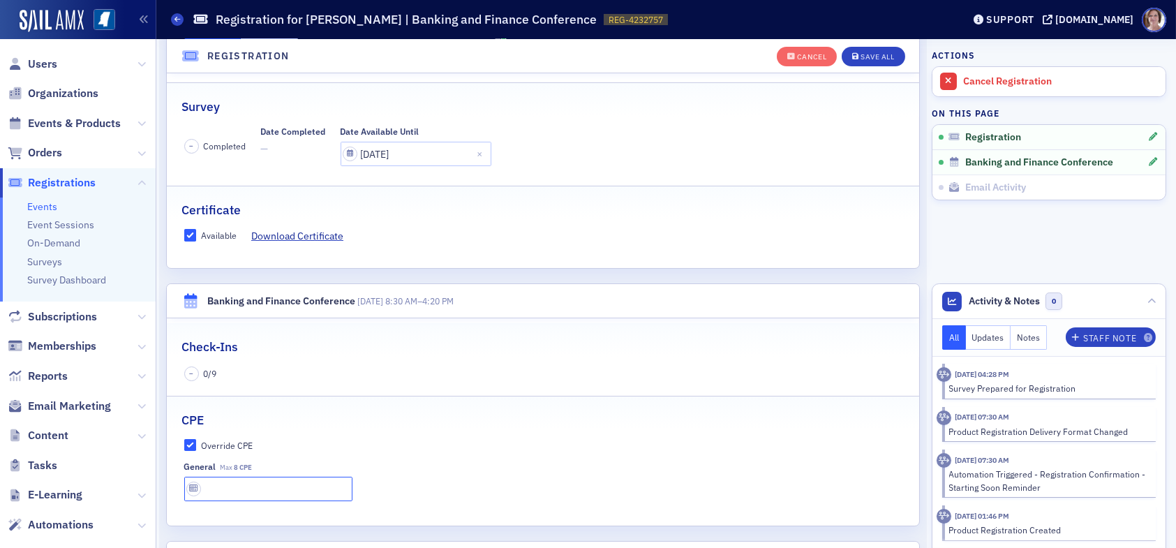
click at [219, 482] on input "text" at bounding box center [268, 489] width 168 height 24
type input "8 CPE"
click at [861, 59] on div "Save All" at bounding box center [876, 57] width 33 height 8
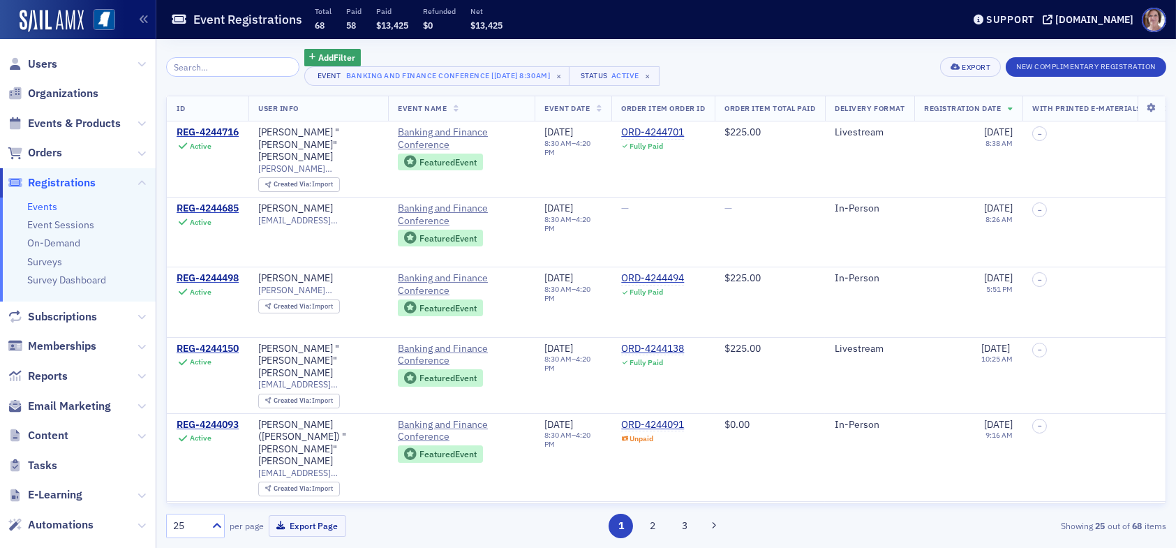
click at [237, 64] on input "search" at bounding box center [232, 67] width 133 height 20
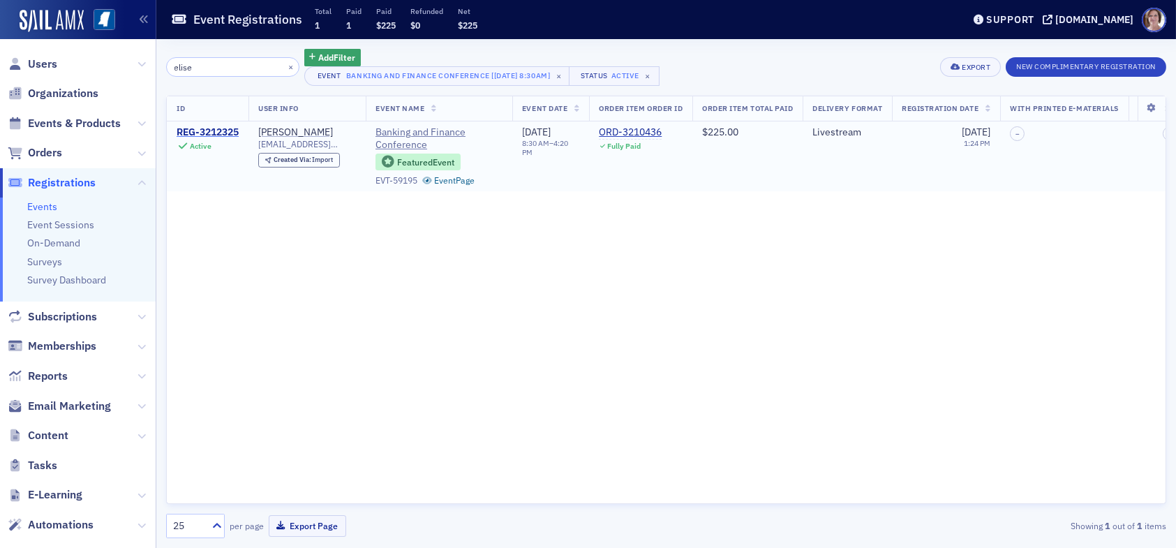
type input "elise"
click at [229, 129] on div "REG-3212325" at bounding box center [208, 132] width 62 height 13
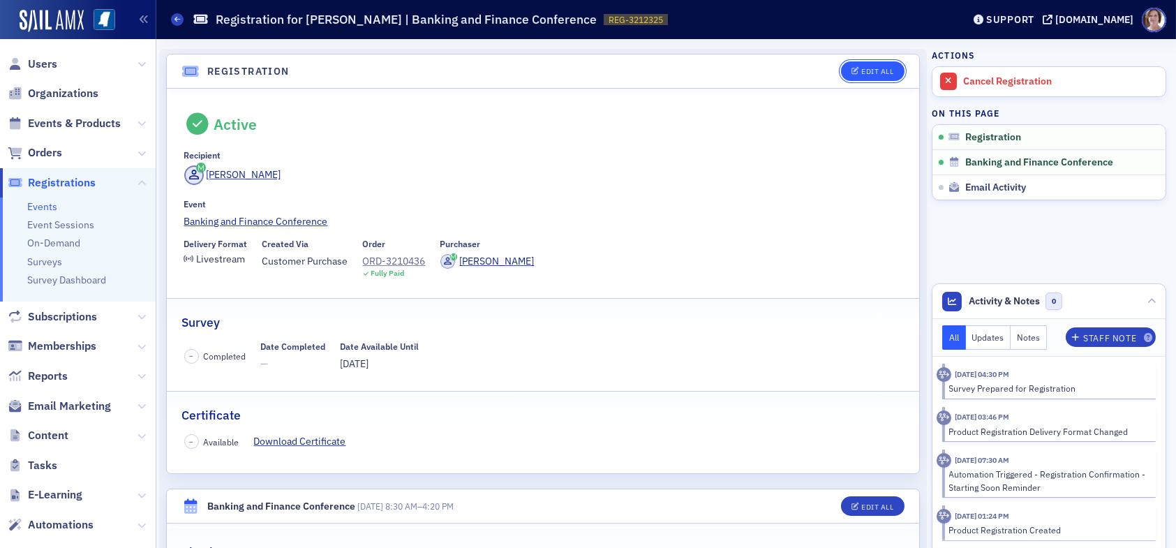
click at [866, 70] on div "Edit All" at bounding box center [877, 72] width 32 height 8
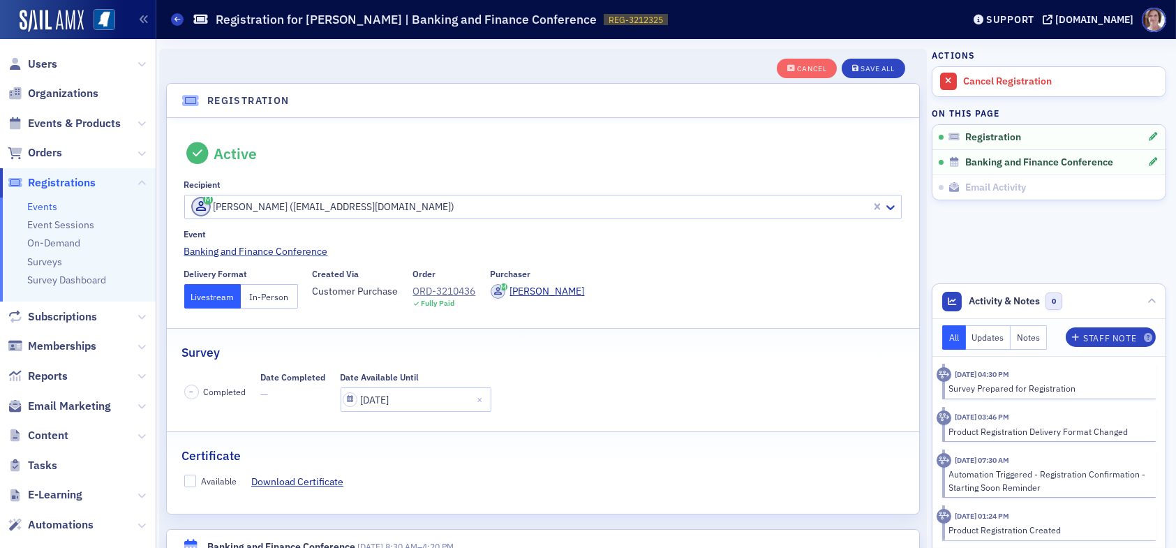
scroll to position [36, 0]
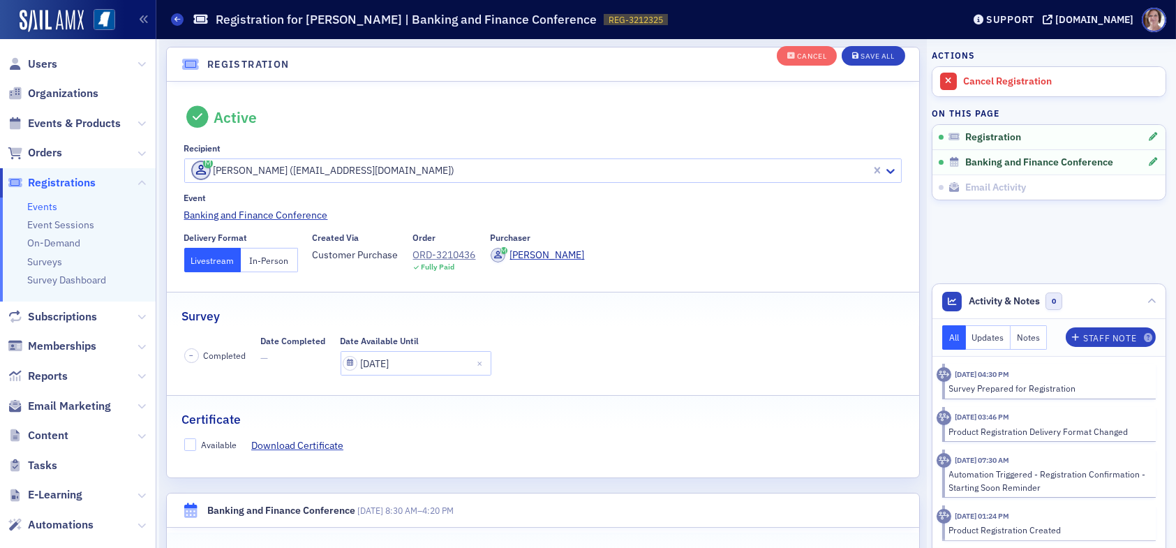
click at [268, 256] on button "In-Person" at bounding box center [269, 260] width 57 height 24
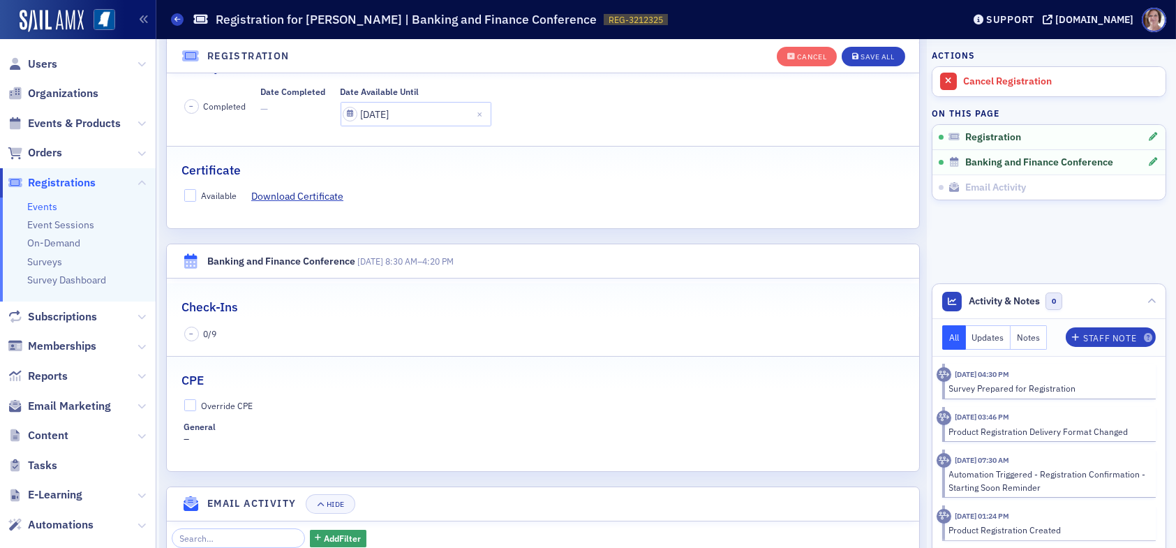
scroll to position [315, 0]
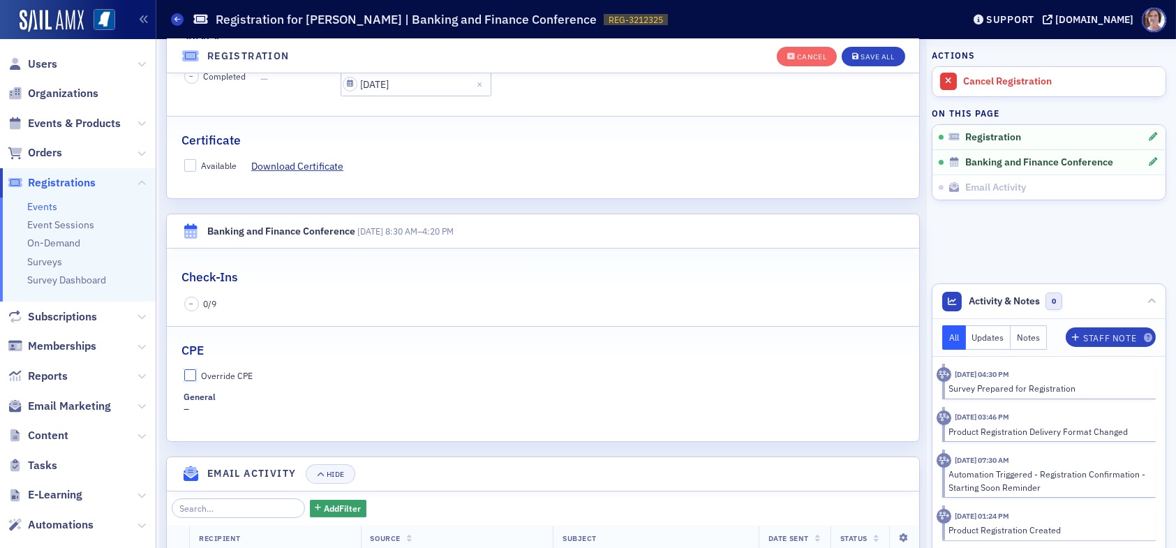
click at [192, 374] on input "Override CPE" at bounding box center [190, 375] width 13 height 13
checkbox input "true"
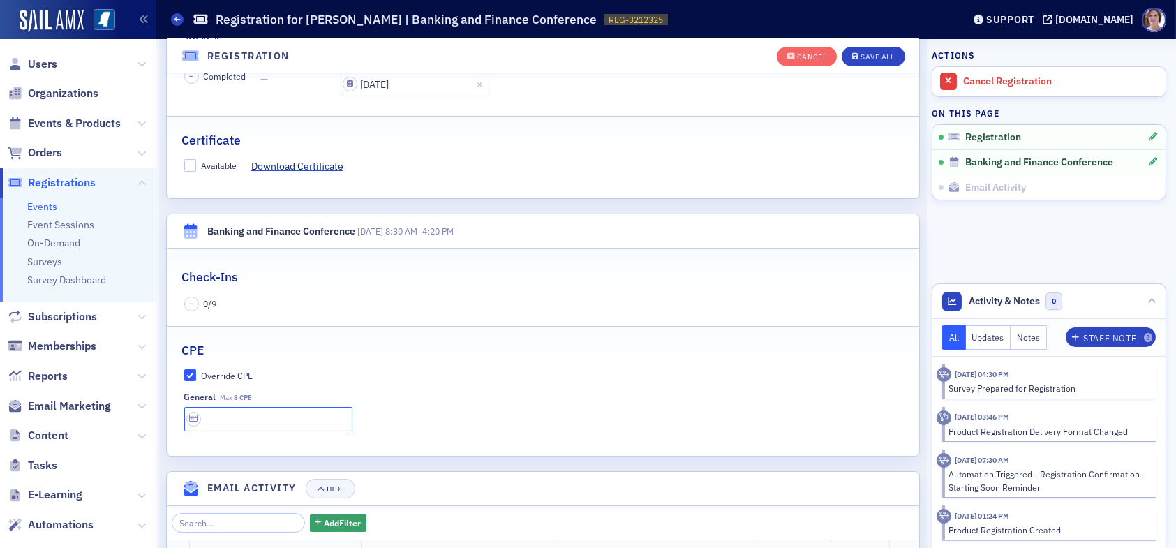
click at [232, 417] on input "text" at bounding box center [268, 419] width 168 height 24
type input "8 CPE"
drag, startPoint x: 189, startPoint y: 160, endPoint x: 202, endPoint y: 163, distance: 12.7
click at [190, 160] on input "Available" at bounding box center [190, 165] width 13 height 13
checkbox input "true"
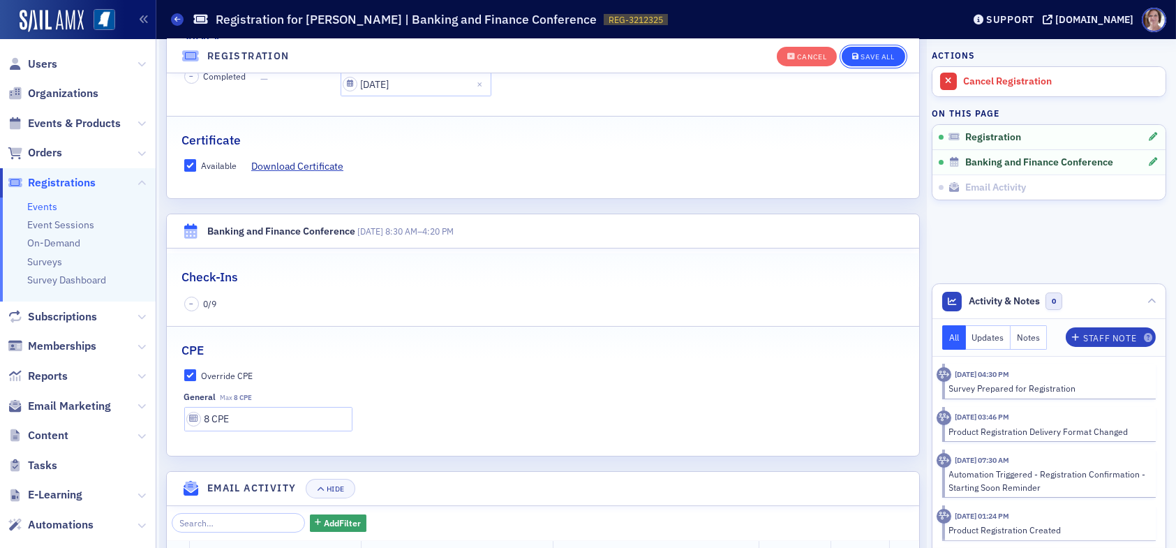
click at [866, 57] on div "Save All" at bounding box center [876, 57] width 33 height 8
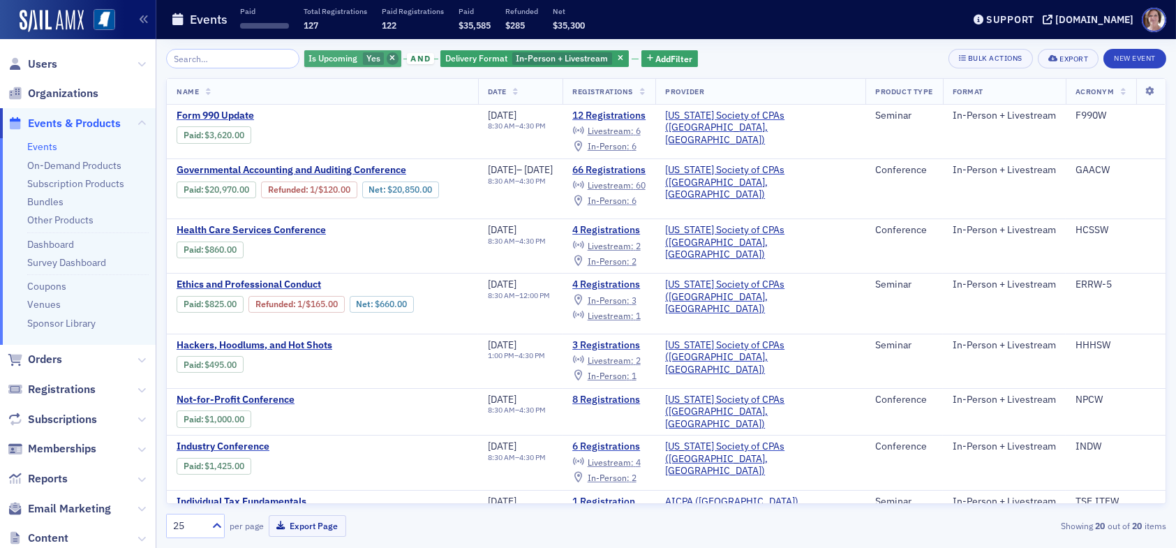
click at [389, 57] on icon "button" at bounding box center [392, 59] width 6 height 8
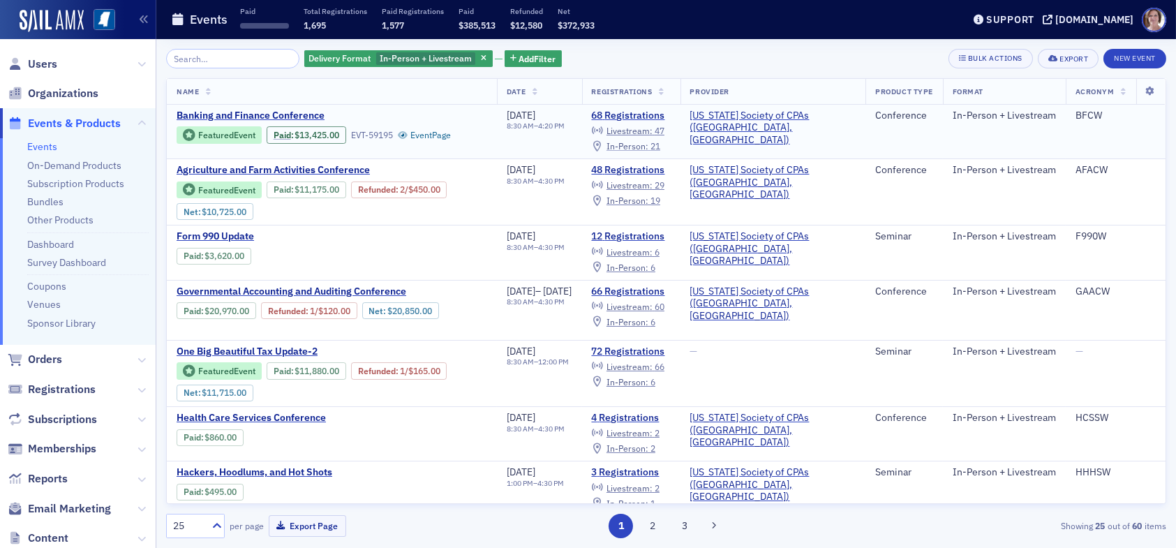
click at [648, 147] on span "In-Person :" at bounding box center [627, 145] width 42 height 11
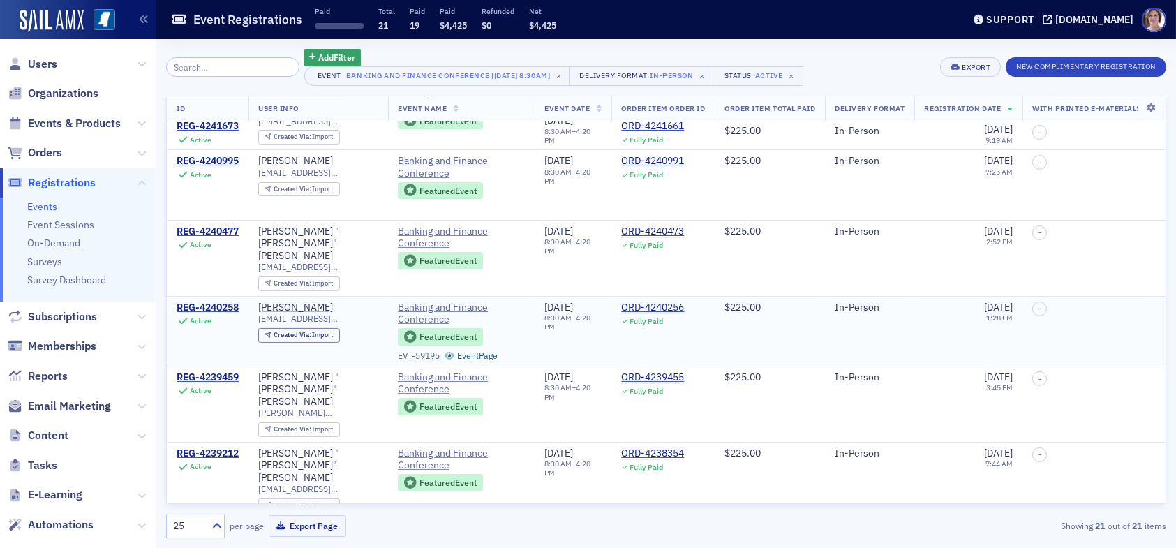
scroll to position [676, 0]
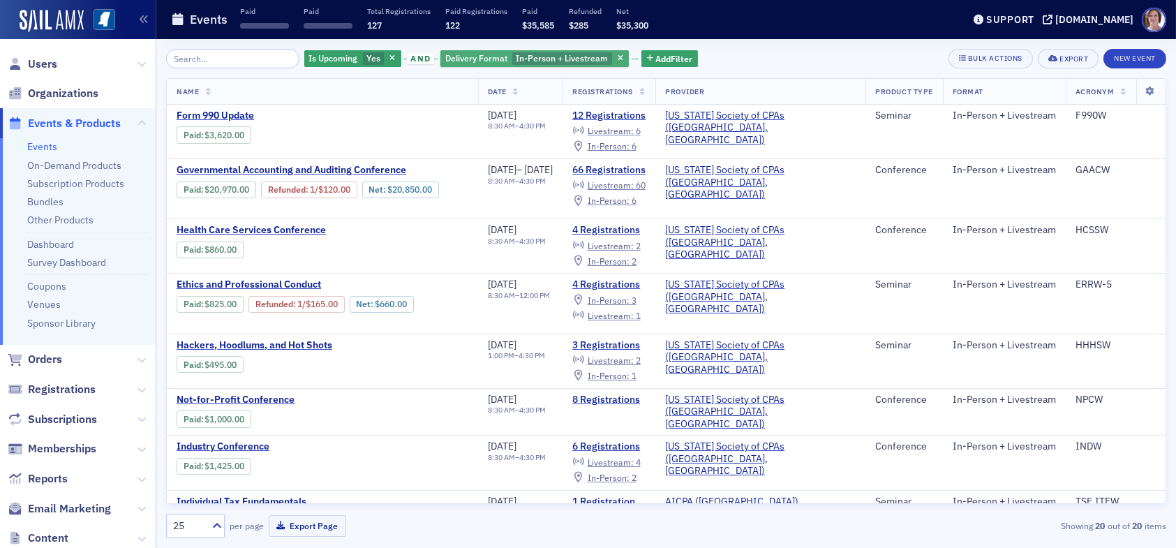
click at [387, 53] on button "button" at bounding box center [393, 58] width 13 height 13
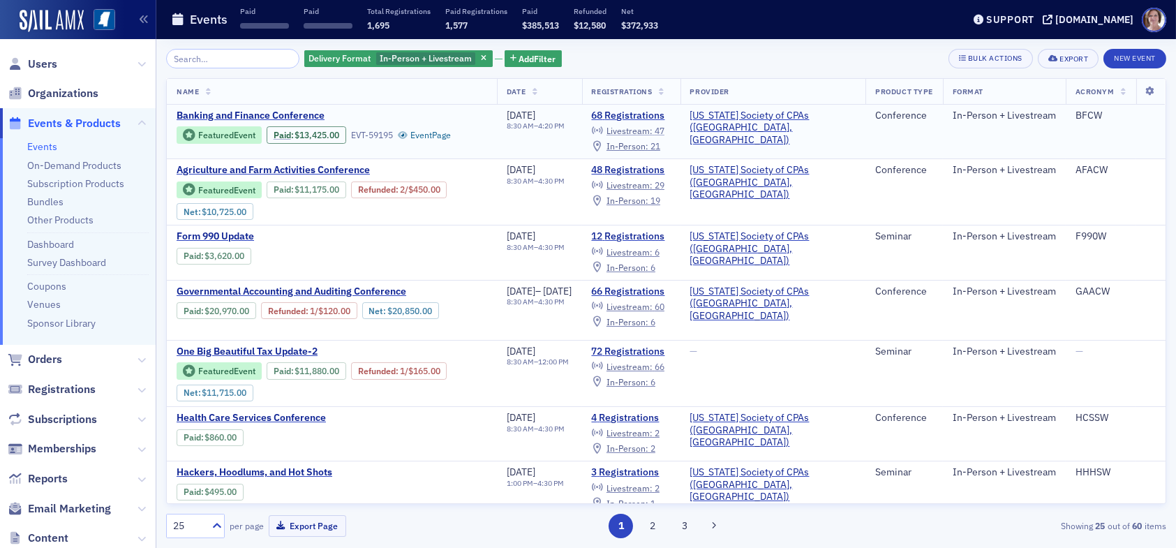
click at [652, 129] on span "Livestream :" at bounding box center [629, 130] width 46 height 11
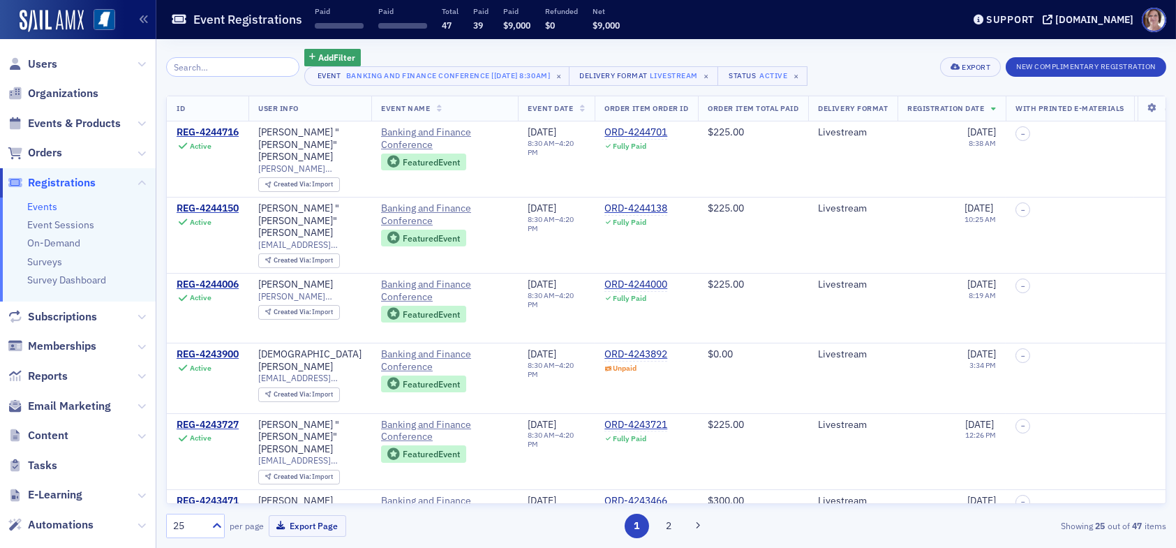
click at [223, 66] on input "search" at bounding box center [232, 67] width 133 height 20
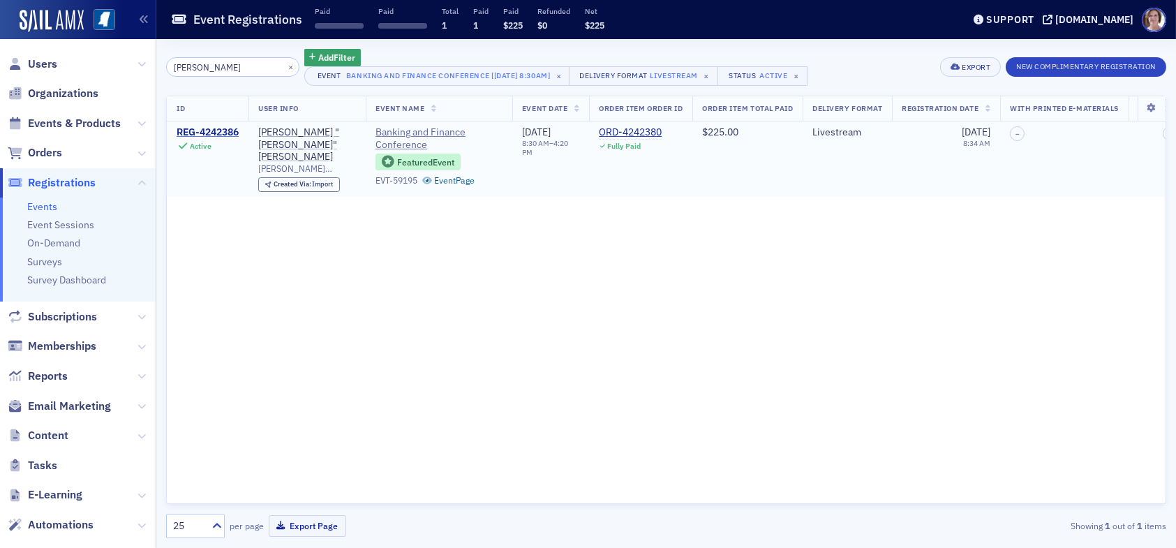
type input "dylan"
click at [231, 125] on td "REG-4242386 Active" at bounding box center [208, 158] width 82 height 75
click at [228, 133] on div "REG-4242386" at bounding box center [208, 132] width 62 height 13
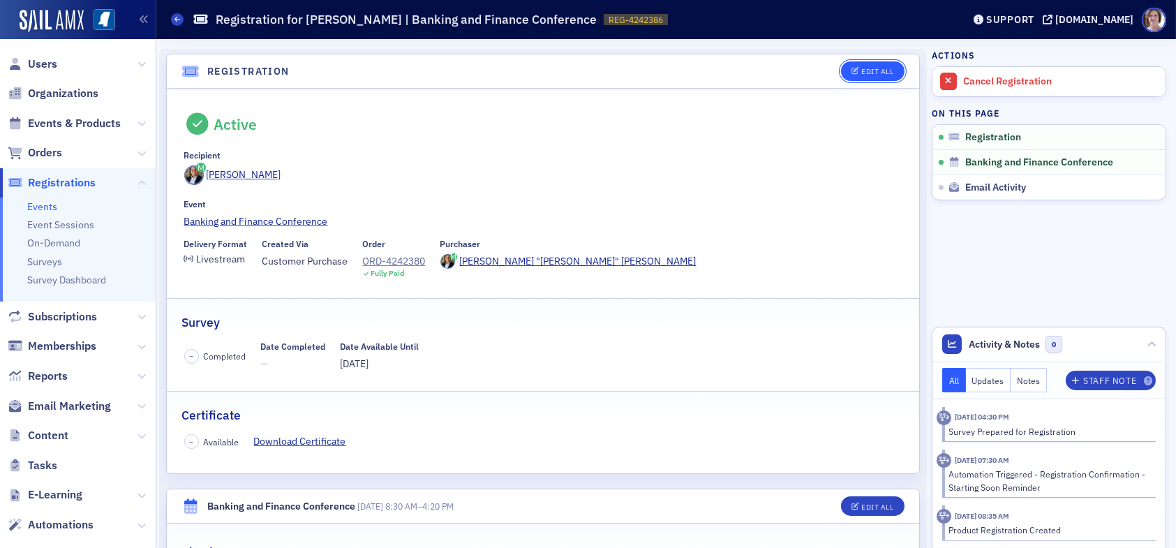
click at [862, 68] on div "Edit All" at bounding box center [877, 72] width 32 height 8
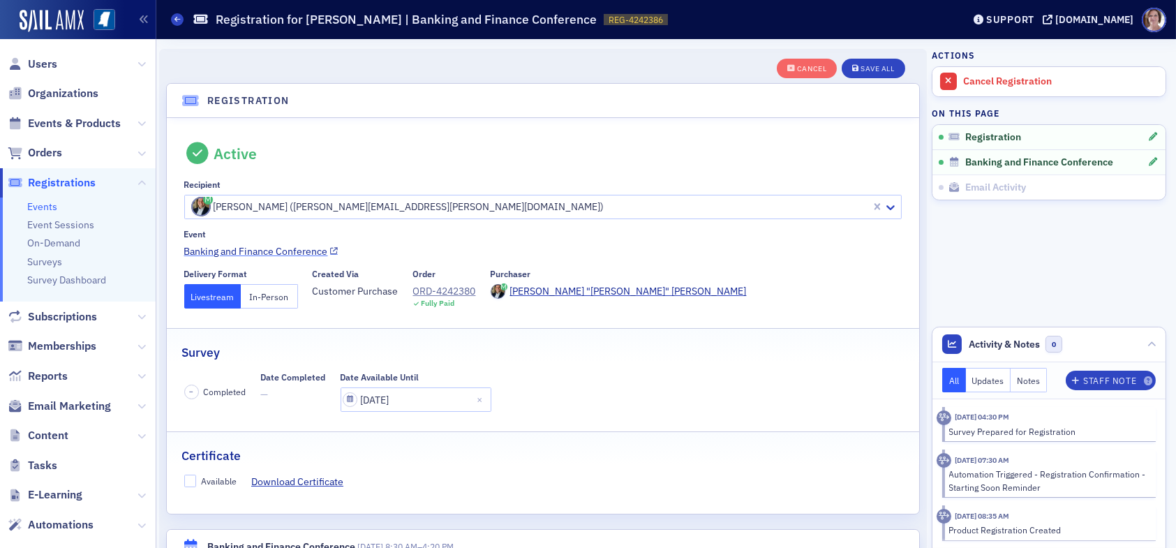
scroll to position [36, 0]
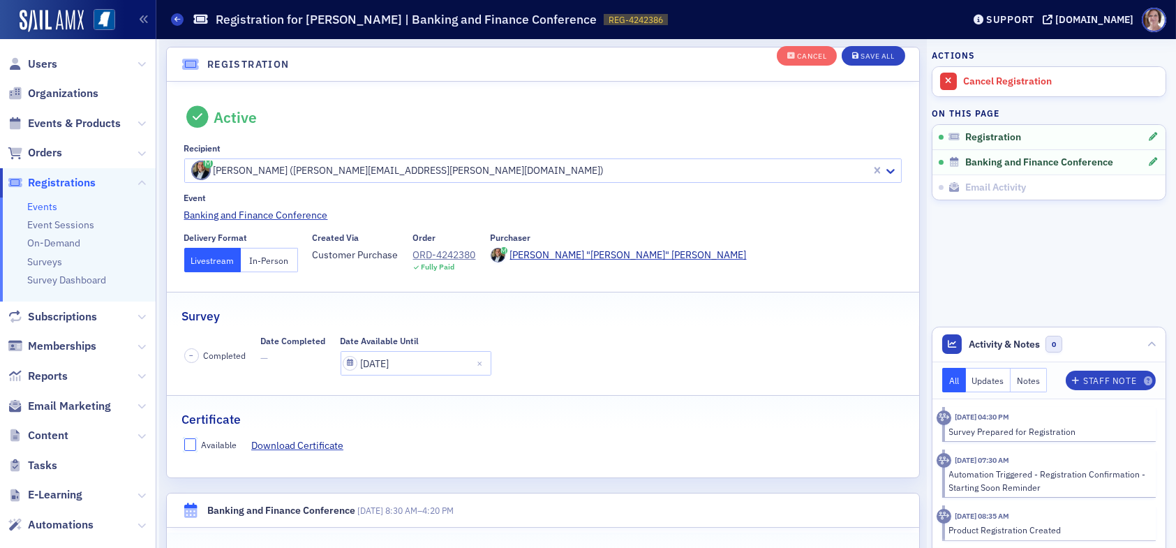
click at [193, 444] on input "Available" at bounding box center [190, 444] width 13 height 13
checkbox input "true"
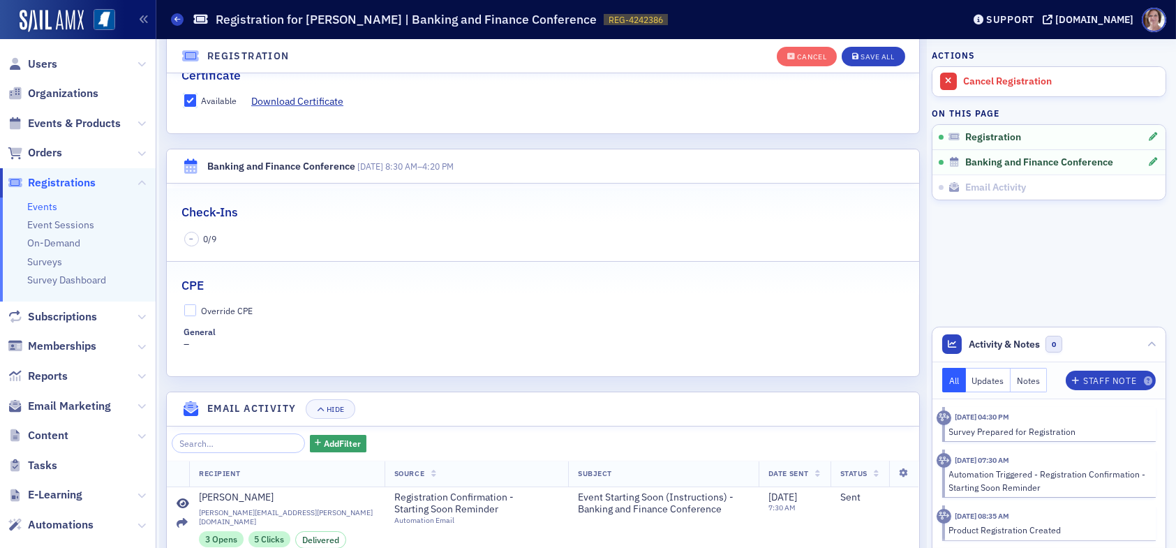
scroll to position [385, 0]
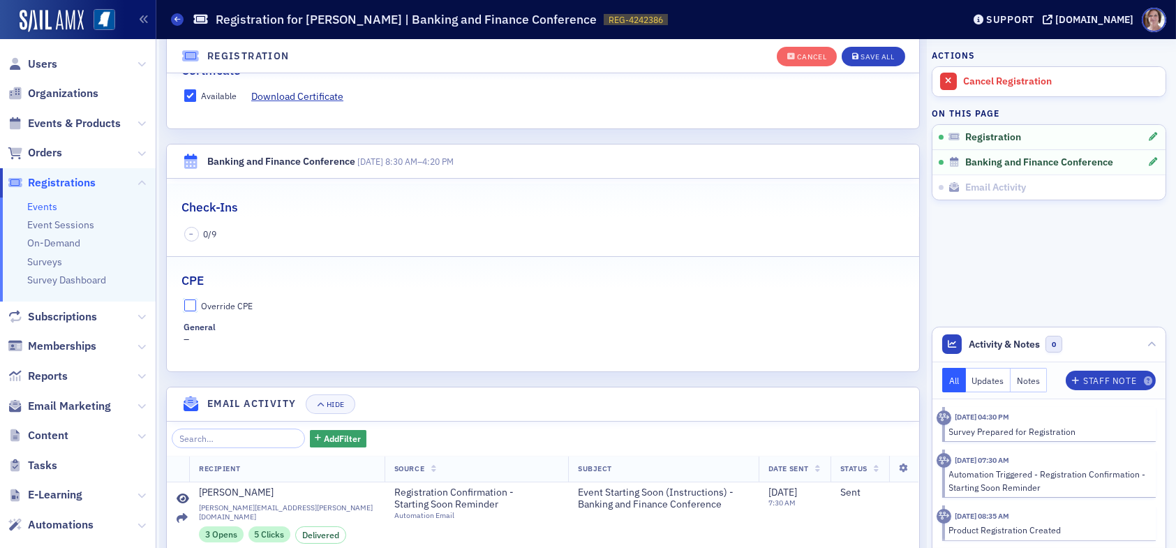
click at [188, 301] on input "Override CPE" at bounding box center [190, 305] width 13 height 13
checkbox input "true"
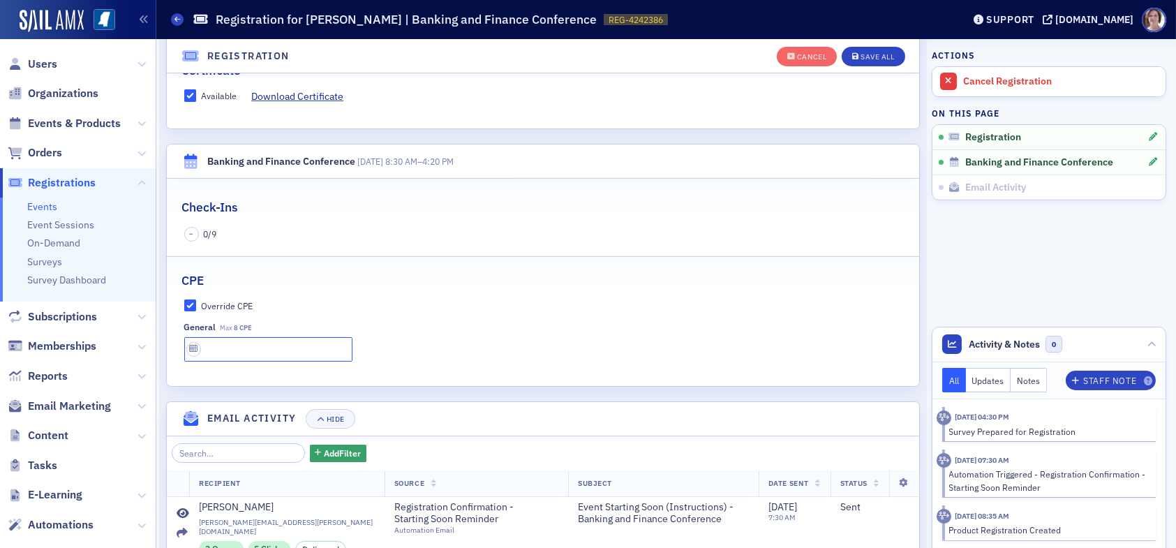
click at [210, 343] on input "text" at bounding box center [268, 349] width 168 height 24
type input "9 CPE"
click at [862, 53] on div "Save All" at bounding box center [876, 57] width 33 height 8
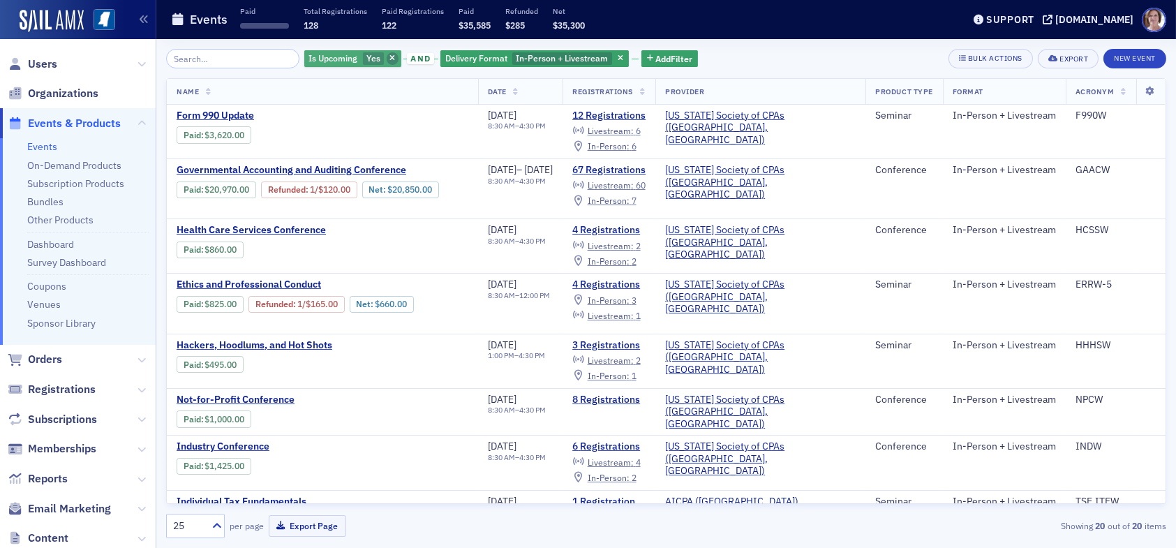
click at [387, 56] on span "button" at bounding box center [393, 58] width 13 height 13
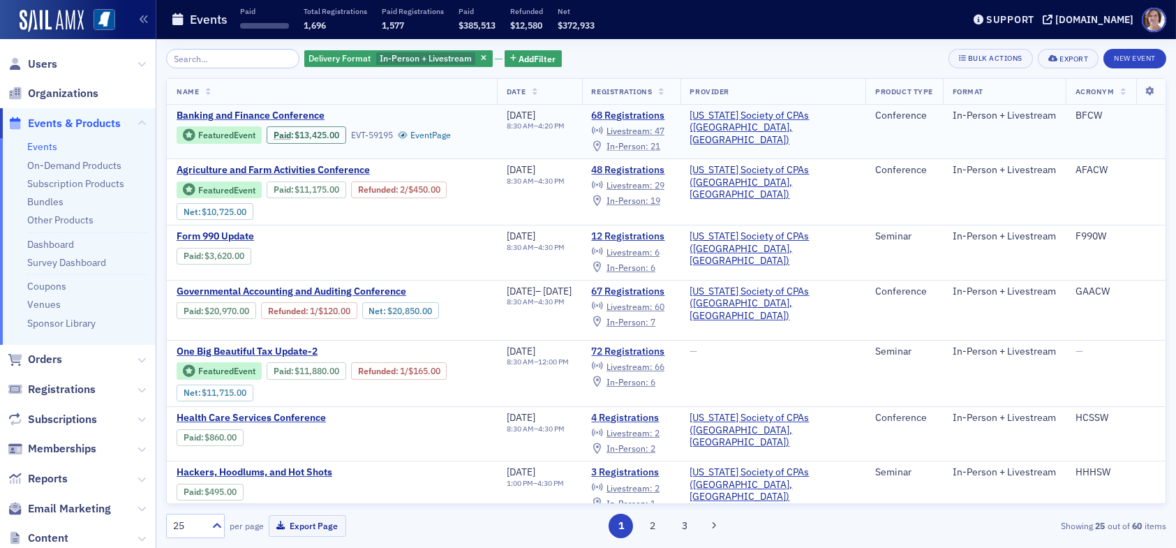
click at [648, 144] on span "In-Person :" at bounding box center [627, 145] width 42 height 11
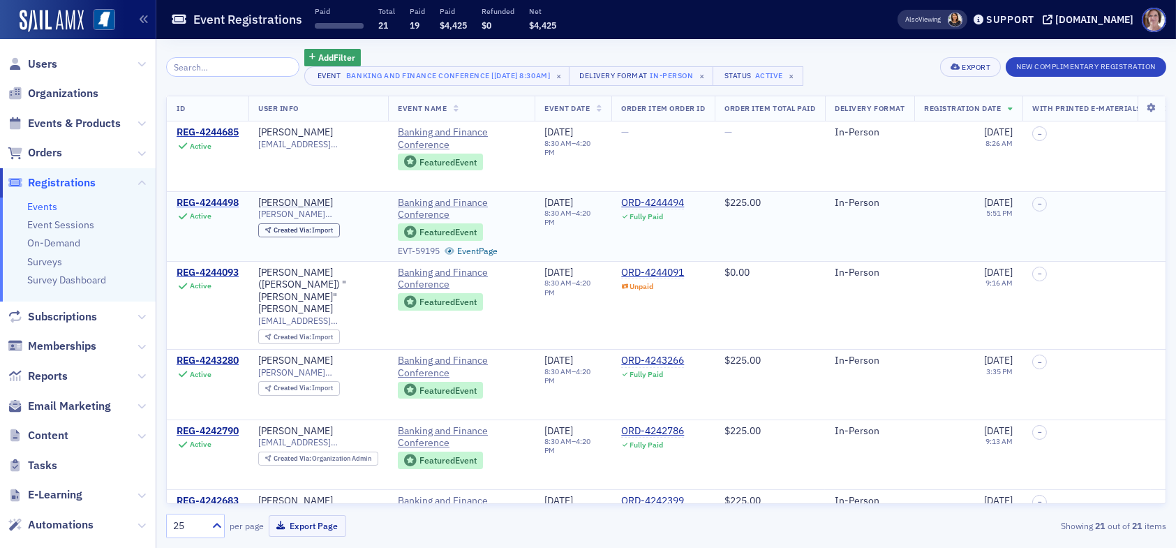
click at [231, 200] on div "REG-4244498" at bounding box center [208, 203] width 62 height 13
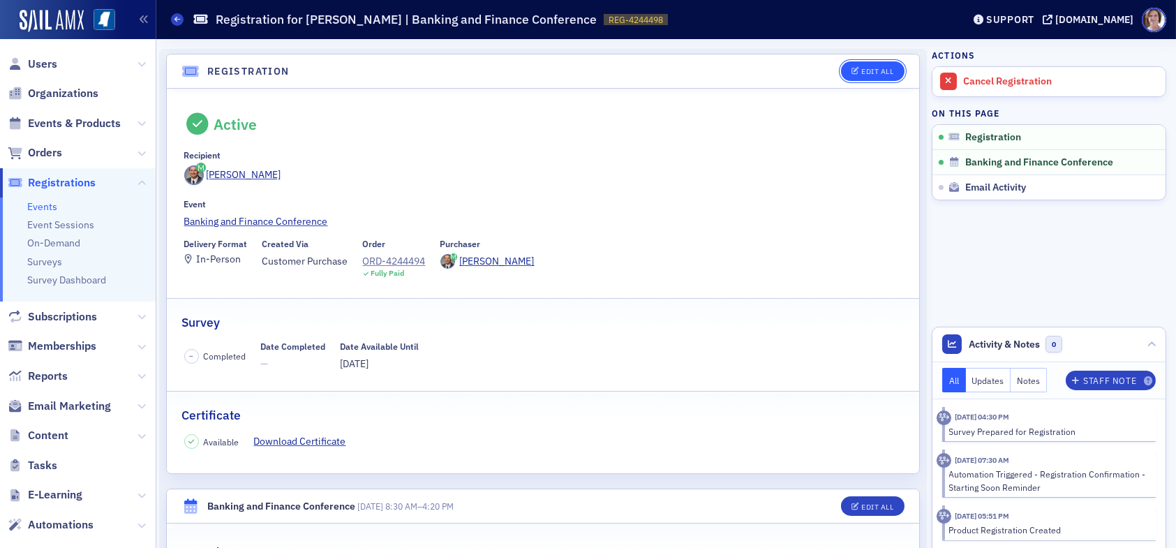
click at [869, 70] on div "Edit All" at bounding box center [877, 72] width 32 height 8
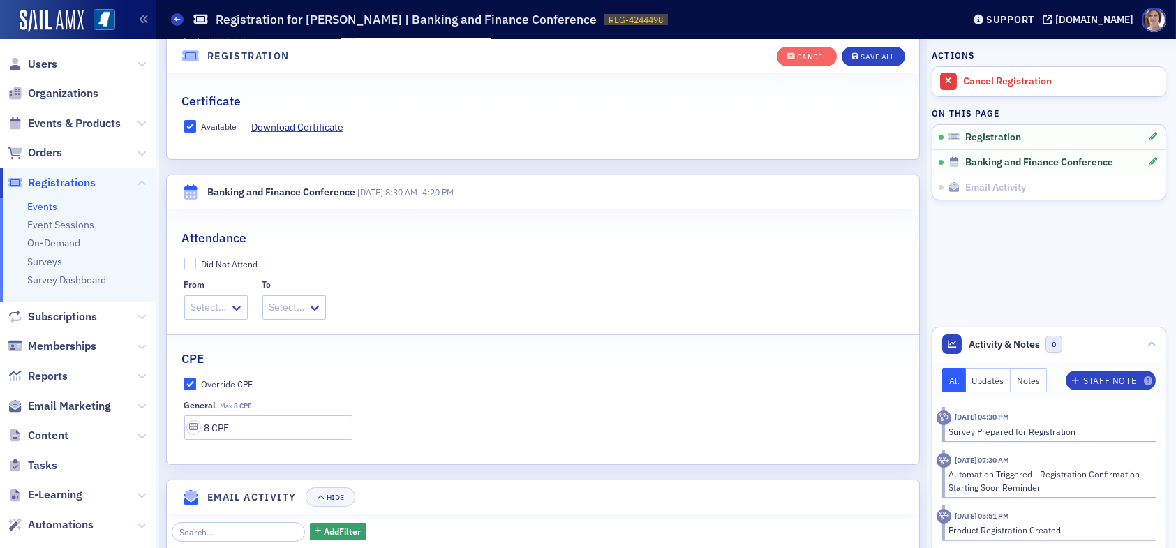
scroll to position [385, 0]
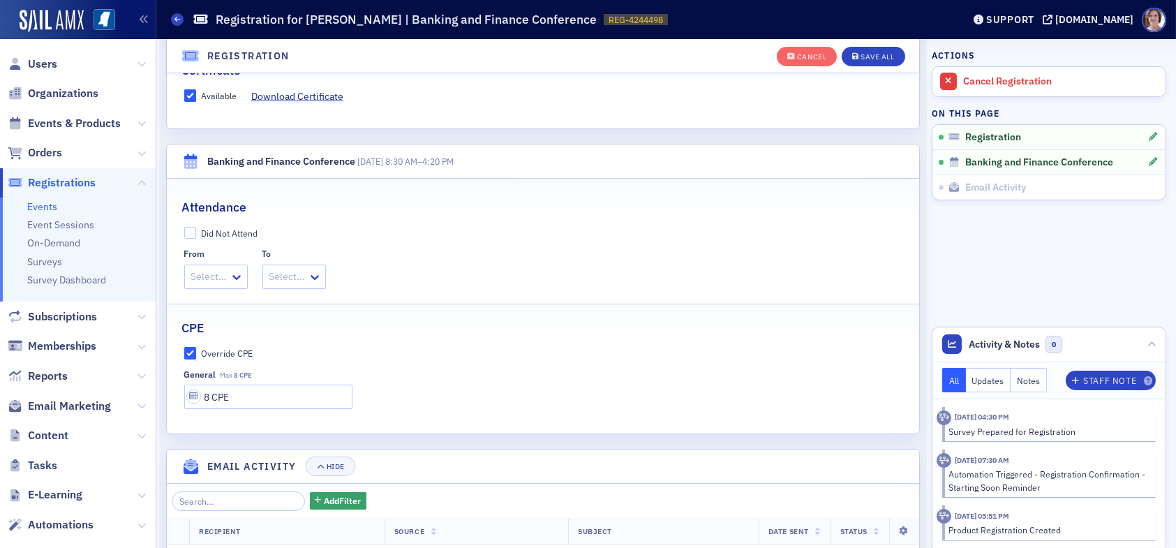
click at [193, 354] on input "Override CPE" at bounding box center [190, 353] width 13 height 13
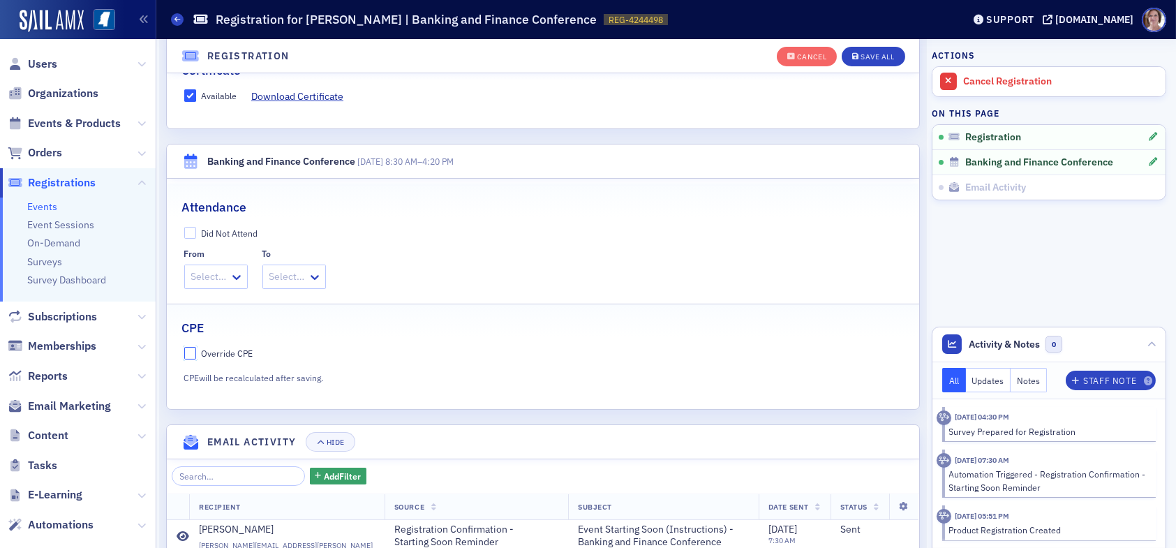
click at [192, 354] on input "Override CPE" at bounding box center [190, 353] width 13 height 13
checkbox input "true"
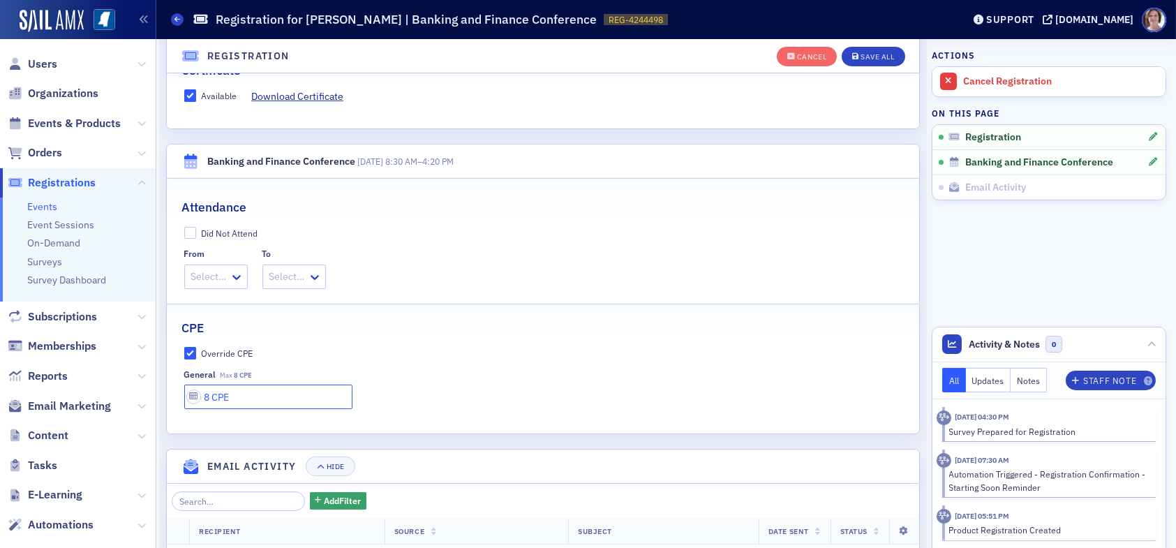
click at [210, 393] on input "8 CPE" at bounding box center [268, 396] width 168 height 24
type input "9 CPE"
click at [864, 57] on div "Save All" at bounding box center [876, 57] width 33 height 8
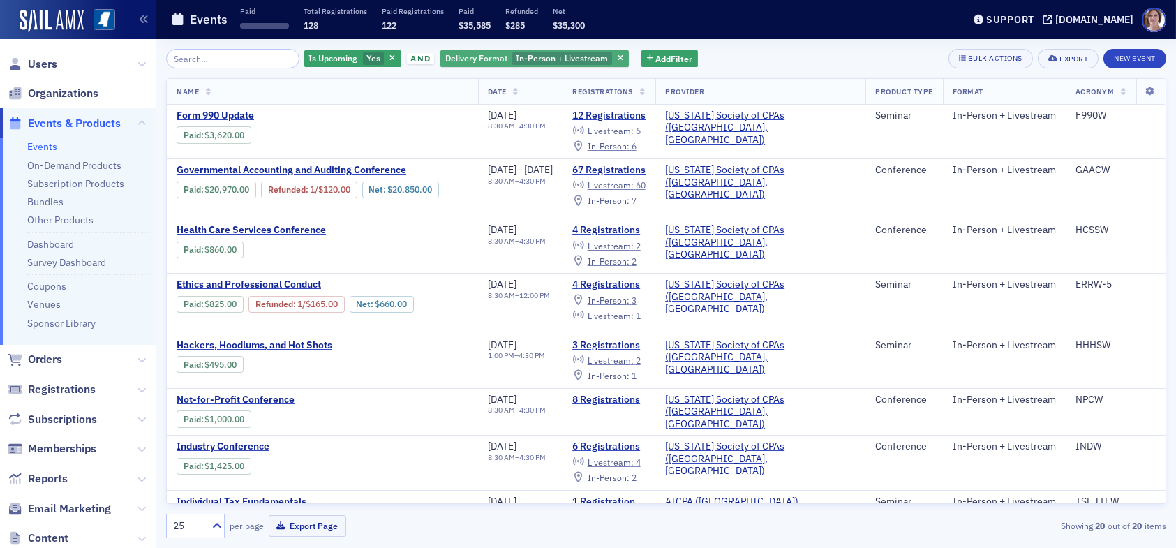
drag, startPoint x: 373, startPoint y: 58, endPoint x: 382, endPoint y: 64, distance: 11.6
click at [389, 58] on icon "button" at bounding box center [392, 59] width 6 height 8
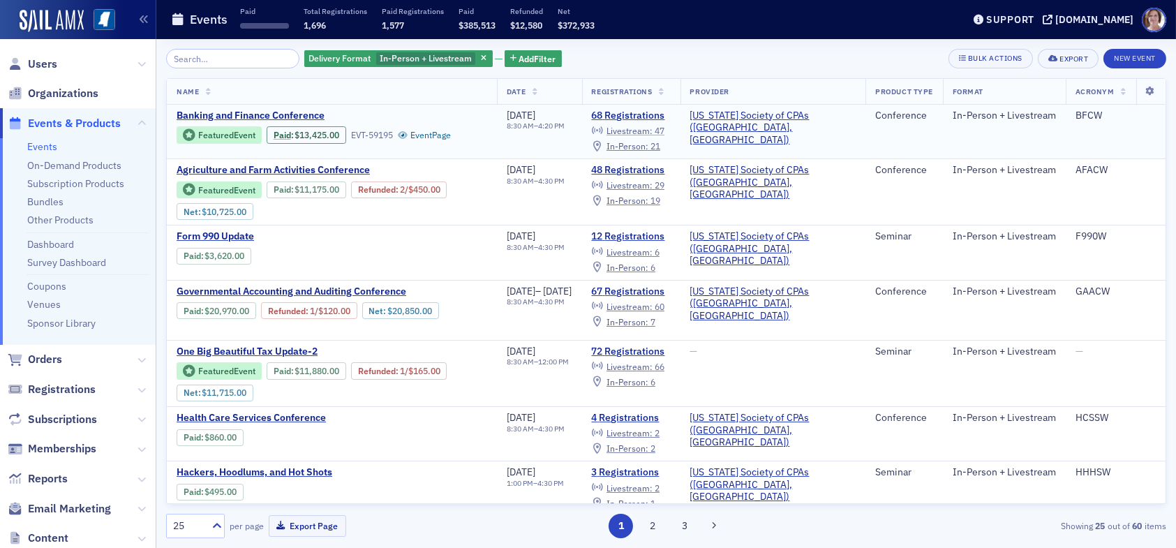
click at [652, 130] on span "Livestream :" at bounding box center [629, 130] width 46 height 11
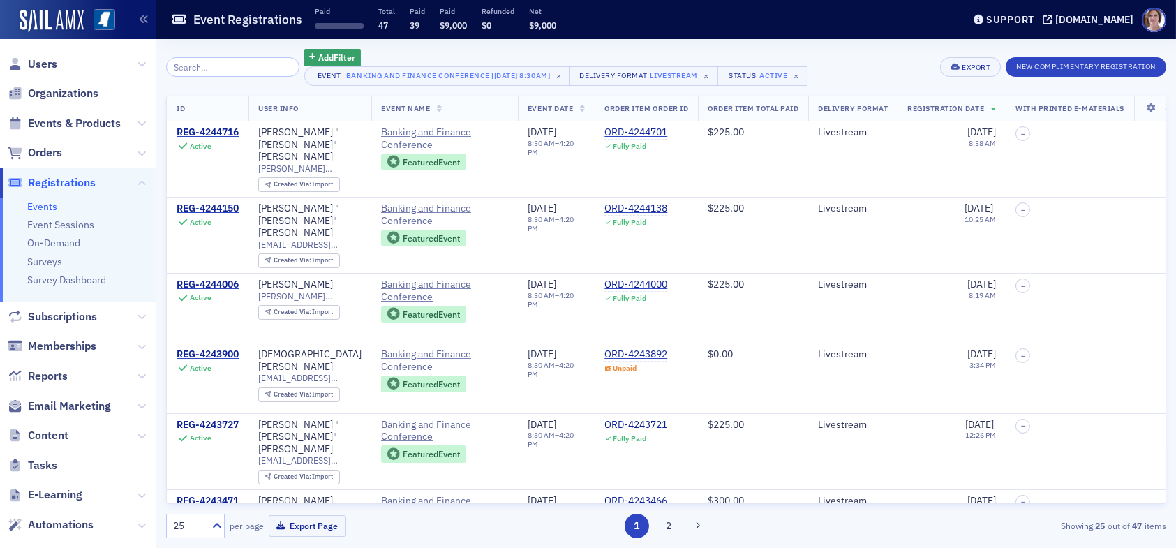
click at [240, 66] on input "search" at bounding box center [232, 67] width 133 height 20
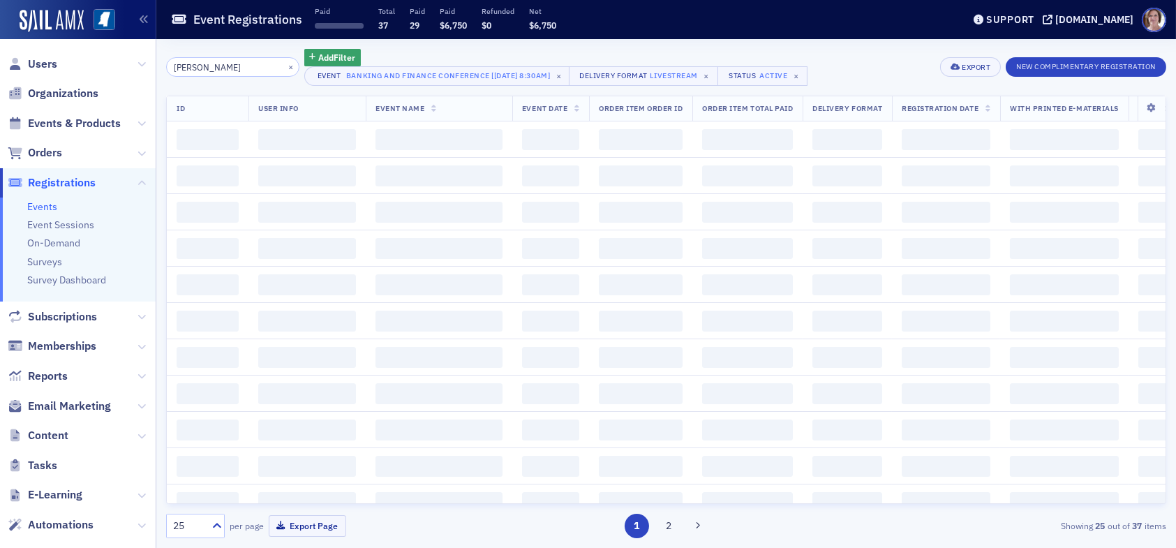
type input "steven"
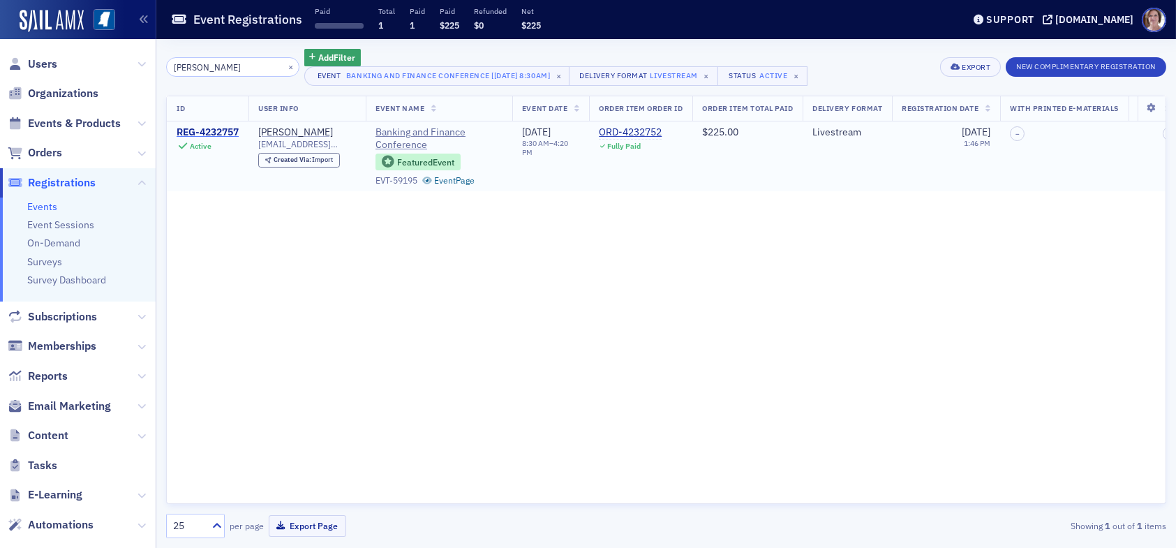
click at [213, 130] on div "REG-4232757" at bounding box center [208, 132] width 62 height 13
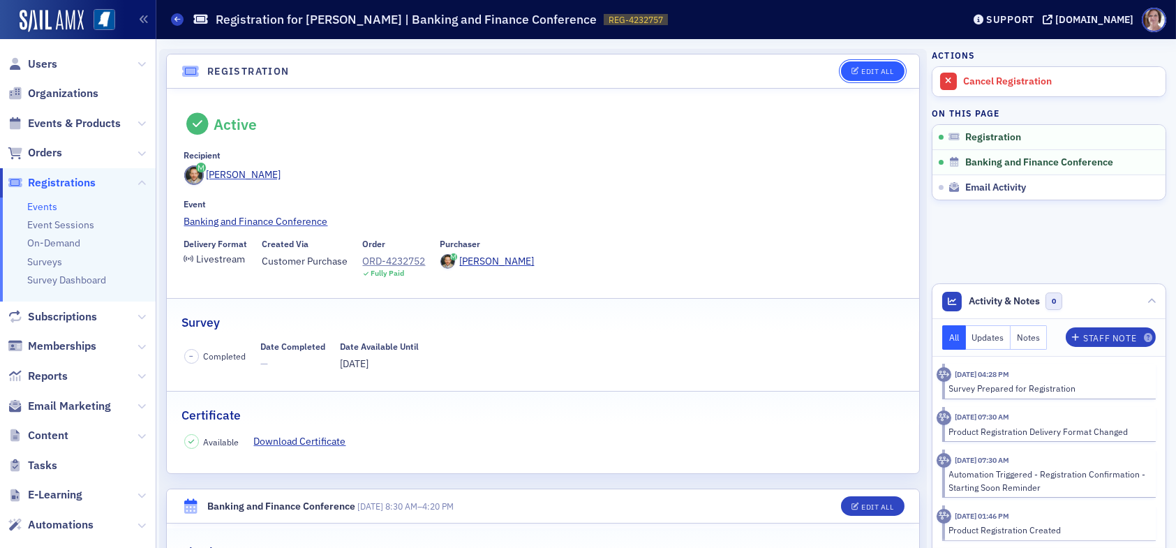
click at [864, 72] on div "Edit All" at bounding box center [877, 72] width 32 height 8
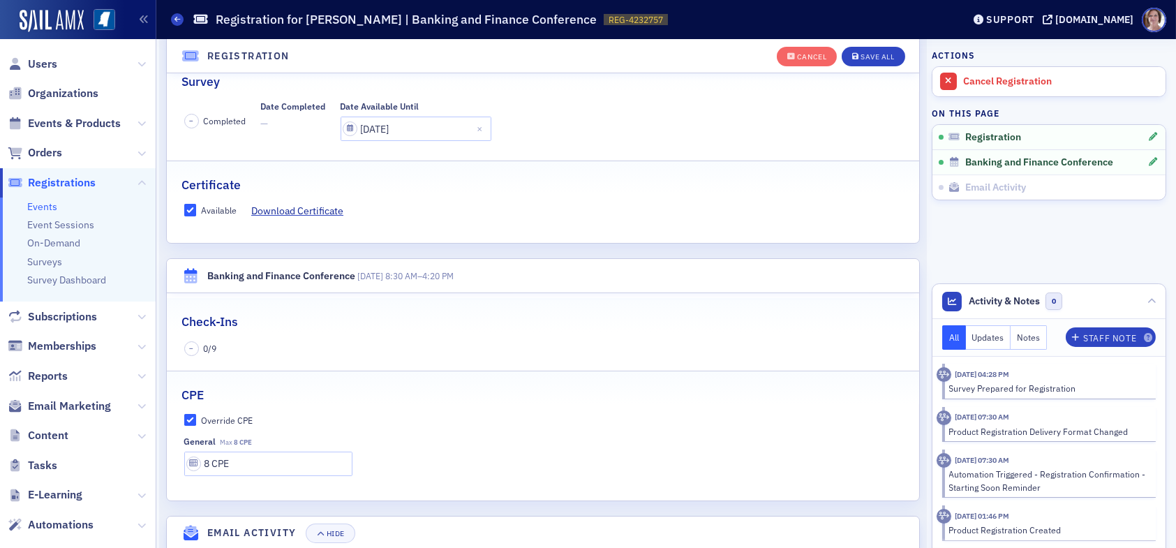
scroll to position [315, 0]
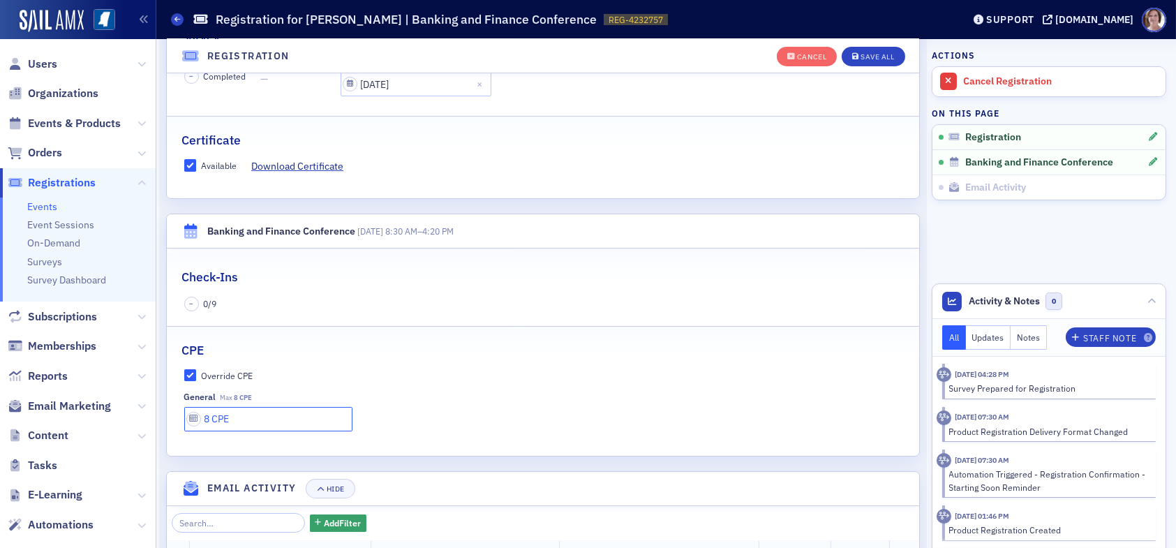
click at [209, 418] on input "8 CPE" at bounding box center [268, 419] width 168 height 24
type input "9 CPE"
click at [861, 50] on button "Save All" at bounding box center [872, 57] width 63 height 20
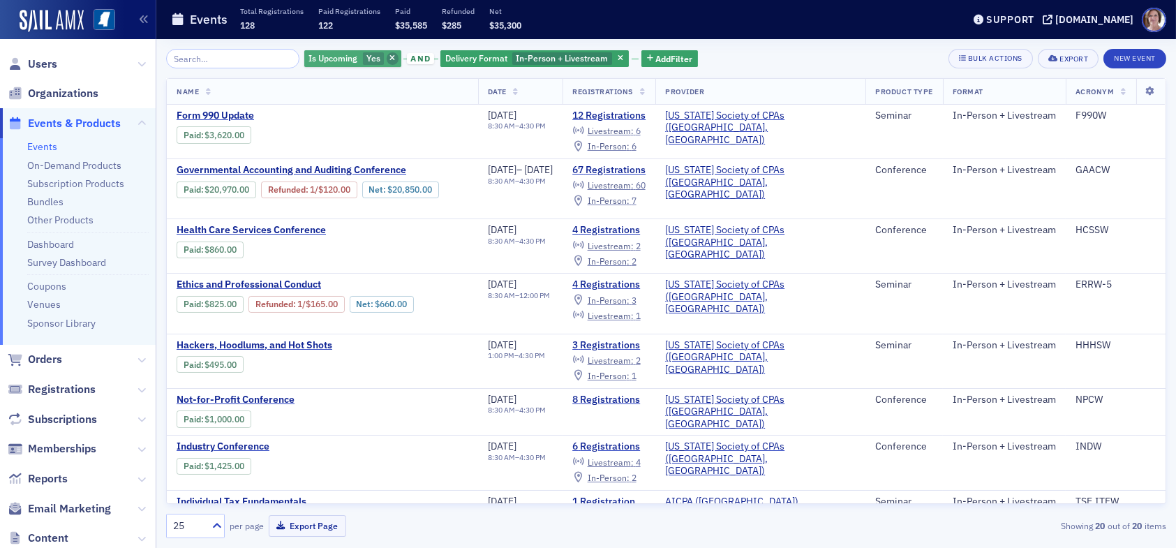
click at [389, 59] on icon "button" at bounding box center [392, 59] width 6 height 8
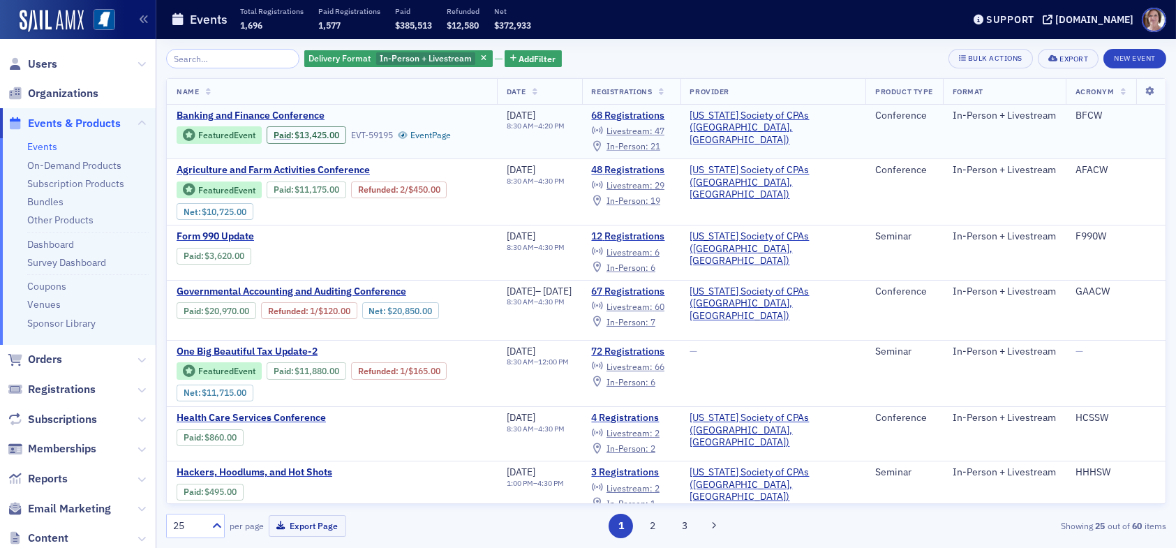
click at [648, 144] on span "In-Person :" at bounding box center [627, 145] width 42 height 11
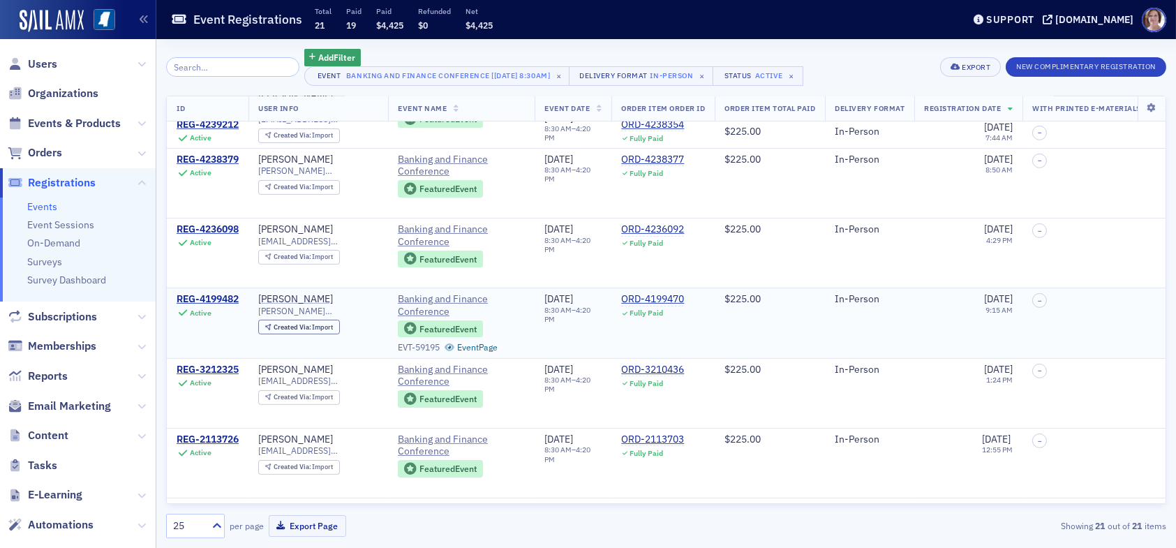
scroll to position [1095, 0]
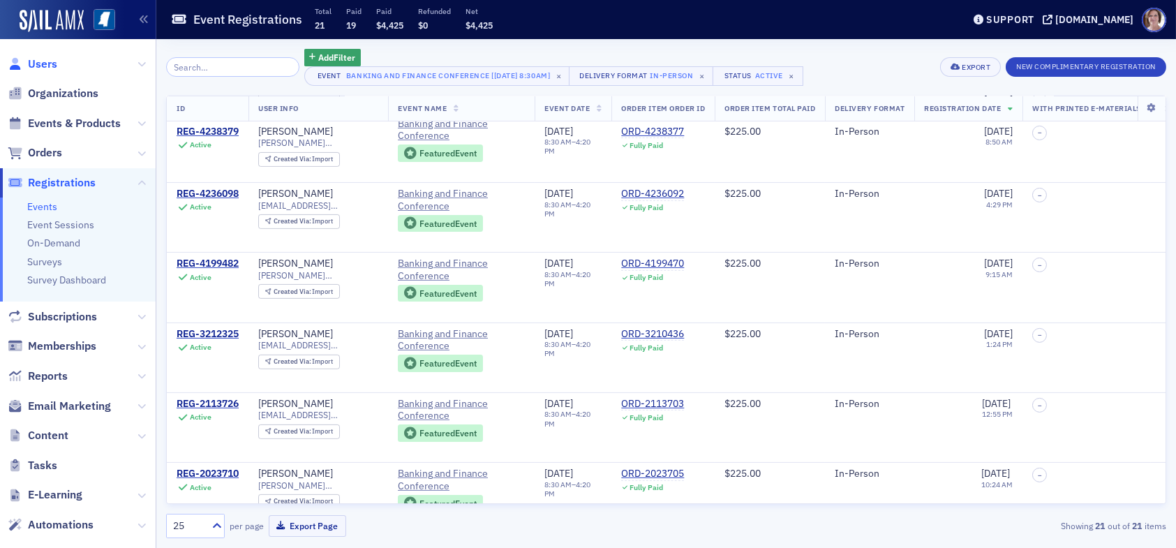
drag, startPoint x: 36, startPoint y: 60, endPoint x: 154, endPoint y: 61, distance: 117.9
click at [38, 60] on span "Users" at bounding box center [42, 64] width 29 height 15
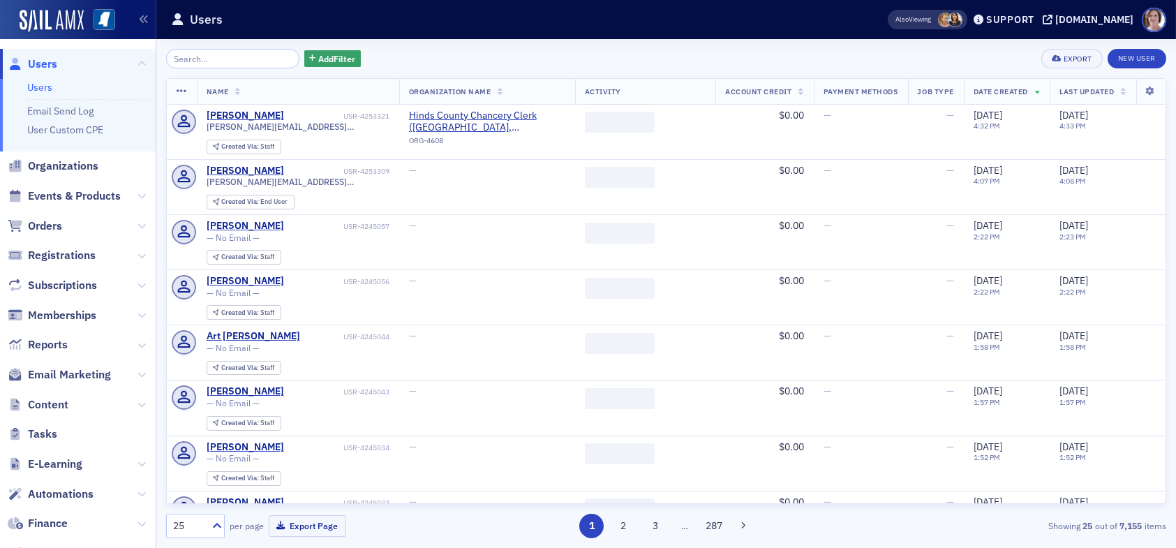
click at [223, 57] on input "search" at bounding box center [232, 59] width 133 height 20
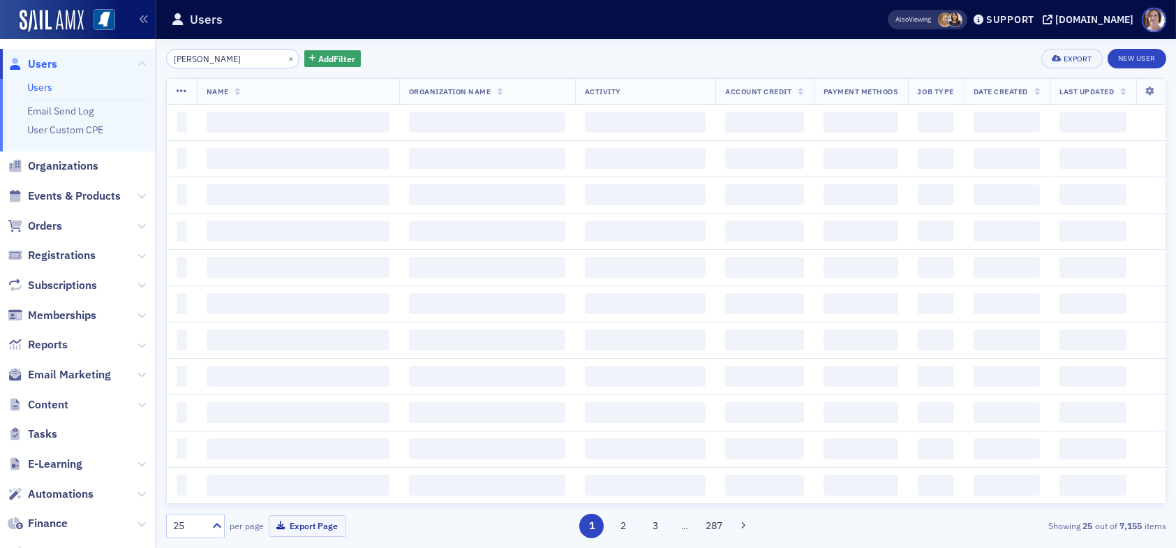
type input "[PERSON_NAME]"
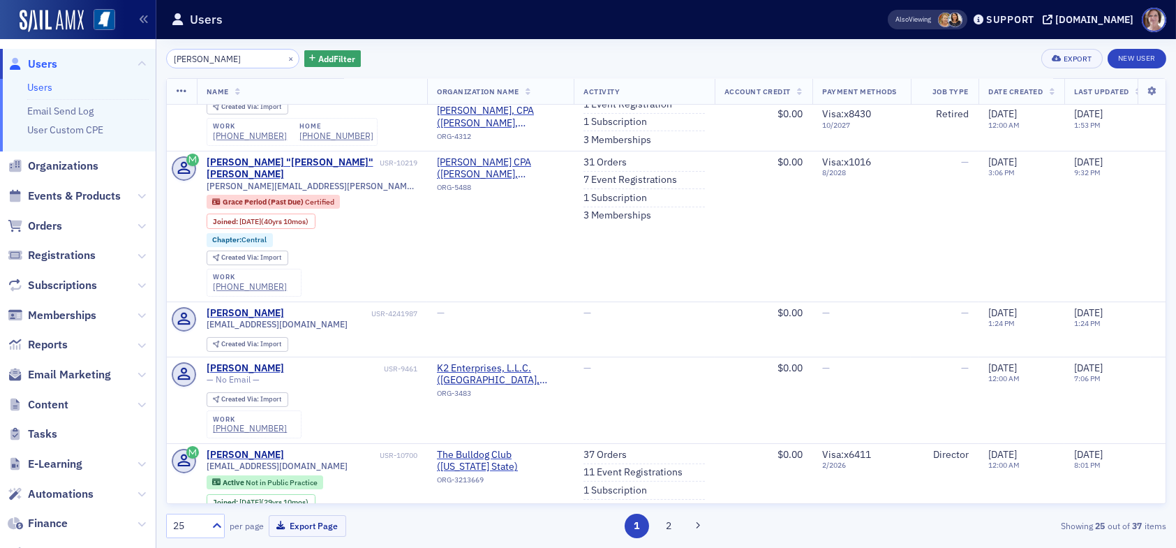
scroll to position [767, 0]
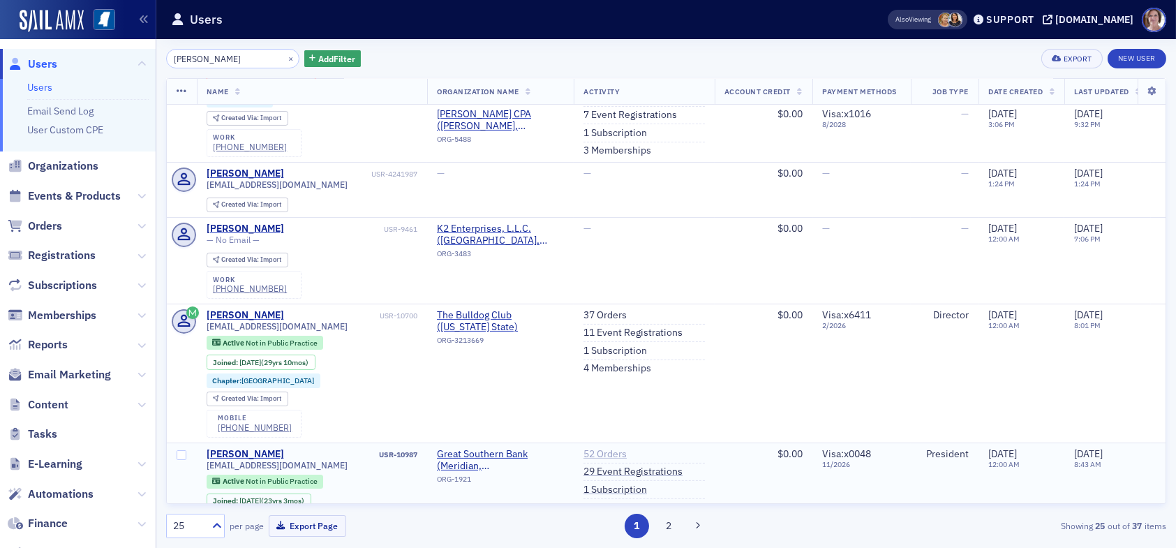
click at [603, 448] on link "52 Orders" at bounding box center [604, 454] width 43 height 13
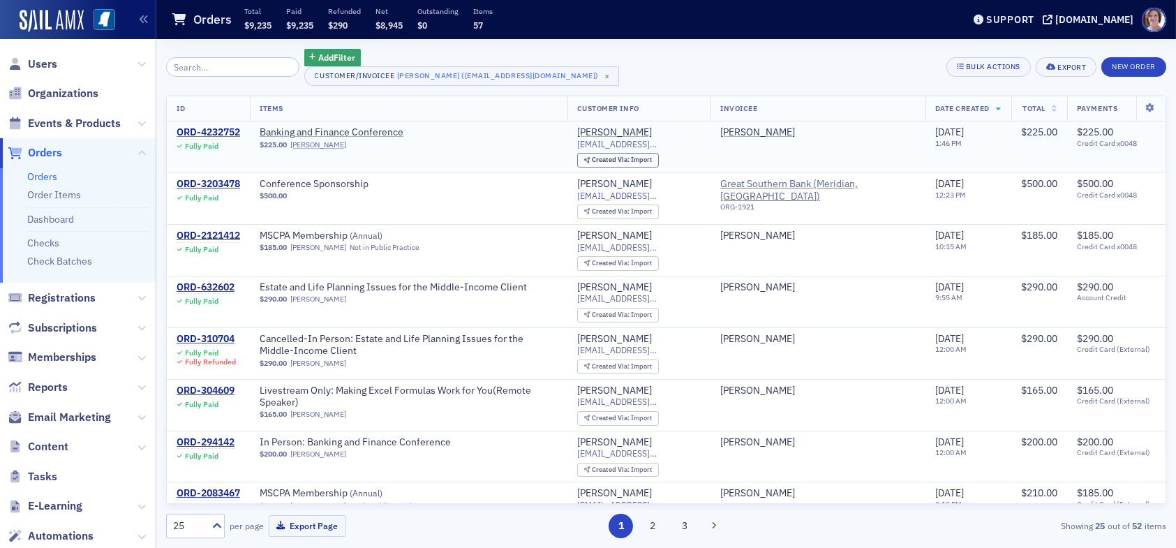
click at [219, 130] on div "ORD-4232752" at bounding box center [208, 132] width 63 height 13
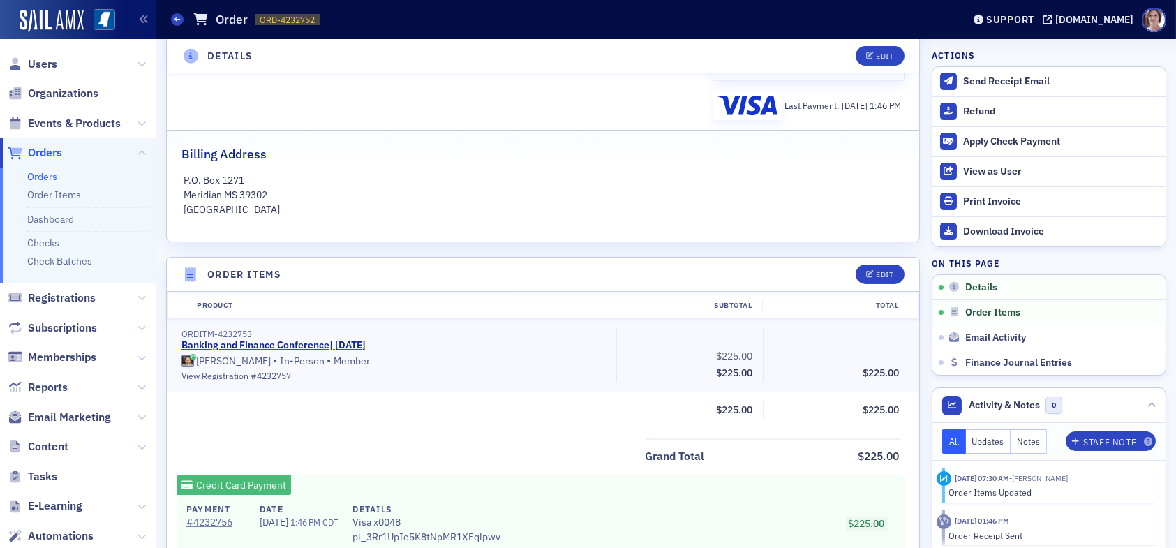
scroll to position [349, 0]
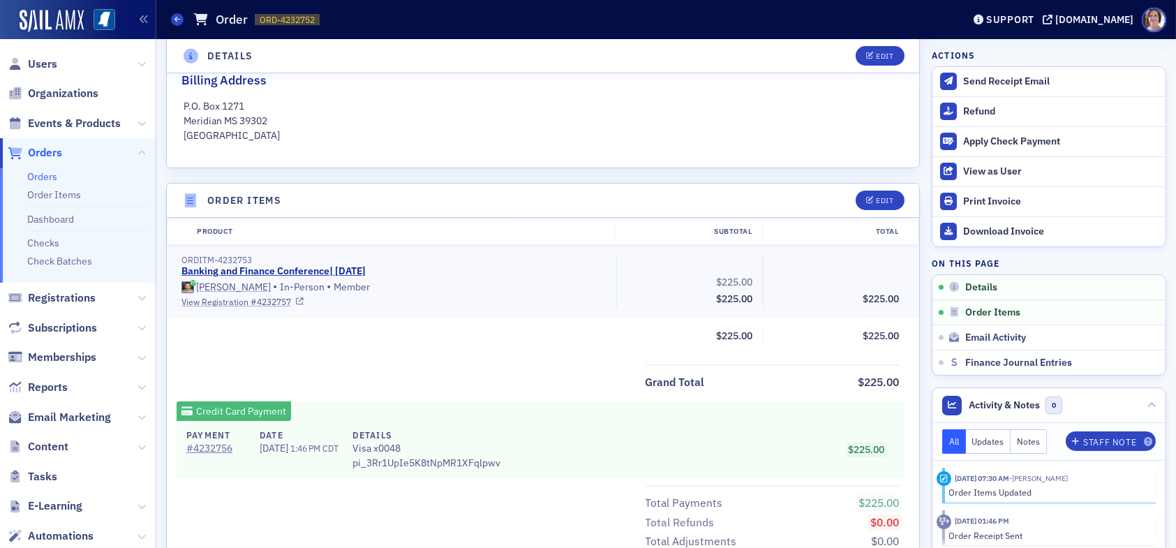
click at [244, 300] on link "View Registration # 4232757" at bounding box center [393, 301] width 425 height 13
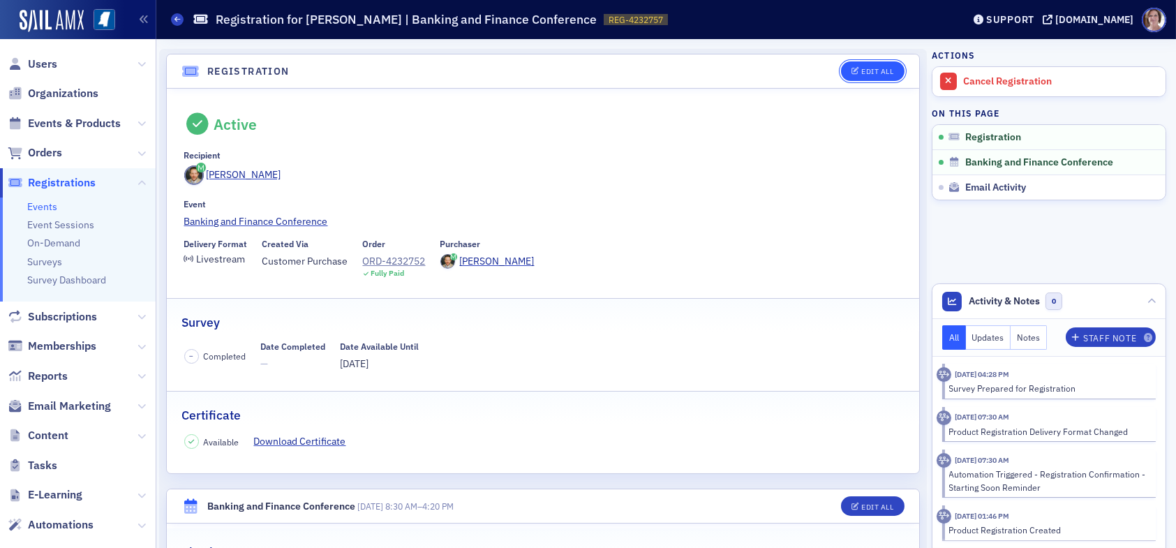
click at [865, 70] on div "Edit All" at bounding box center [877, 72] width 32 height 8
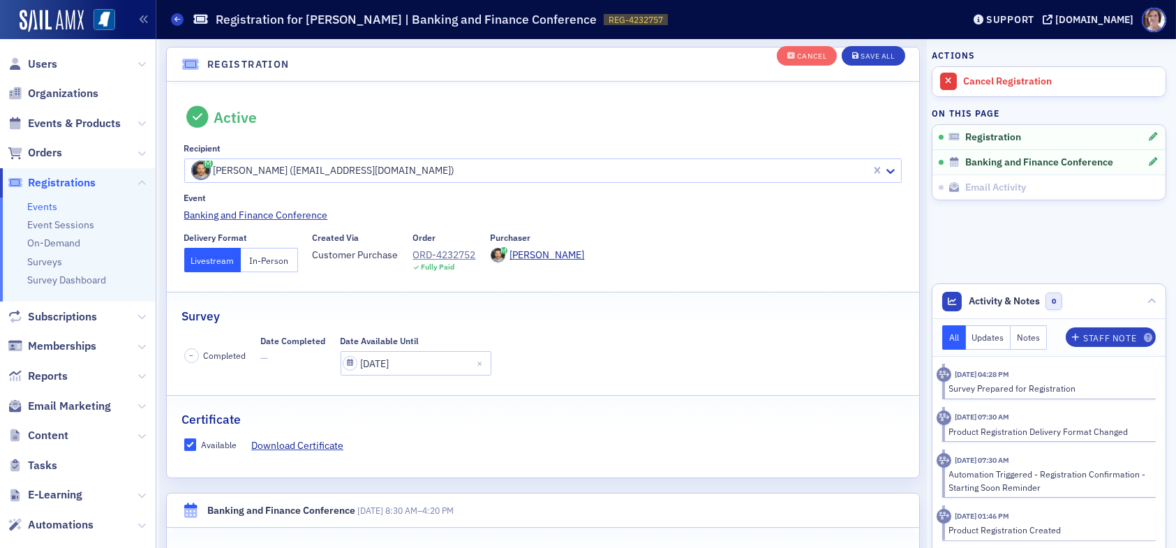
click at [267, 260] on button "In-Person" at bounding box center [269, 260] width 57 height 24
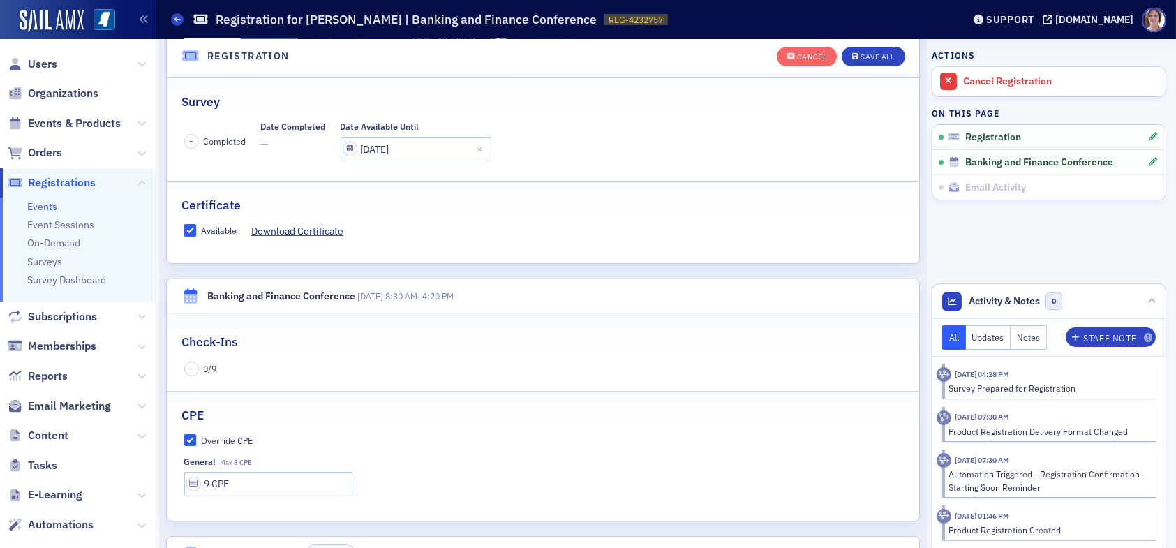
scroll to position [315, 0]
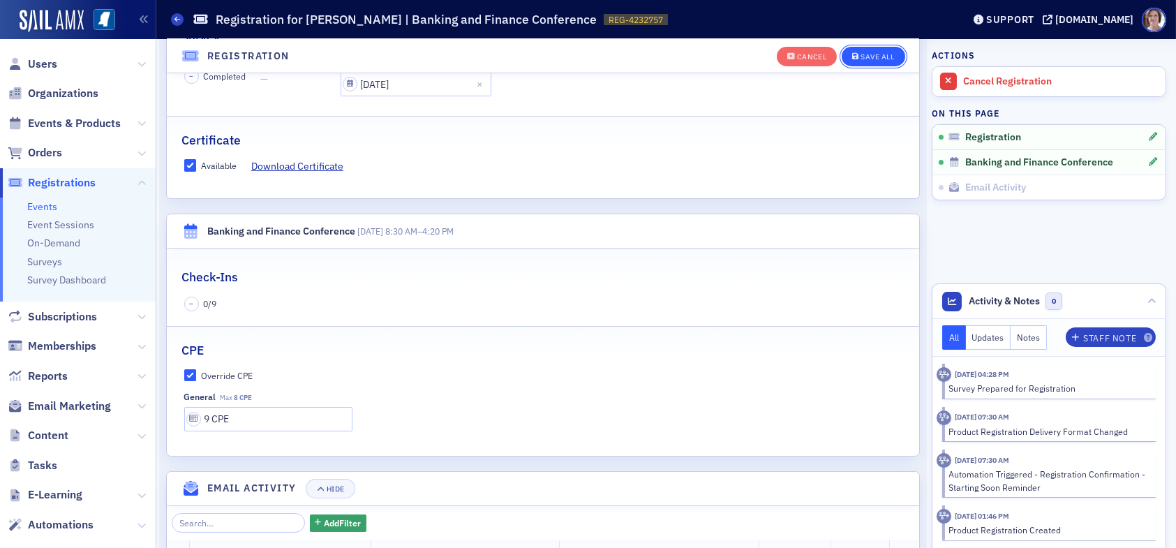
click at [866, 56] on div "Save All" at bounding box center [876, 57] width 33 height 8
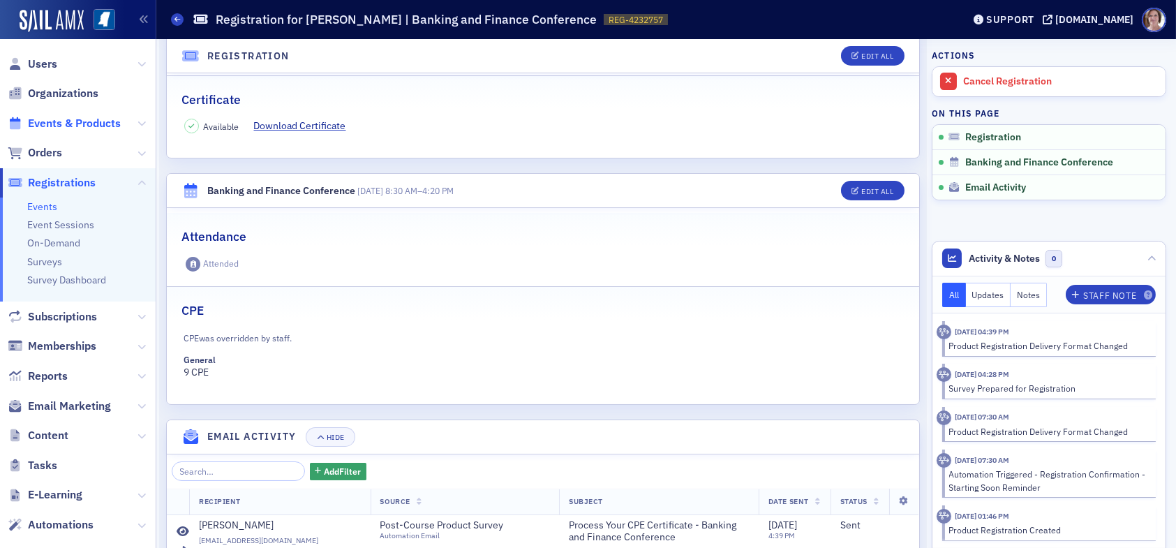
click at [55, 123] on span "Events & Products" at bounding box center [74, 123] width 93 height 15
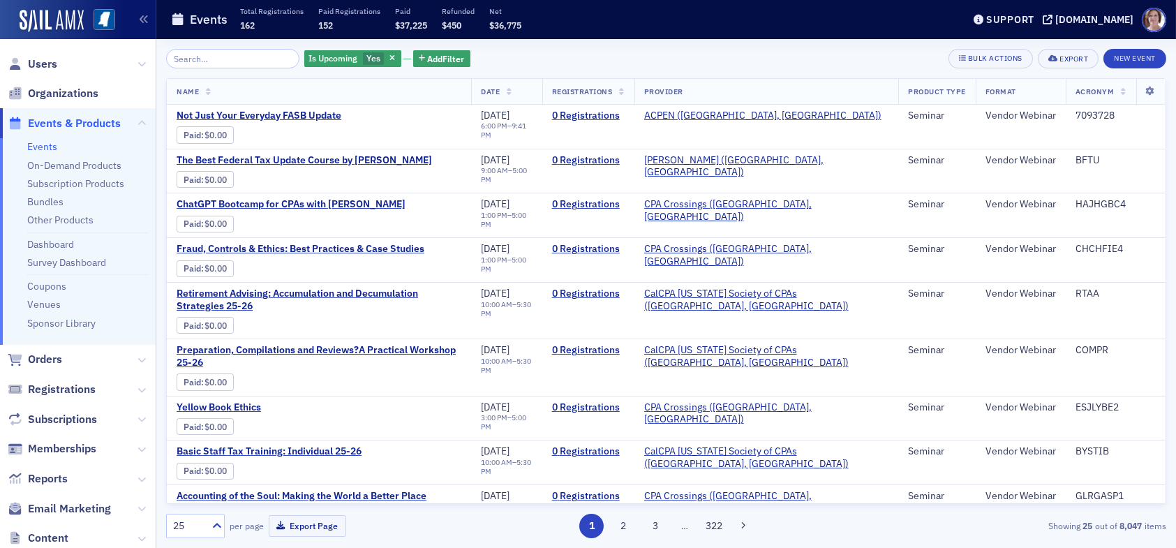
drag, startPoint x: 377, startPoint y: 59, endPoint x: 377, endPoint y: 80, distance: 20.2
click at [389, 60] on icon "button" at bounding box center [392, 59] width 6 height 8
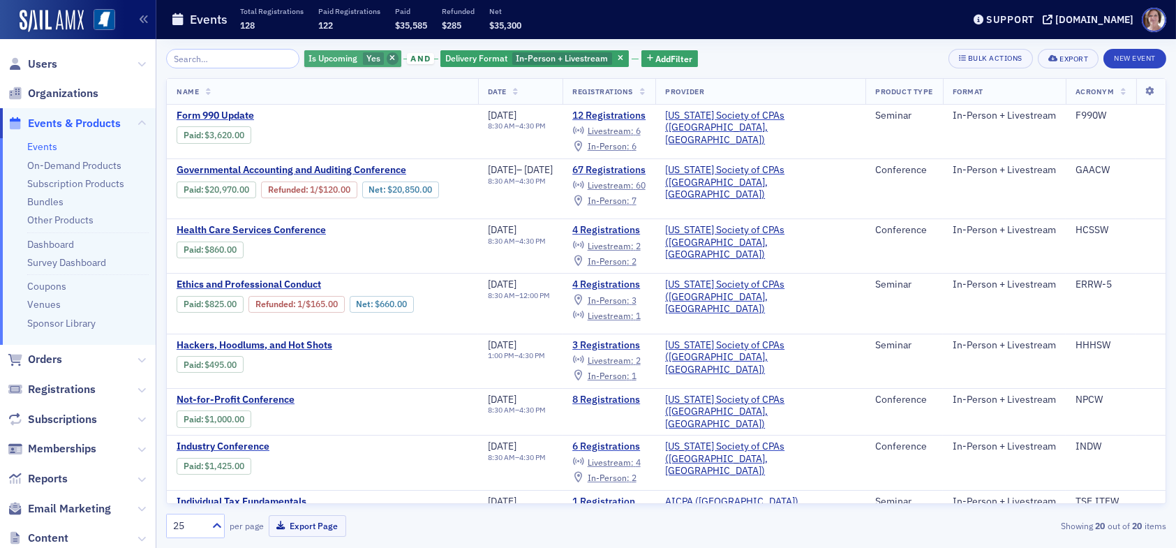
click at [387, 60] on span "button" at bounding box center [393, 58] width 13 height 13
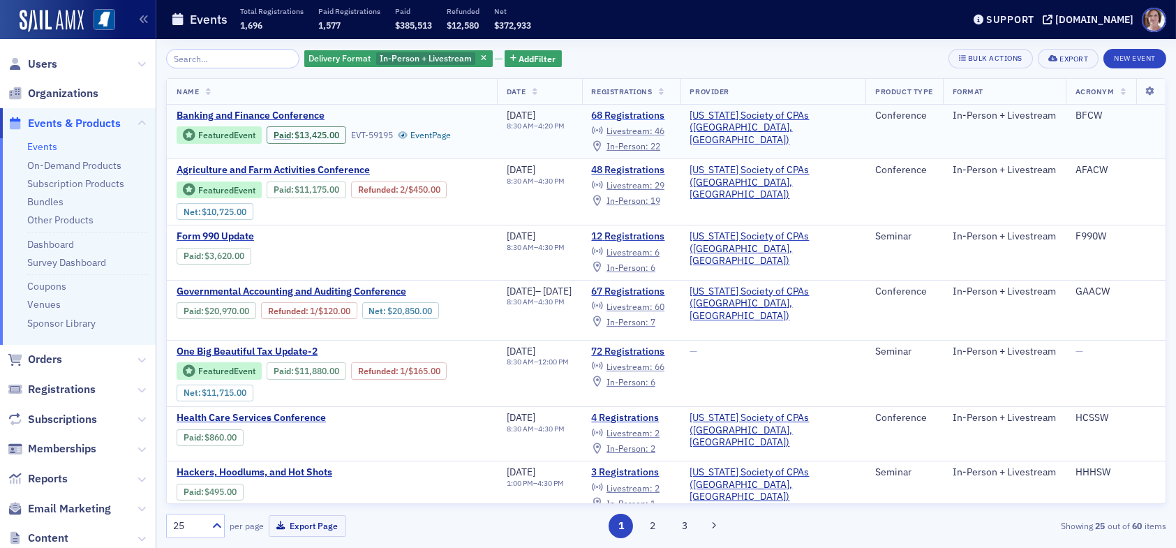
click at [668, 114] on link "68 Registrations" at bounding box center [631, 116] width 79 height 13
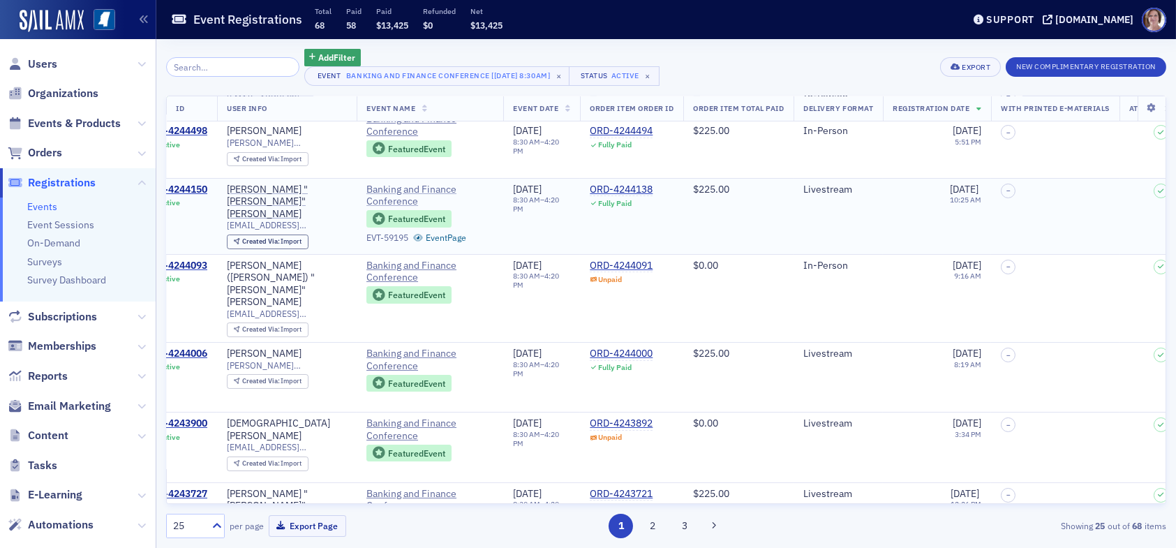
scroll to position [119, 31]
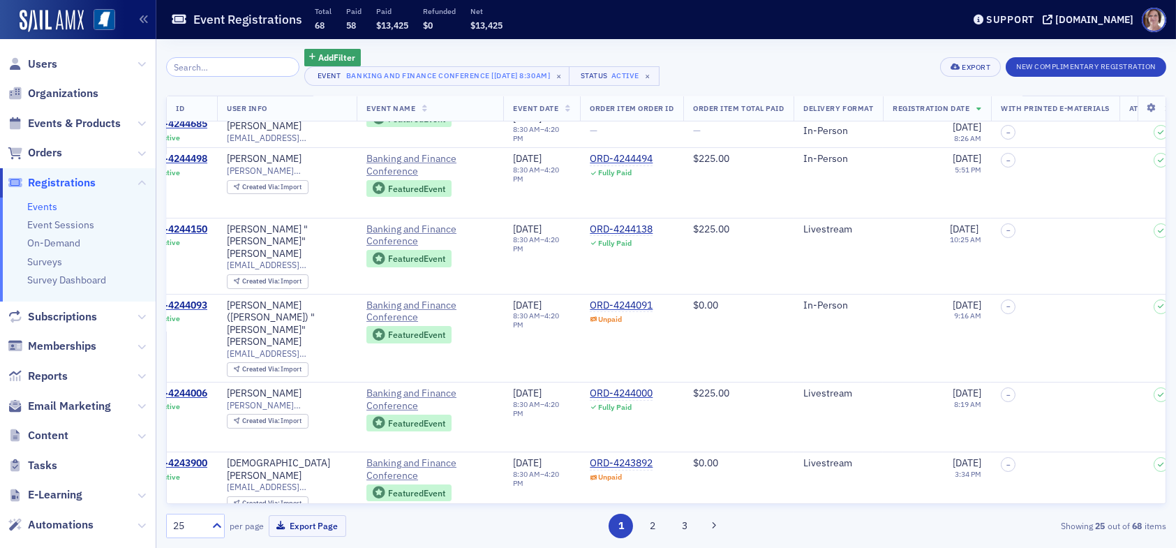
click at [227, 66] on input "search" at bounding box center [232, 67] width 133 height 20
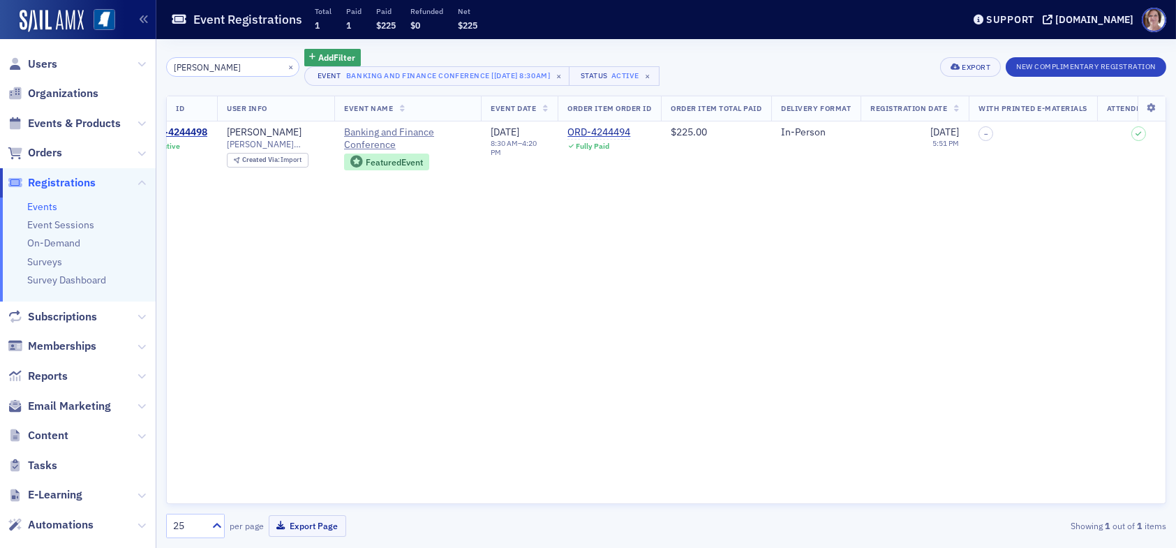
scroll to position [0, 31]
type input "lance"
click at [206, 133] on div "REG-4244498" at bounding box center [176, 132] width 62 height 13
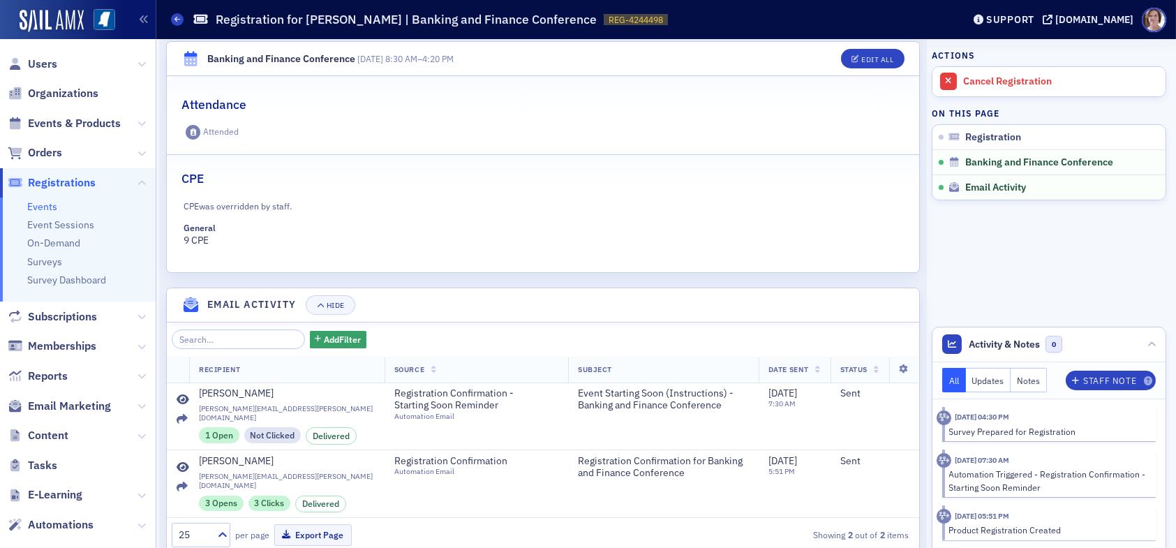
scroll to position [463, 0]
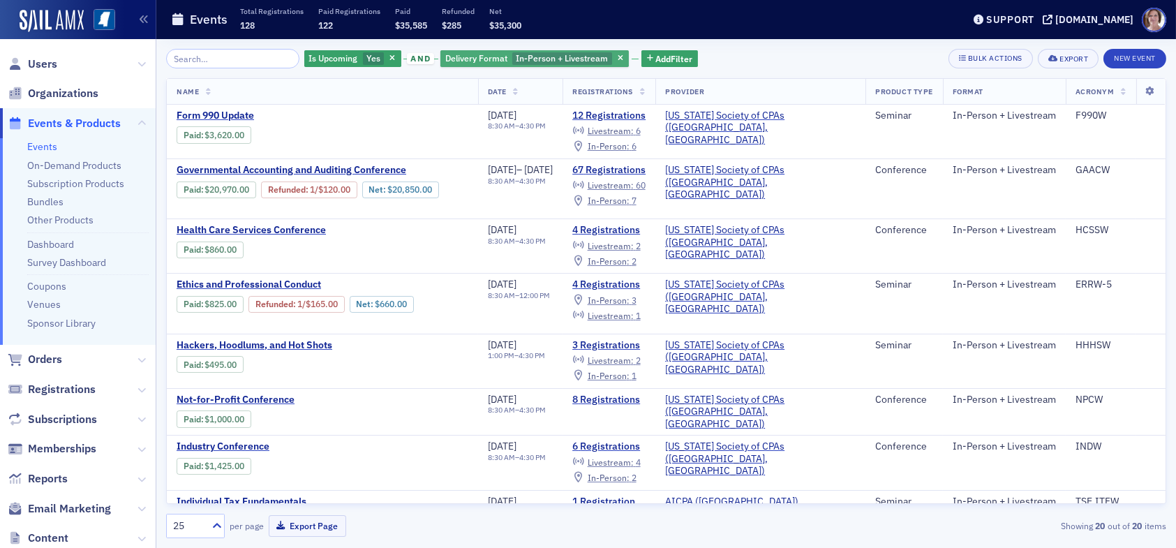
click at [389, 55] on icon "button" at bounding box center [392, 59] width 6 height 8
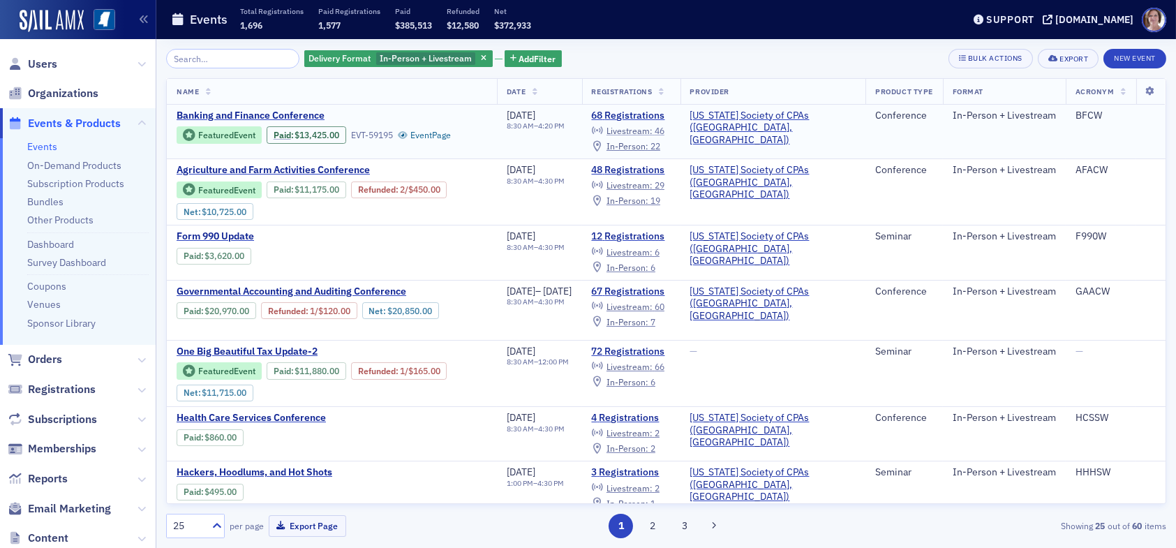
click at [652, 129] on span "Livestream :" at bounding box center [629, 130] width 46 height 11
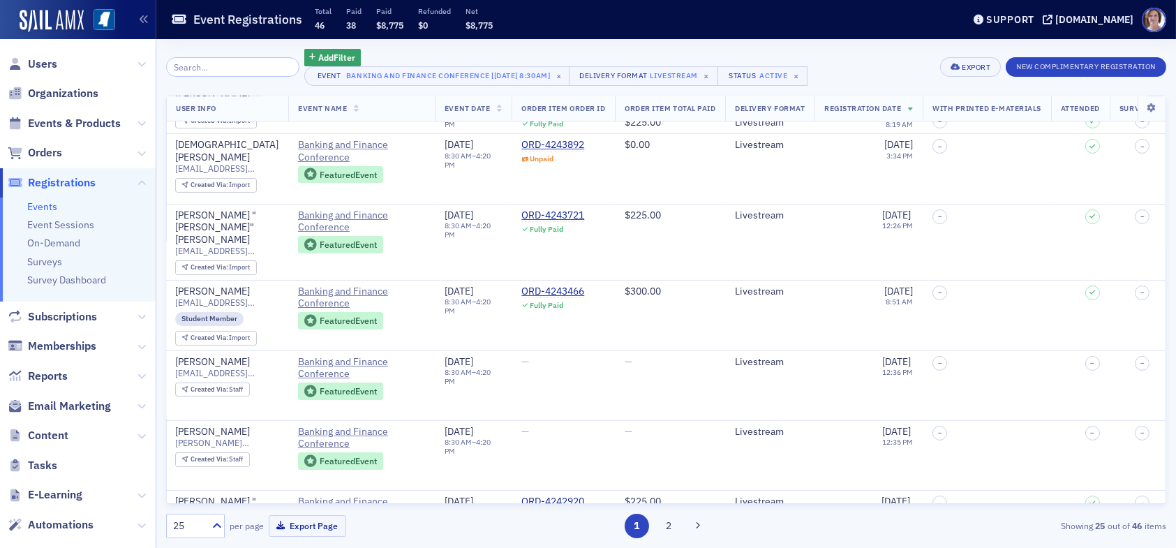
scroll to position [209, 0]
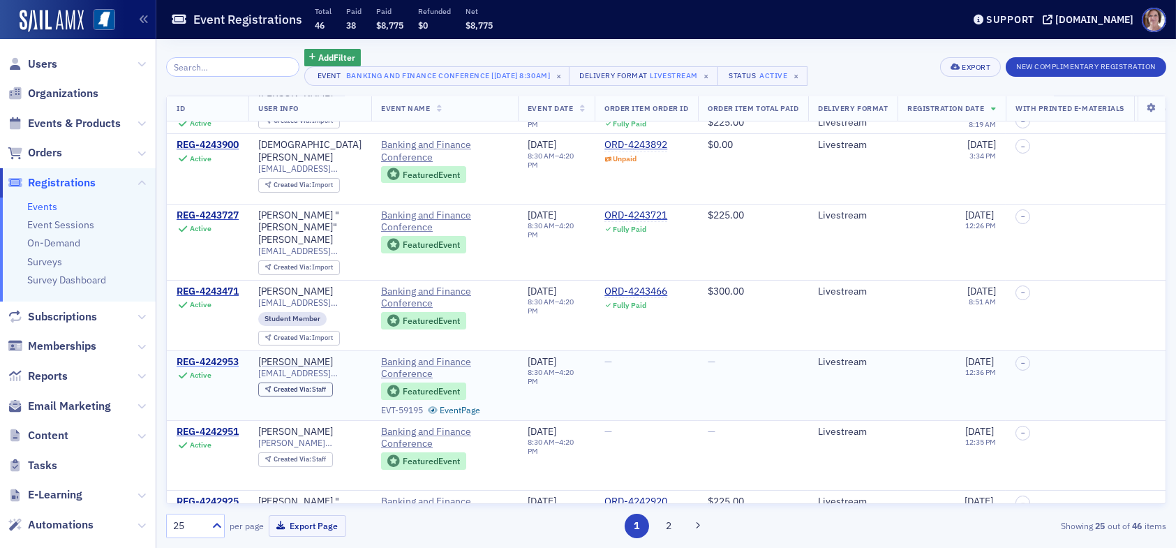
click at [227, 356] on div "REG-4242953" at bounding box center [208, 362] width 62 height 13
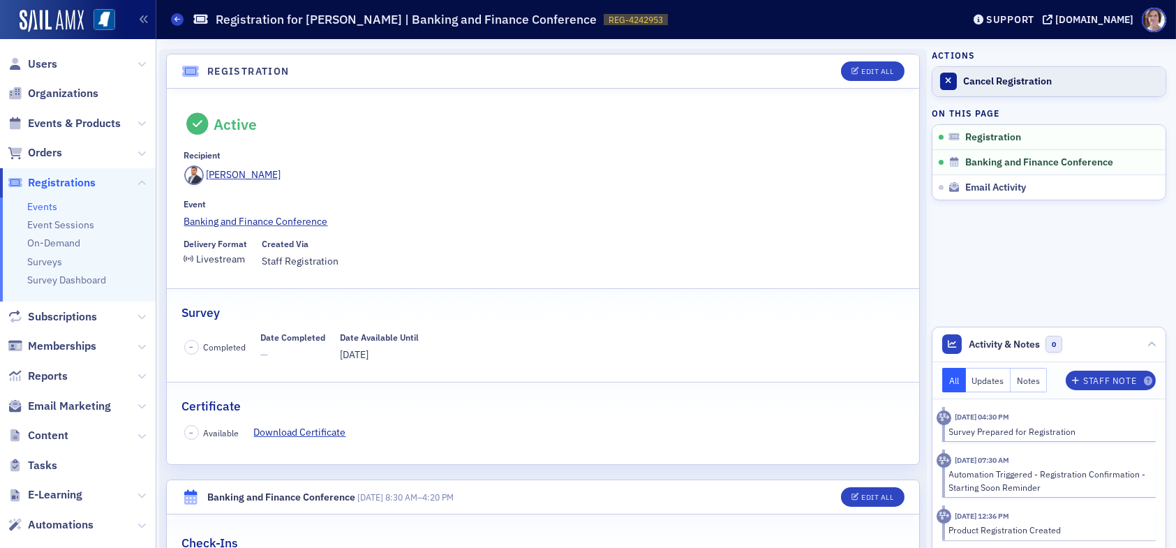
click at [1033, 81] on div "Cancel Registration" at bounding box center [1060, 81] width 195 height 13
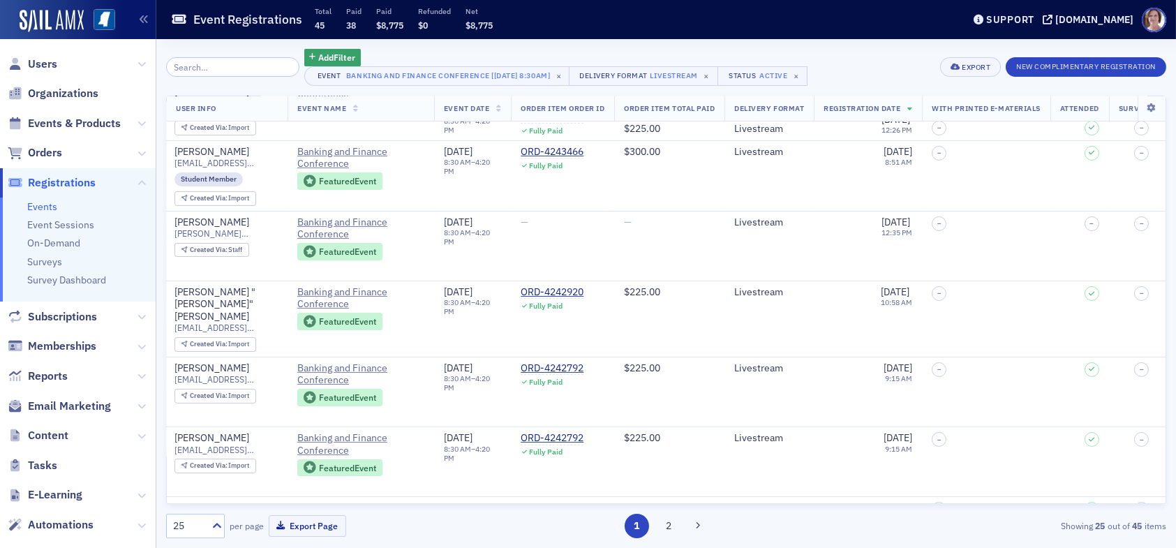
scroll to position [349, 0]
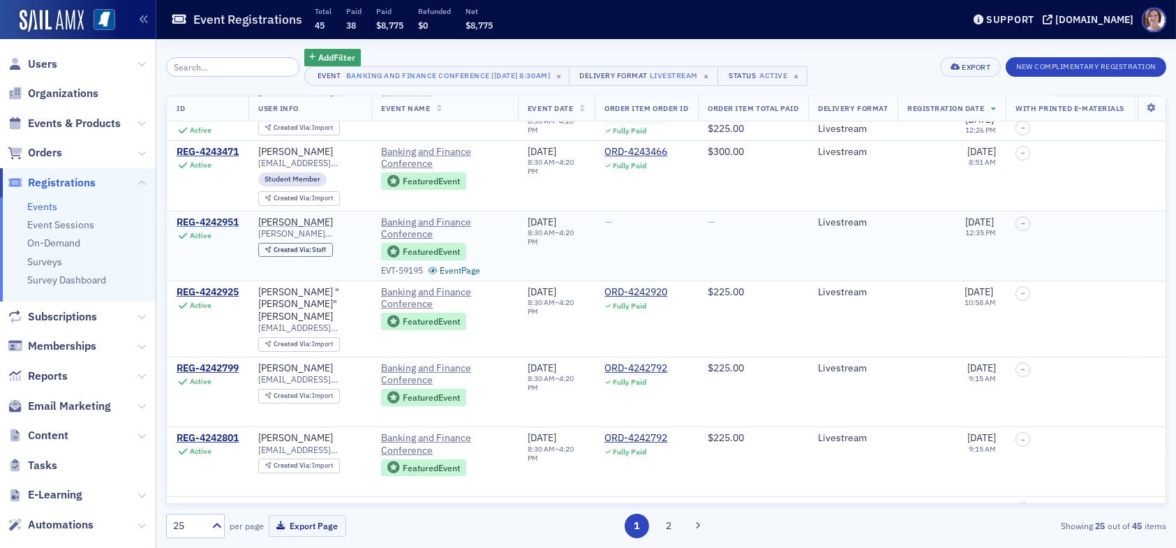
click at [212, 216] on div "REG-4242951" at bounding box center [208, 222] width 62 height 13
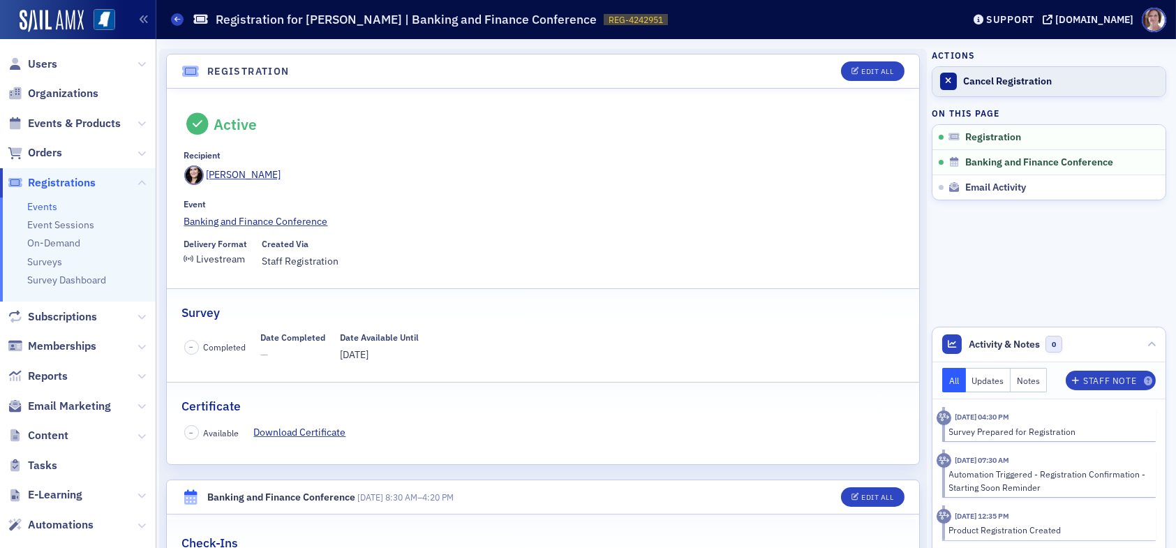
click at [969, 85] on div "Cancel Registration" at bounding box center [1060, 81] width 195 height 13
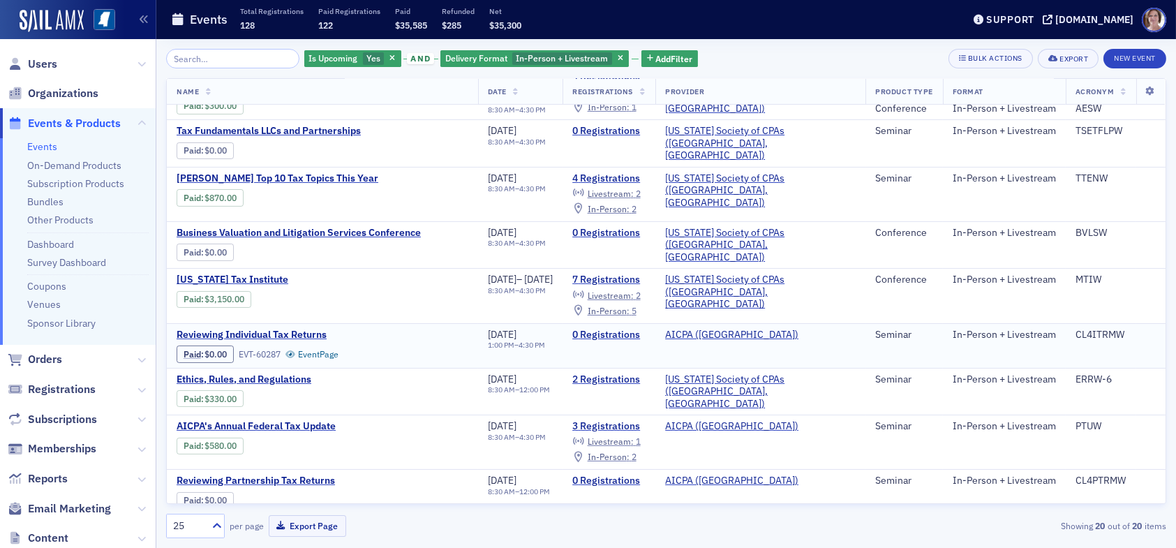
scroll to position [597, 0]
